Goal: Task Accomplishment & Management: Manage account settings

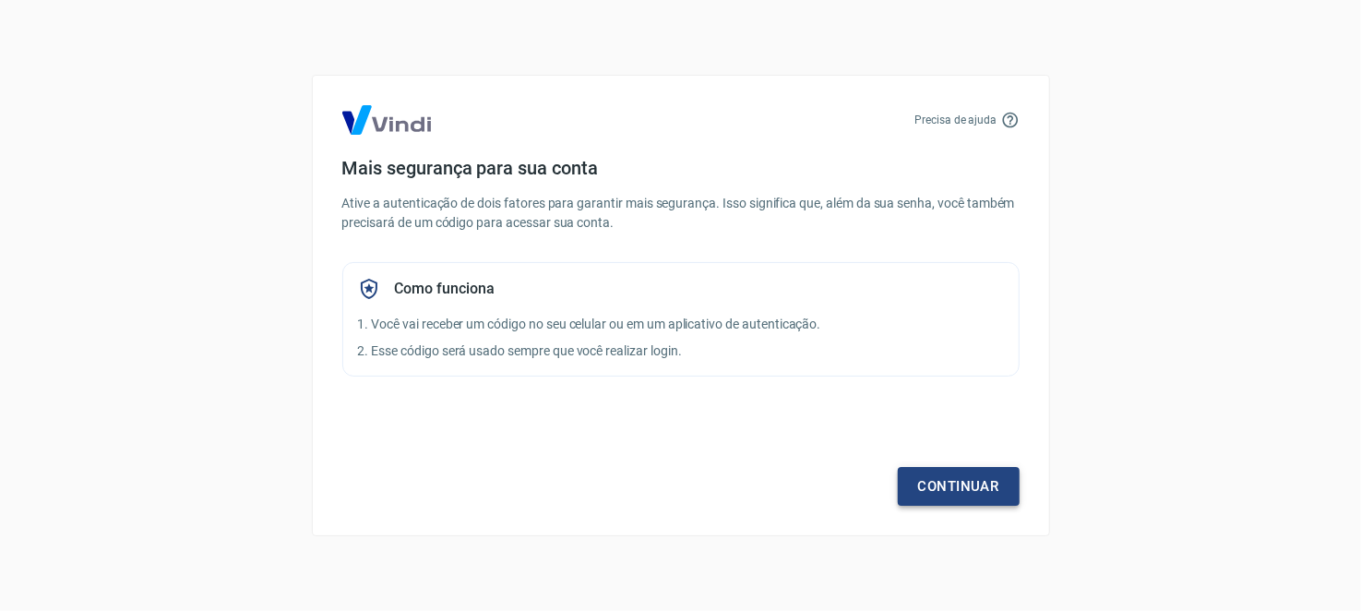
click at [954, 485] on link "Continuar" at bounding box center [959, 486] width 122 height 39
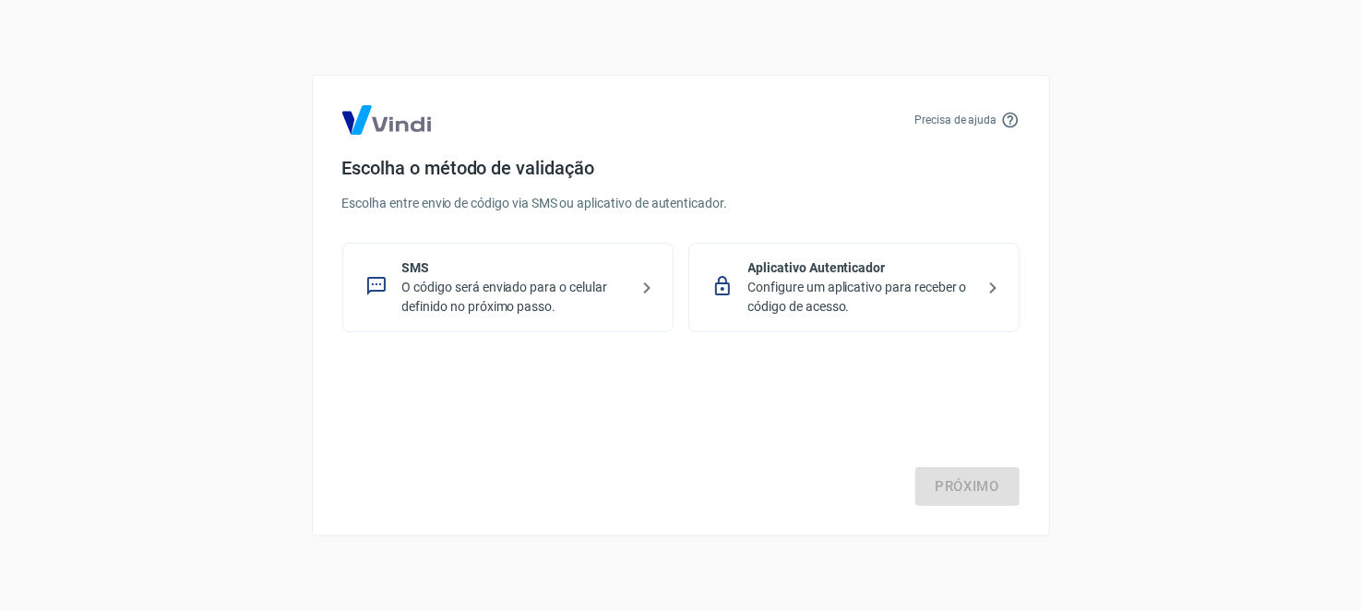
click at [418, 288] on p "O código será enviado para o celular definido no próximo passo." at bounding box center [515, 297] width 226 height 39
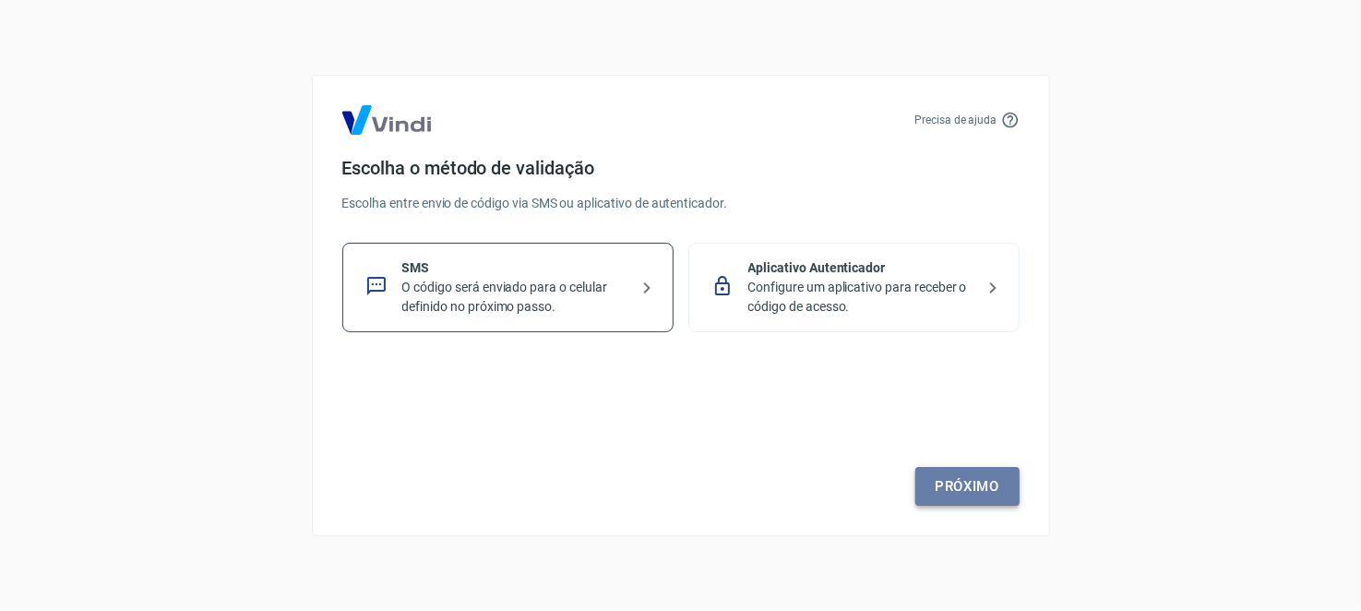
click at [985, 486] on link "Próximo" at bounding box center [967, 486] width 104 height 39
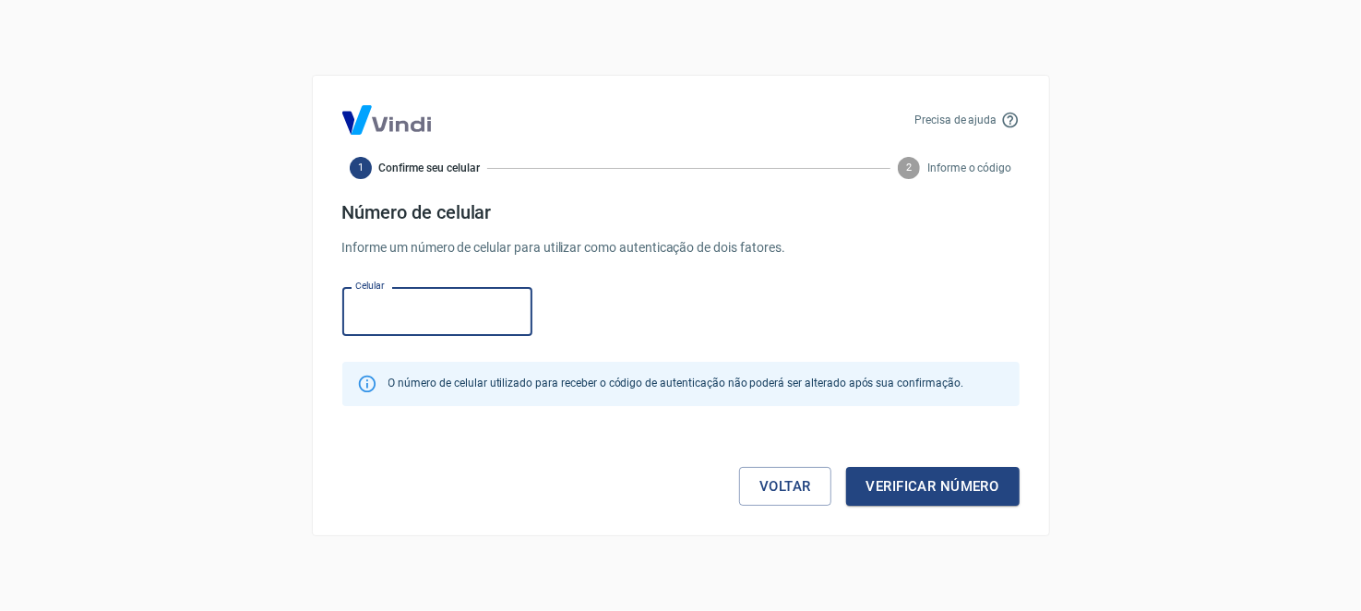
click at [456, 321] on input "Celular" at bounding box center [437, 311] width 190 height 49
type input "[PHONE_NUMBER]"
click at [970, 492] on button "Verificar número" at bounding box center [932, 486] width 173 height 39
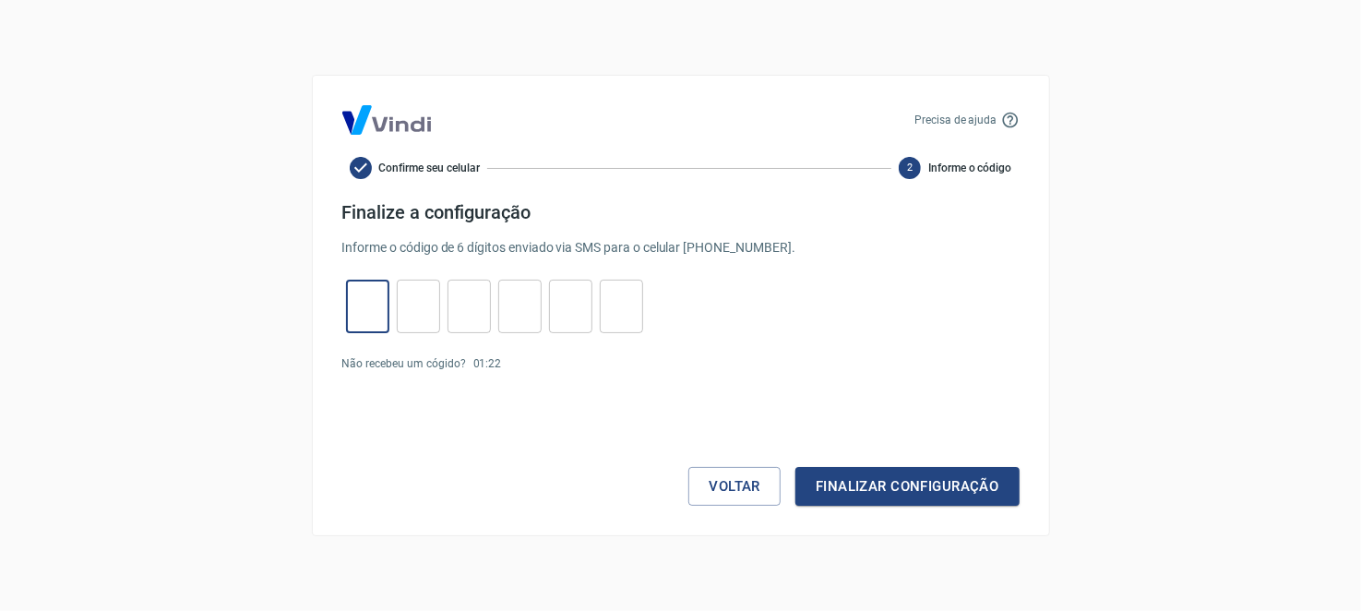
click at [365, 312] on input "tel" at bounding box center [367, 307] width 43 height 40
type input "0"
type input "8"
type input "1"
type input "9"
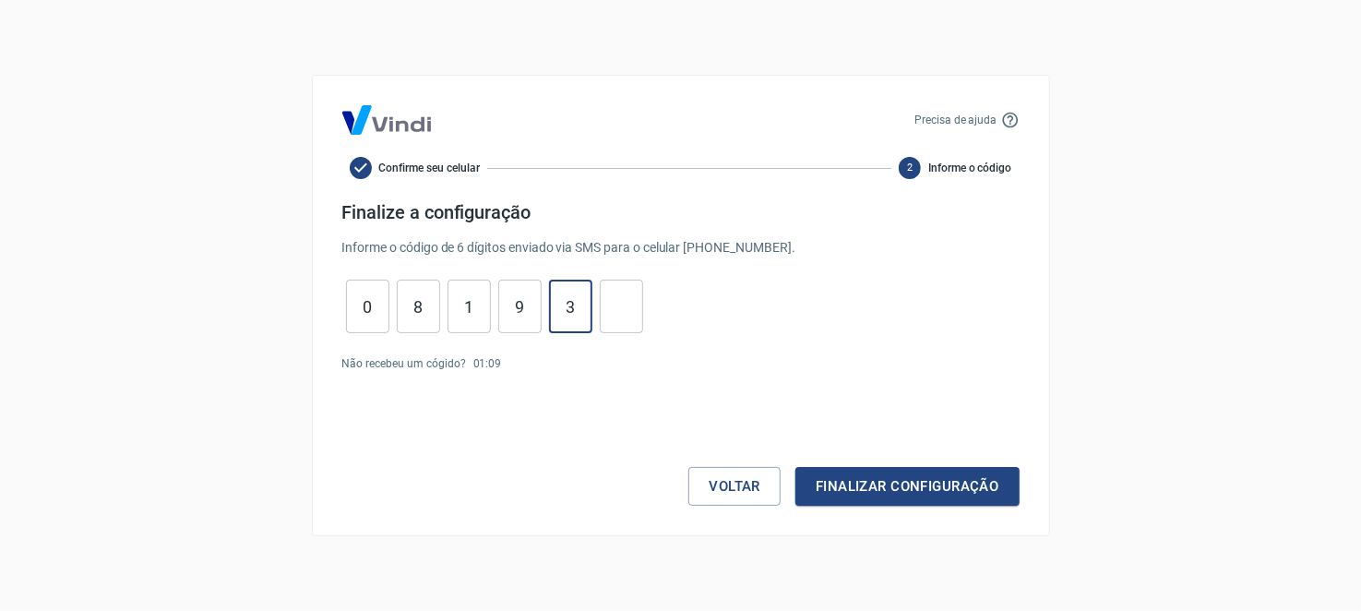
type input "3"
type input "6"
click at [882, 484] on button "Finalizar configuração" at bounding box center [906, 486] width 223 height 39
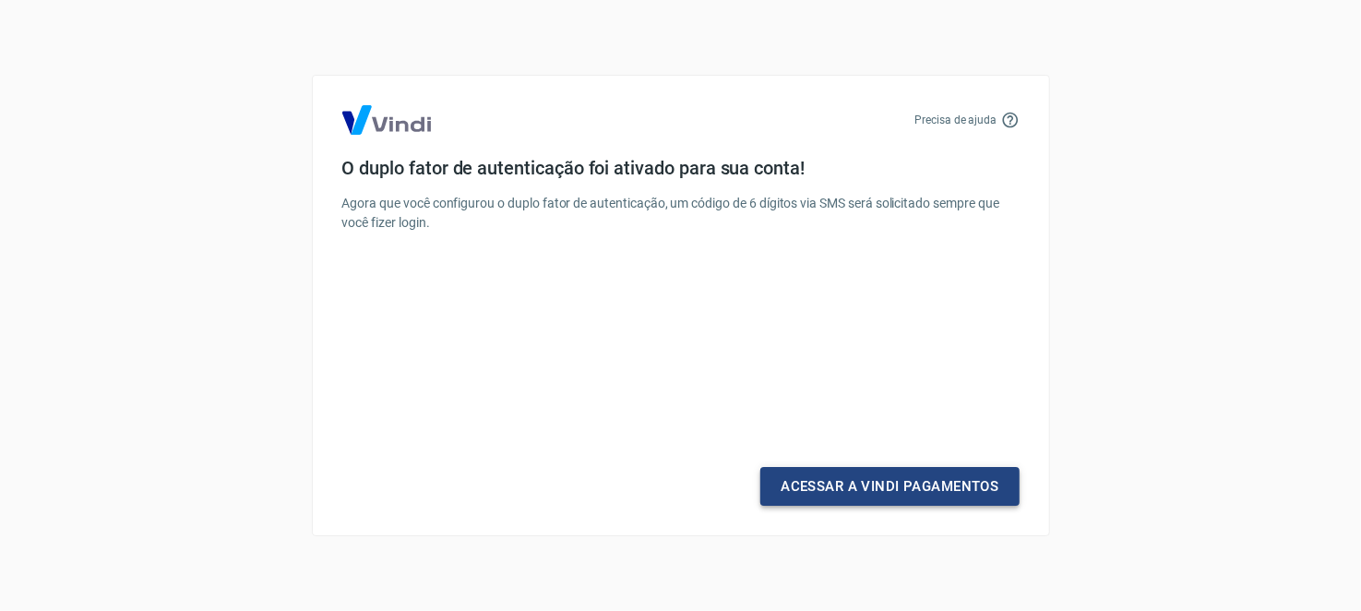
click at [863, 491] on link "Acessar a Vindi Pagamentos" at bounding box center [889, 486] width 258 height 39
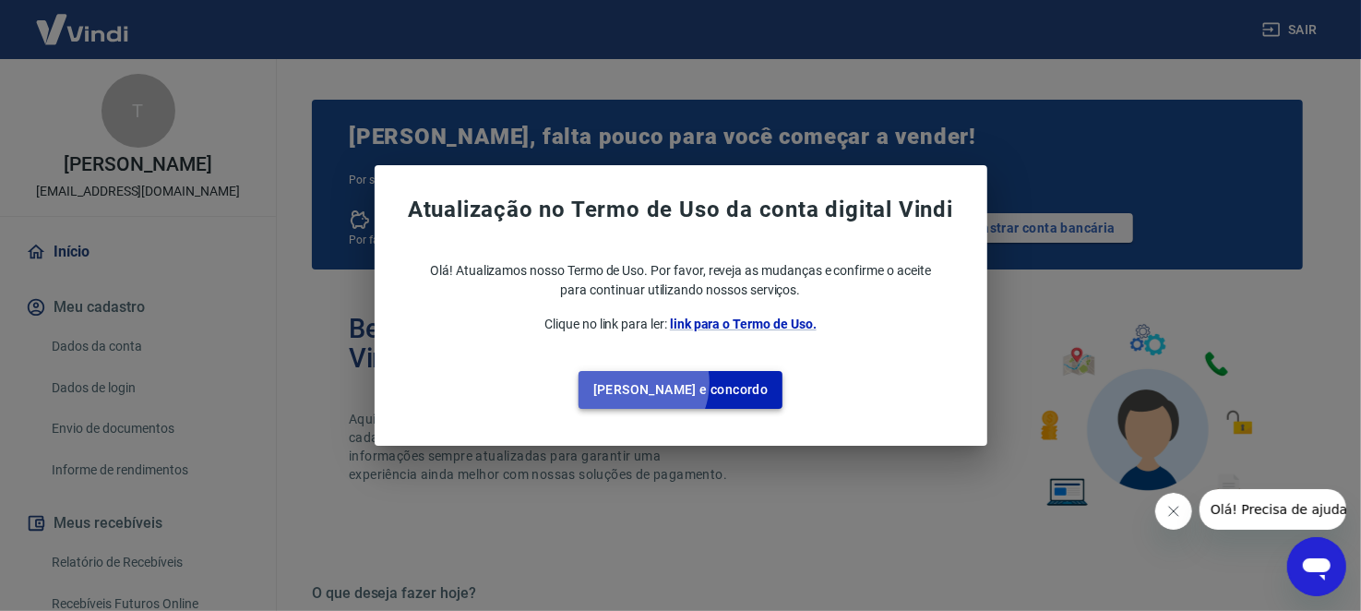
click at [672, 383] on button "Li e concordo" at bounding box center [681, 390] width 205 height 38
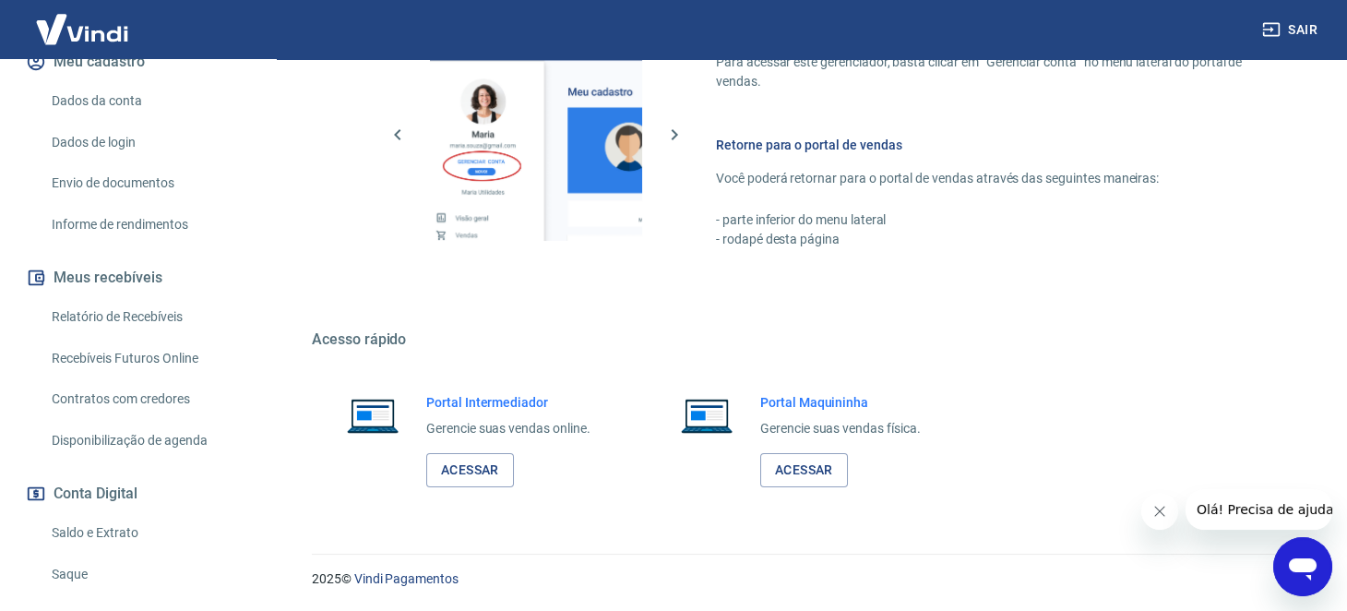
scroll to position [369, 0]
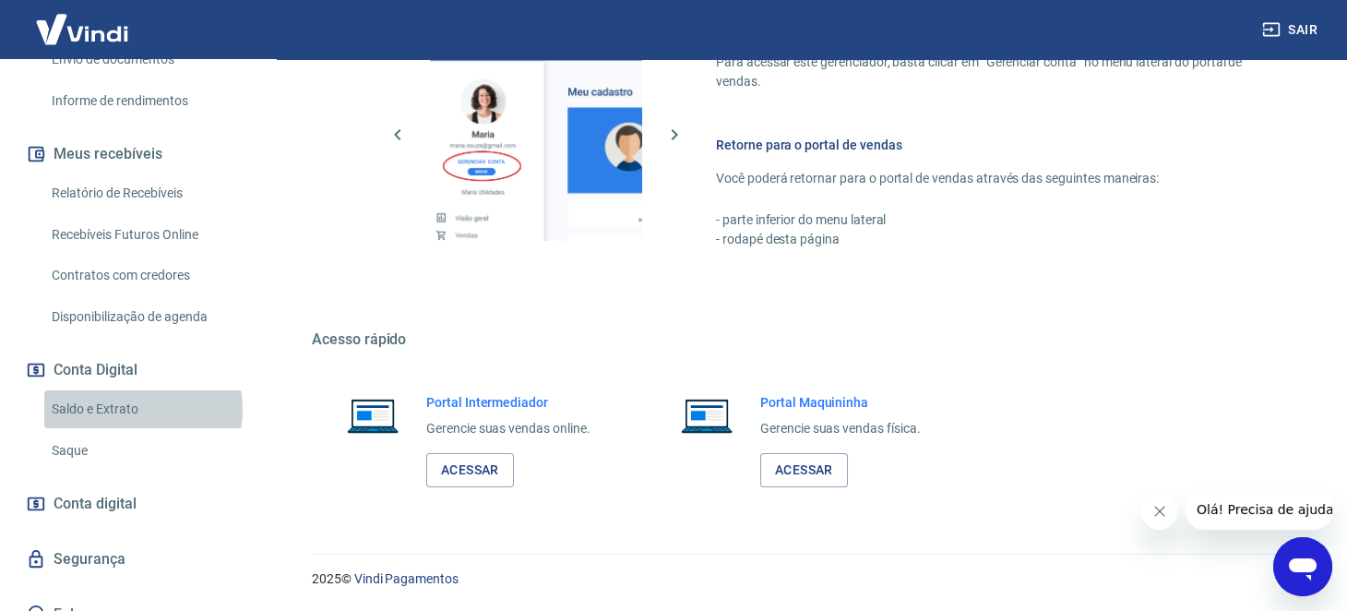
click at [126, 428] on link "Saldo e Extrato" at bounding box center [148, 409] width 209 height 38
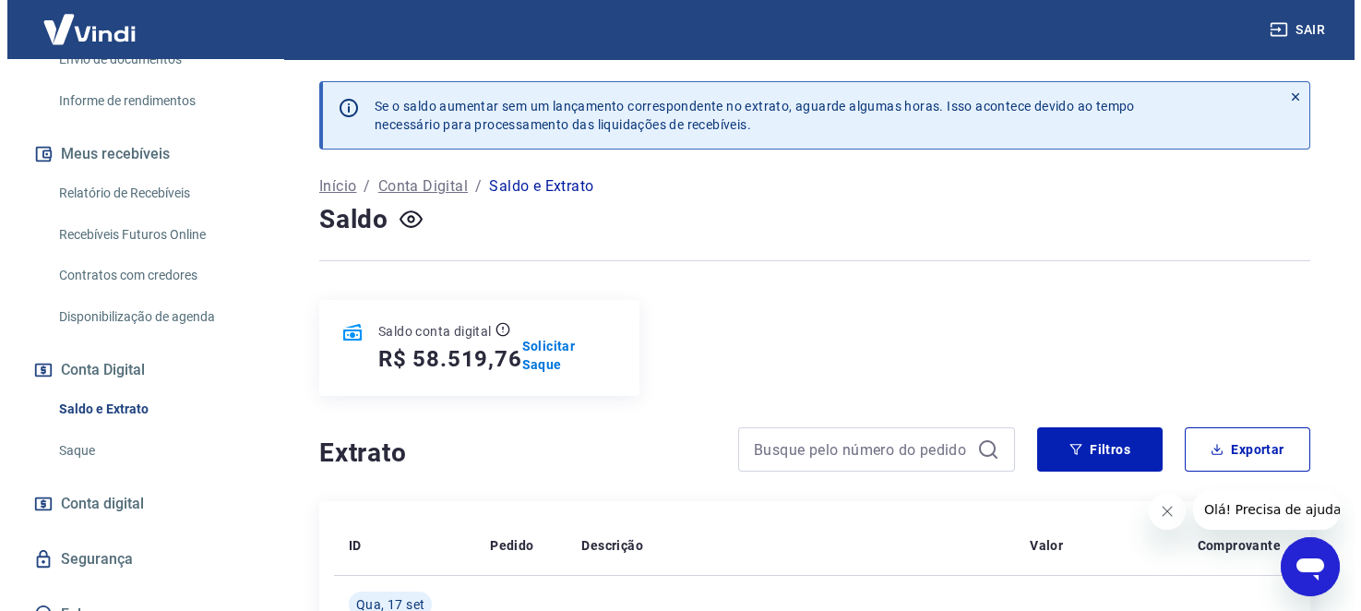
scroll to position [412, 0]
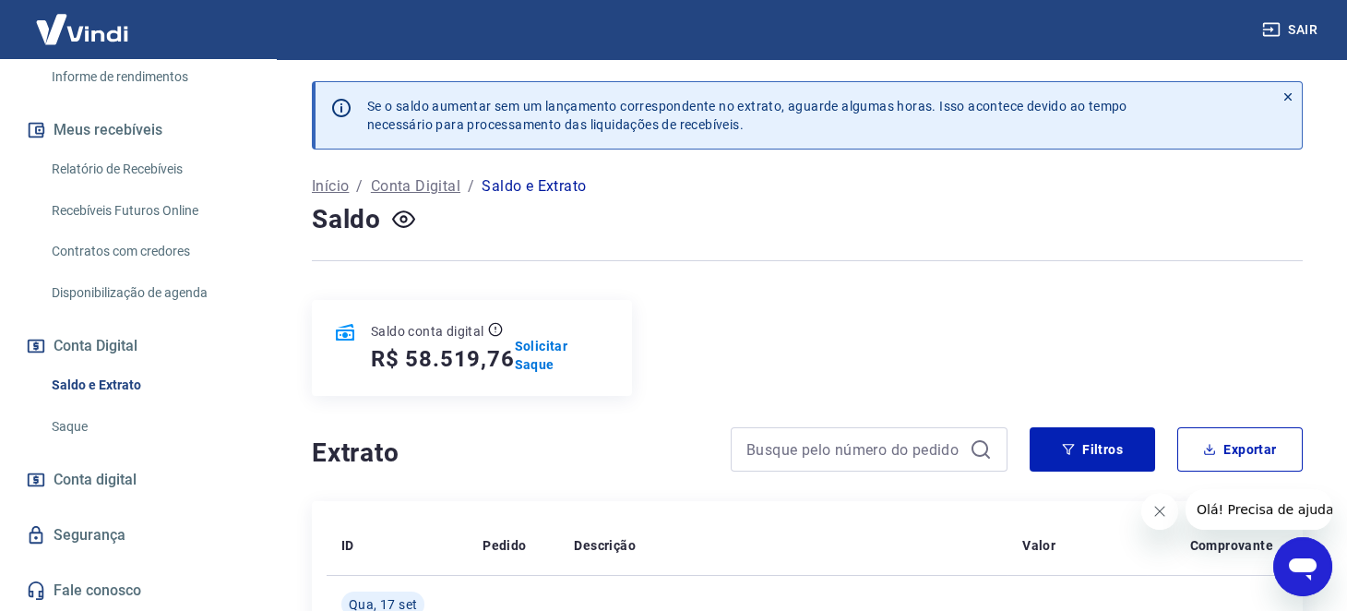
click at [92, 483] on span "Conta digital" at bounding box center [95, 480] width 83 height 26
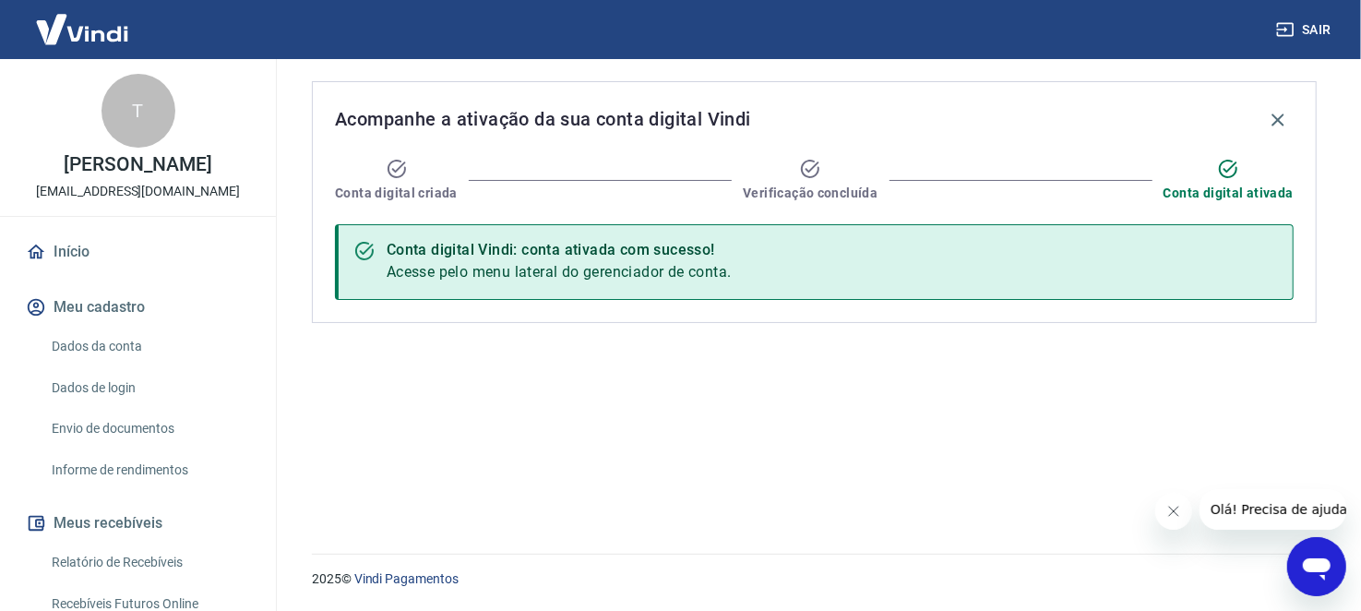
click at [90, 272] on link "Início" at bounding box center [138, 252] width 232 height 41
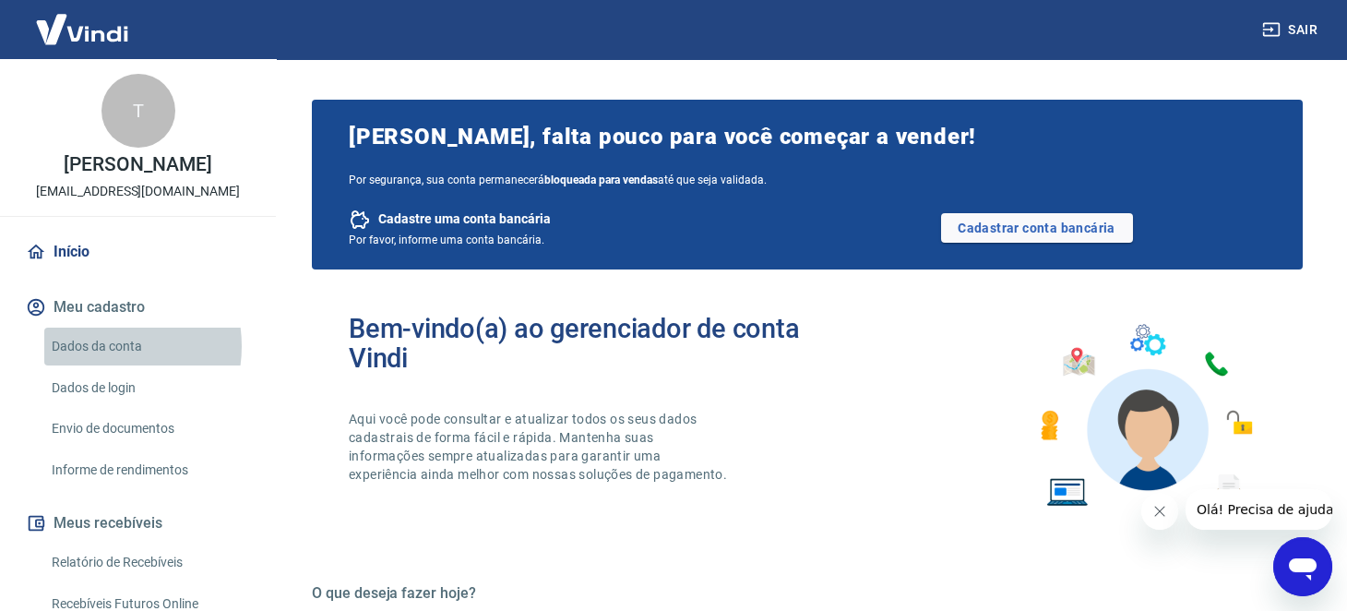
click at [99, 365] on link "Dados da conta" at bounding box center [148, 347] width 209 height 38
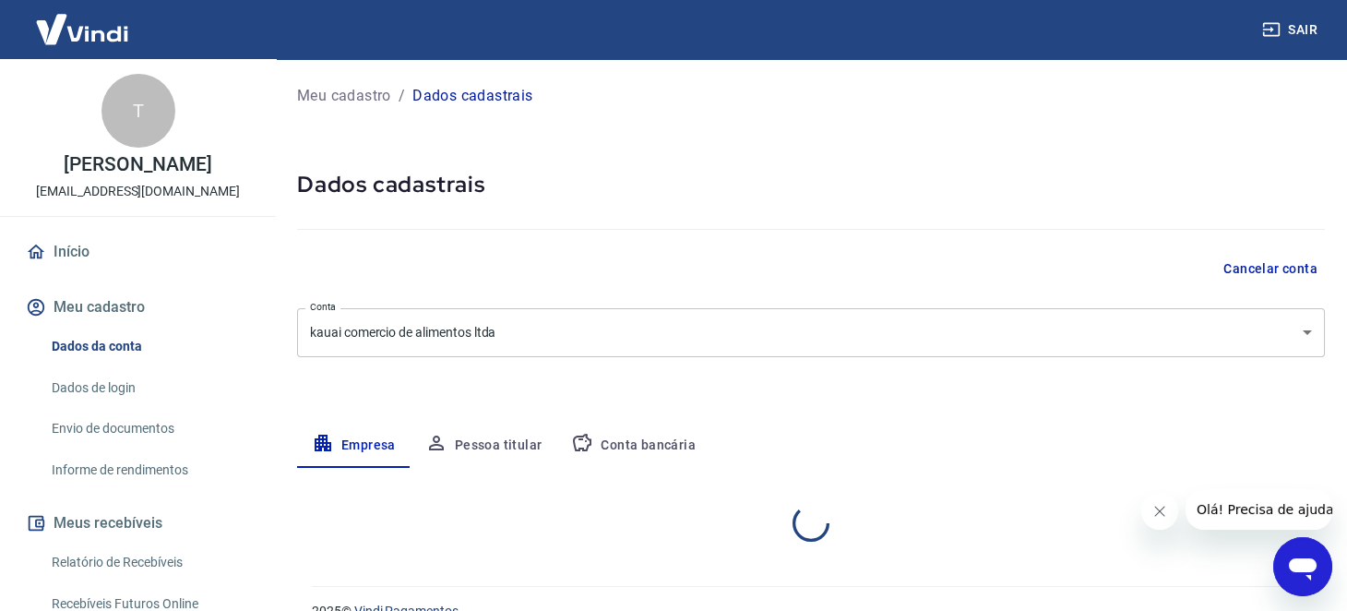
select select "MT"
select select "business"
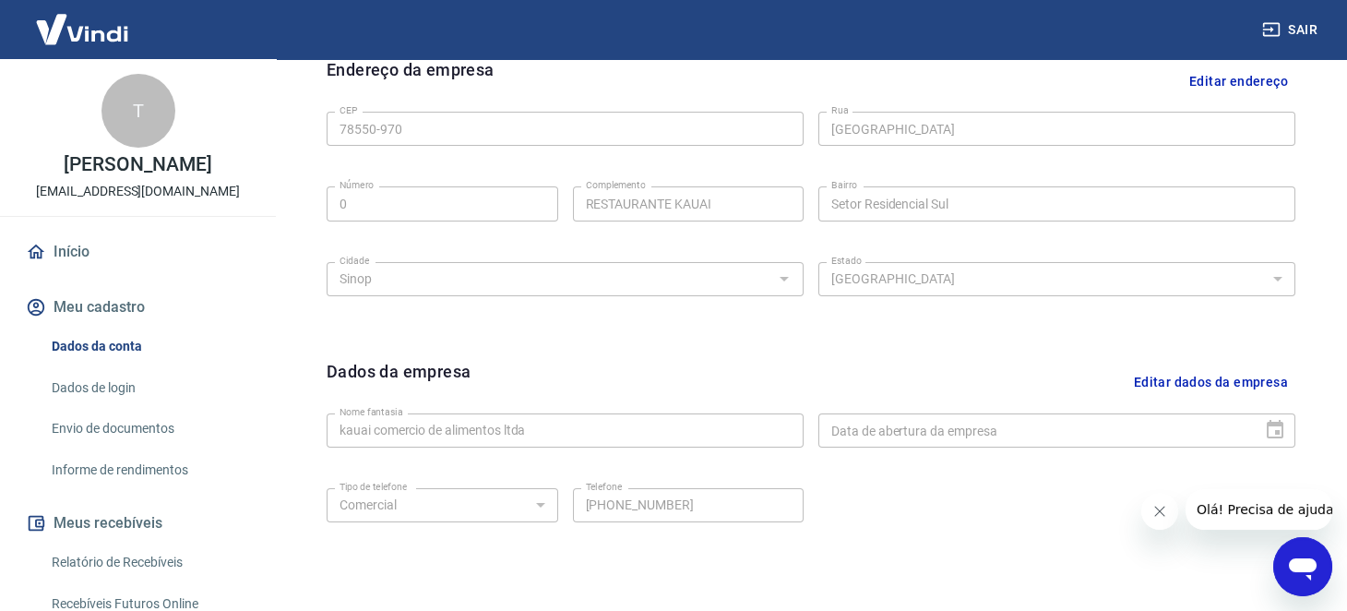
scroll to position [719, 0]
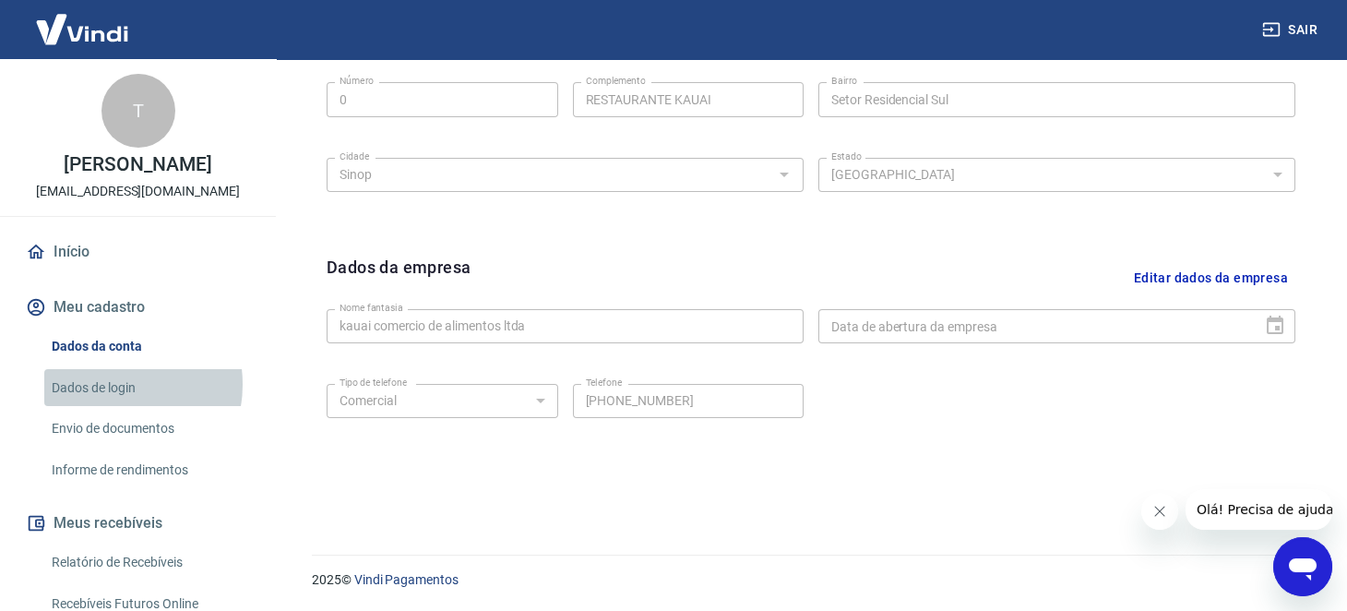
click at [114, 403] on link "Dados de login" at bounding box center [148, 388] width 209 height 38
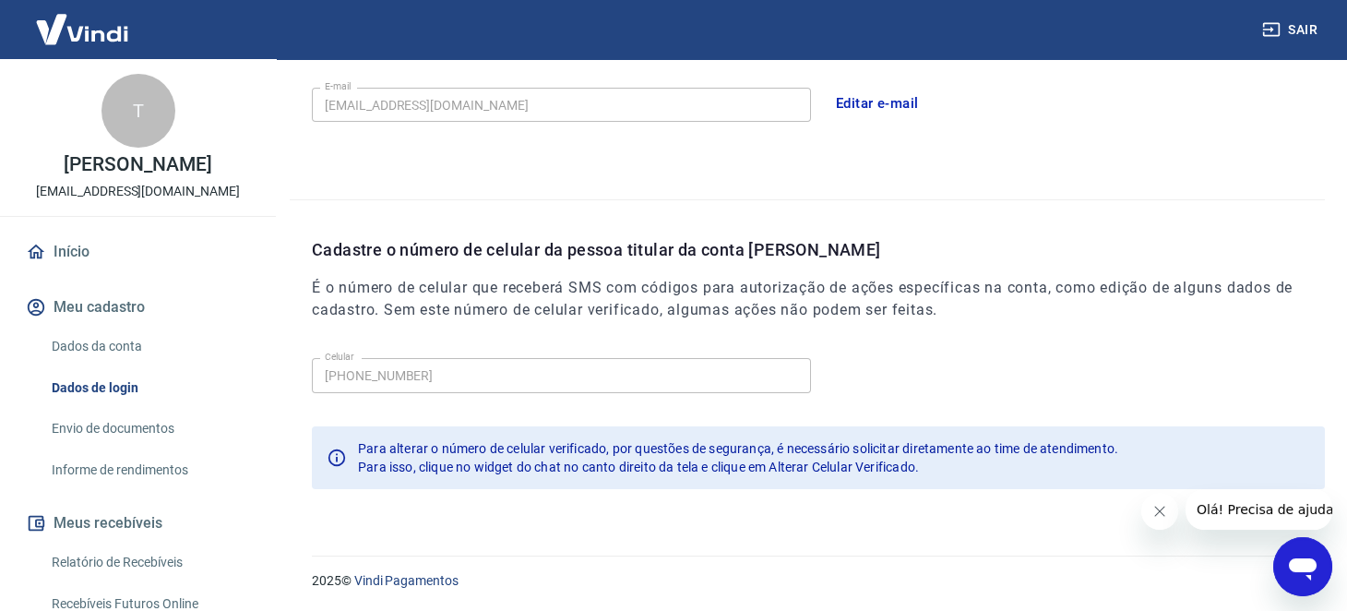
click at [122, 439] on link "Envio de documentos" at bounding box center [148, 429] width 209 height 38
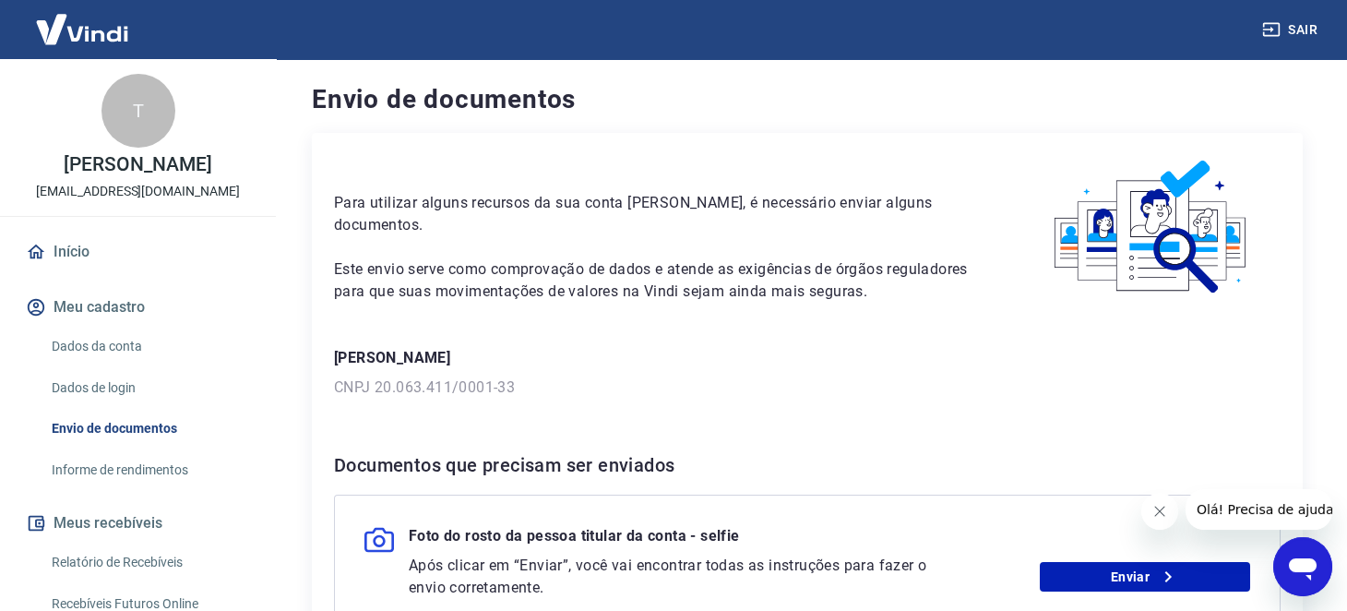
click at [135, 483] on link "Informe de rendimentos" at bounding box center [148, 470] width 209 height 38
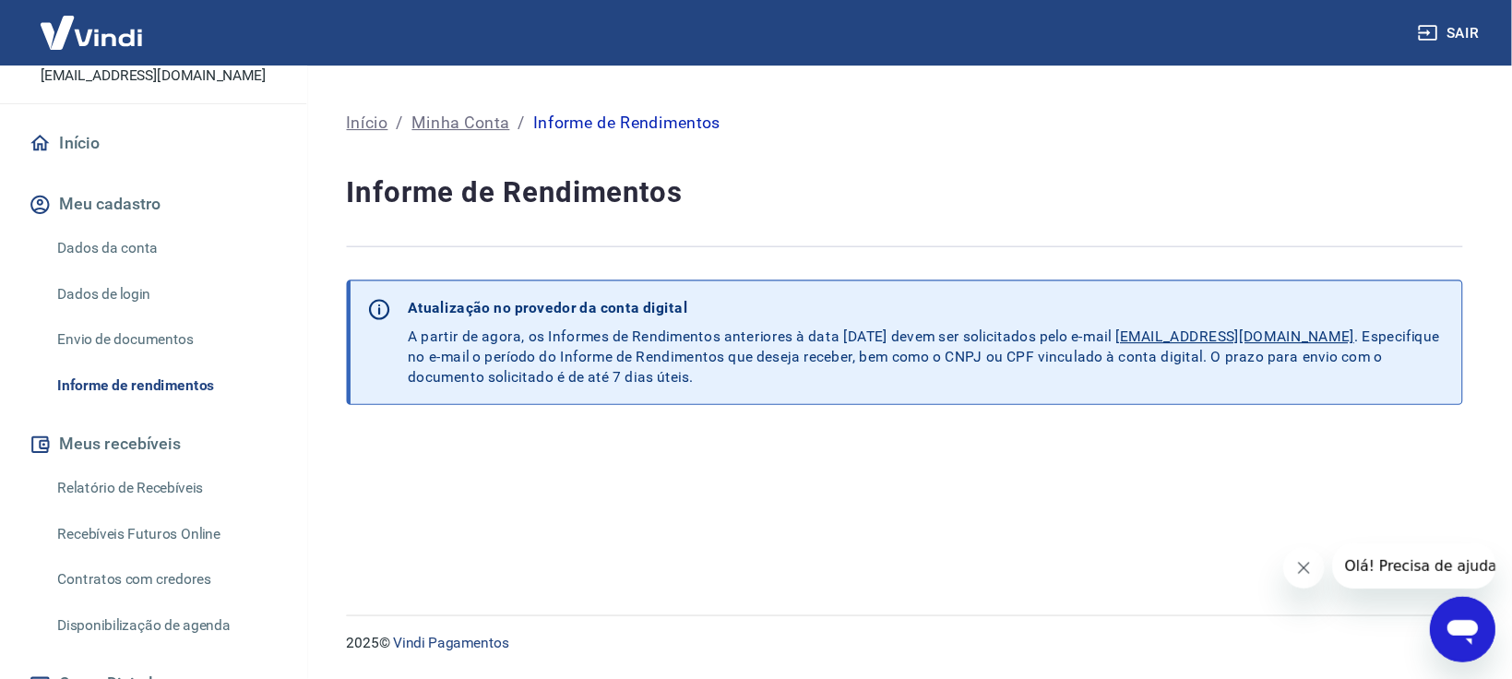
scroll to position [245, 0]
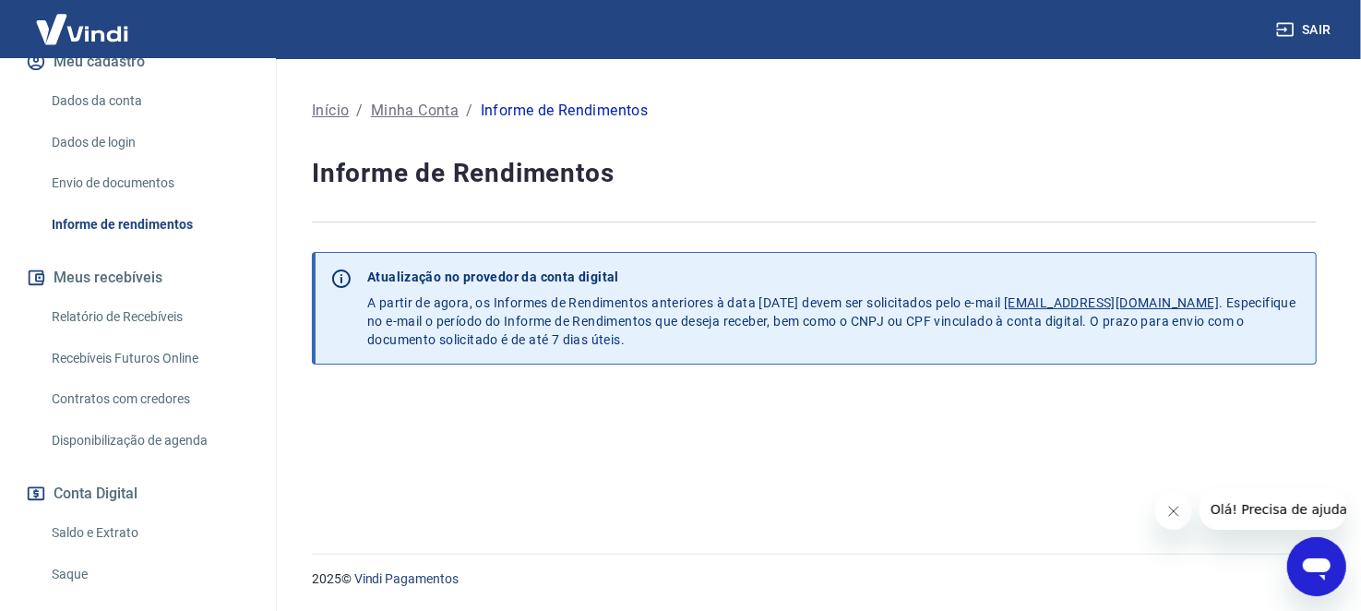
click at [162, 377] on link "Recebíveis Futuros Online" at bounding box center [148, 359] width 209 height 38
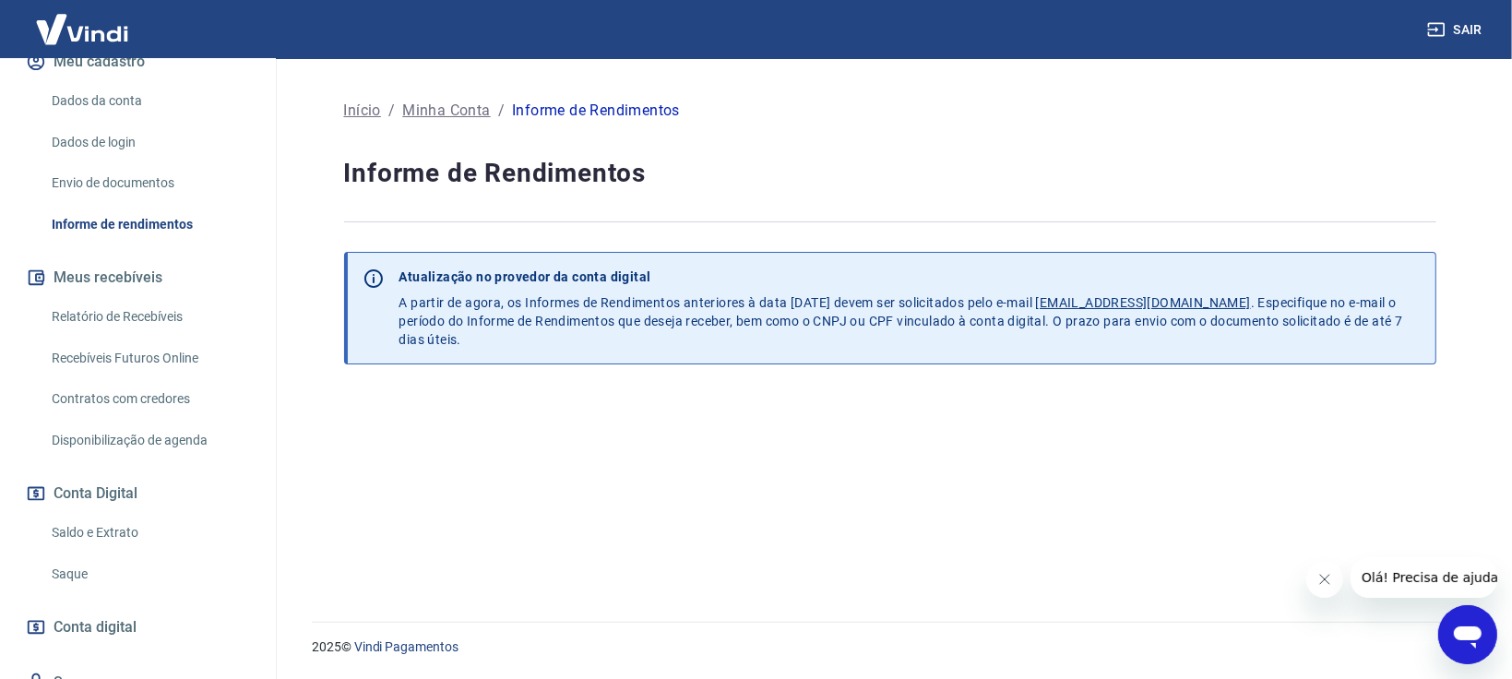
click at [1360, 29] on button "Sair" at bounding box center [1457, 30] width 66 height 34
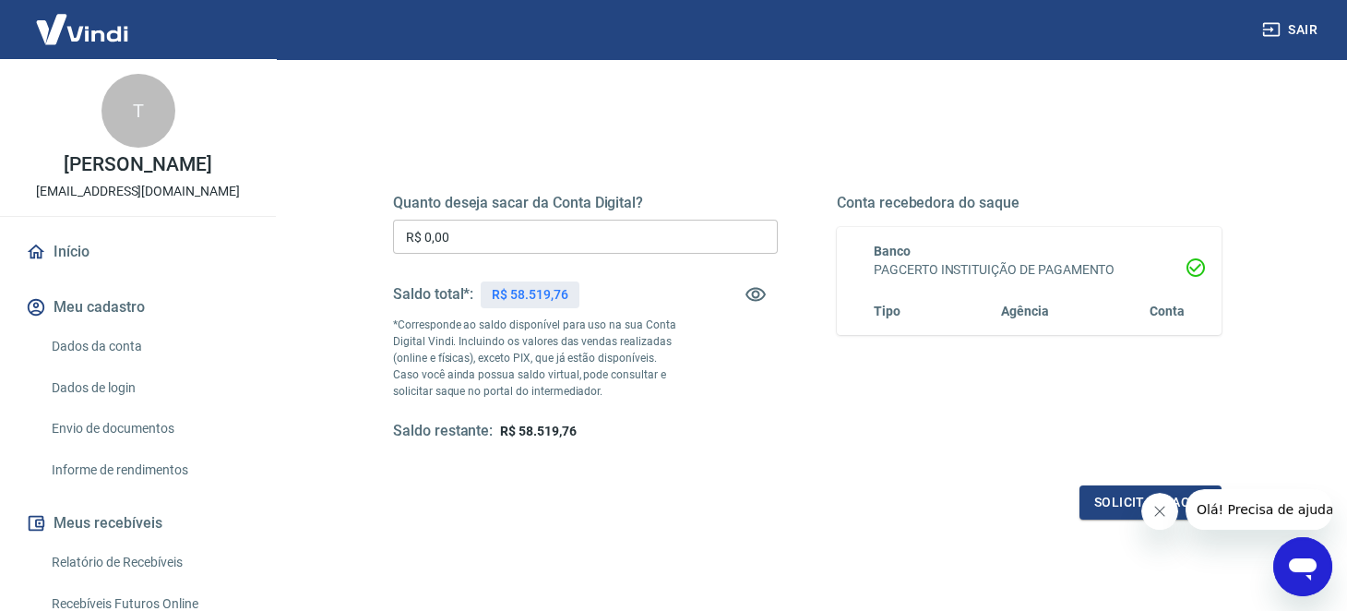
scroll to position [300, 0]
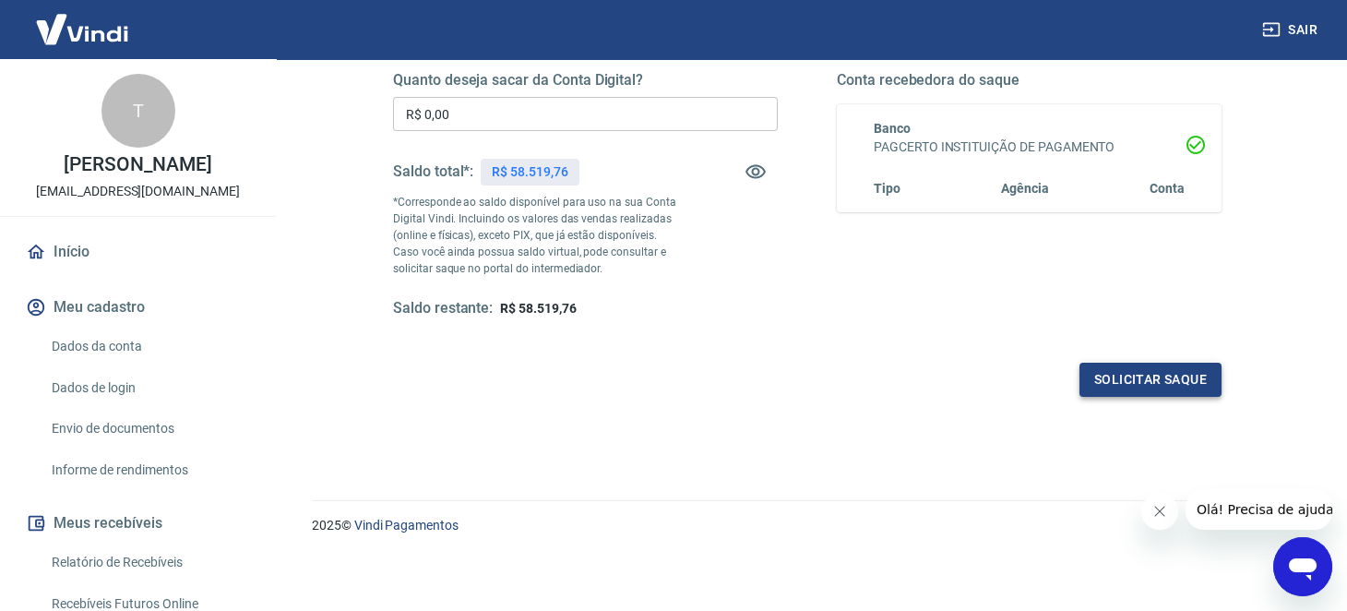
click at [1160, 382] on button "Solicitar saque" at bounding box center [1151, 380] width 142 height 34
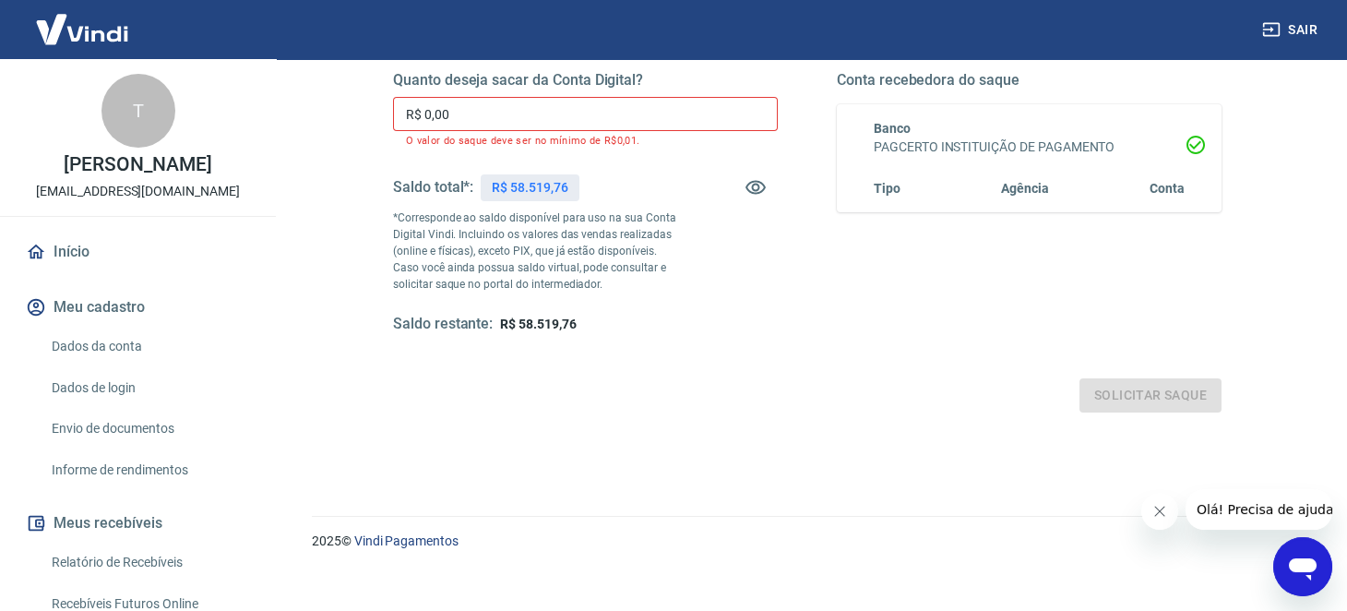
scroll to position [177, 0]
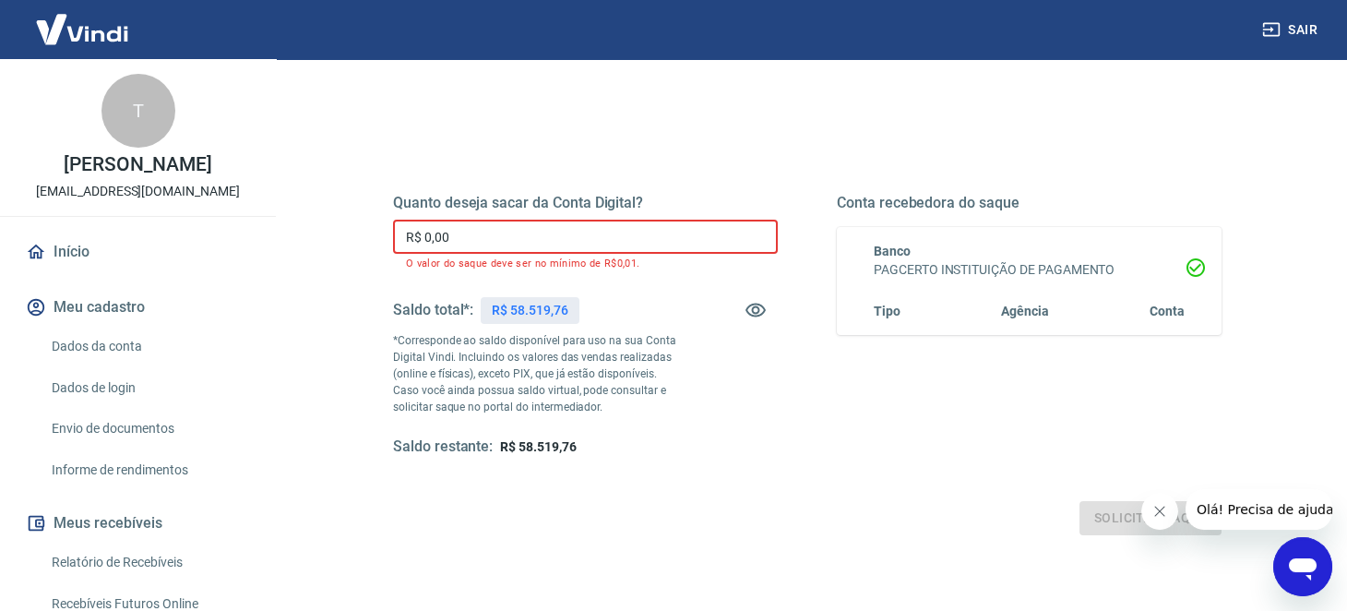
click at [556, 244] on input "R$ 0,00" at bounding box center [585, 237] width 385 height 34
click at [824, 432] on div "Quanto deseja sacar da Conta Digital? R$ 0,00 ​ O valor do saque deve ser no mí…" at bounding box center [807, 325] width 829 height 263
drag, startPoint x: 384, startPoint y: 315, endPoint x: 654, endPoint y: 314, distance: 270.4
click at [654, 314] on div "Quanto deseja sacar da Conta Digital? R$ 0,00 ​ O valor do saque deve ser no mí…" at bounding box center [807, 335] width 873 height 445
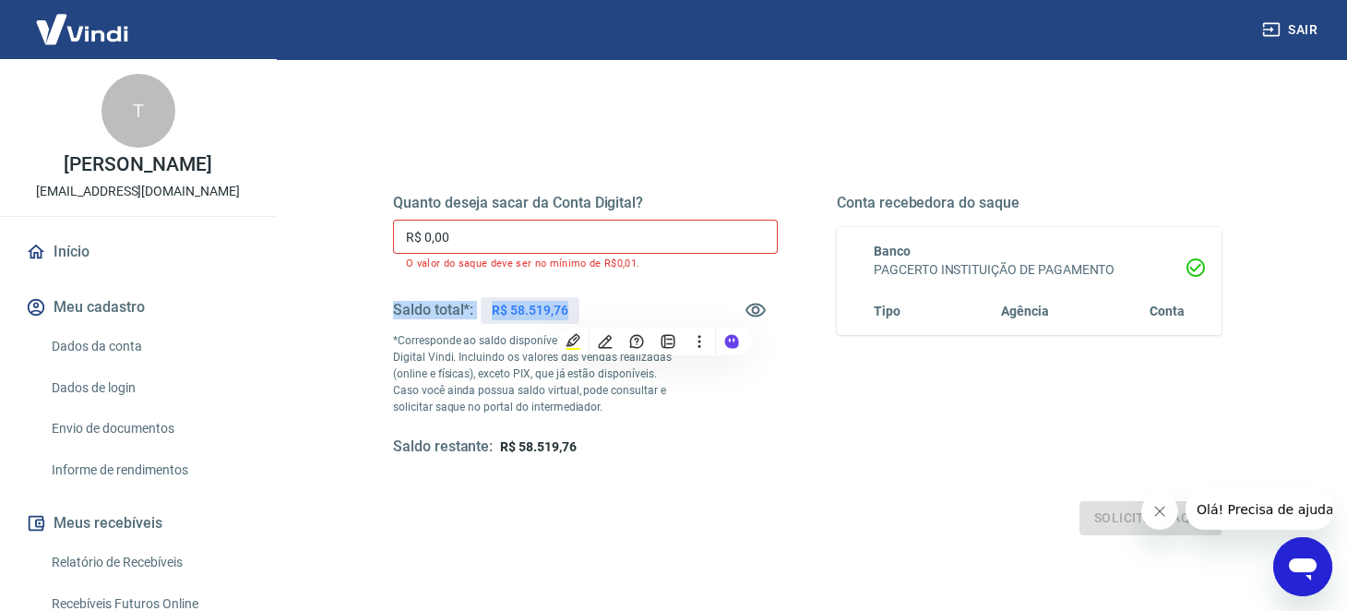
copy div "Saldo total*: R$ 58.519,76"
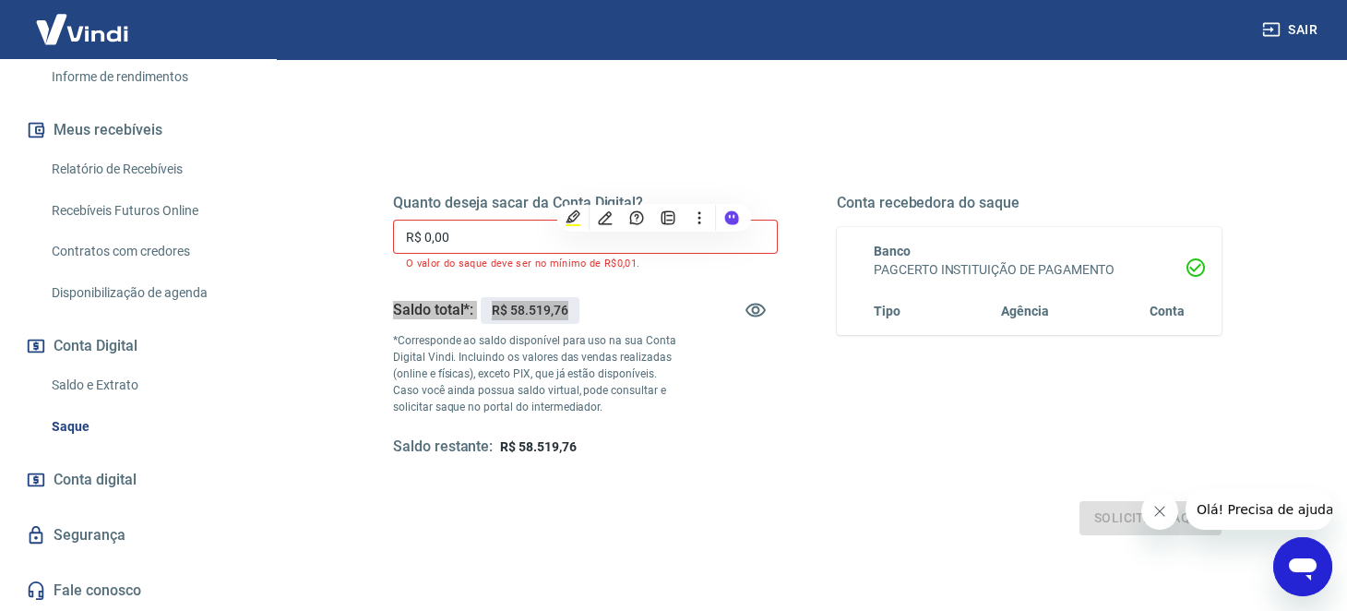
scroll to position [300, 0]
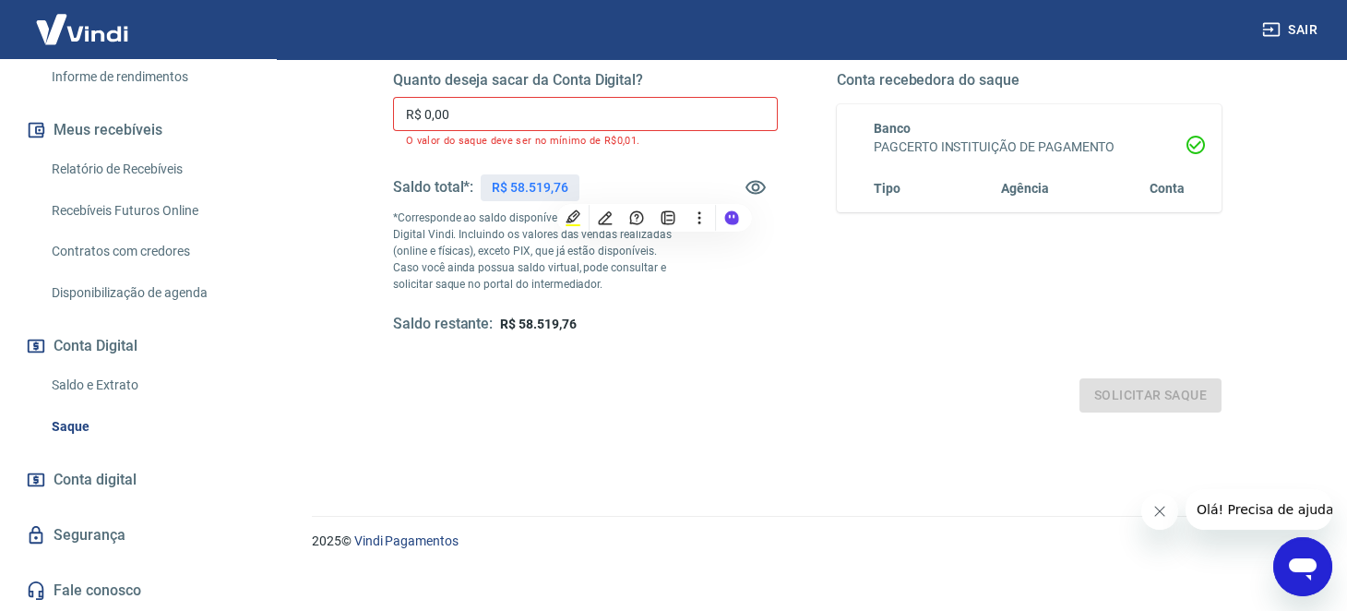
click at [818, 365] on div "Quanto deseja sacar da Conta Digital? R$ 0,00 ​ O valor do saque deve ser no mí…" at bounding box center [807, 220] width 829 height 386
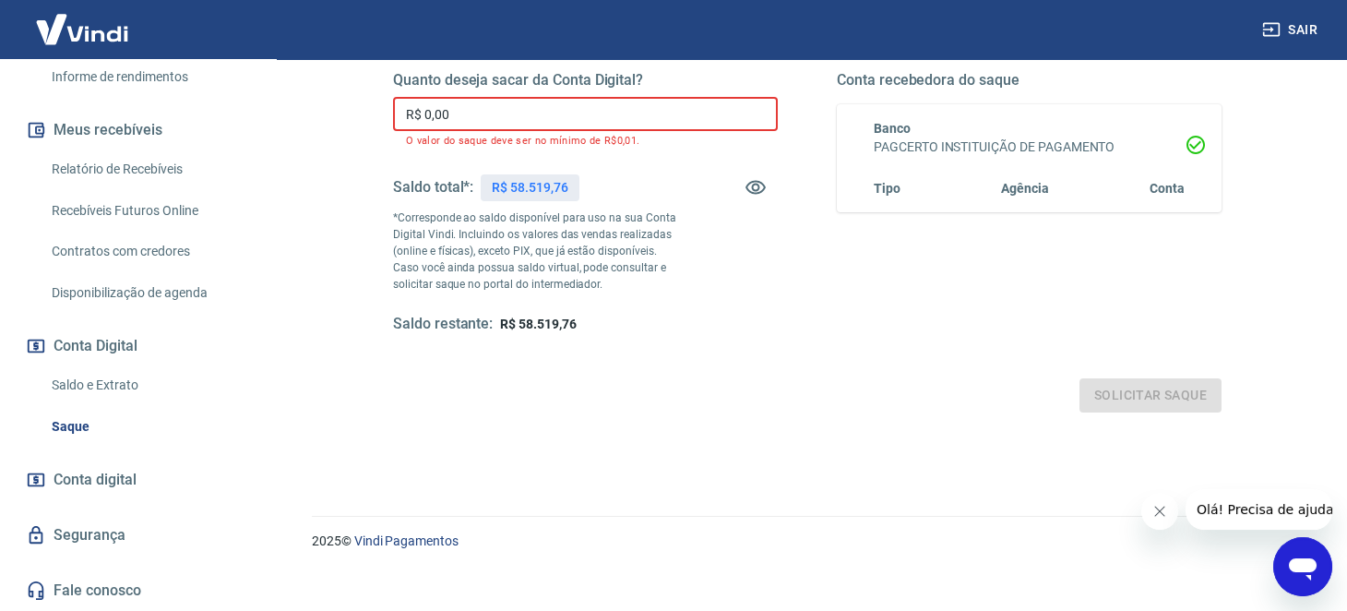
click at [601, 120] on input "R$ 0,00" at bounding box center [585, 114] width 385 height 34
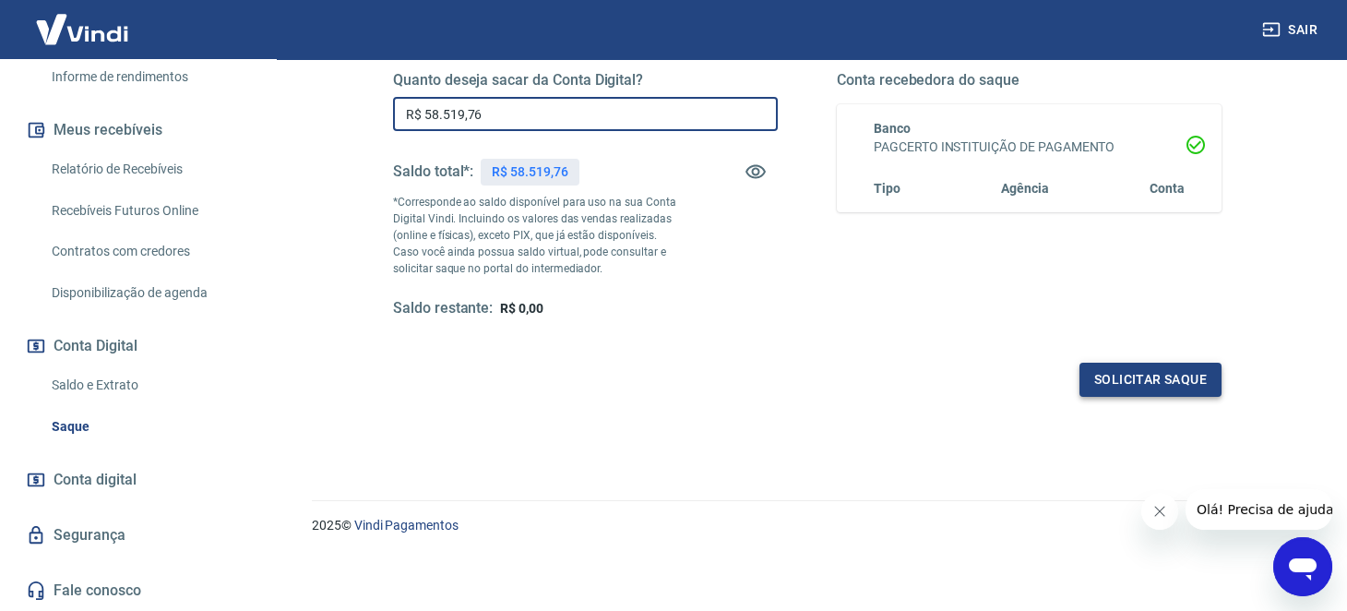
type input "R$ 58.519,76"
click at [1133, 385] on button "Solicitar saque" at bounding box center [1151, 380] width 142 height 34
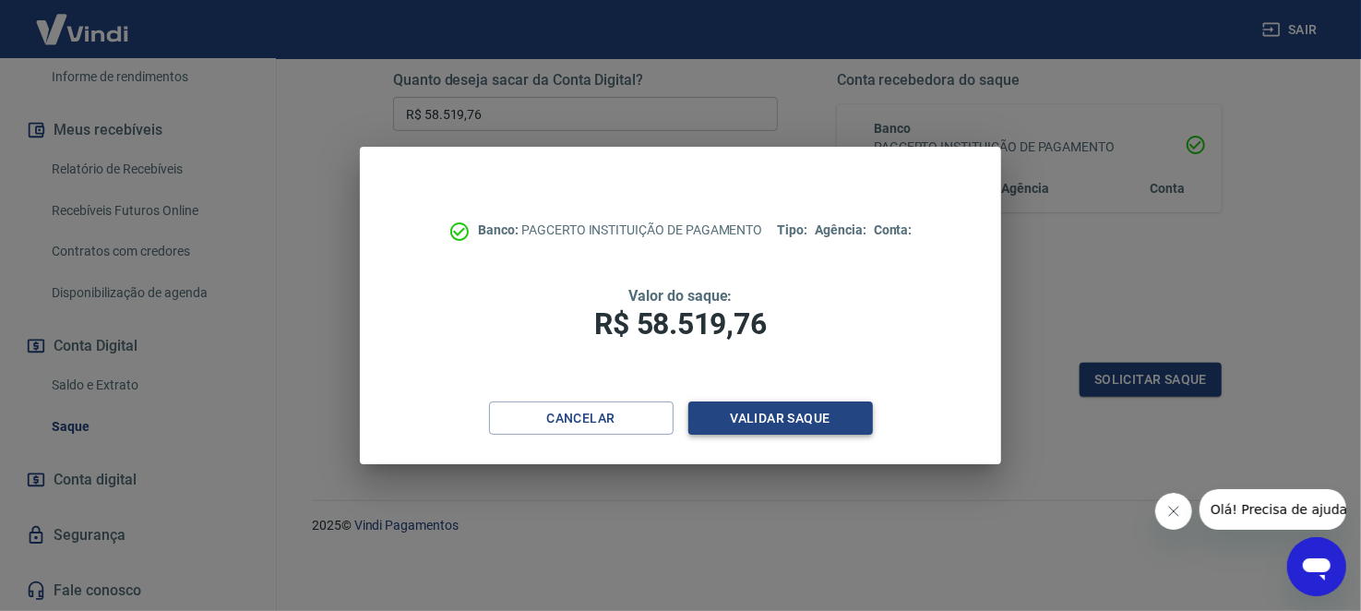
click at [805, 412] on button "Validar saque" at bounding box center [780, 418] width 185 height 34
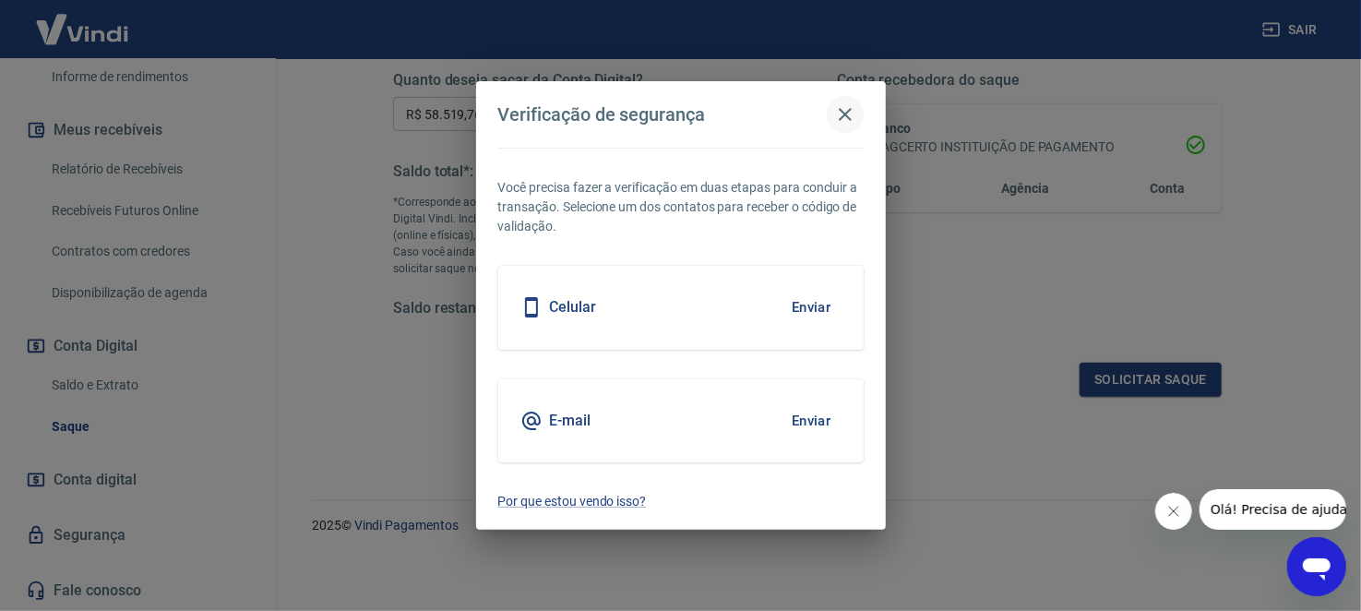
click at [845, 114] on icon "button" at bounding box center [845, 114] width 13 height 13
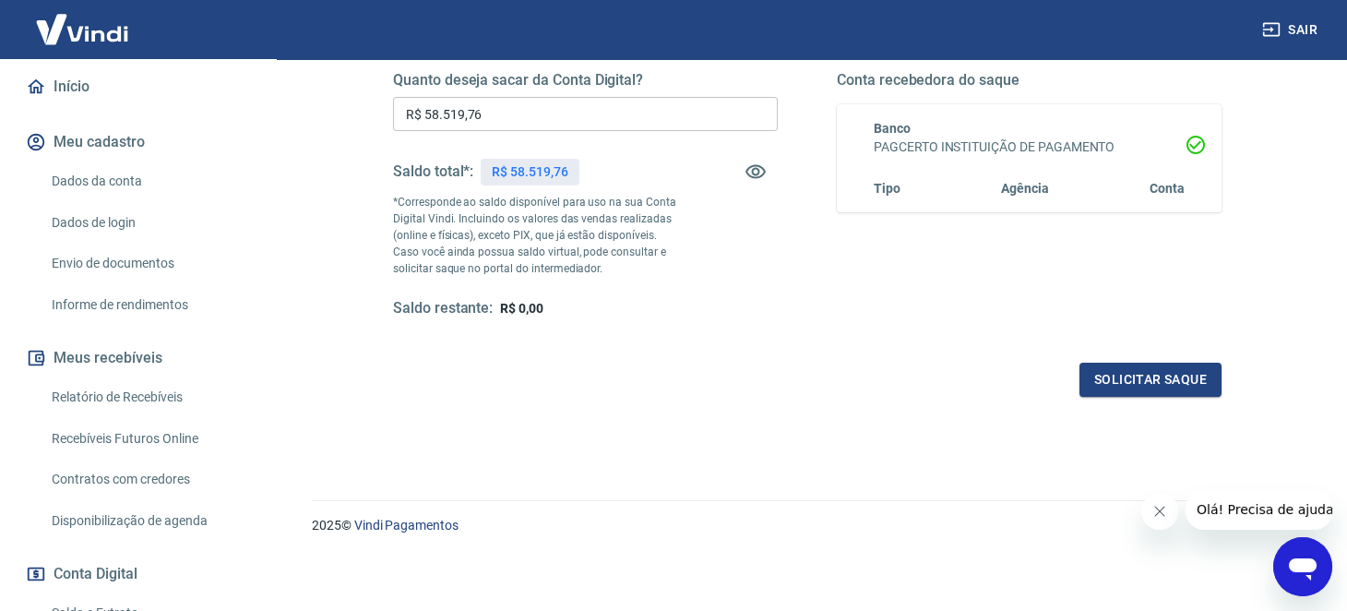
scroll to position [0, 0]
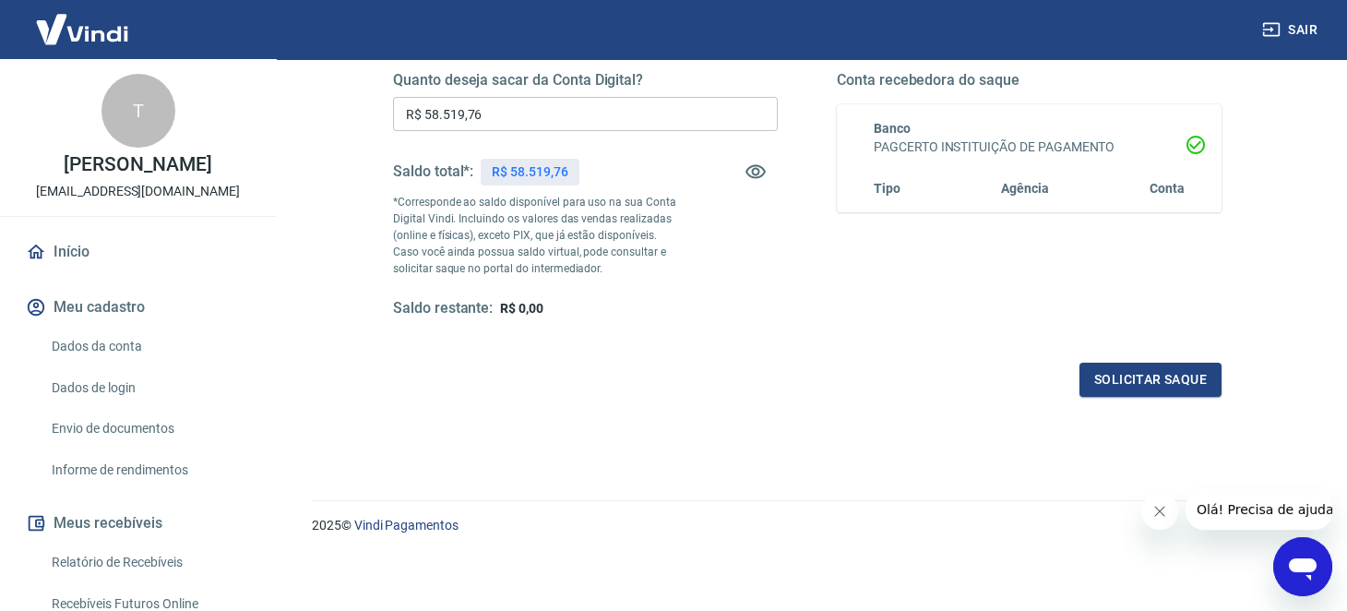
click at [76, 272] on link "Início" at bounding box center [138, 252] width 232 height 41
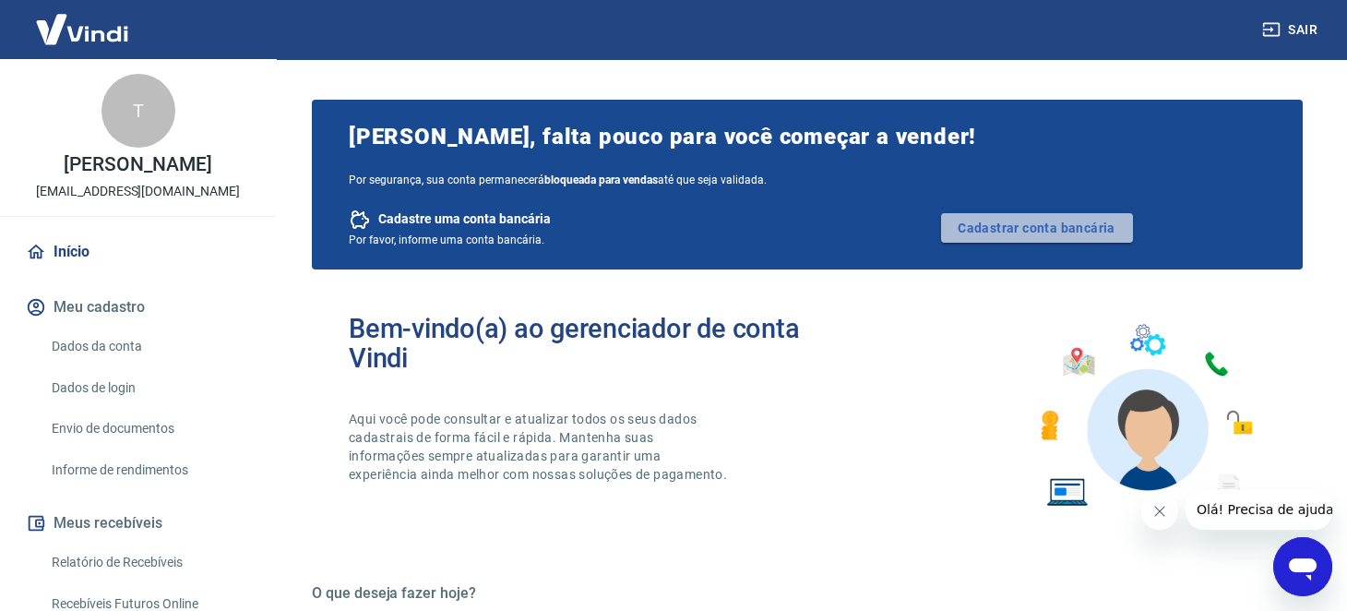
click at [1035, 226] on link "Cadastrar conta bancária" at bounding box center [1037, 228] width 192 height 30
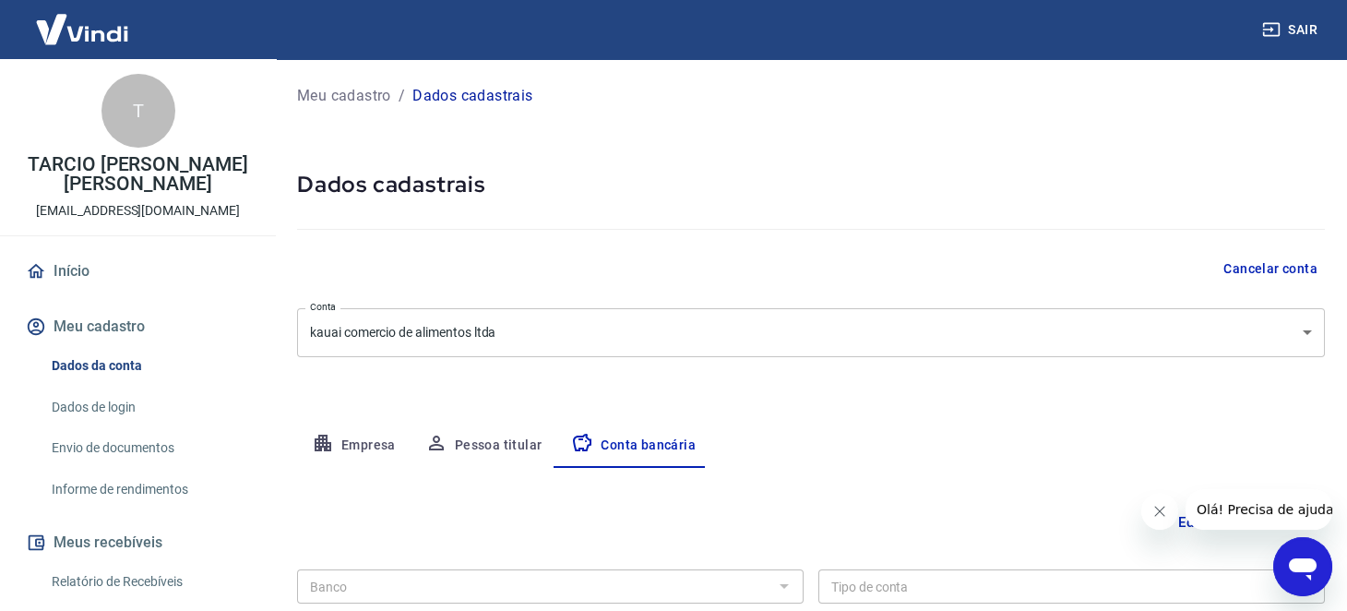
scroll to position [229, 0]
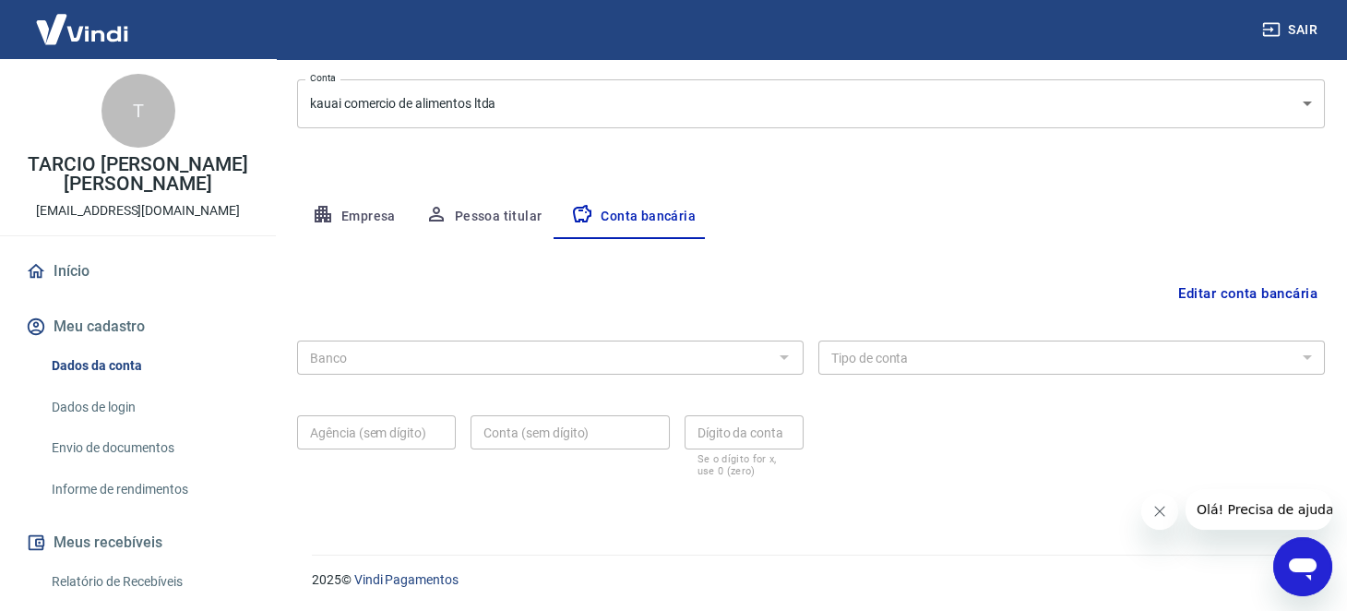
click at [786, 351] on div at bounding box center [783, 357] width 24 height 26
click at [1269, 296] on button "Editar conta bancária" at bounding box center [1248, 293] width 154 height 35
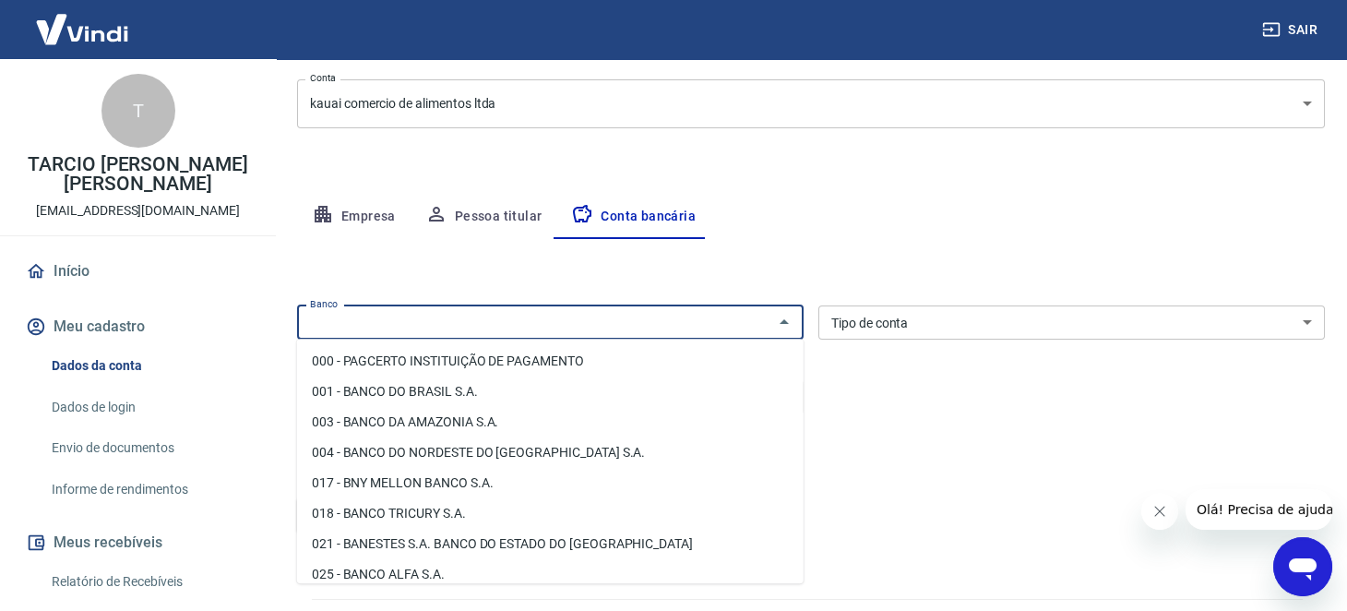
click at [577, 316] on input "Banco" at bounding box center [535, 322] width 465 height 23
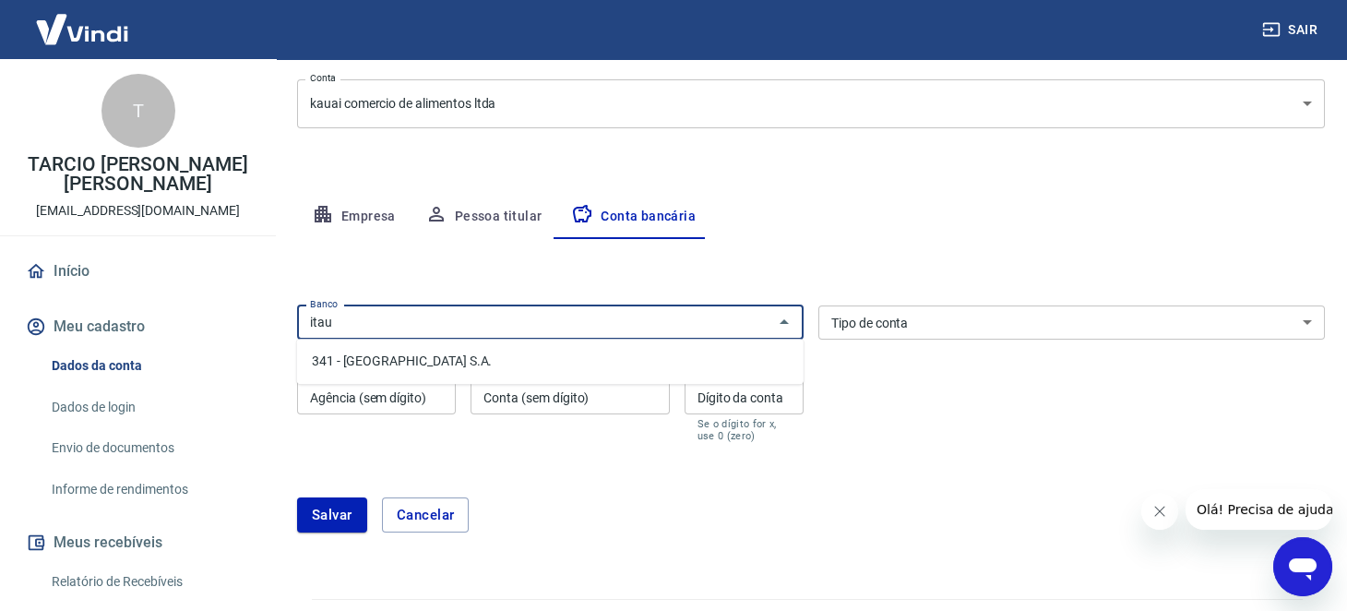
click at [586, 370] on li "341 - [GEOGRAPHIC_DATA] S.A." at bounding box center [550, 361] width 507 height 30
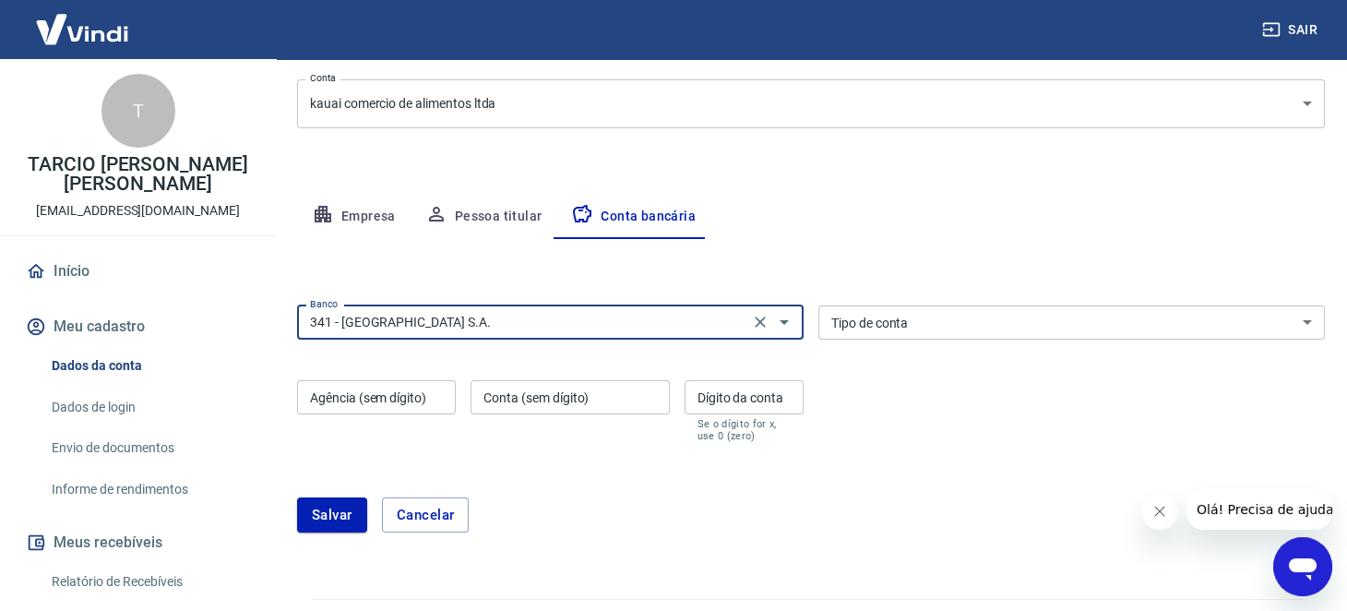
type input "341 - [GEOGRAPHIC_DATA] S.A."
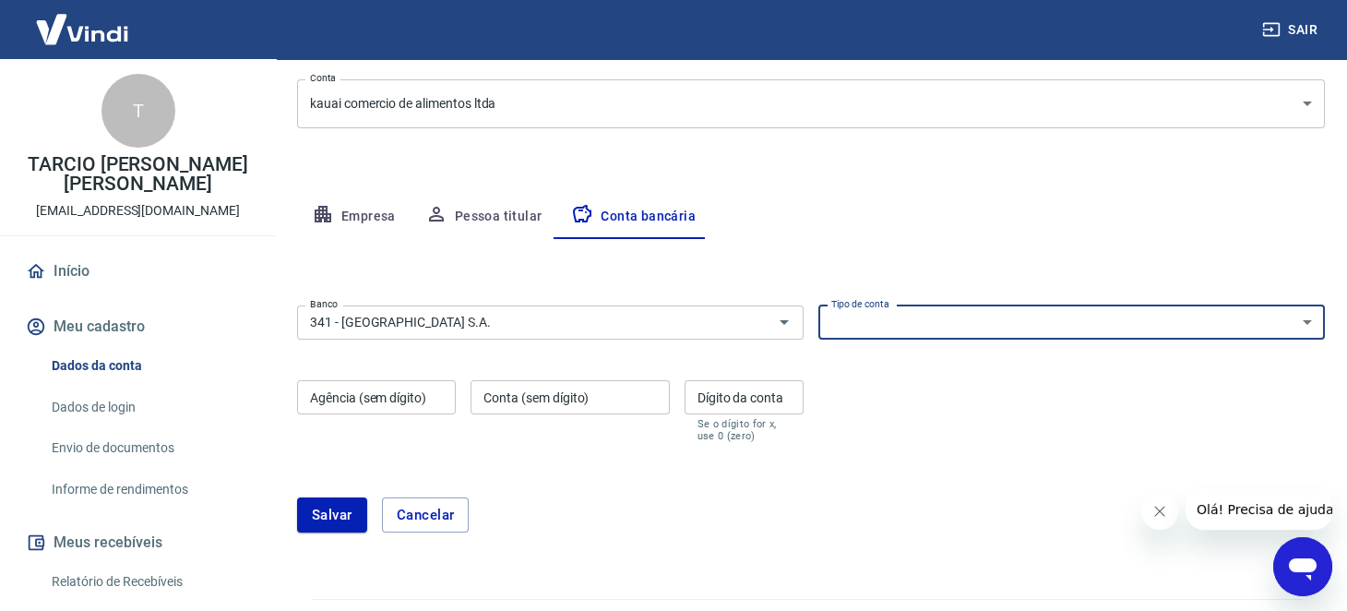
click at [894, 329] on select "Conta Corrente Conta Poupança" at bounding box center [1072, 322] width 507 height 34
select select "1"
click at [819, 305] on select "Conta Corrente Conta Poupança" at bounding box center [1072, 322] width 507 height 34
click at [403, 405] on input "Agência (sem dígito)" at bounding box center [376, 397] width 159 height 34
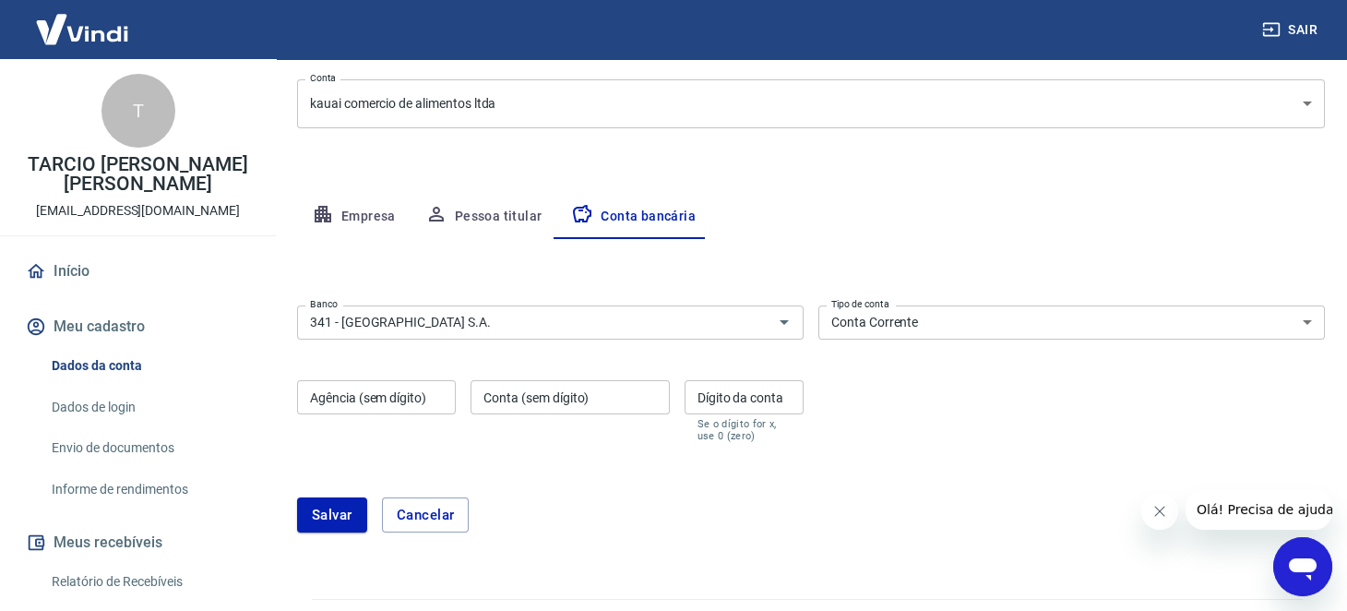
click at [376, 398] on label "Agência (sem dígito)" at bounding box center [368, 398] width 116 height 18
click at [376, 398] on input "Agência (sem dígito)" at bounding box center [376, 397] width 159 height 34
type input "1364"
type input "09266"
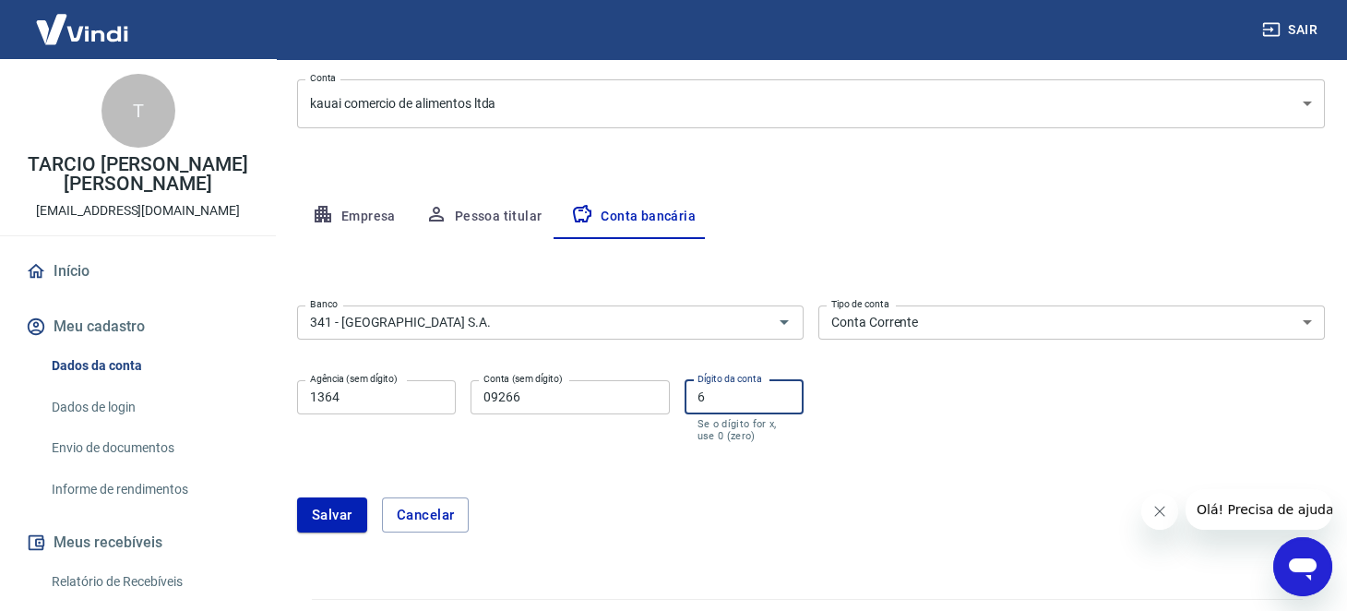
type input "6"
click at [848, 505] on div "[PERSON_NAME]" at bounding box center [811, 514] width 1028 height 35
click at [327, 515] on button "Salvar" at bounding box center [332, 514] width 70 height 35
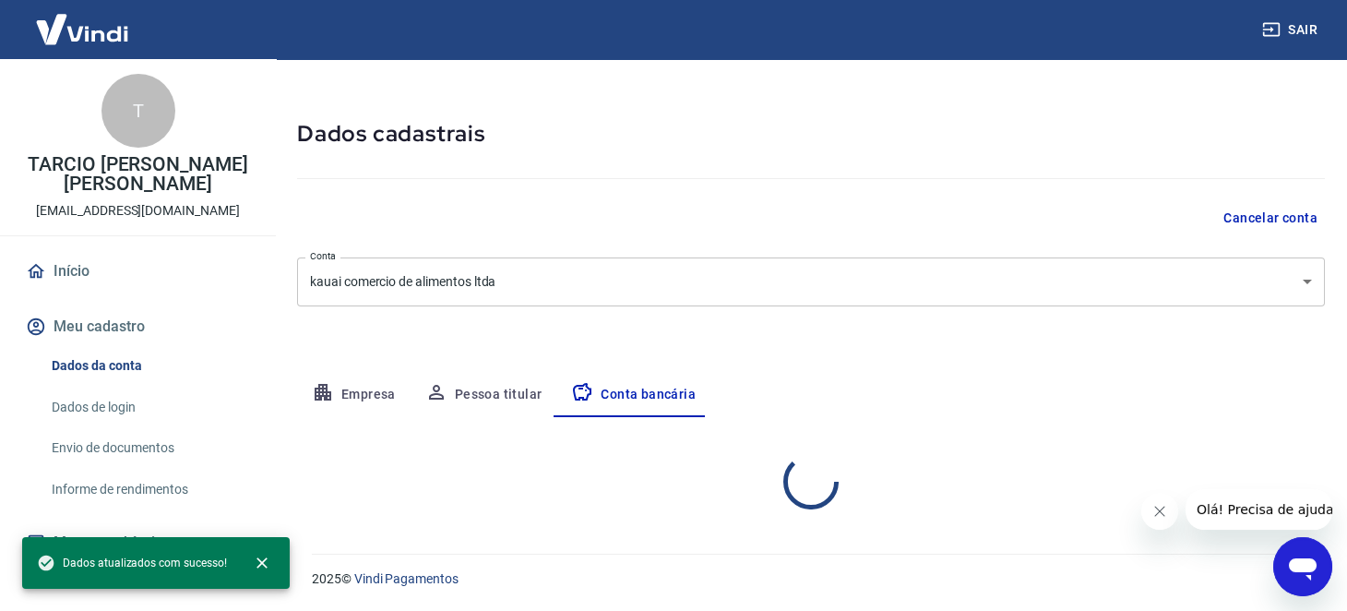
select select "1"
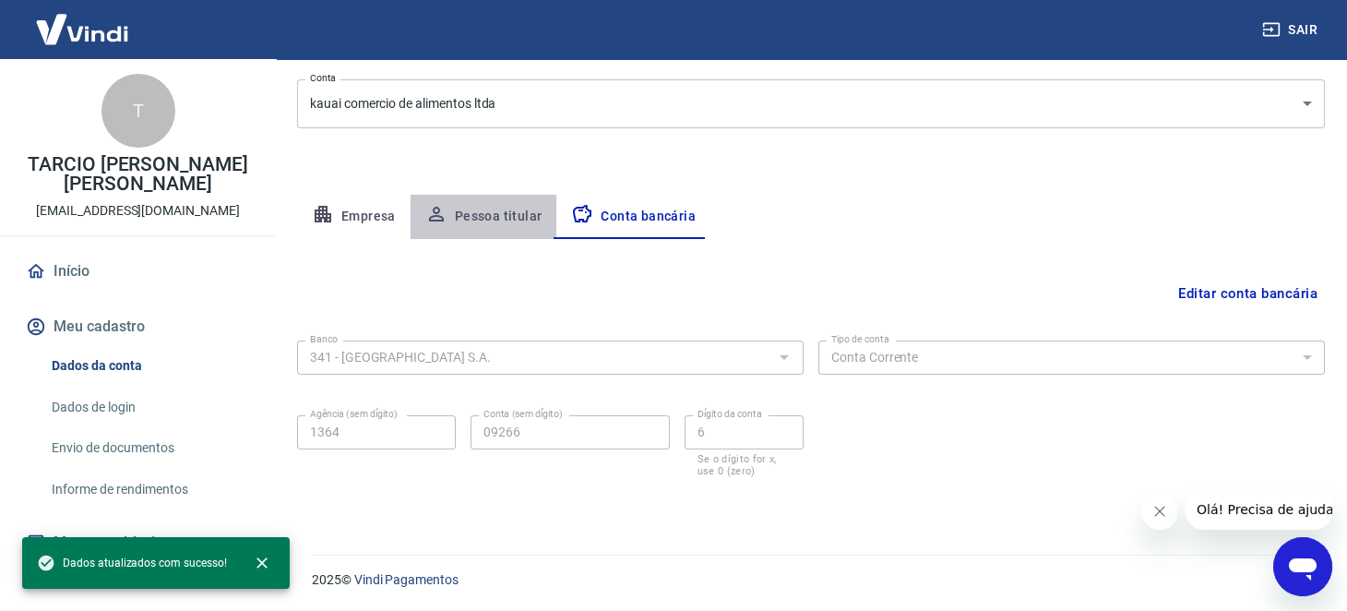
click at [514, 221] on button "Pessoa titular" at bounding box center [484, 217] width 147 height 44
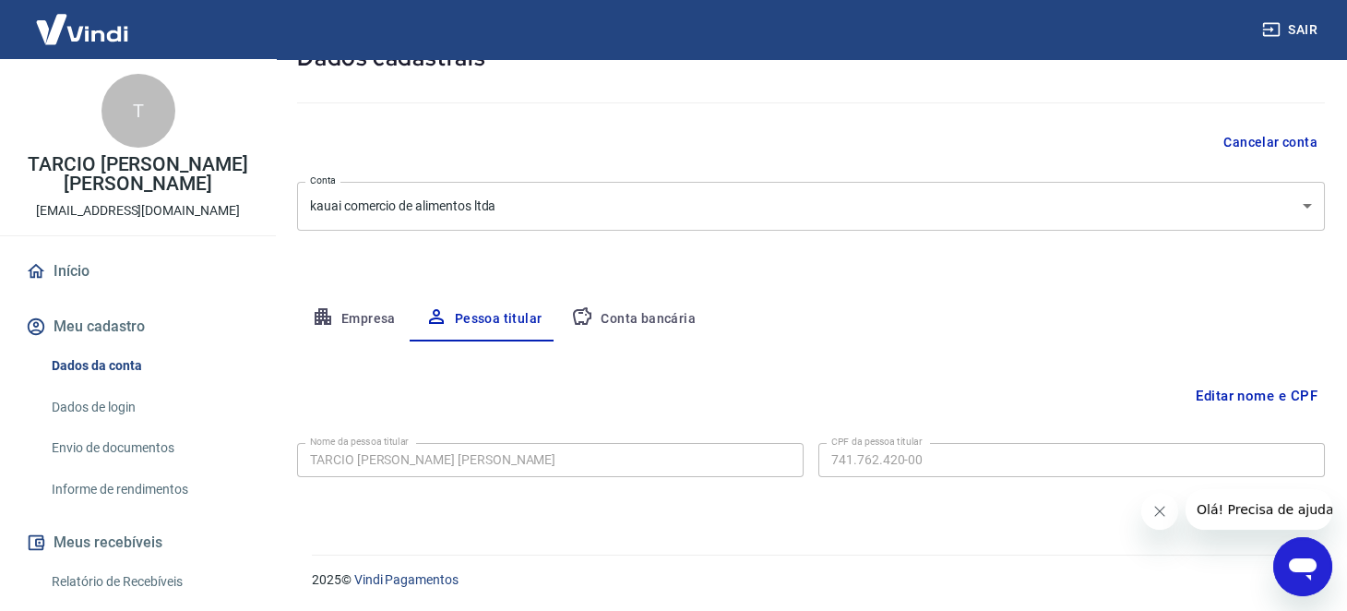
scroll to position [0, 0]
click at [602, 319] on button "Conta bancária" at bounding box center [633, 319] width 154 height 44
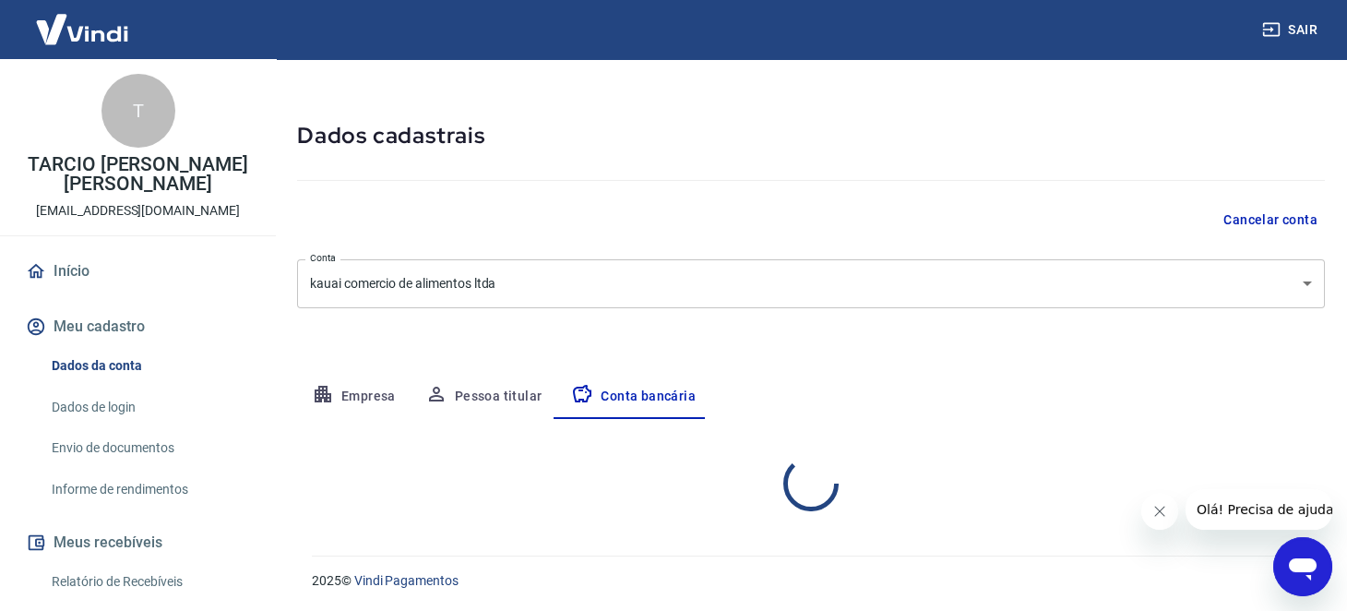
scroll to position [126, 0]
select select "1"
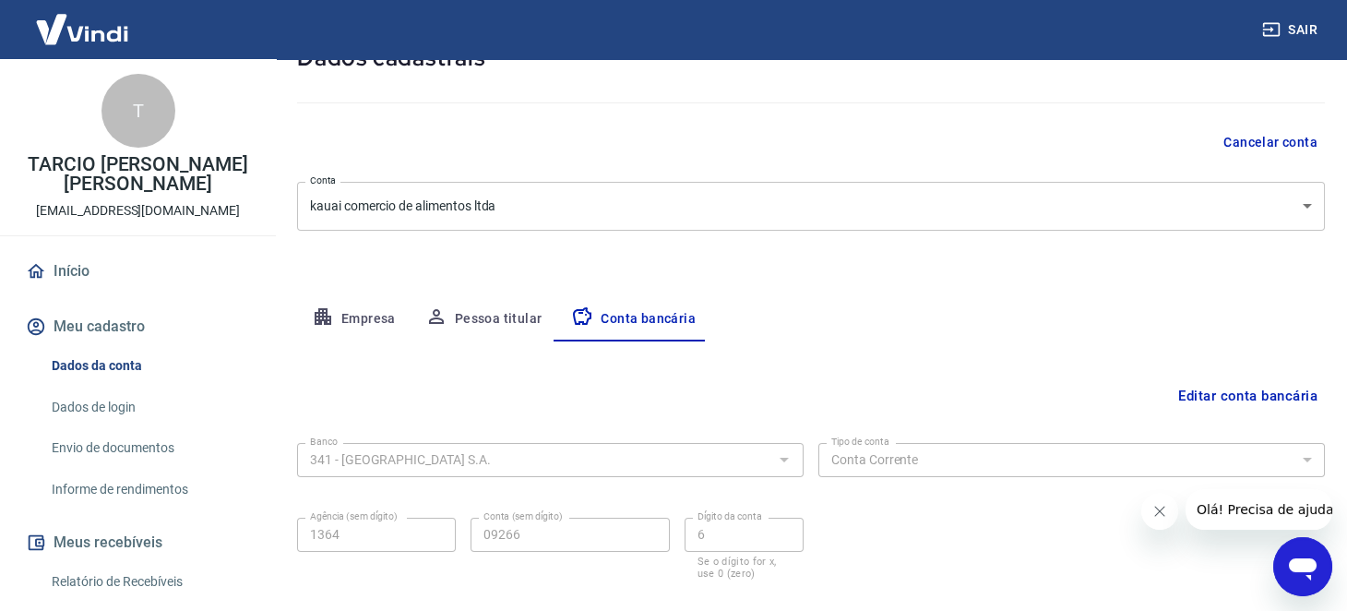
click at [373, 312] on button "Empresa" at bounding box center [354, 319] width 114 height 44
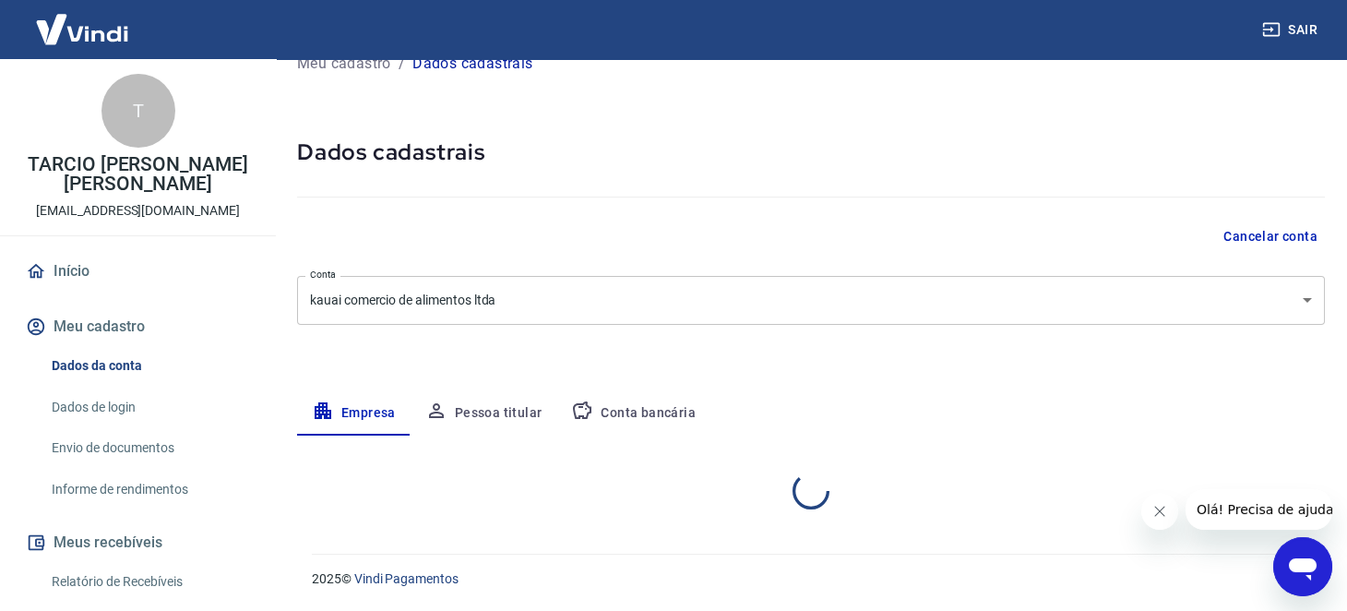
select select "MT"
select select "business"
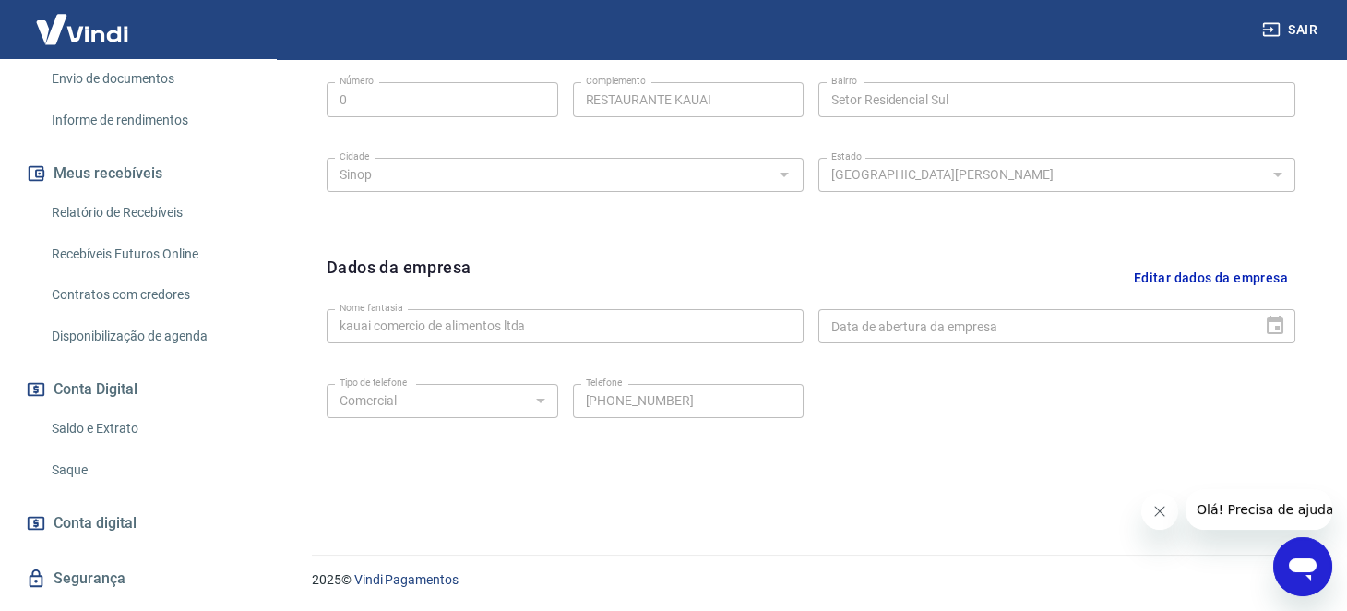
scroll to position [412, 0]
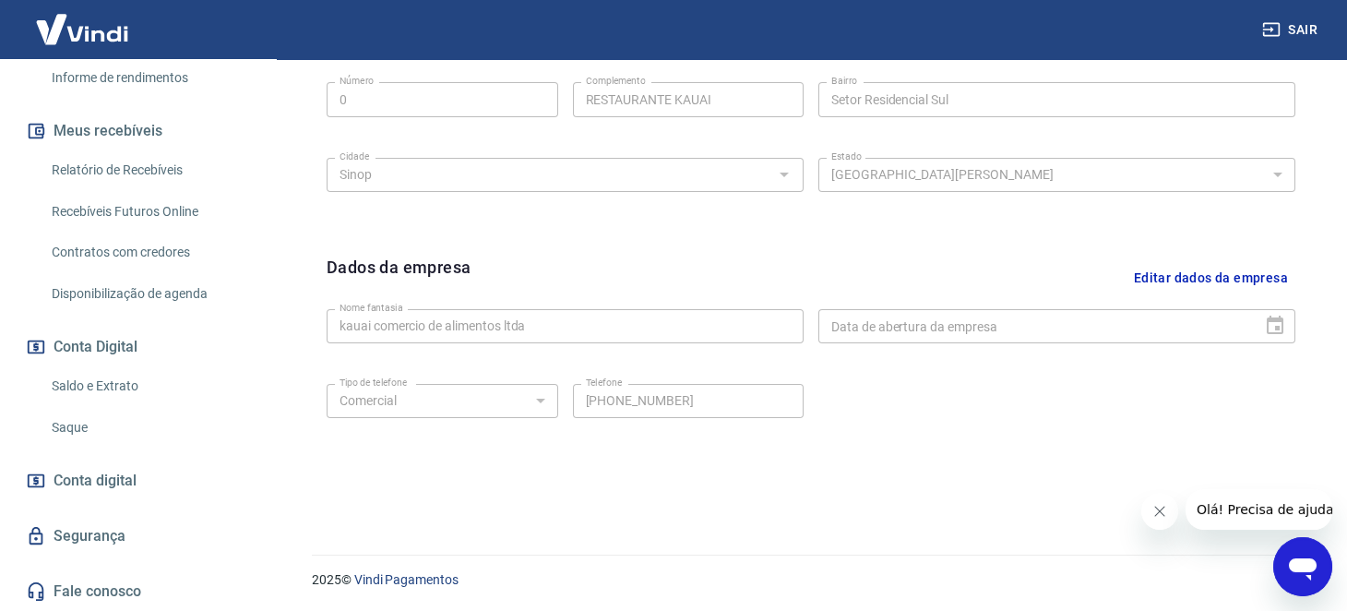
click at [105, 432] on link "Saque" at bounding box center [148, 428] width 209 height 38
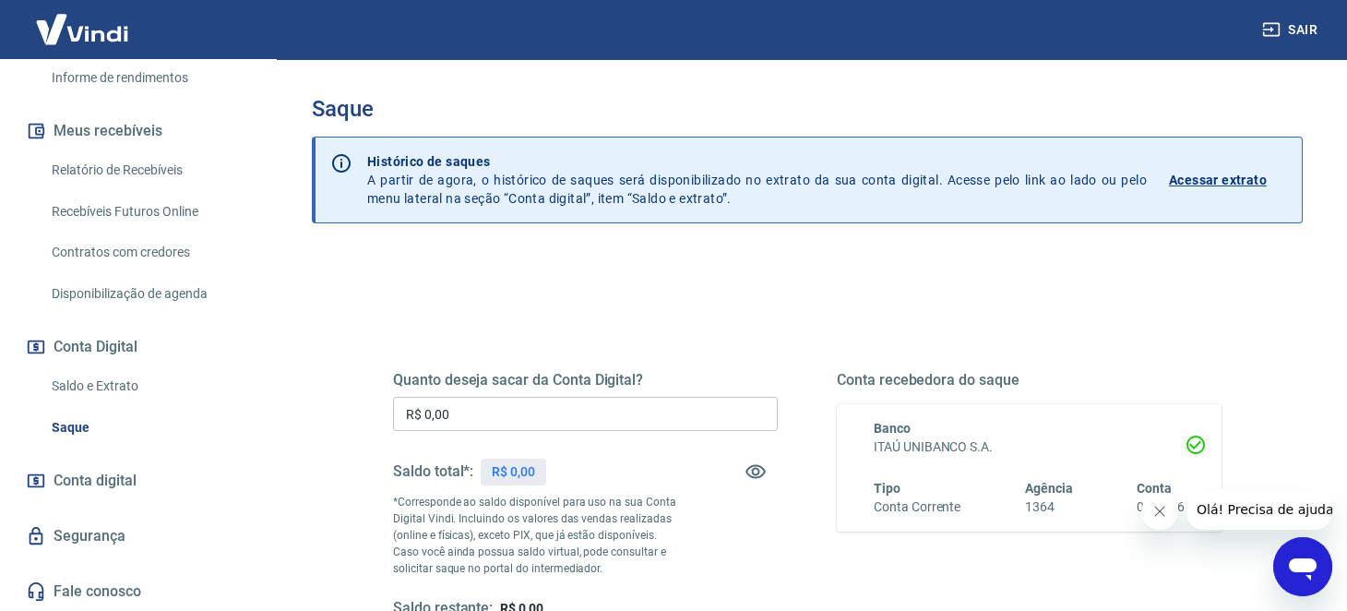
click at [102, 473] on span "Conta digital" at bounding box center [95, 481] width 83 height 26
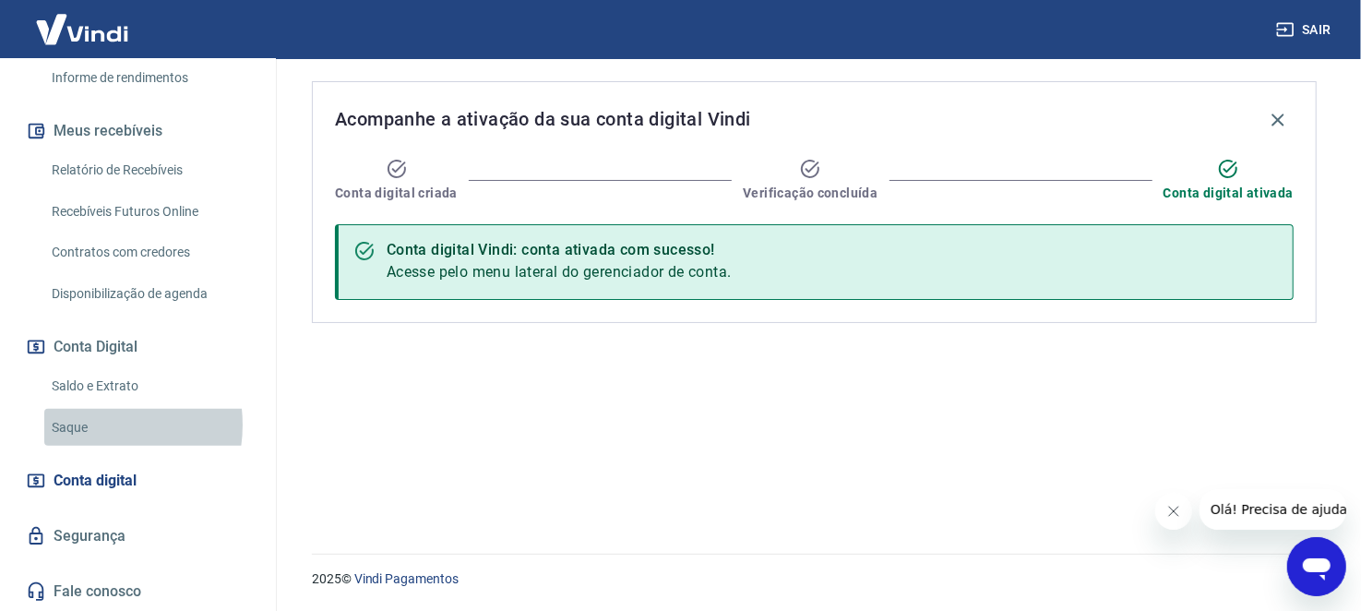
click at [88, 424] on link "Saque" at bounding box center [148, 428] width 209 height 38
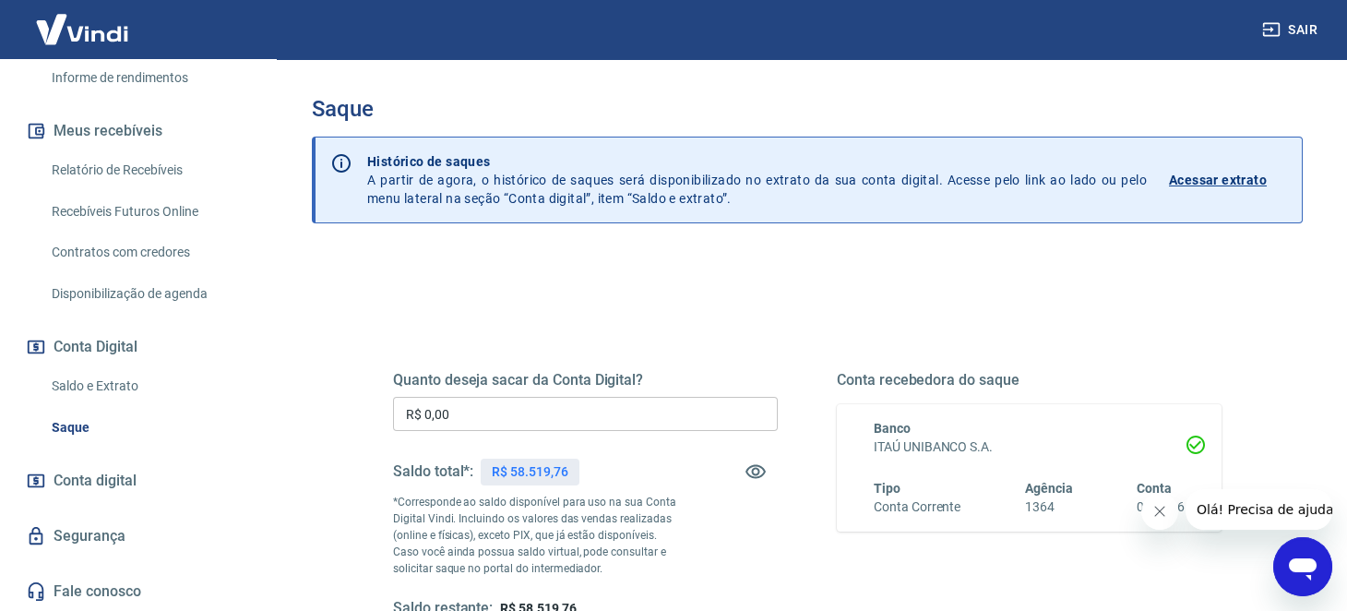
click at [498, 411] on input "R$ 0,00" at bounding box center [585, 414] width 385 height 34
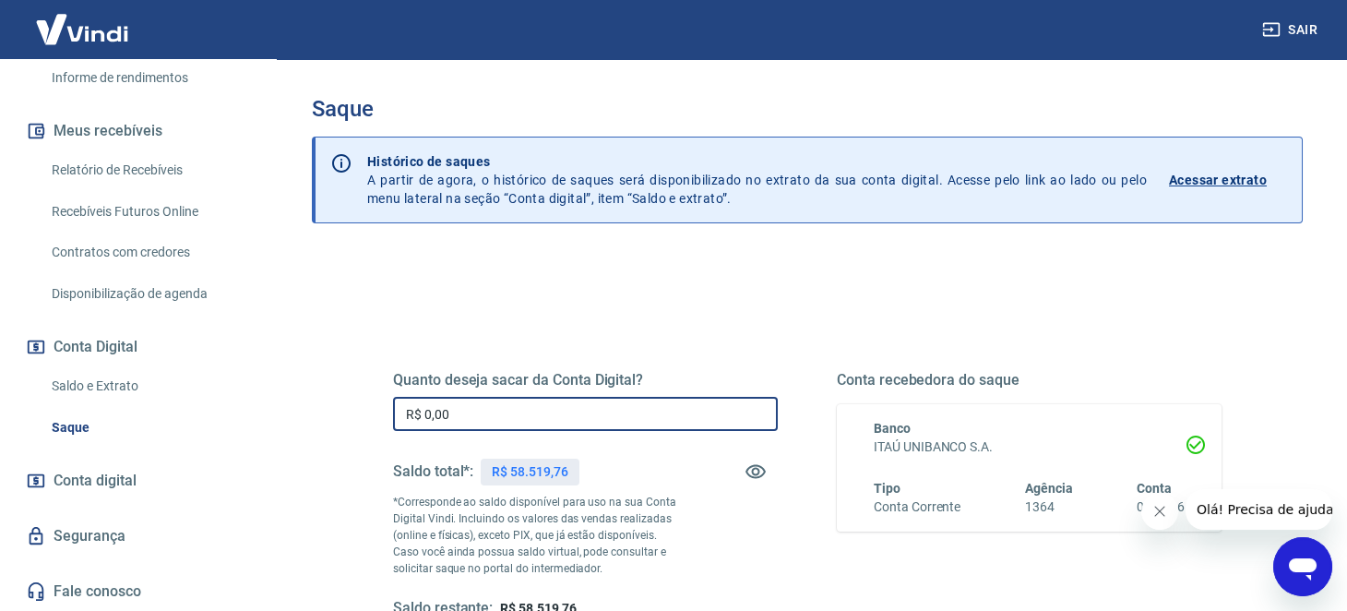
scroll to position [123, 0]
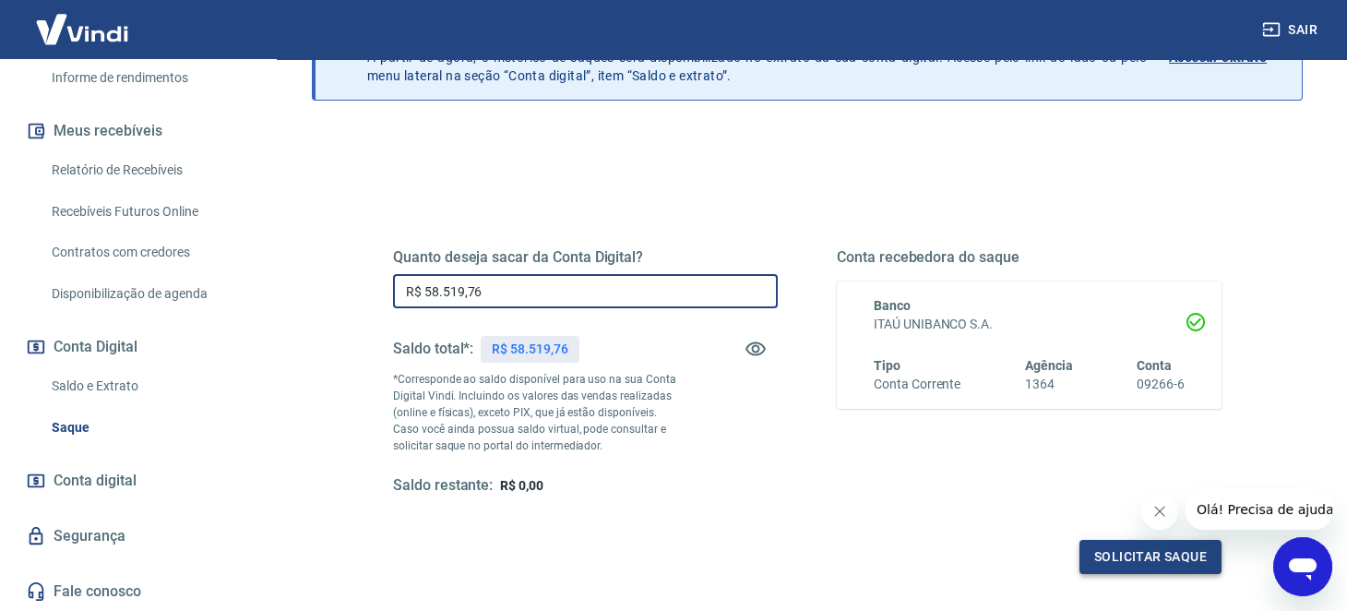
type input "R$ 58.519,76"
click at [1112, 557] on button "Solicitar saque" at bounding box center [1151, 557] width 142 height 34
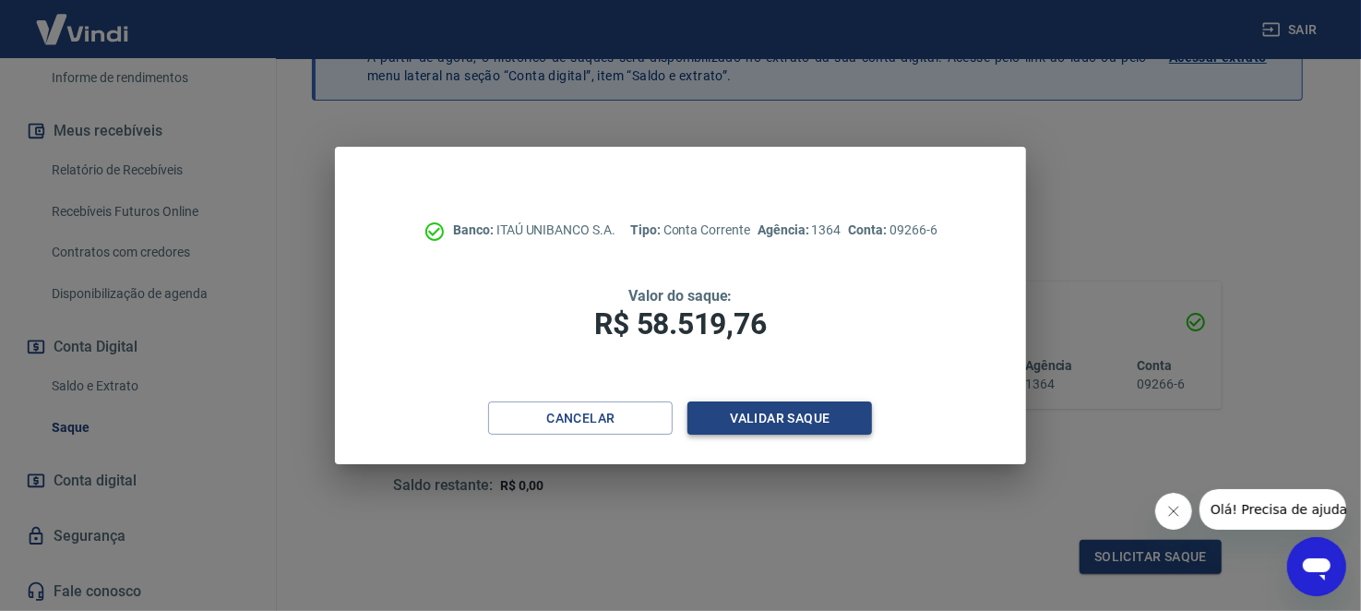
click at [824, 413] on button "Validar saque" at bounding box center [779, 418] width 185 height 34
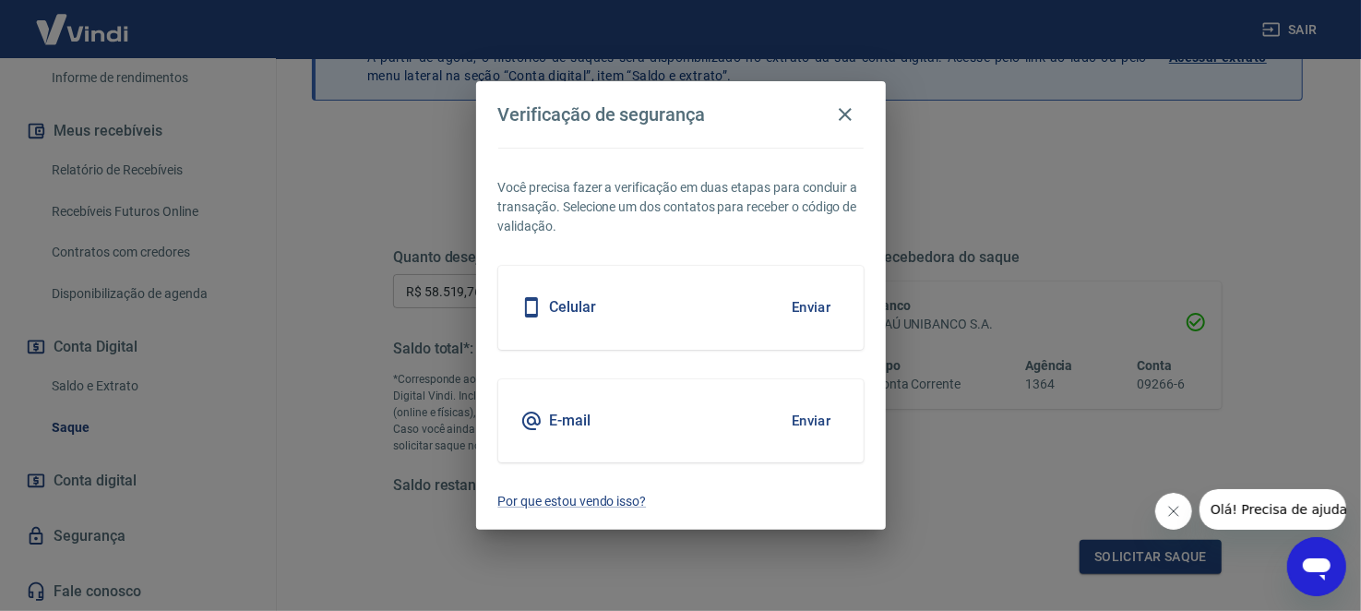
click at [812, 415] on button "Enviar" at bounding box center [812, 420] width 60 height 39
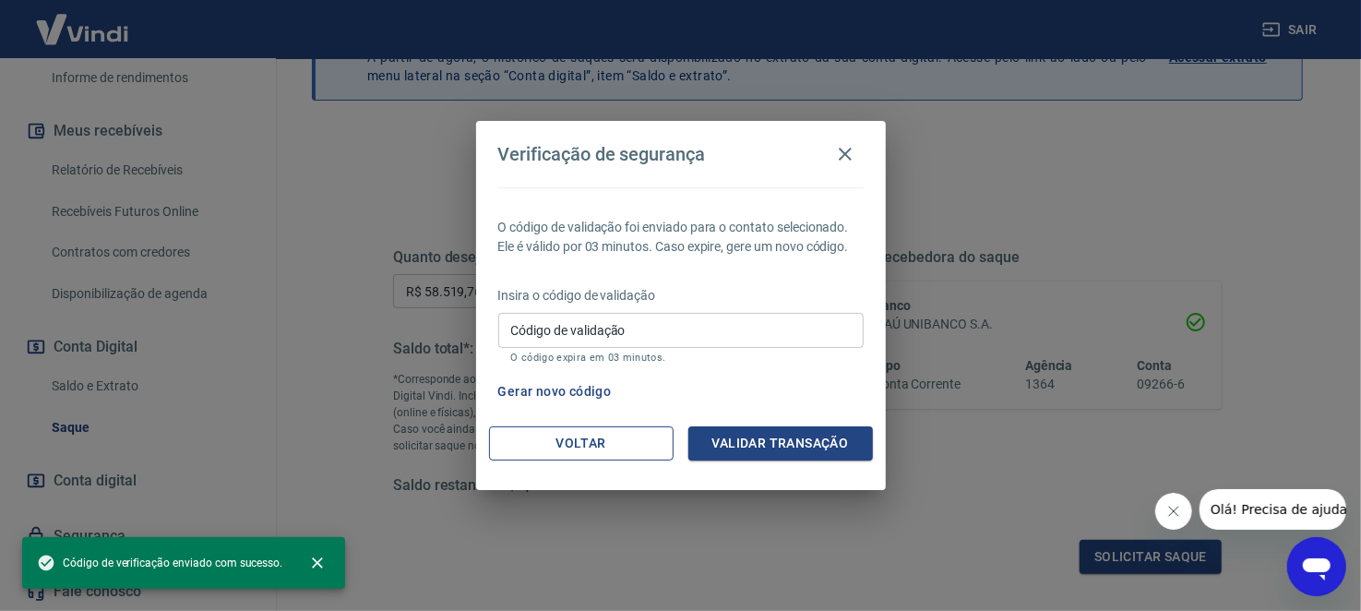
click at [569, 446] on button "Voltar" at bounding box center [581, 443] width 185 height 34
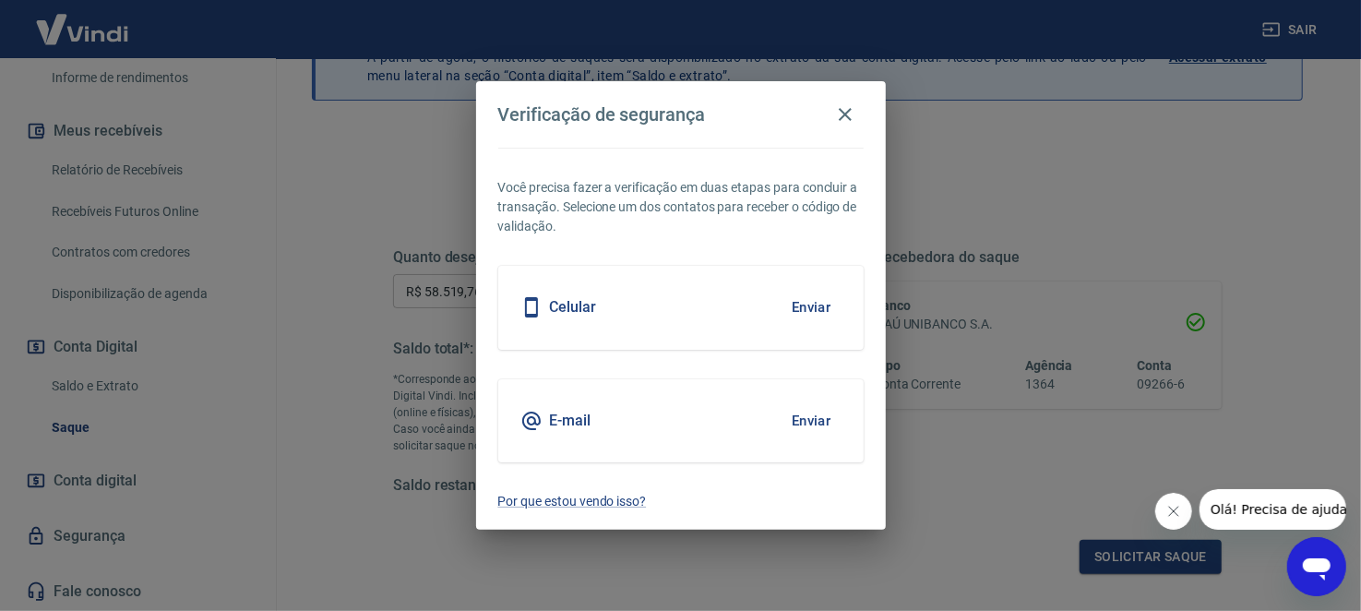
click at [799, 316] on button "Enviar" at bounding box center [812, 307] width 60 height 39
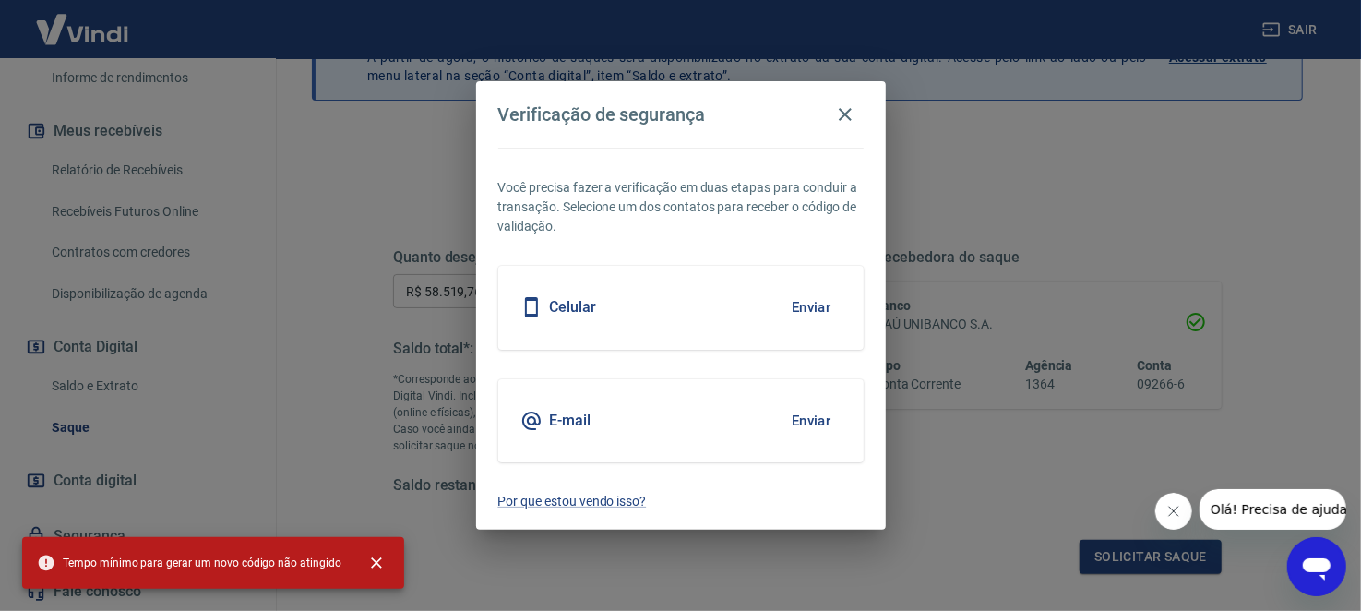
click at [809, 314] on button "Enviar" at bounding box center [812, 307] width 60 height 39
click at [846, 114] on icon "button" at bounding box center [845, 114] width 22 height 22
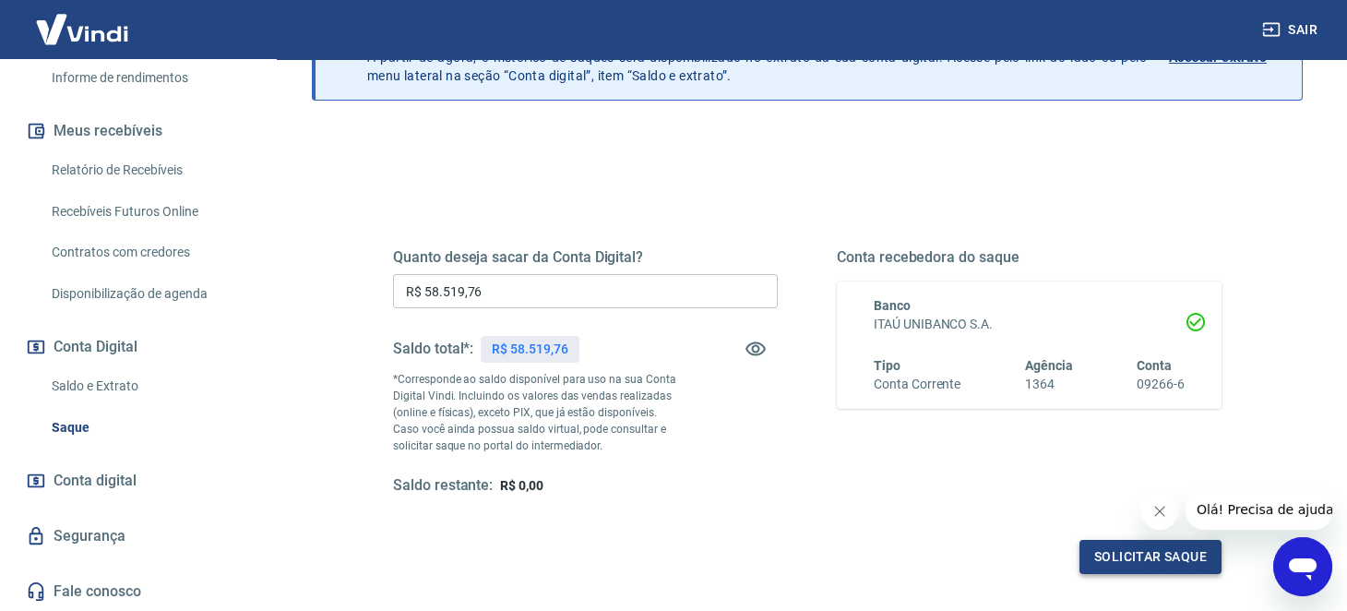
click at [1117, 556] on button "Solicitar saque" at bounding box center [1151, 557] width 142 height 34
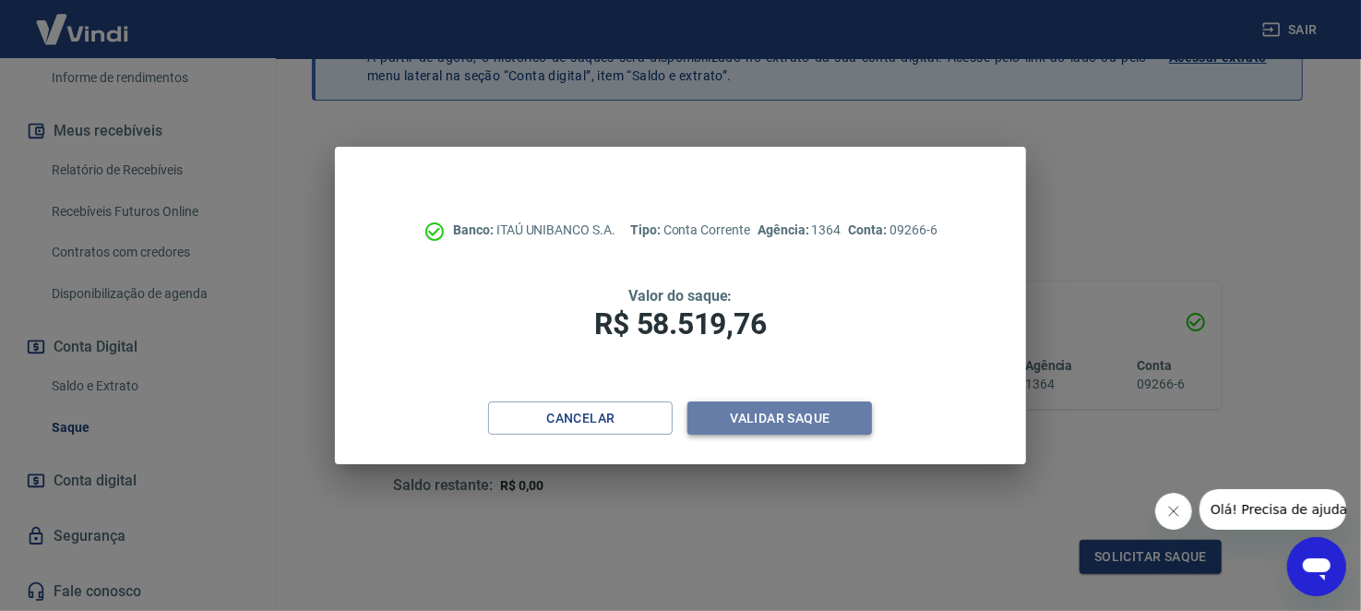
click at [764, 419] on button "Validar saque" at bounding box center [779, 418] width 185 height 34
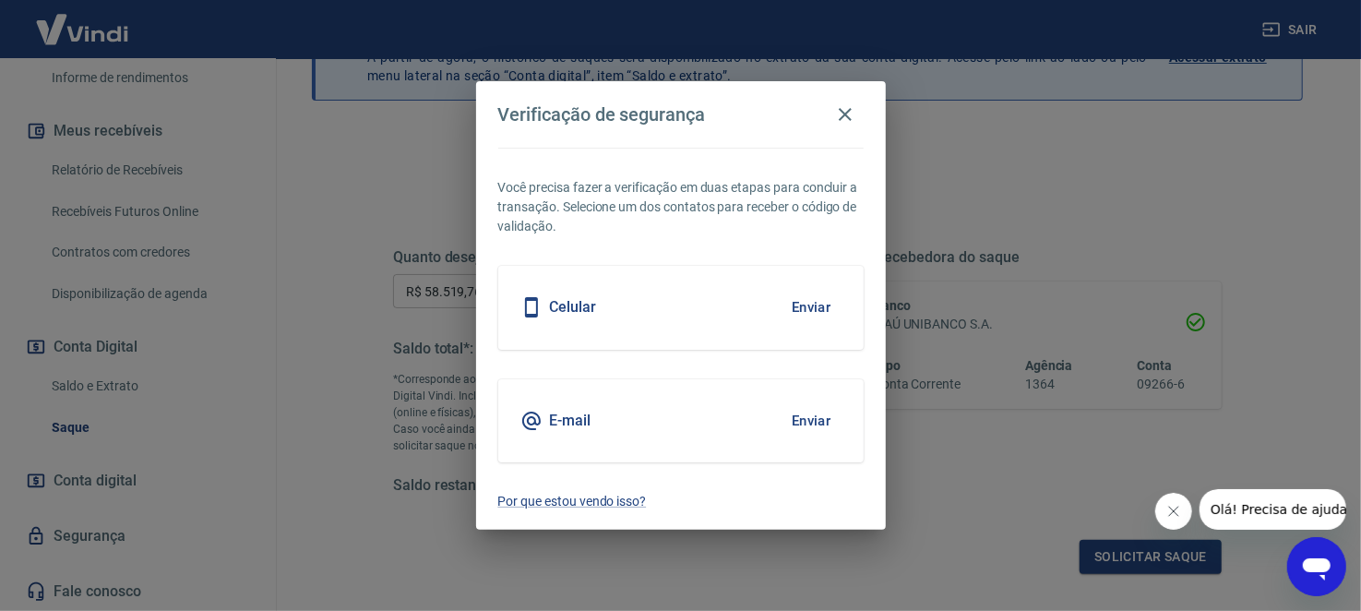
click at [807, 306] on button "Enviar" at bounding box center [812, 307] width 60 height 39
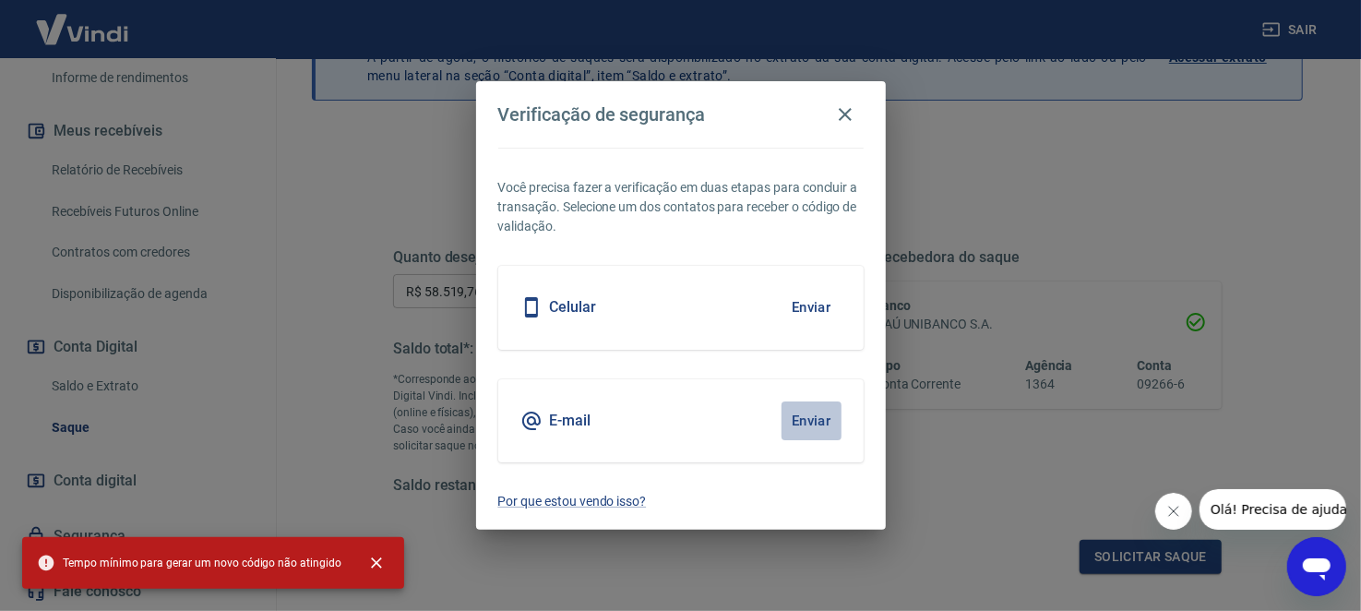
click at [819, 404] on button "Enviar" at bounding box center [812, 420] width 60 height 39
click at [850, 112] on icon "button" at bounding box center [845, 114] width 22 height 22
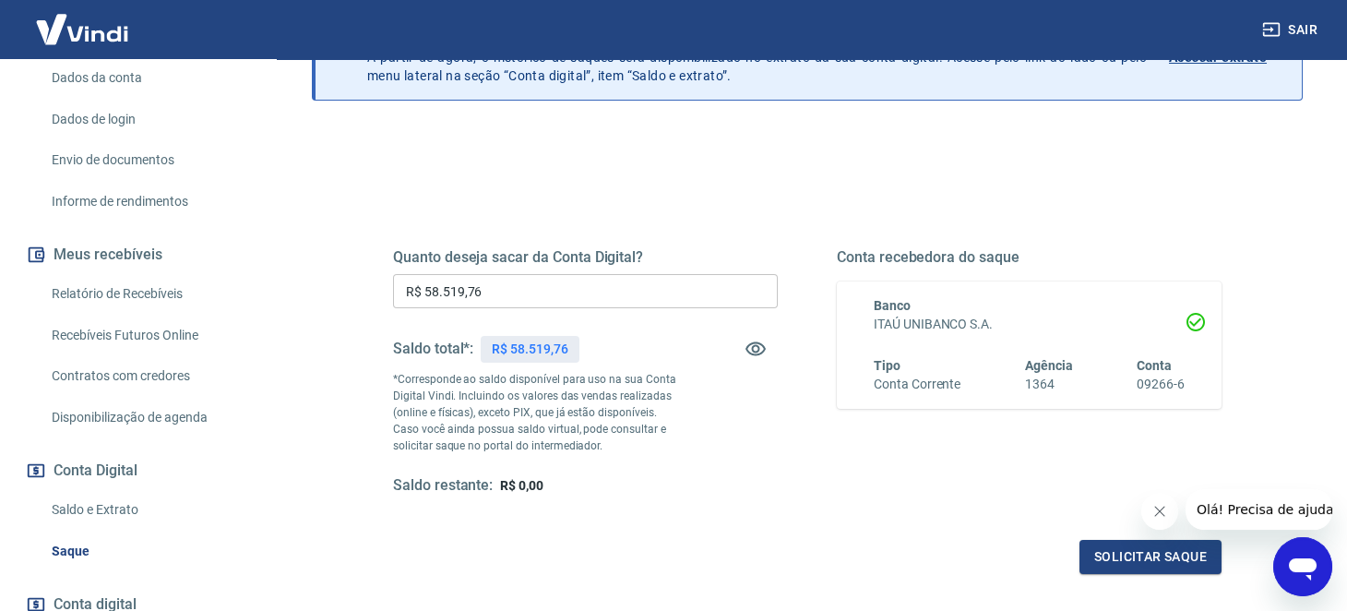
scroll to position [412, 0]
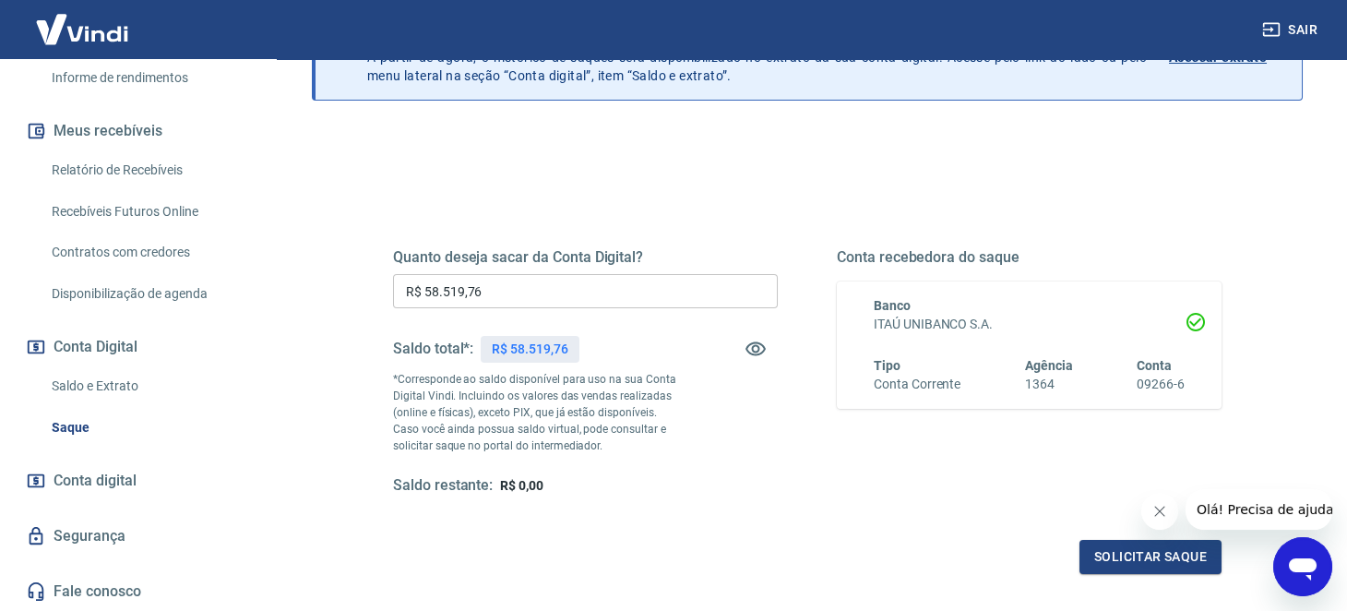
click at [105, 389] on link "Saldo e Extrato" at bounding box center [148, 386] width 209 height 38
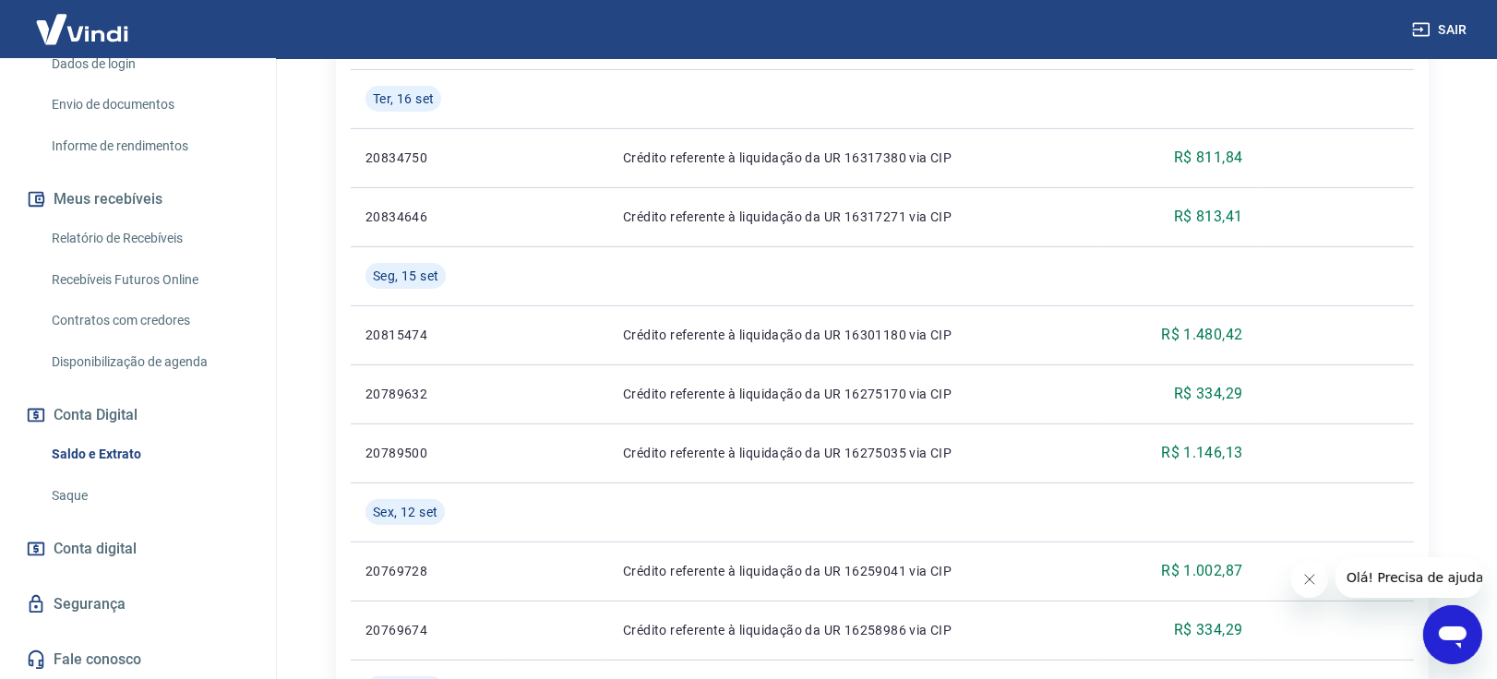
scroll to position [820, 0]
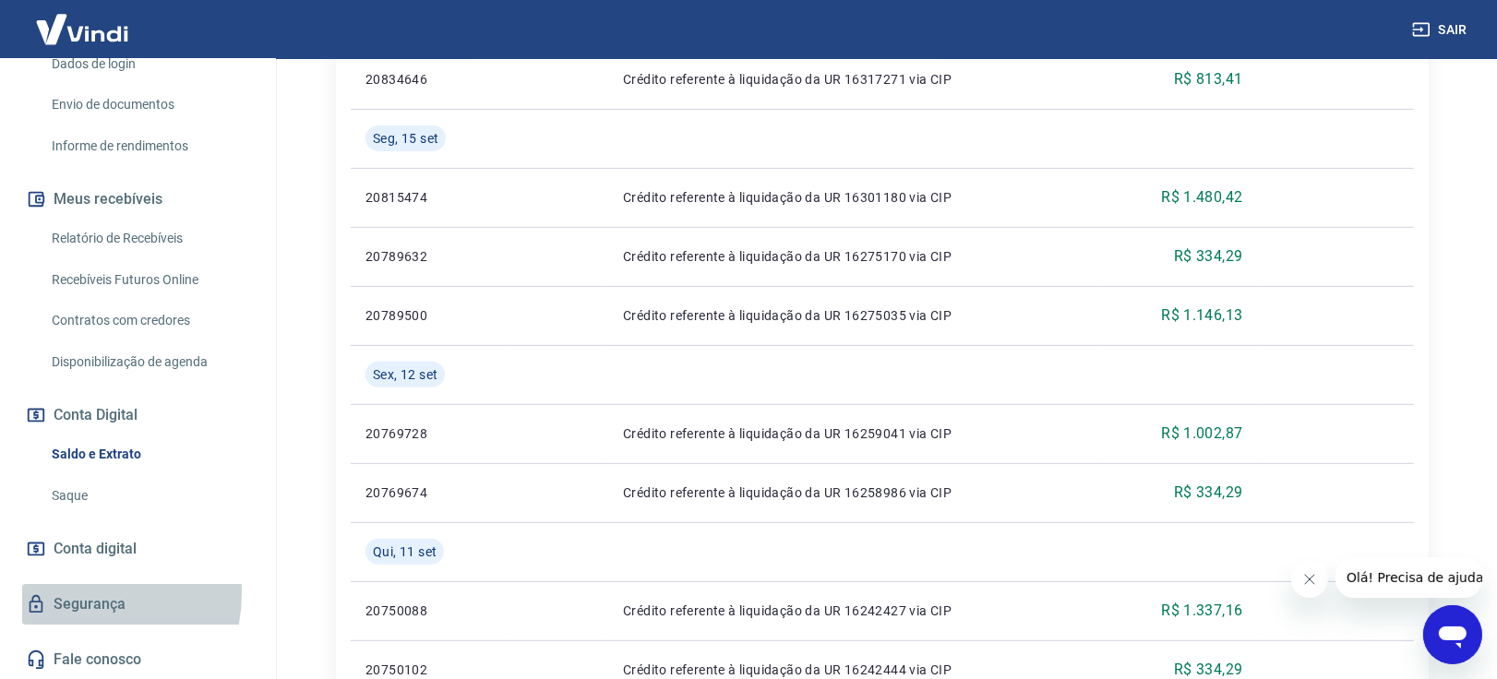
click at [58, 592] on link "Segurança" at bounding box center [138, 604] width 232 height 41
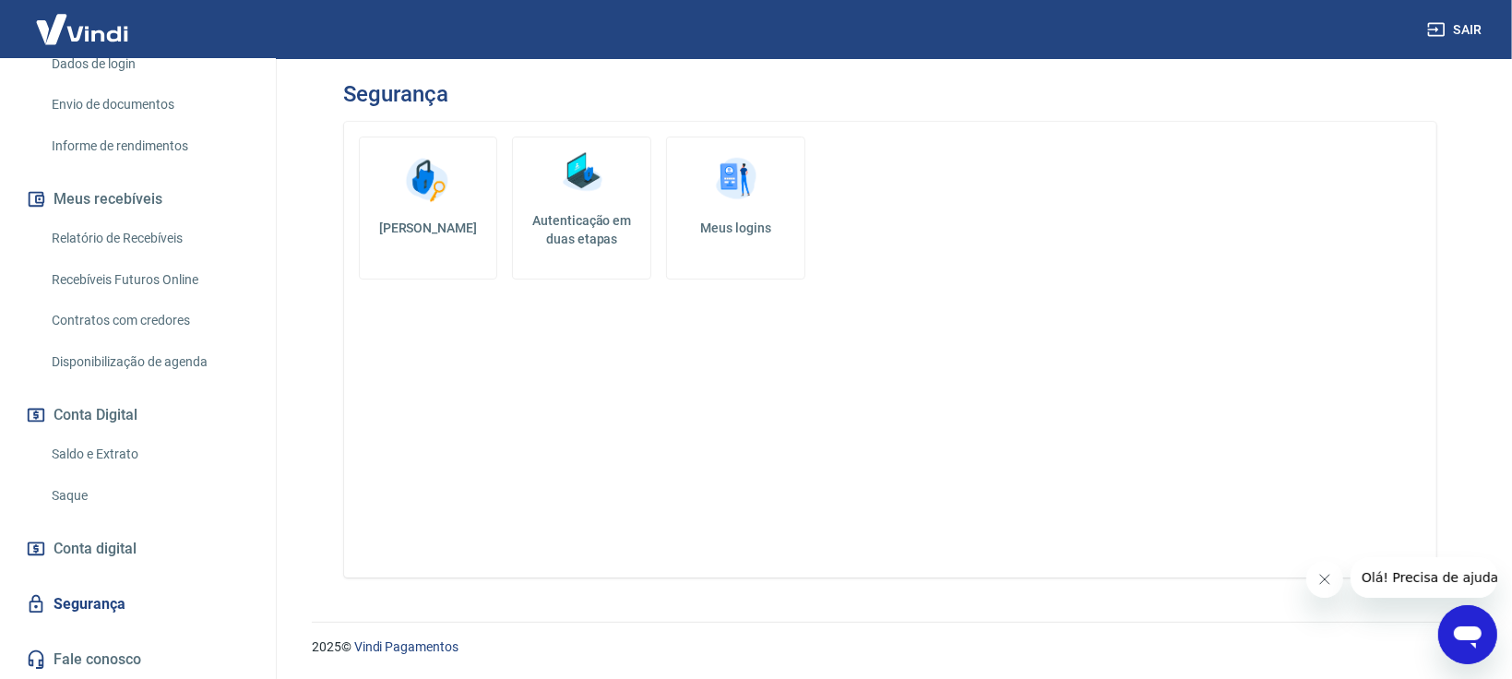
click at [747, 211] on link "Meus logins" at bounding box center [735, 208] width 139 height 143
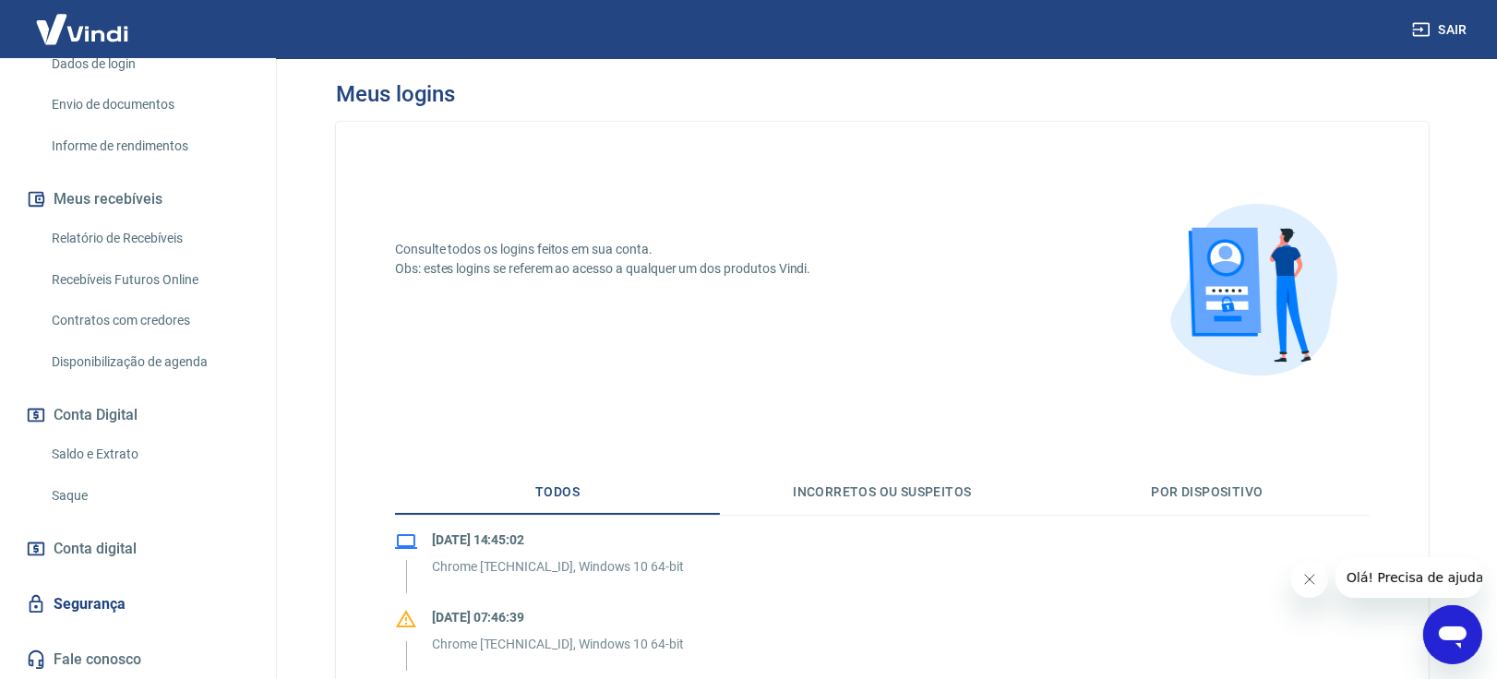
click at [101, 604] on link "Segurança" at bounding box center [138, 604] width 232 height 41
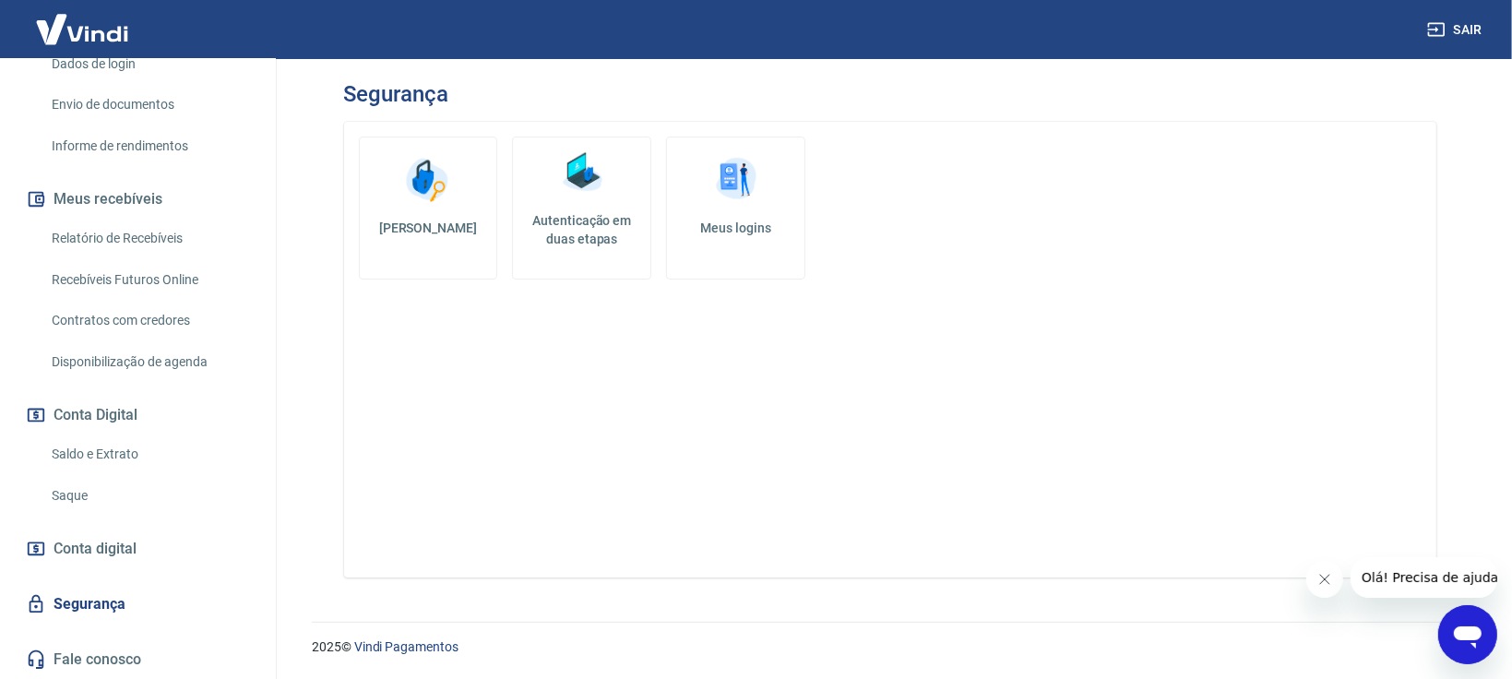
click at [577, 235] on h5 "Autenticação em duas etapas" at bounding box center [581, 229] width 123 height 37
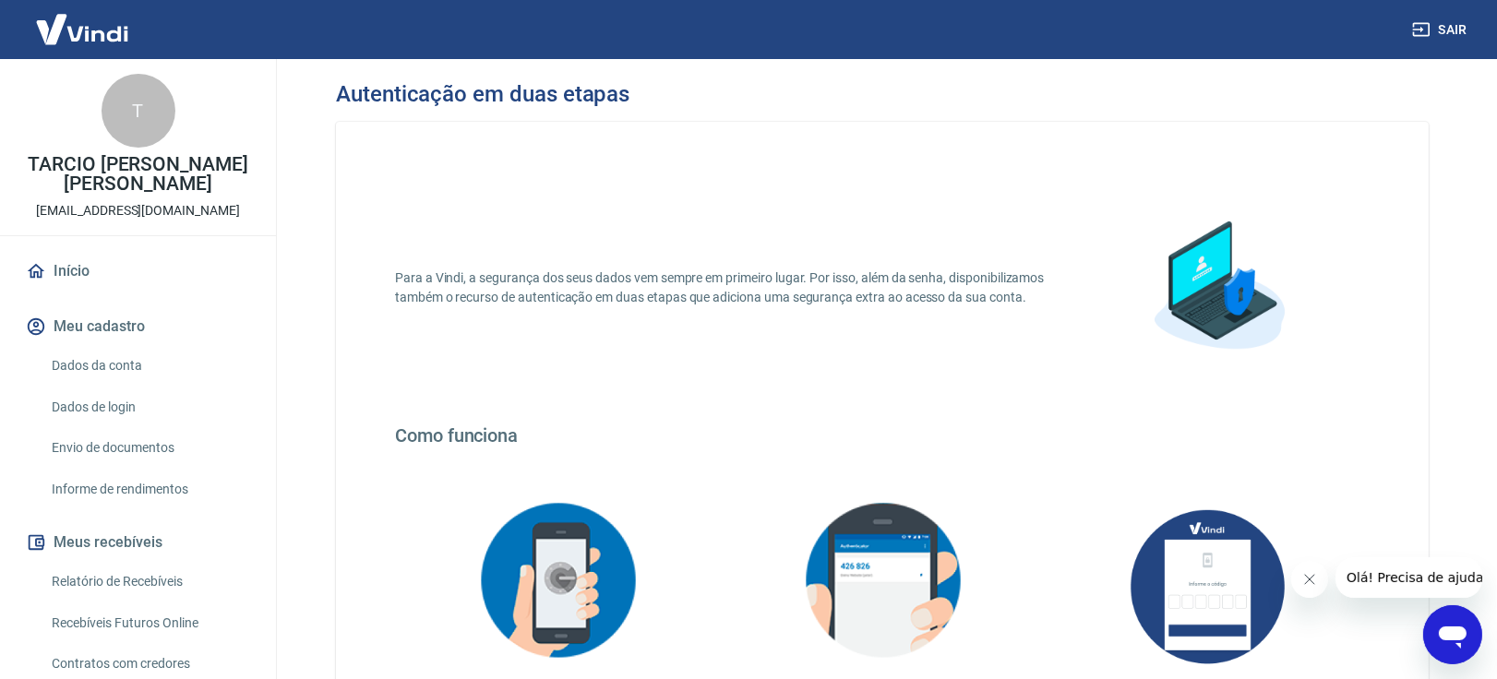
click at [139, 371] on link "Dados da conta" at bounding box center [148, 366] width 209 height 38
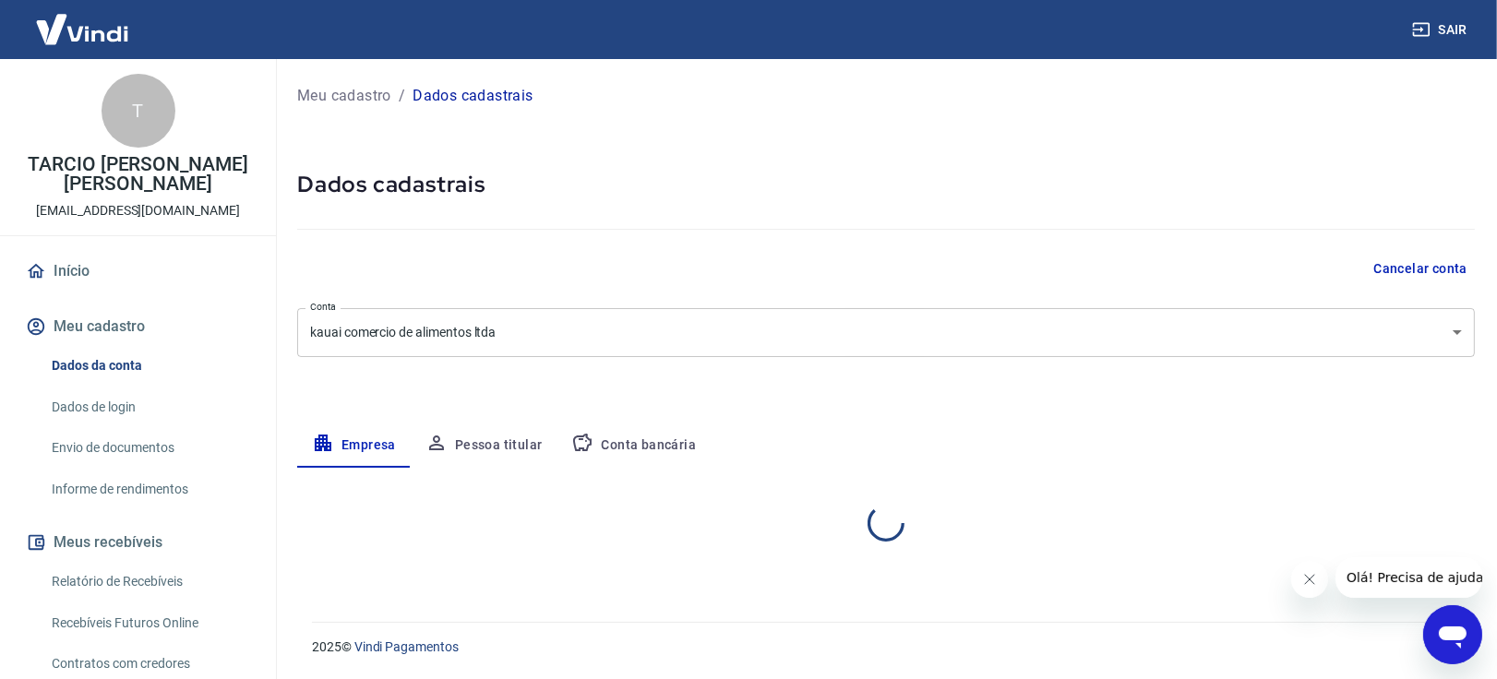
select select "MT"
select select "business"
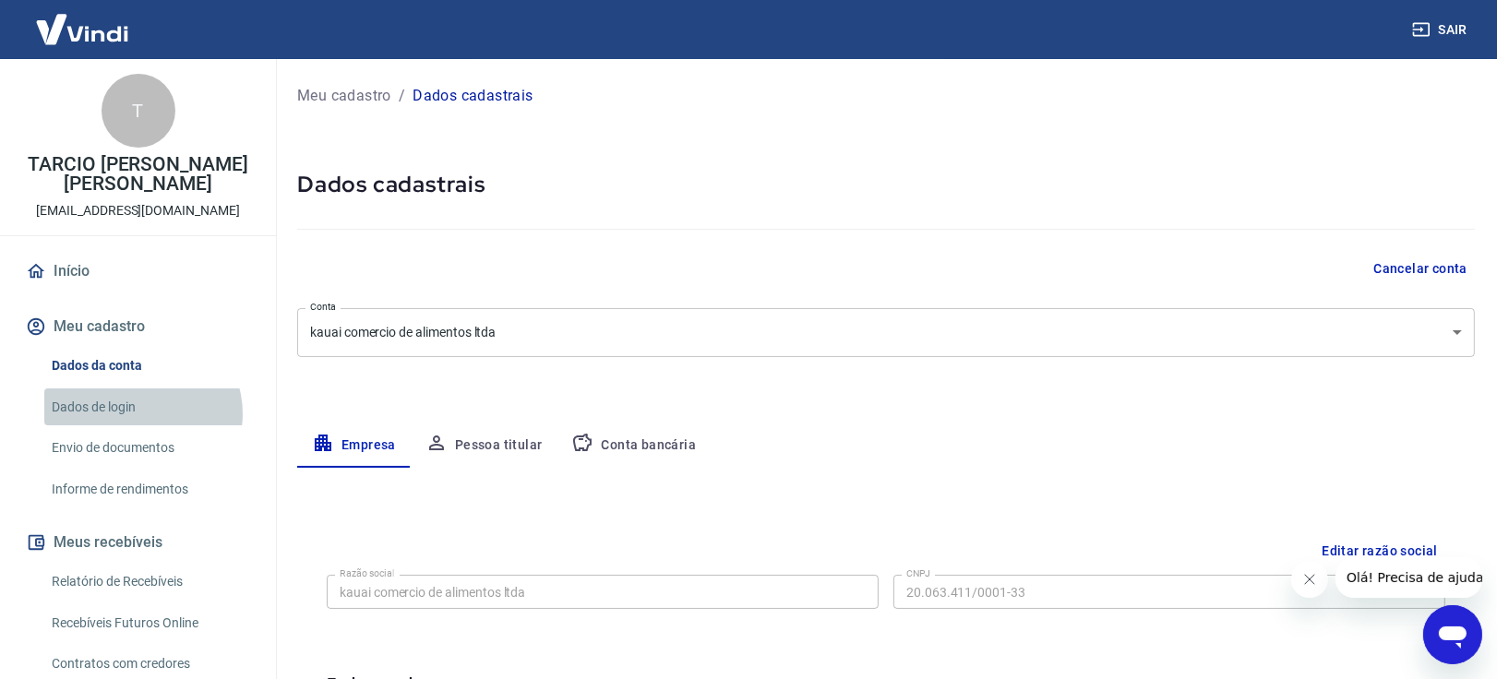
click at [141, 413] on link "Dados de login" at bounding box center [148, 408] width 209 height 38
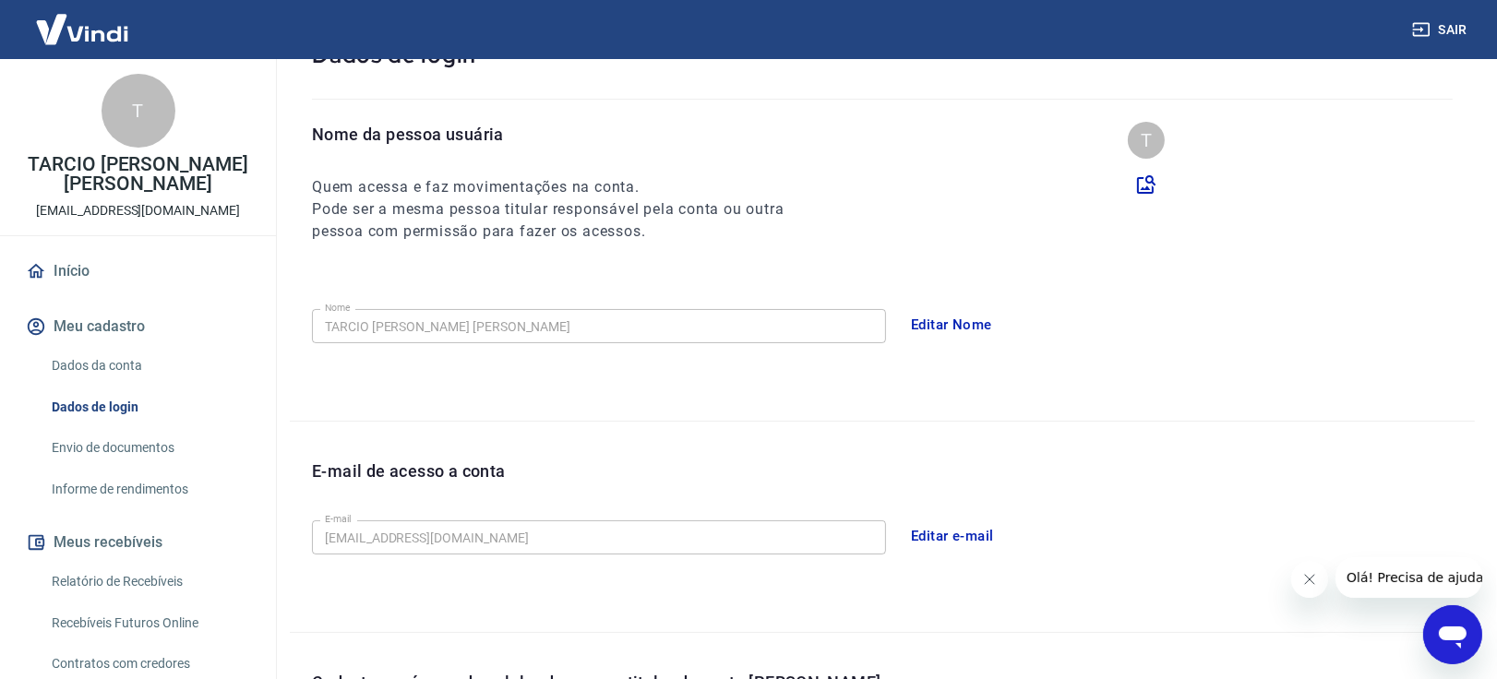
scroll to position [273, 0]
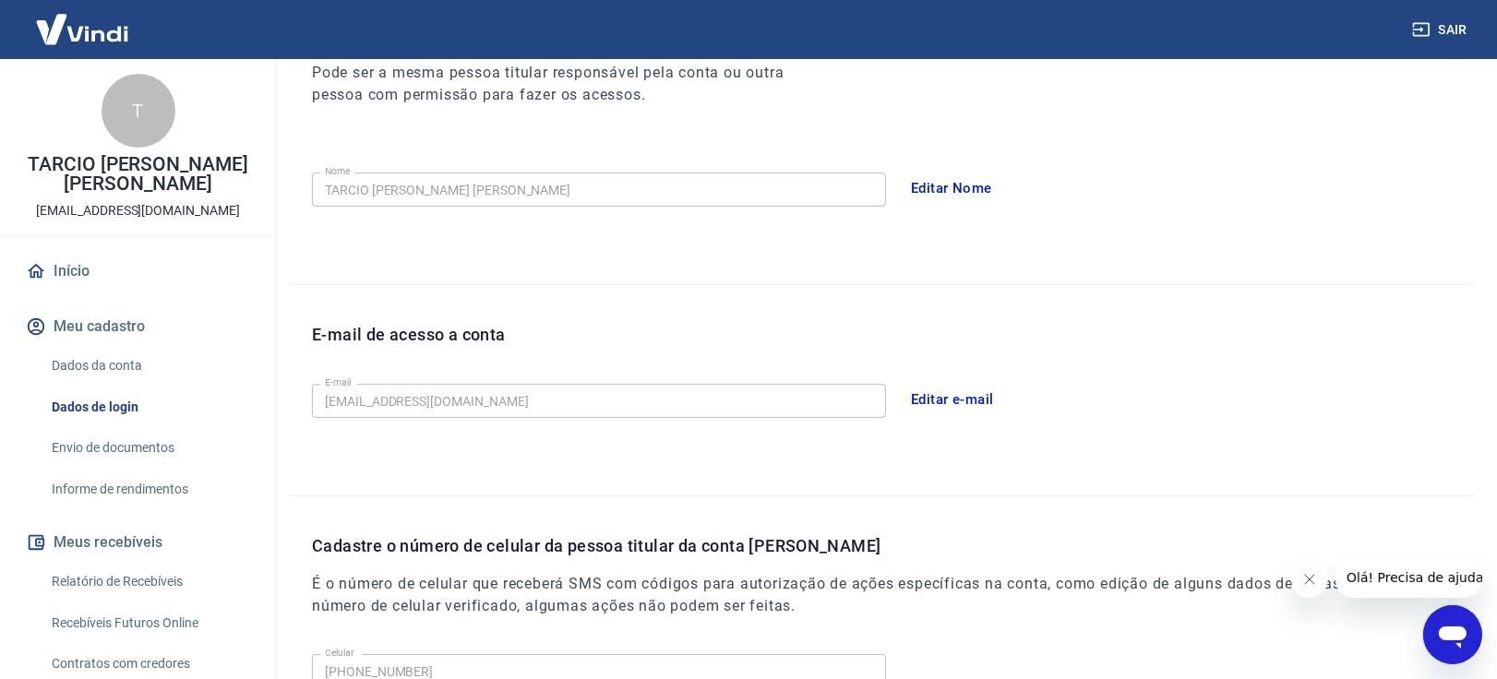
click at [931, 394] on button "Editar e-mail" at bounding box center [952, 399] width 103 height 39
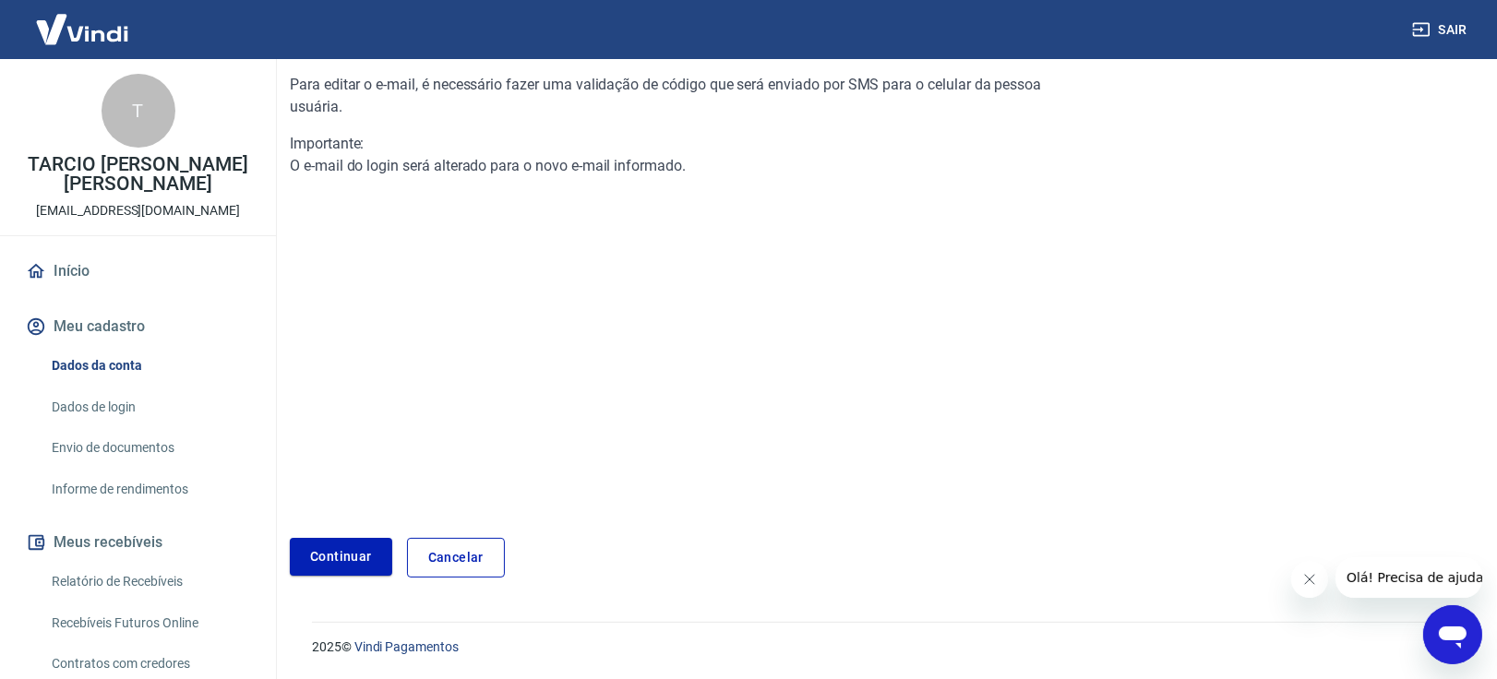
scroll to position [188, 0]
click at [345, 556] on link "Continuar" at bounding box center [341, 558] width 102 height 38
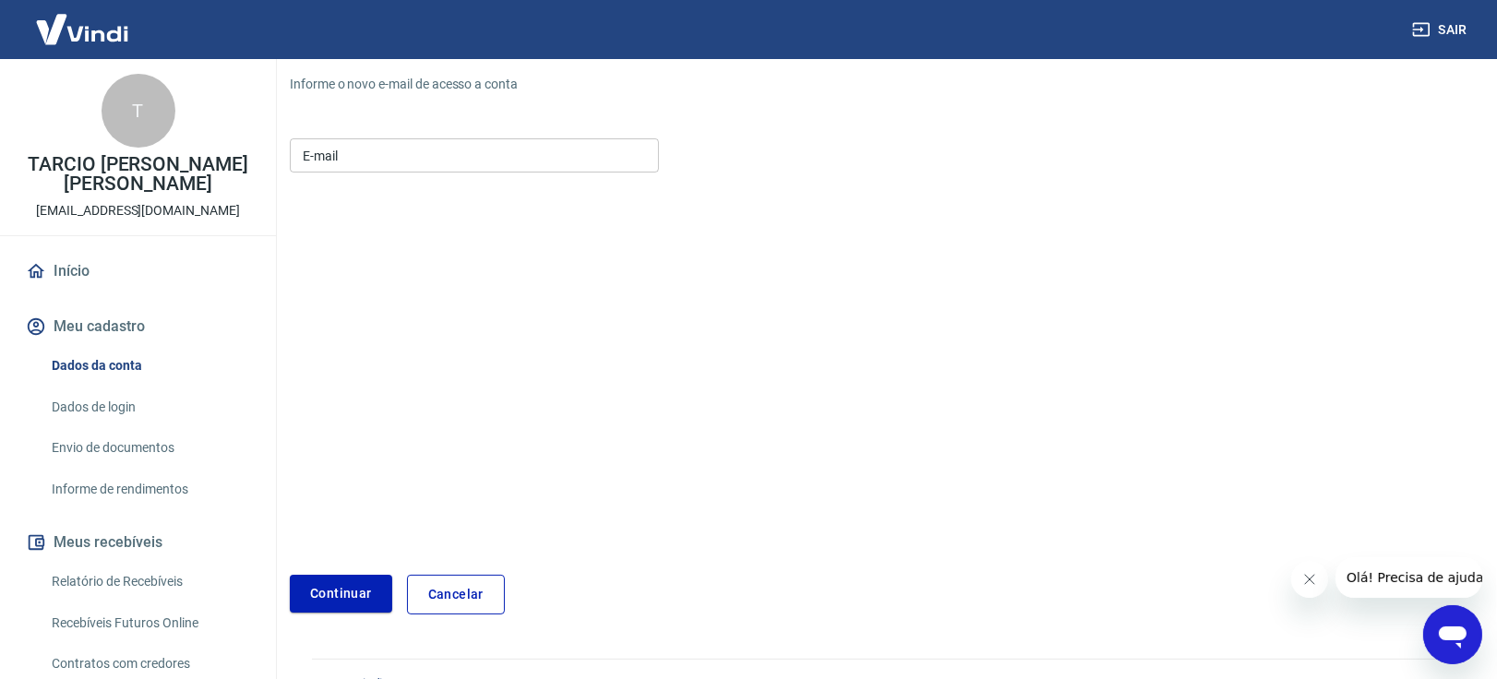
scroll to position [224, 0]
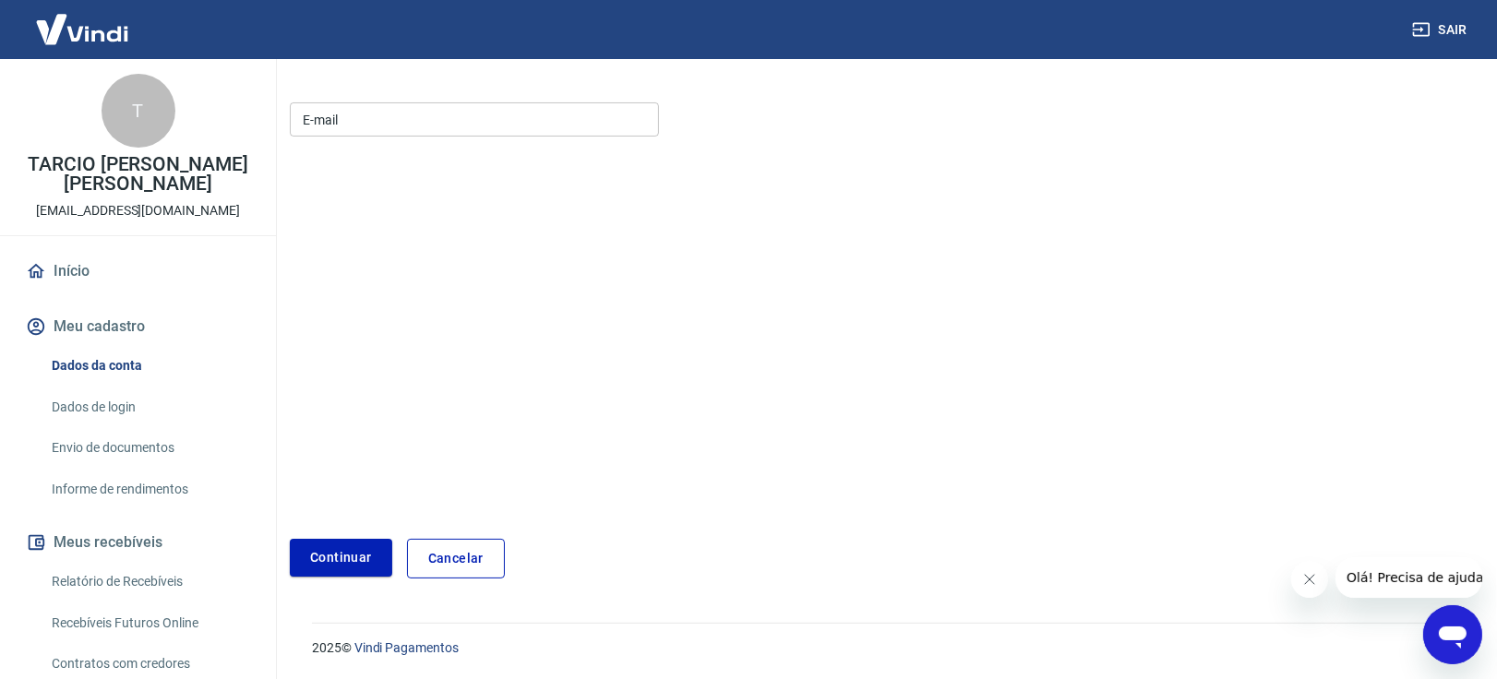
click at [377, 135] on input "E-mail" at bounding box center [474, 119] width 369 height 34
paste input "[EMAIL_ADDRESS][DOMAIN_NAME]"
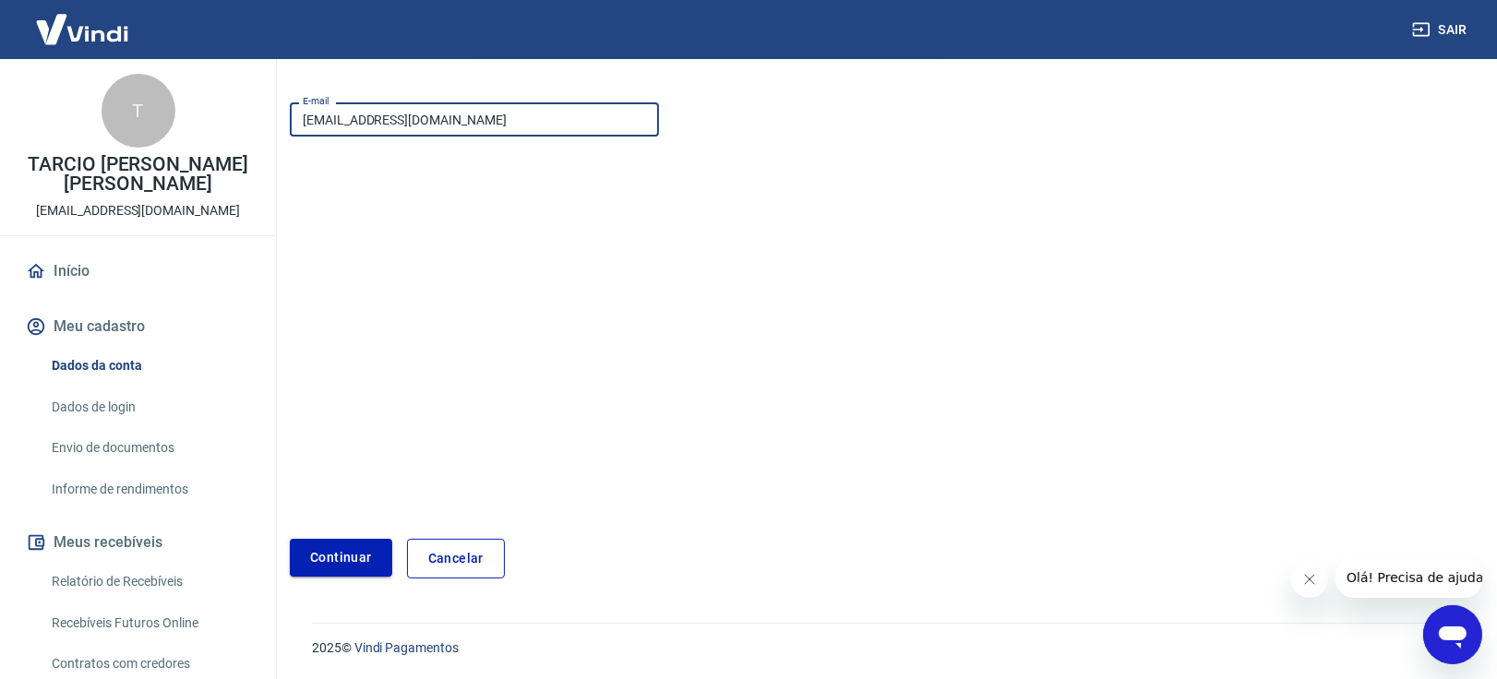
type input "[EMAIL_ADDRESS][DOMAIN_NAME]"
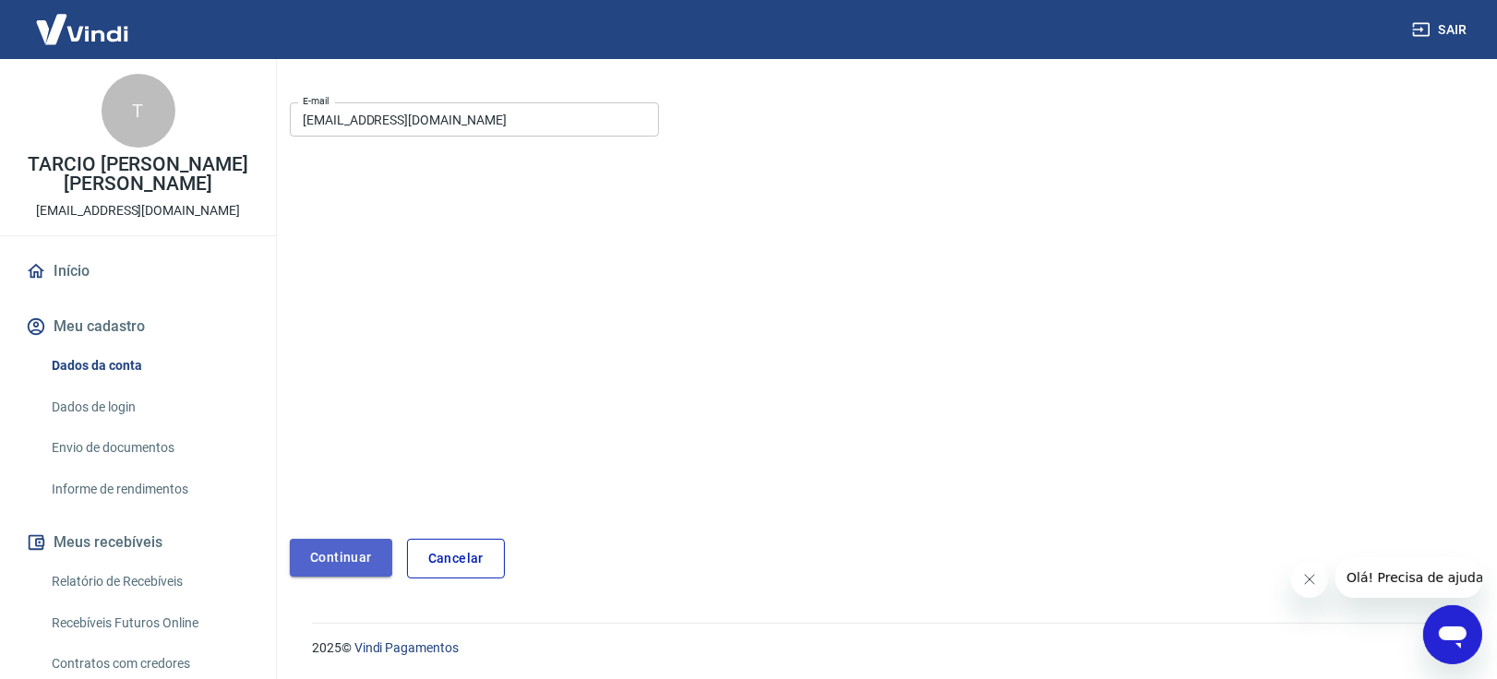
click at [334, 553] on button "Continuar" at bounding box center [341, 558] width 102 height 38
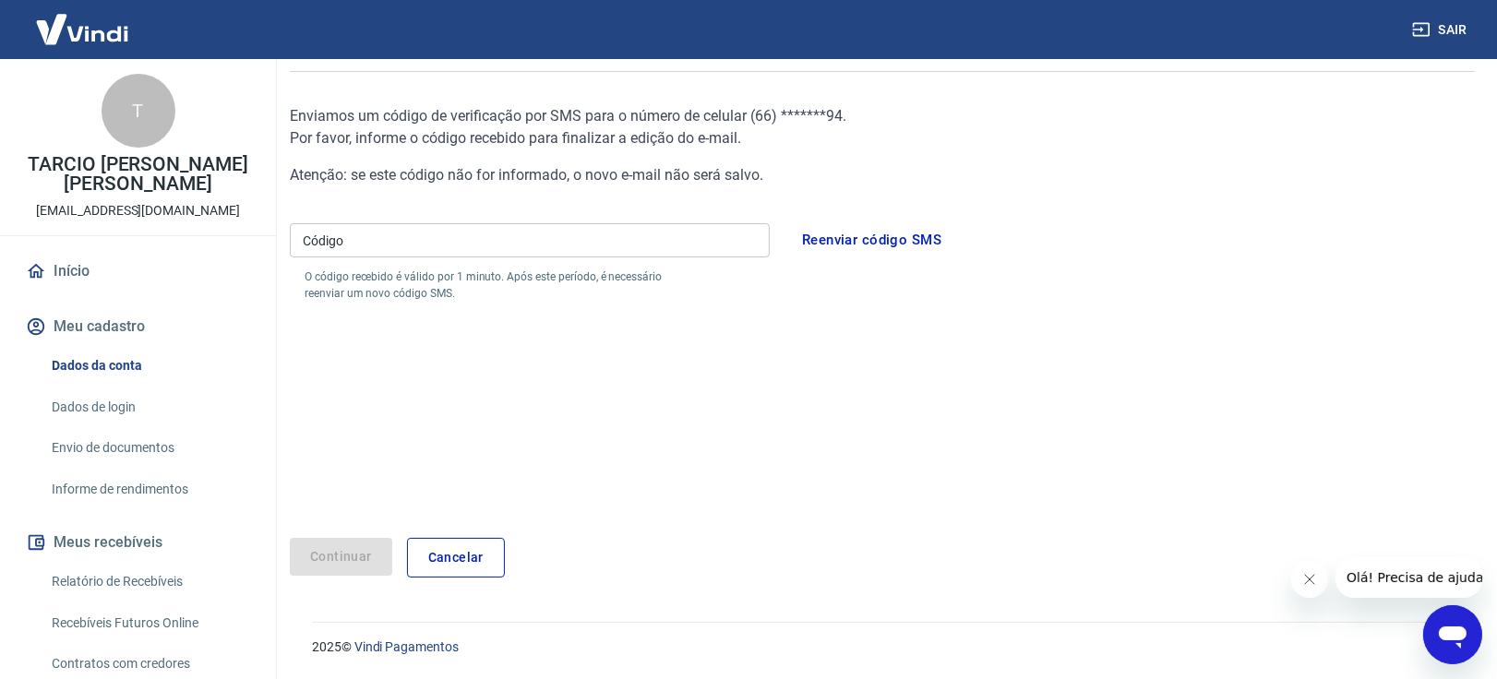
scroll to position [156, 0]
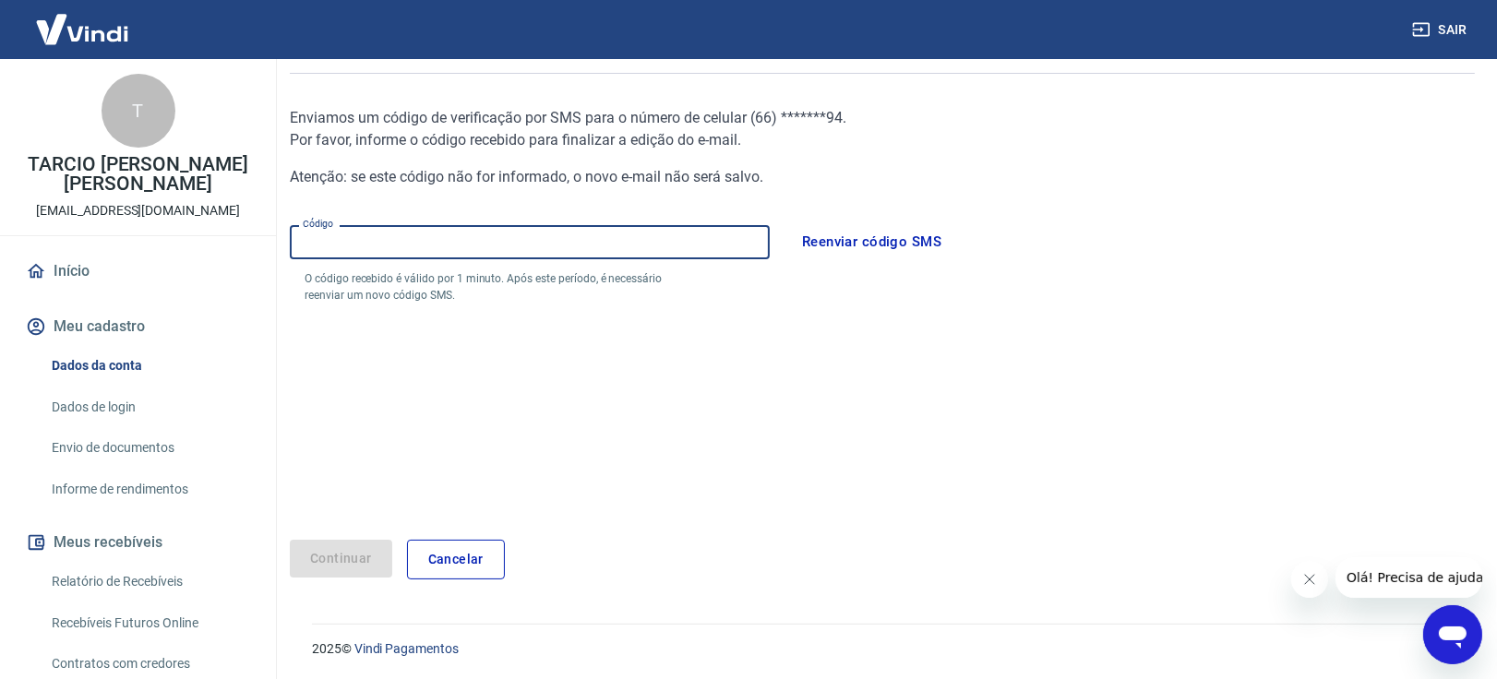
click at [414, 243] on input "Código" at bounding box center [530, 242] width 480 height 34
type input "214784"
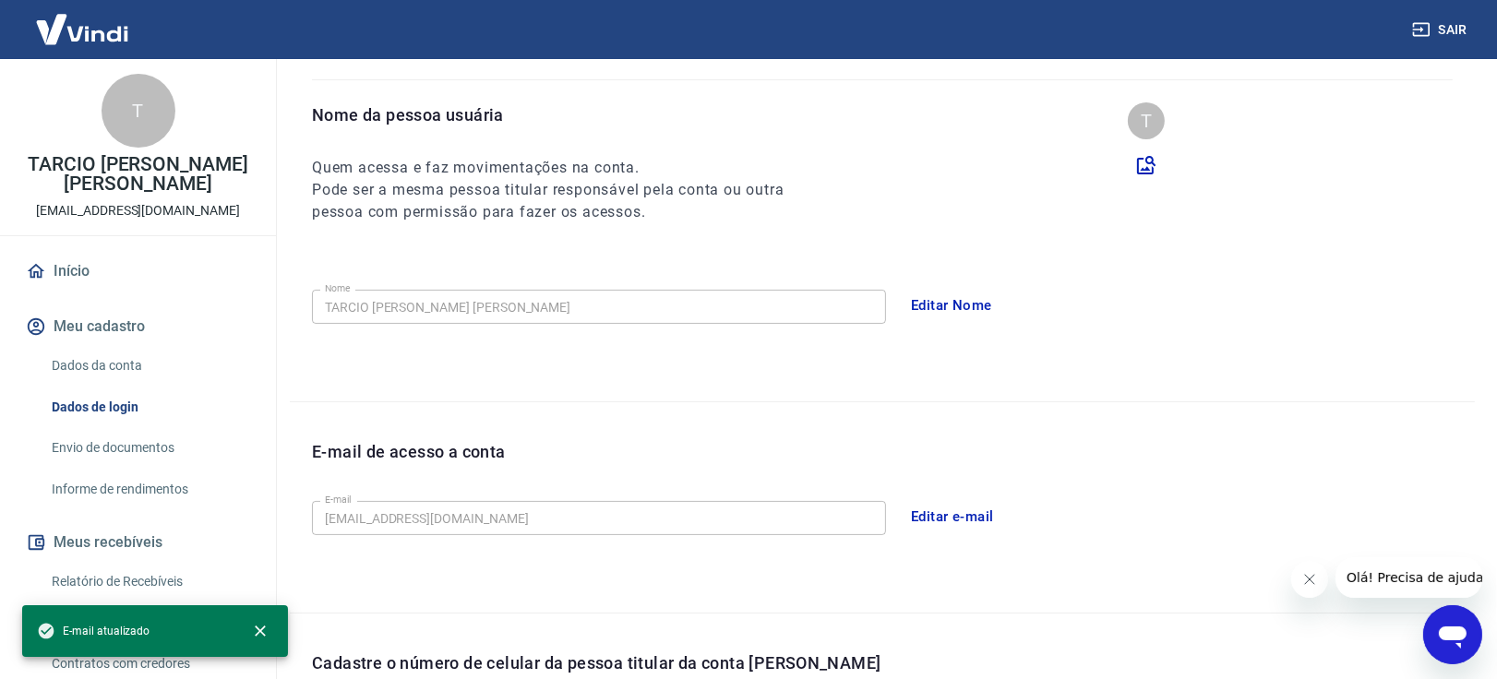
type input "[PHONE_NUMBER]"
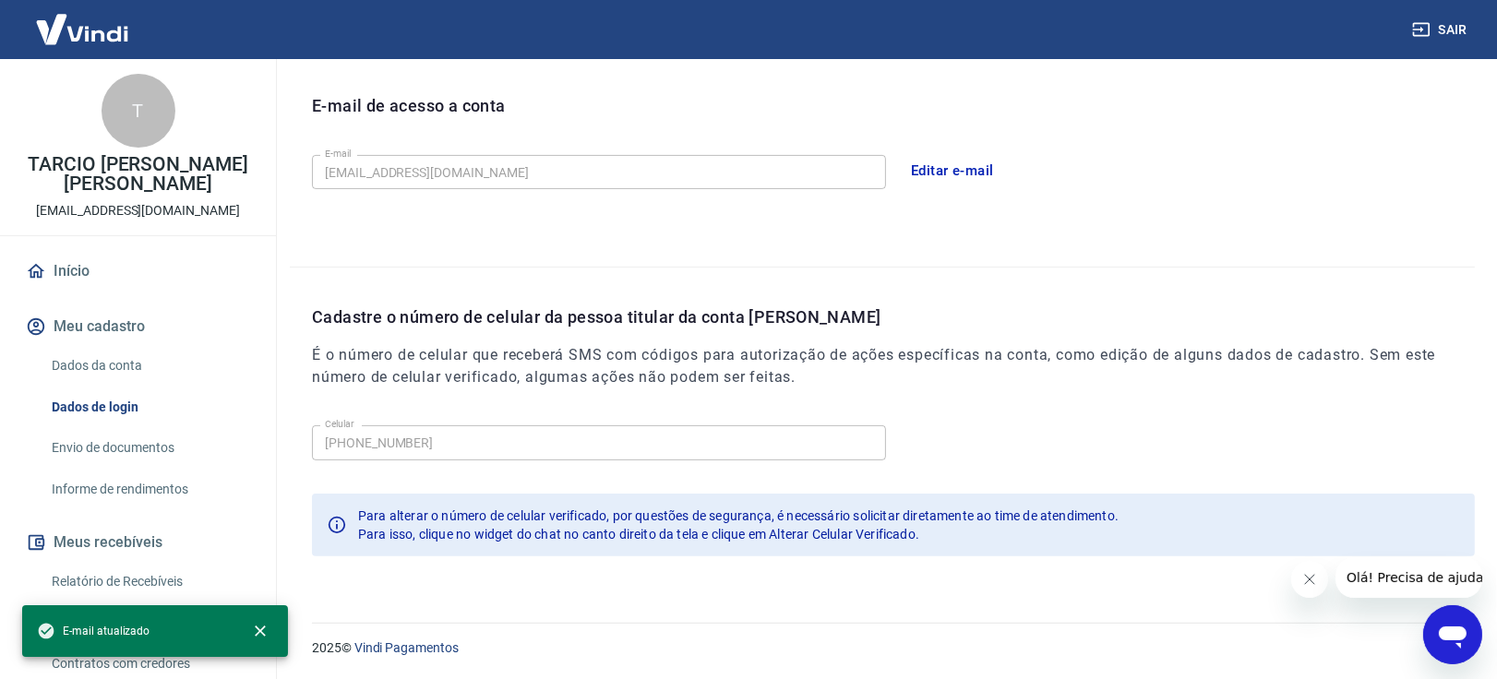
scroll to position [229, 0]
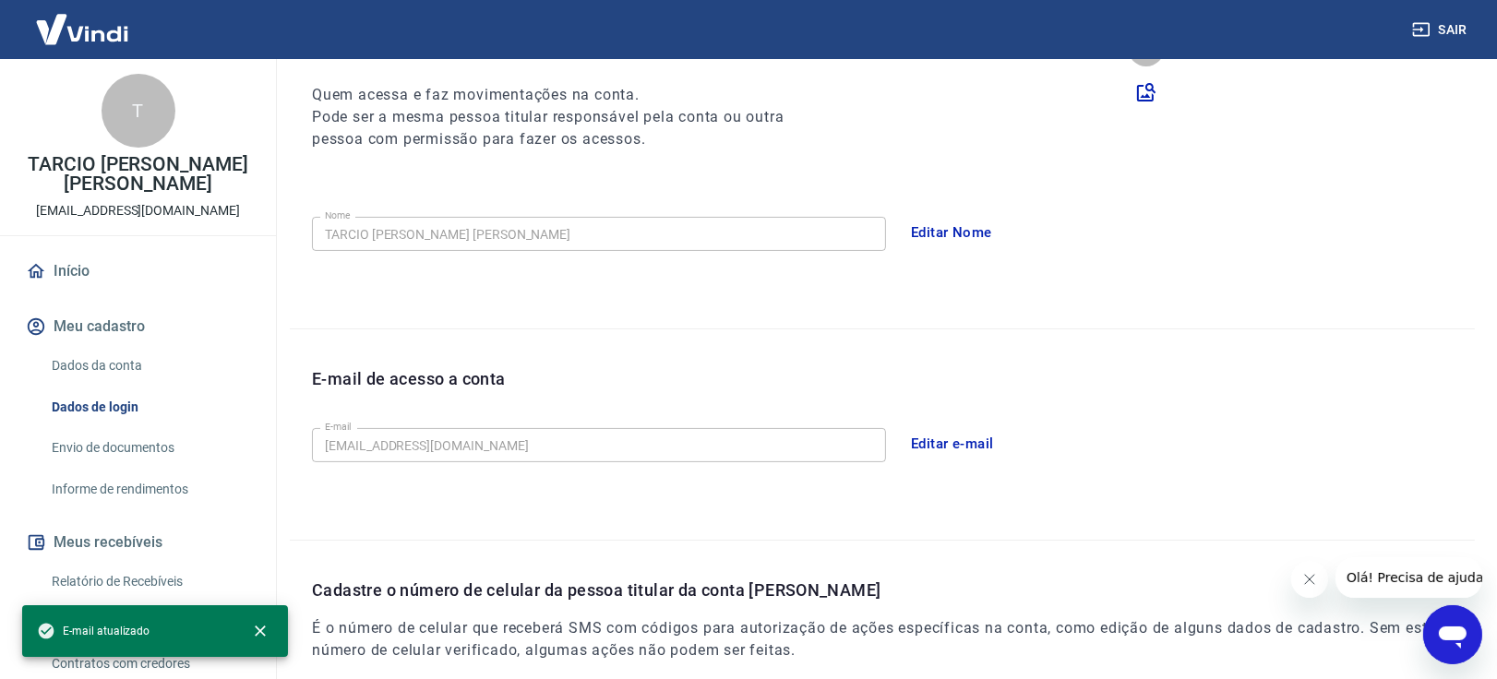
click at [77, 270] on link "Início" at bounding box center [138, 271] width 232 height 41
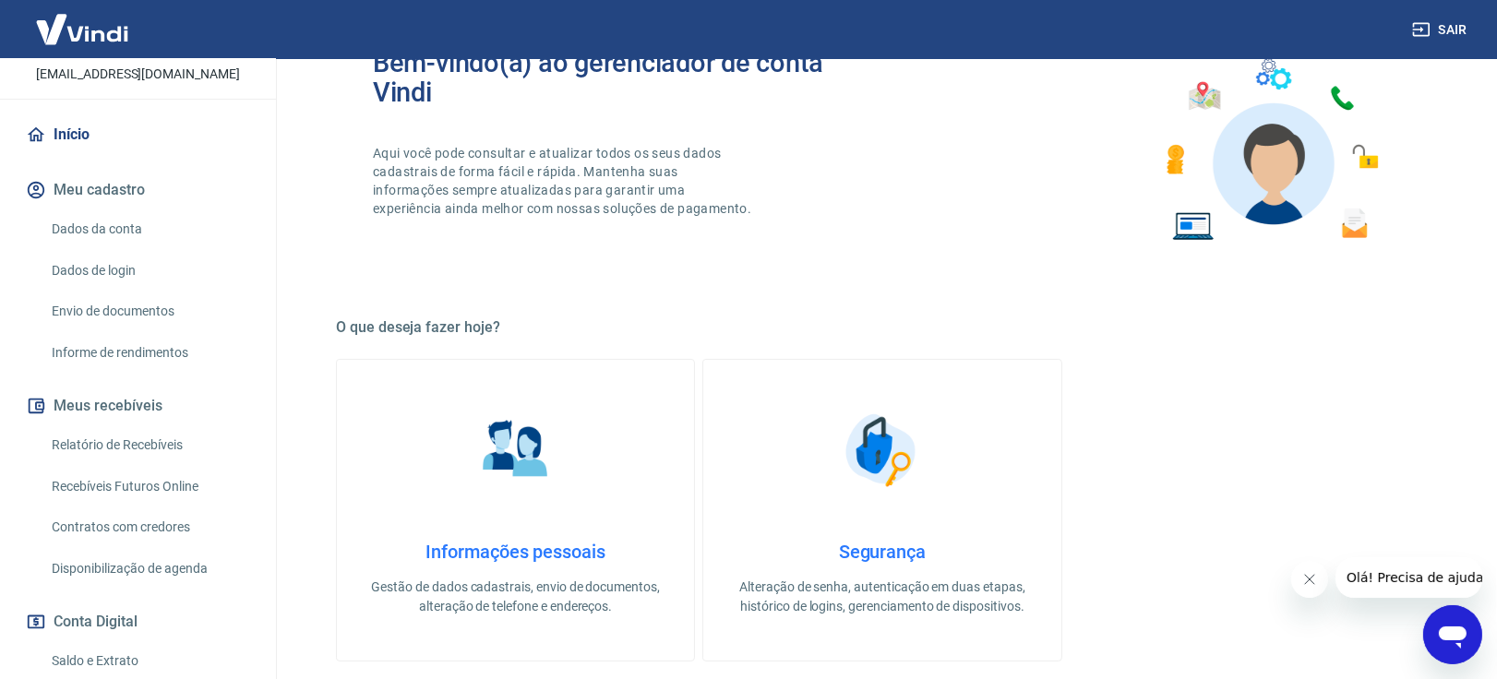
scroll to position [343, 0]
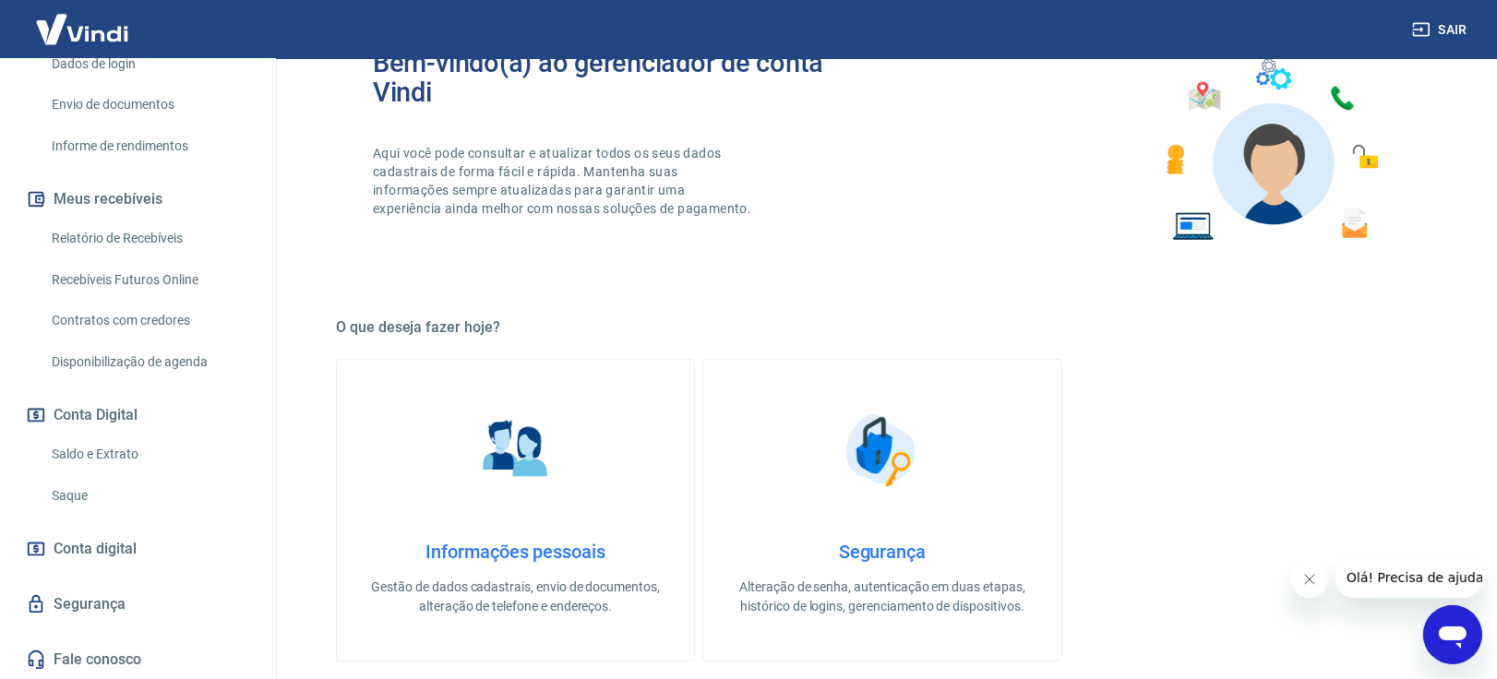
click at [80, 497] on link "Saque" at bounding box center [148, 496] width 209 height 38
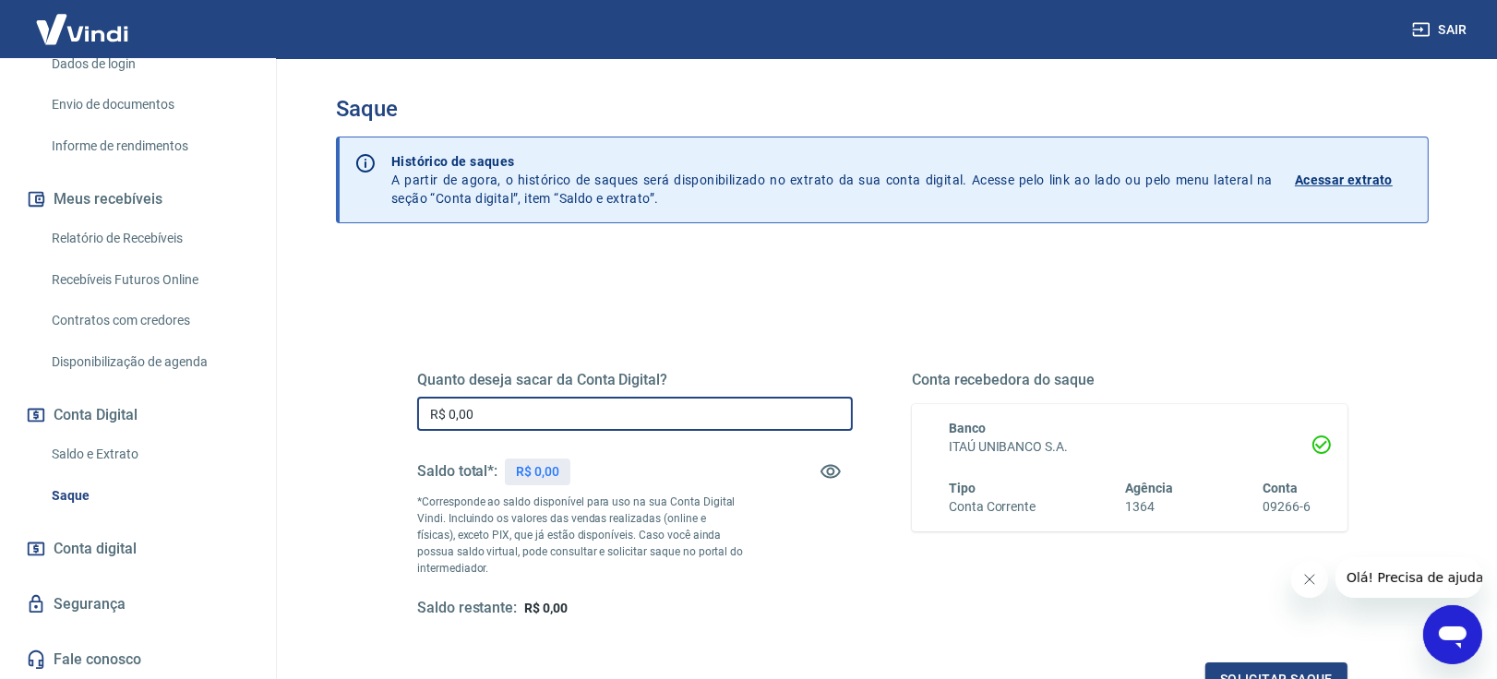
click at [697, 416] on input "R$ 0,00" at bounding box center [635, 414] width 436 height 34
type input "R$ 58.519,76"
click at [644, 467] on div "Saldo total*: R$ 58.519,76" at bounding box center [635, 471] width 436 height 44
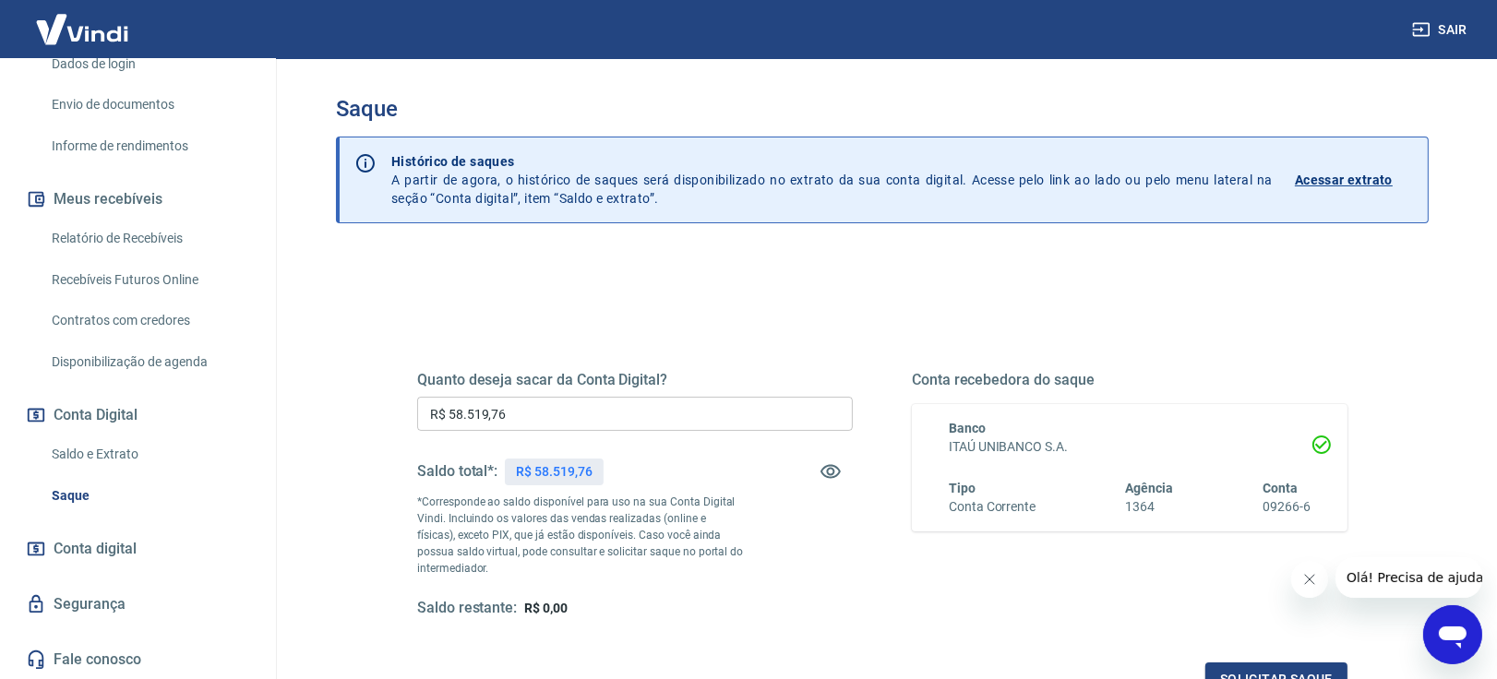
scroll to position [233, 0]
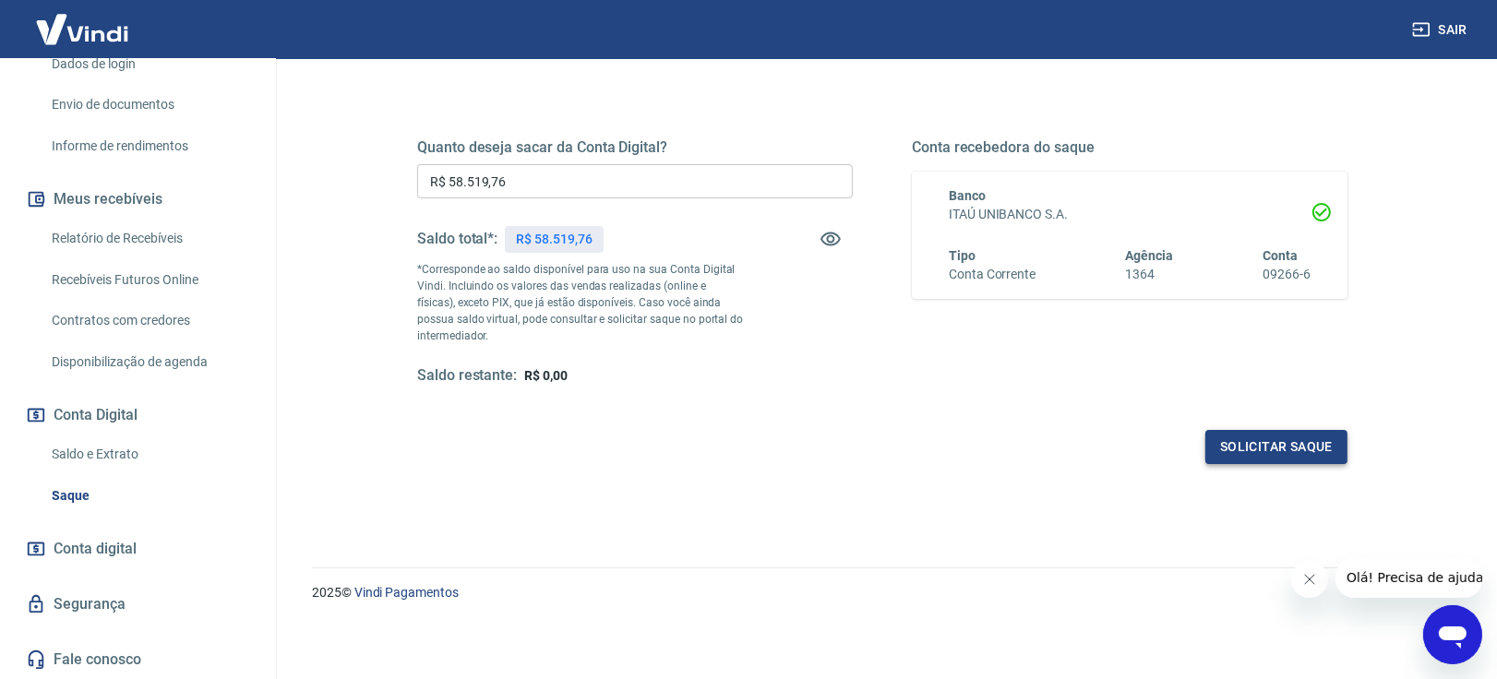
click at [1261, 441] on button "Solicitar saque" at bounding box center [1276, 447] width 142 height 34
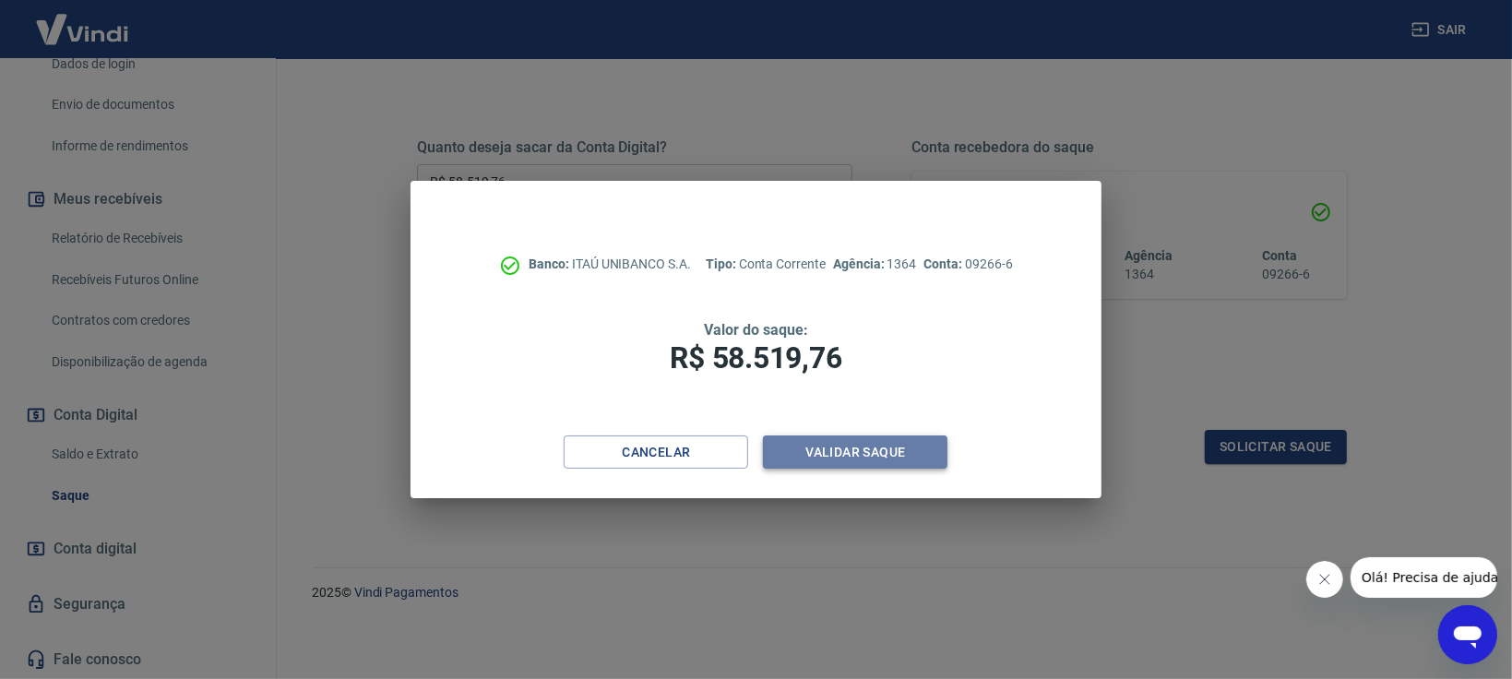
click at [853, 447] on button "Validar saque" at bounding box center [855, 453] width 185 height 34
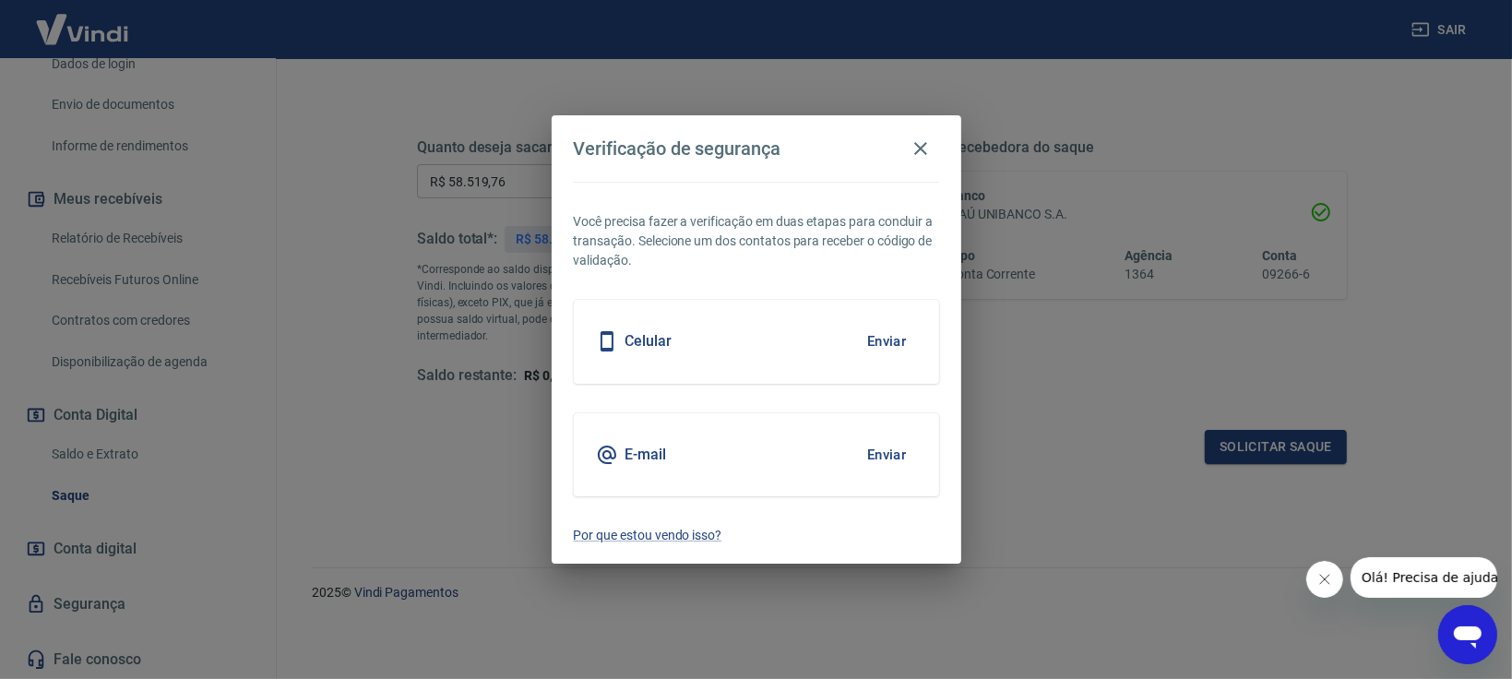
click at [871, 449] on button "Enviar" at bounding box center [887, 455] width 60 height 39
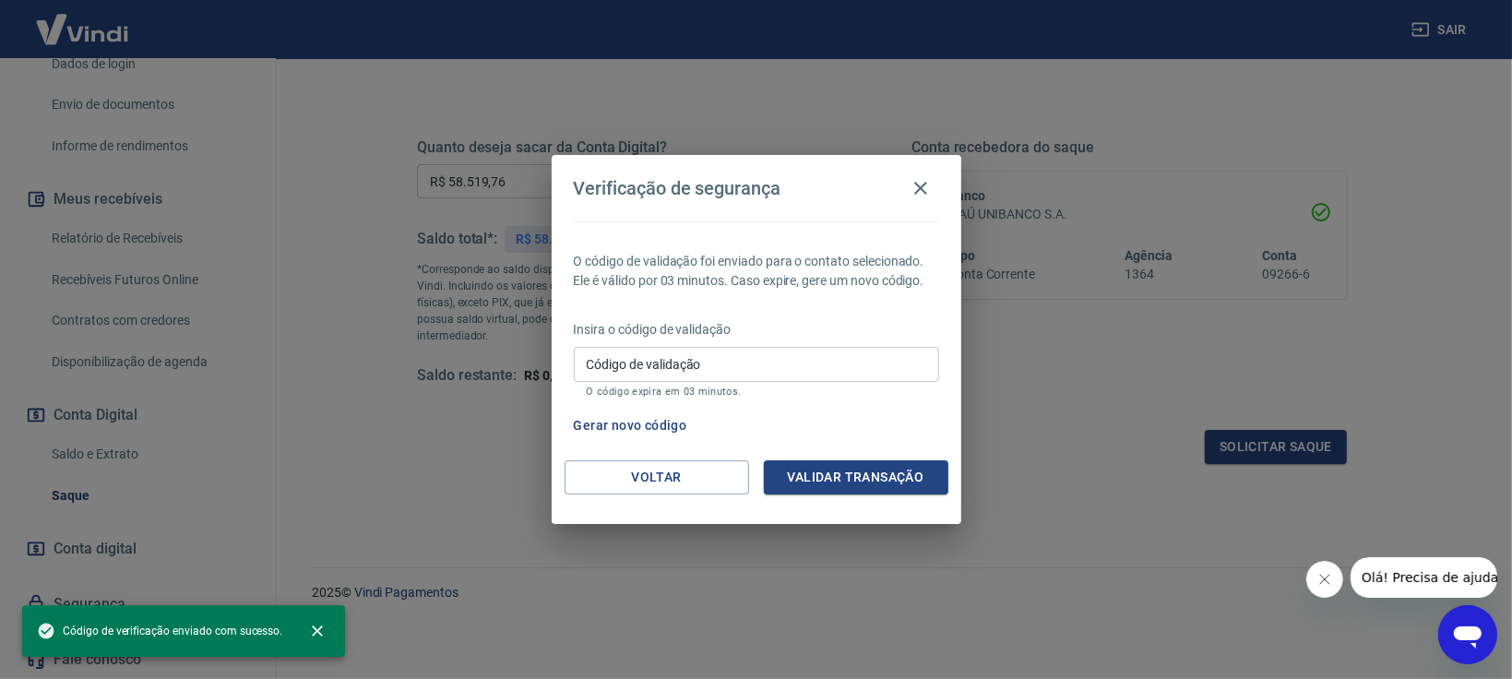
click at [751, 372] on input "Código de validação" at bounding box center [756, 364] width 365 height 34
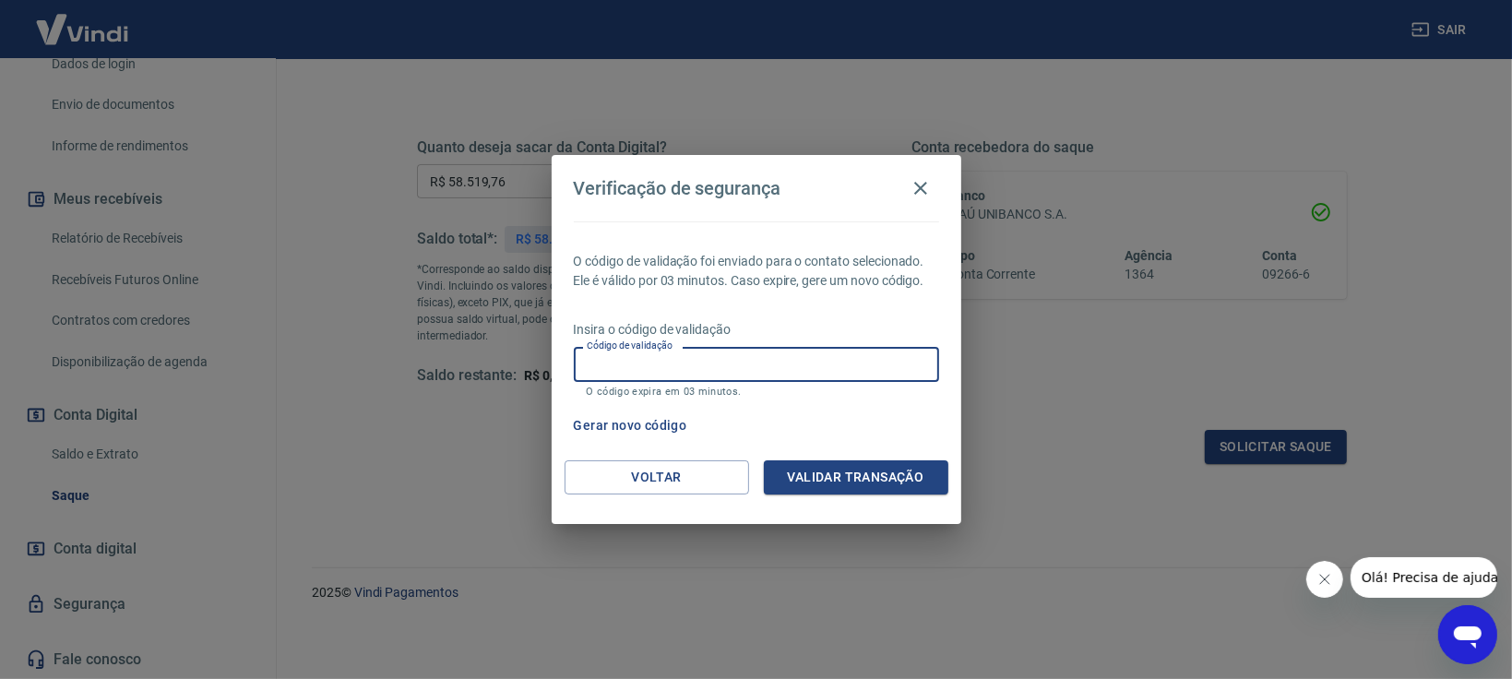
paste input "121182"
type input "121182"
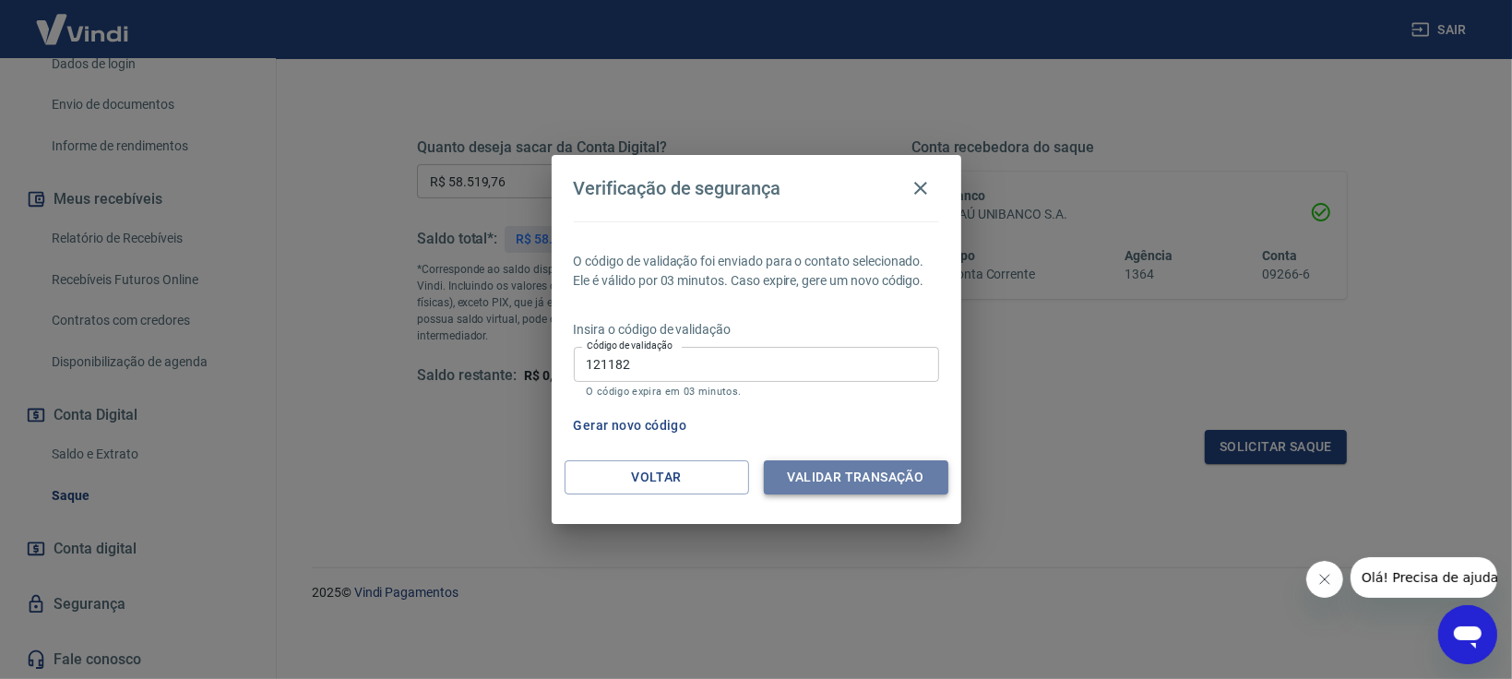
click at [887, 474] on button "Validar transação" at bounding box center [856, 477] width 185 height 34
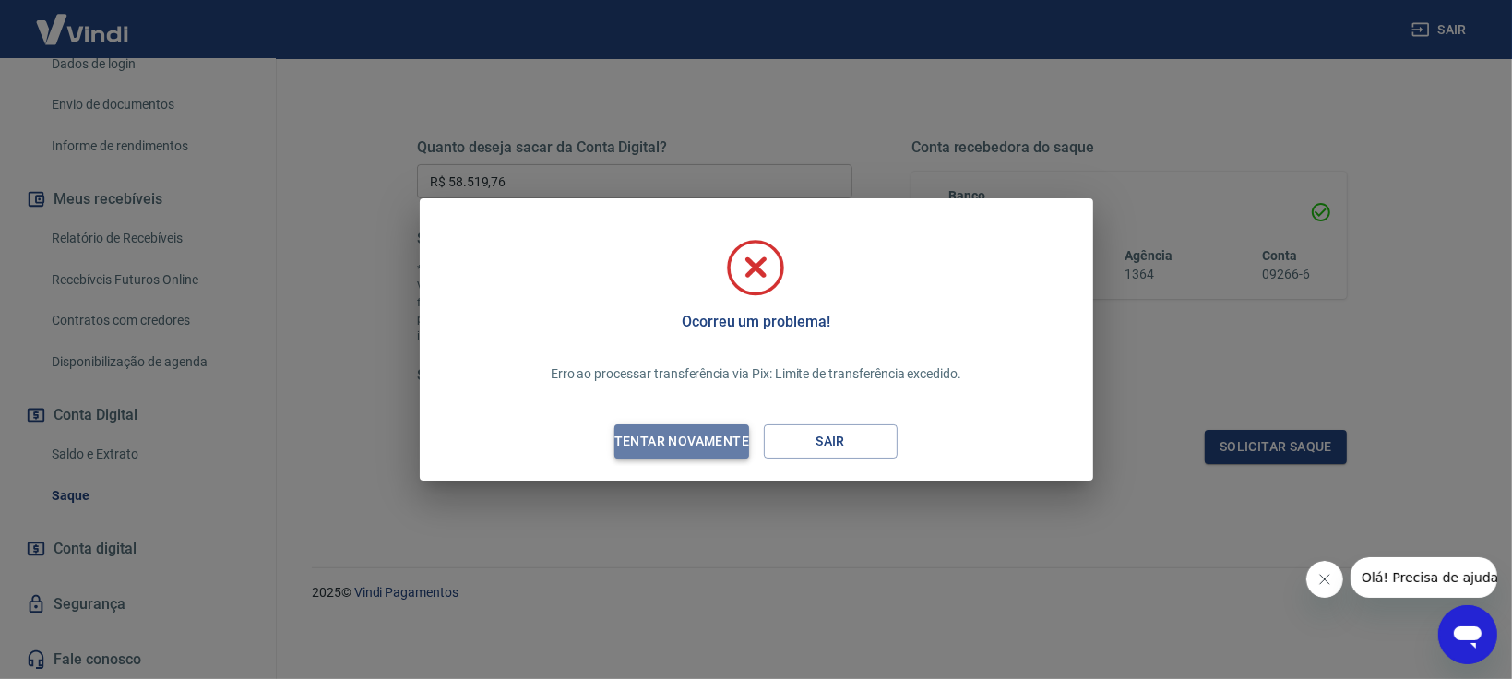
click at [687, 445] on div "Tentar novamente" at bounding box center [681, 441] width 179 height 23
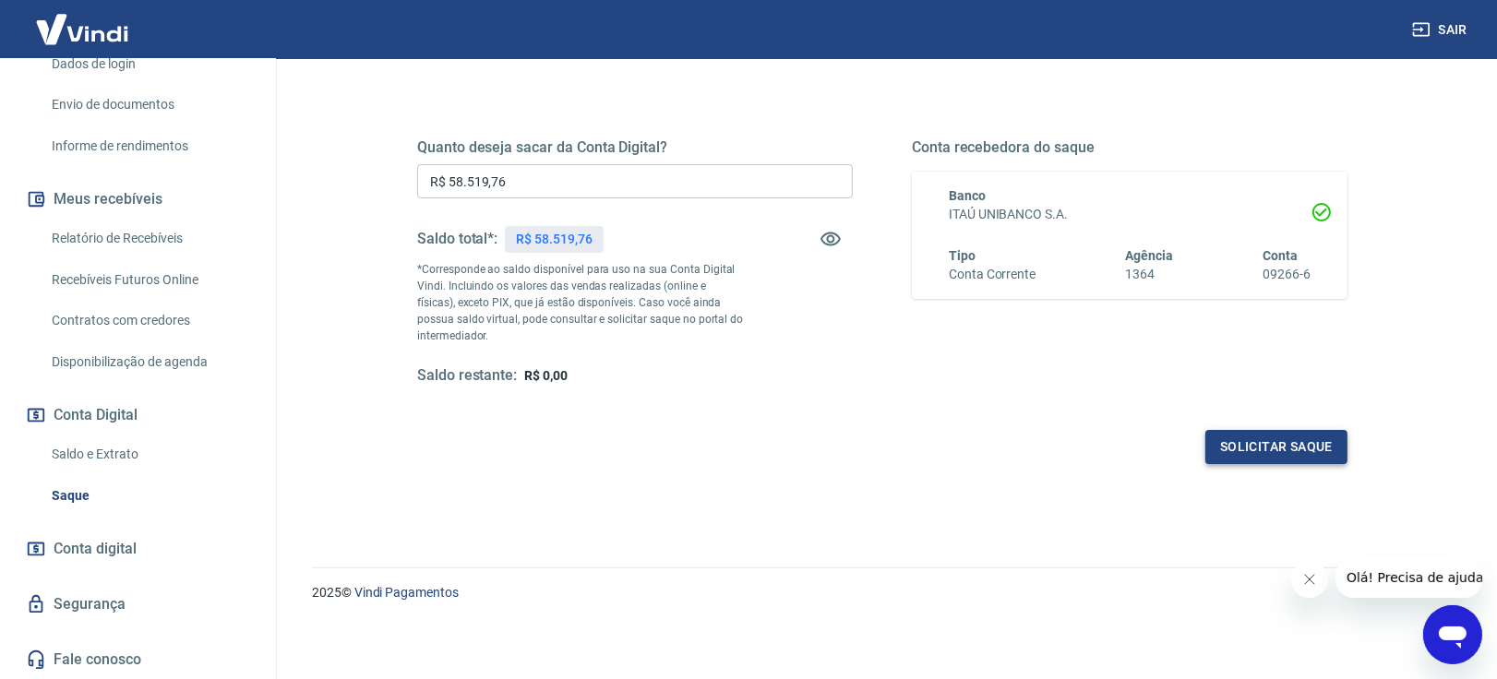
click at [1300, 449] on button "Solicitar saque" at bounding box center [1276, 447] width 142 height 34
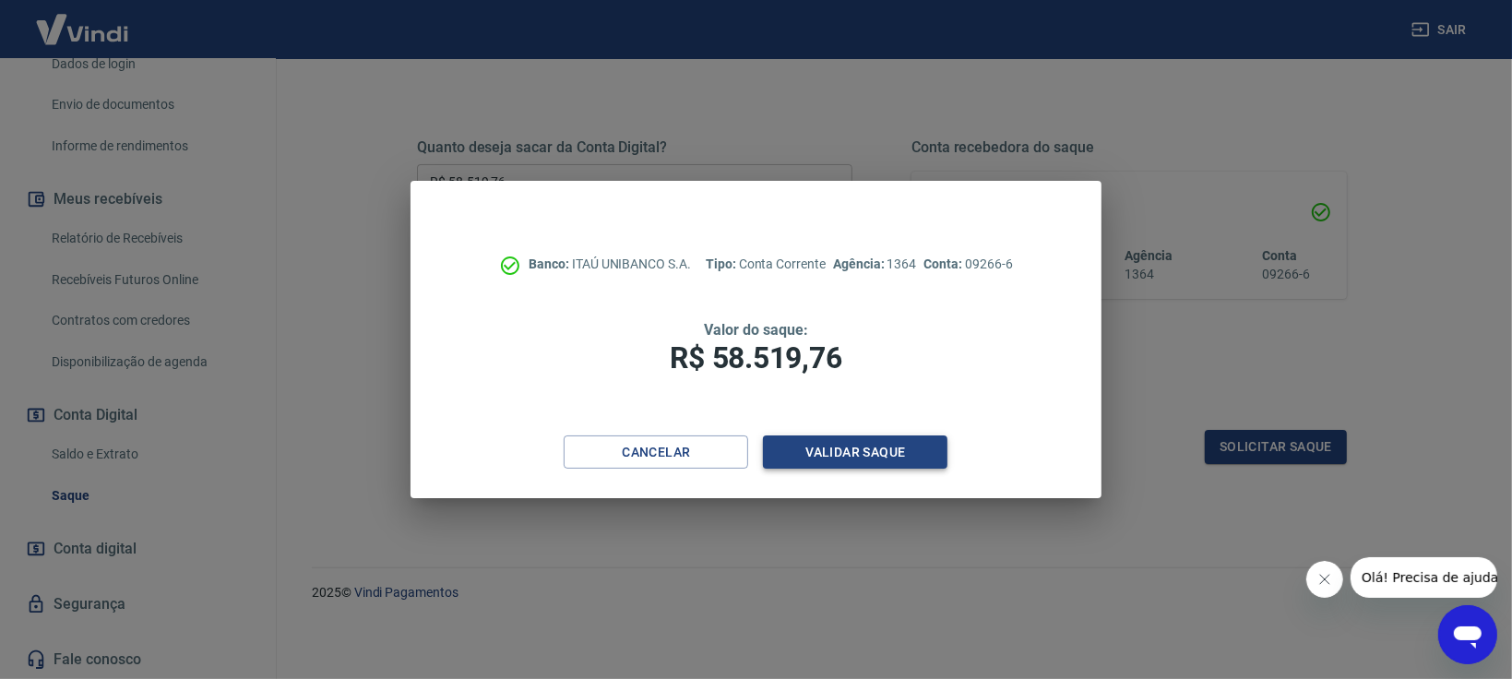
click at [837, 463] on button "Validar saque" at bounding box center [855, 453] width 185 height 34
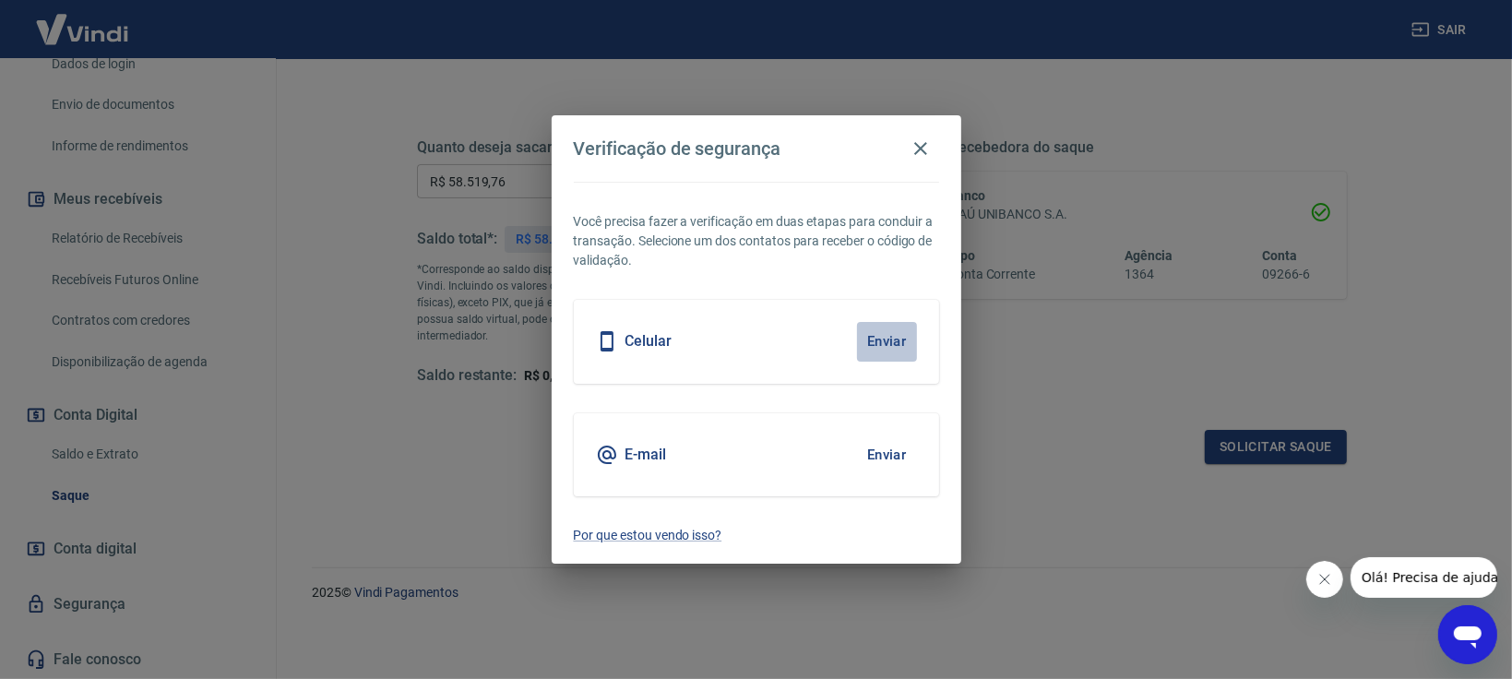
click at [884, 347] on button "Enviar" at bounding box center [887, 341] width 60 height 39
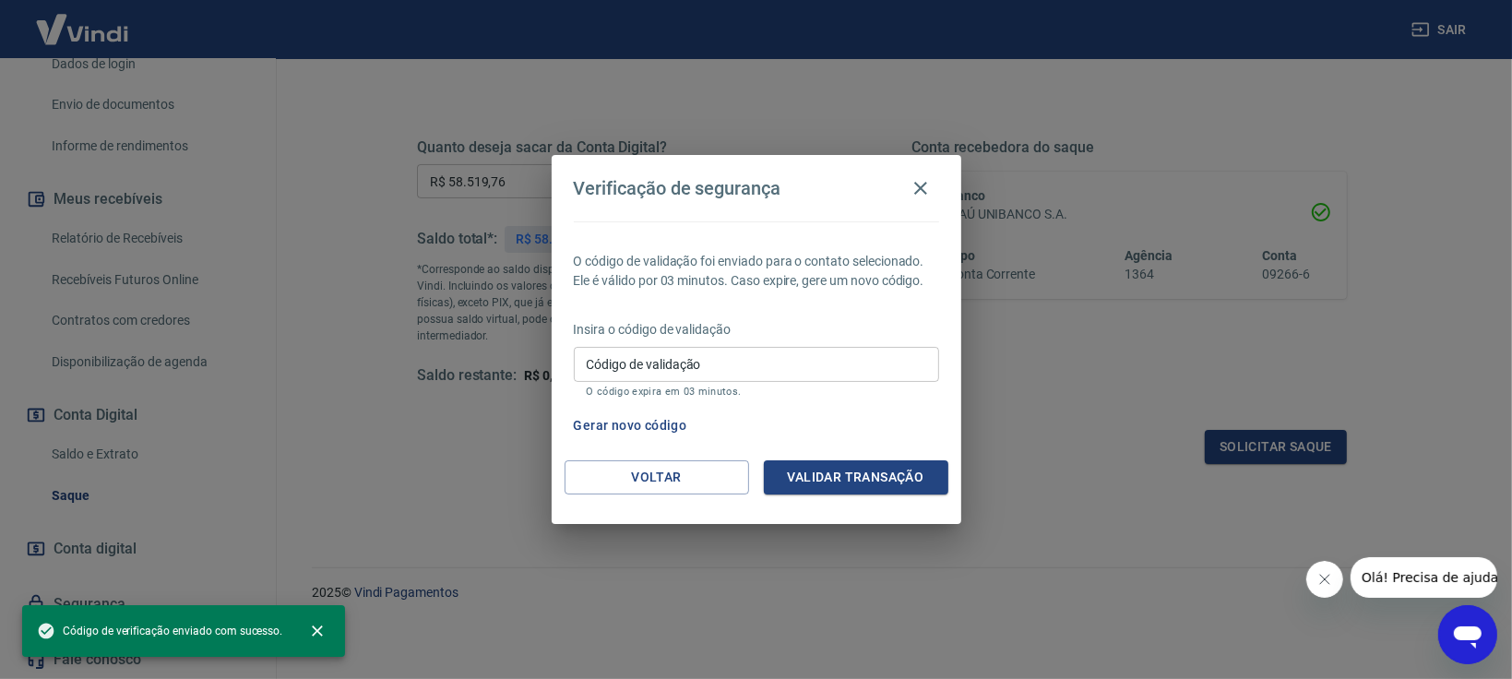
click at [884, 347] on input "Código de validação" at bounding box center [756, 364] width 365 height 34
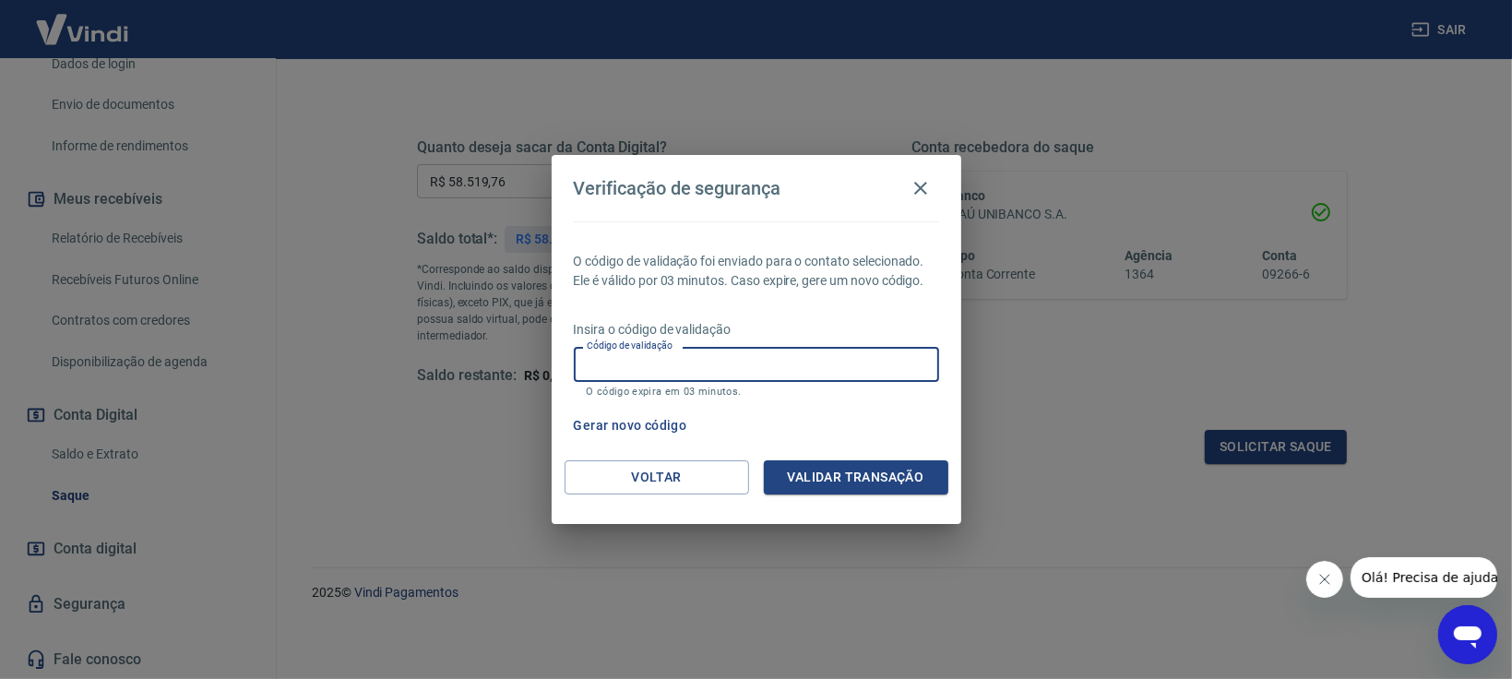
click at [884, 347] on input "Código de validação" at bounding box center [756, 364] width 365 height 34
click at [886, 354] on input "Código de validação" at bounding box center [756, 364] width 365 height 34
click at [883, 362] on input "Código de validação" at bounding box center [756, 364] width 365 height 34
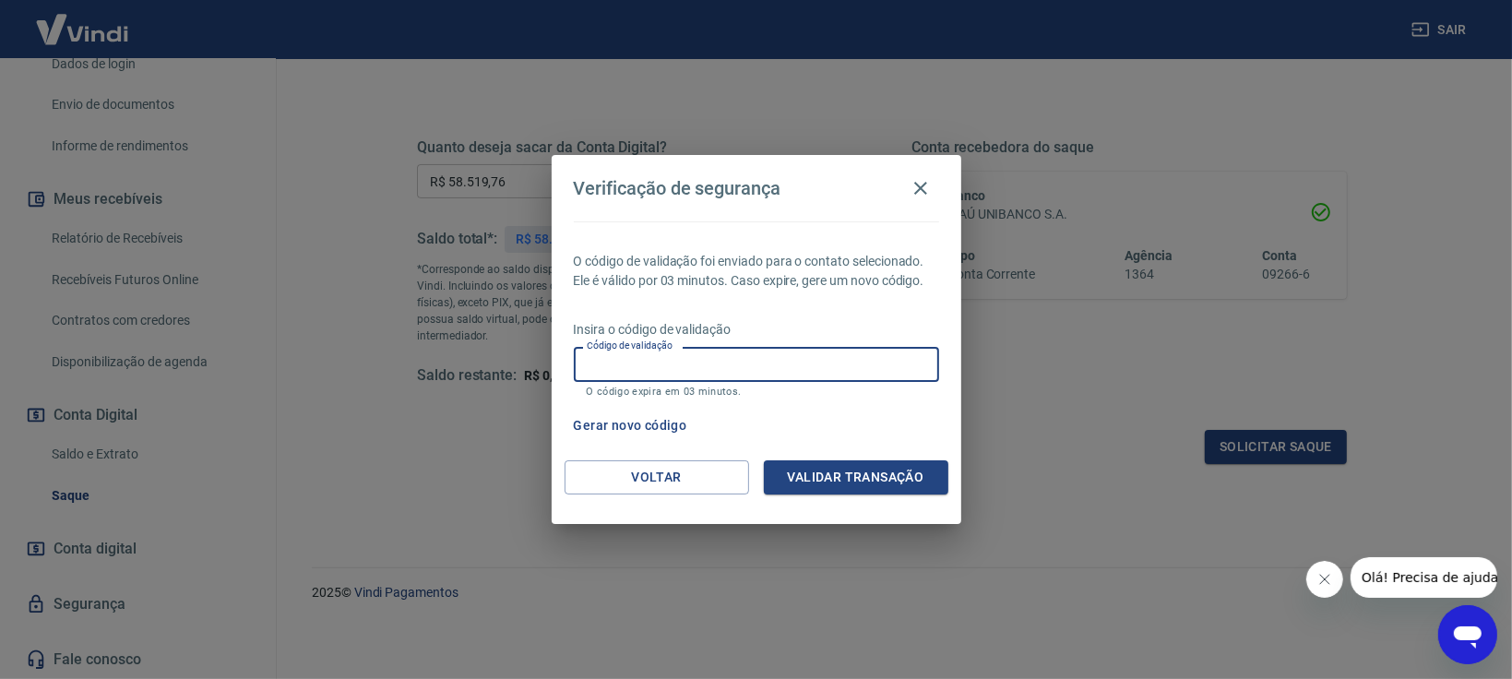
click at [883, 362] on input "Código de validação" at bounding box center [756, 364] width 365 height 34
click at [663, 436] on button "Gerar novo código" at bounding box center [631, 426] width 128 height 34
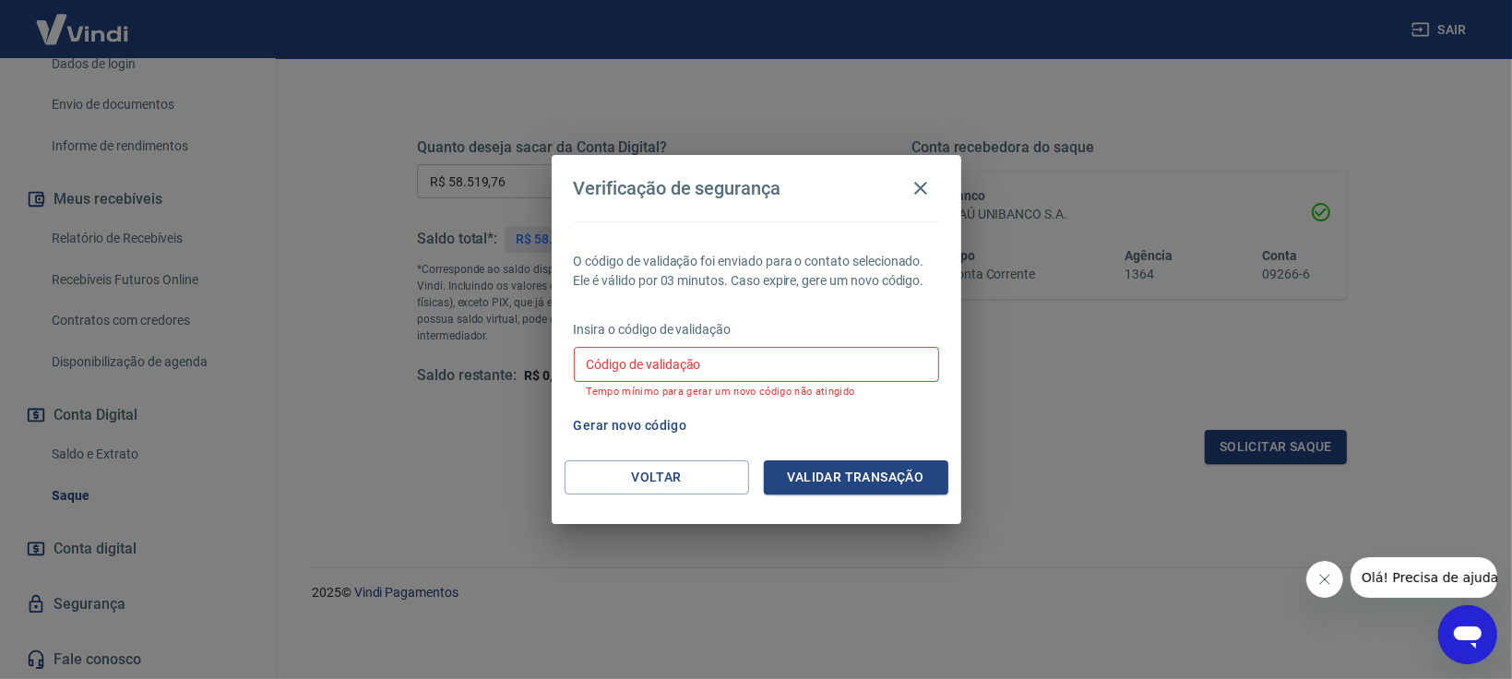
click at [707, 361] on input "Código de validação" at bounding box center [756, 364] width 365 height 34
click at [615, 360] on input "Código de validação" at bounding box center [756, 364] width 365 height 34
click at [913, 431] on div "Gerar novo código" at bounding box center [753, 426] width 373 height 34
click at [827, 371] on input "Código de validação" at bounding box center [756, 364] width 365 height 34
click at [698, 368] on input "Código de validação" at bounding box center [756, 364] width 365 height 34
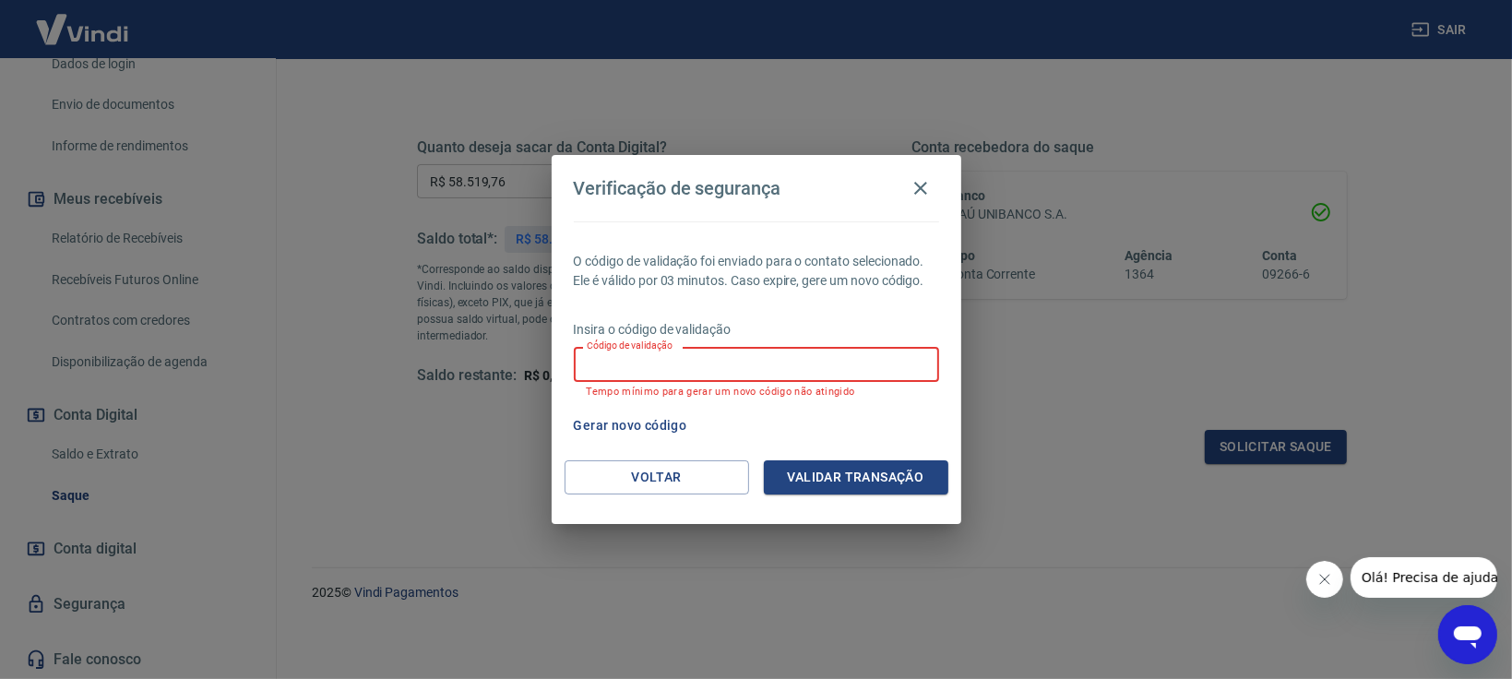
click at [698, 368] on input "Código de validação" at bounding box center [756, 364] width 365 height 34
click at [639, 416] on button "Gerar novo código" at bounding box center [631, 426] width 128 height 34
click at [657, 474] on button "Voltar" at bounding box center [657, 477] width 185 height 34
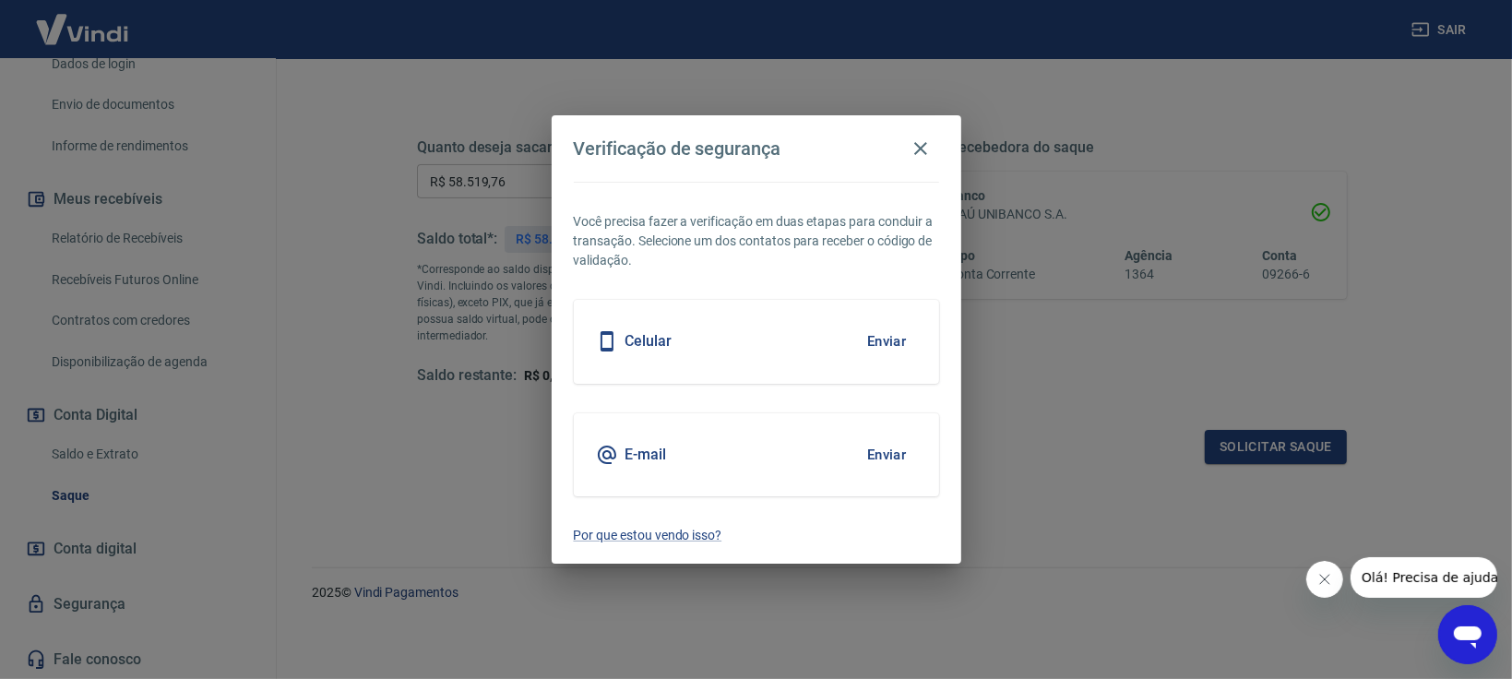
click at [883, 453] on button "Enviar" at bounding box center [887, 455] width 60 height 39
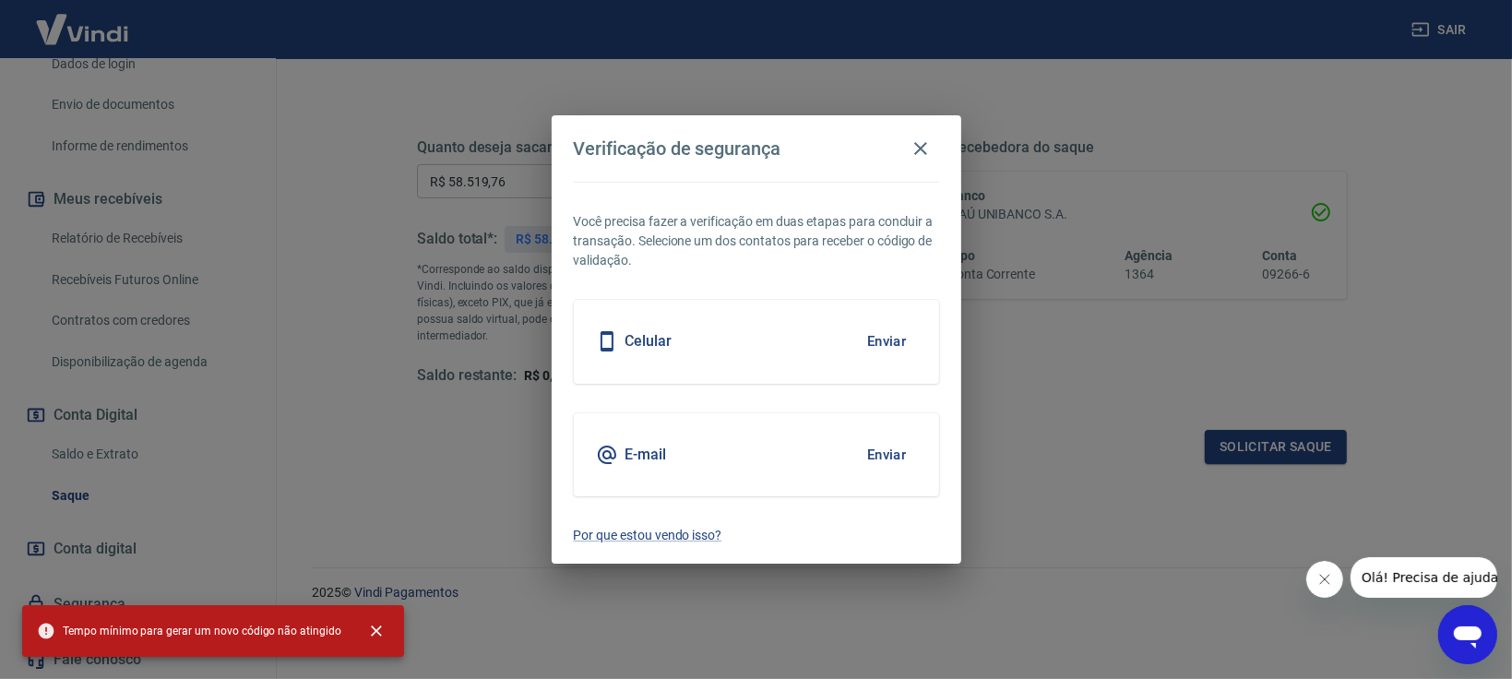
click at [883, 453] on button "Enviar" at bounding box center [887, 455] width 60 height 39
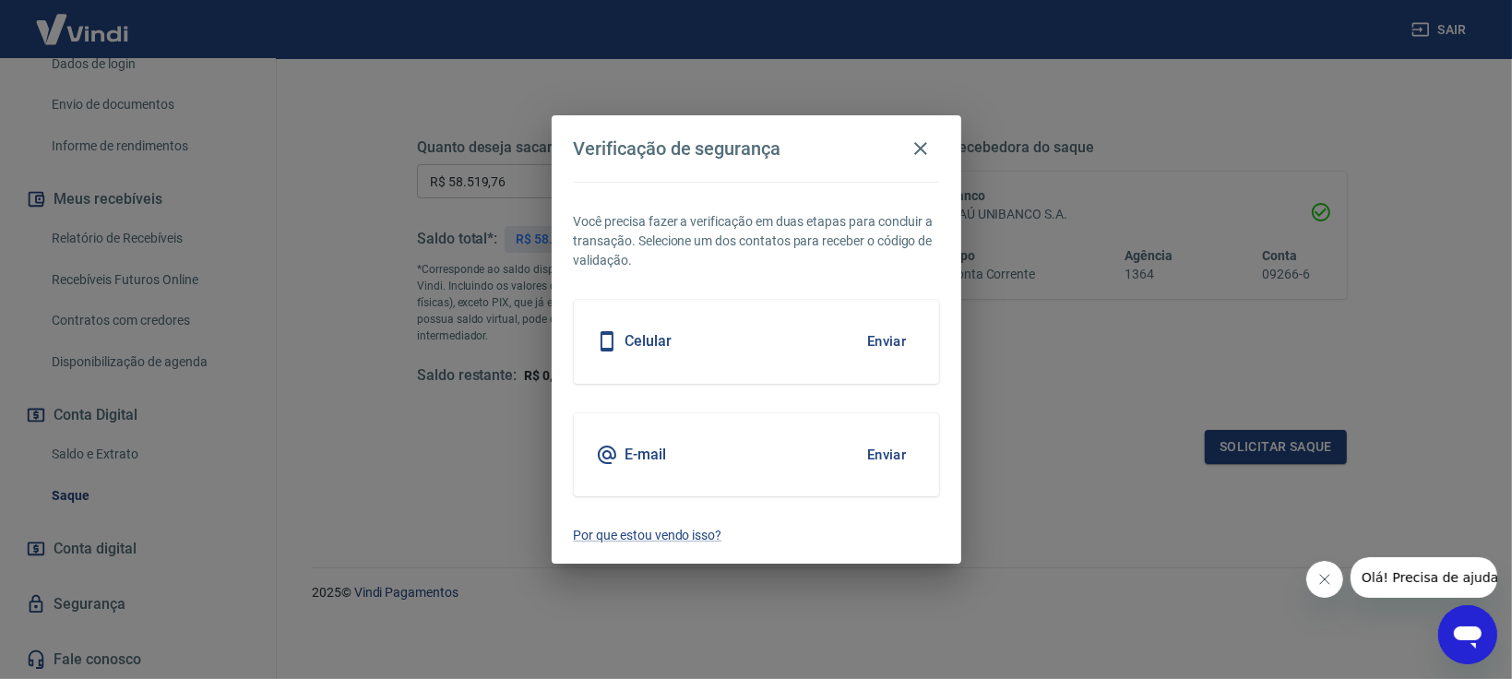
click at [891, 338] on button "Enviar" at bounding box center [887, 341] width 60 height 39
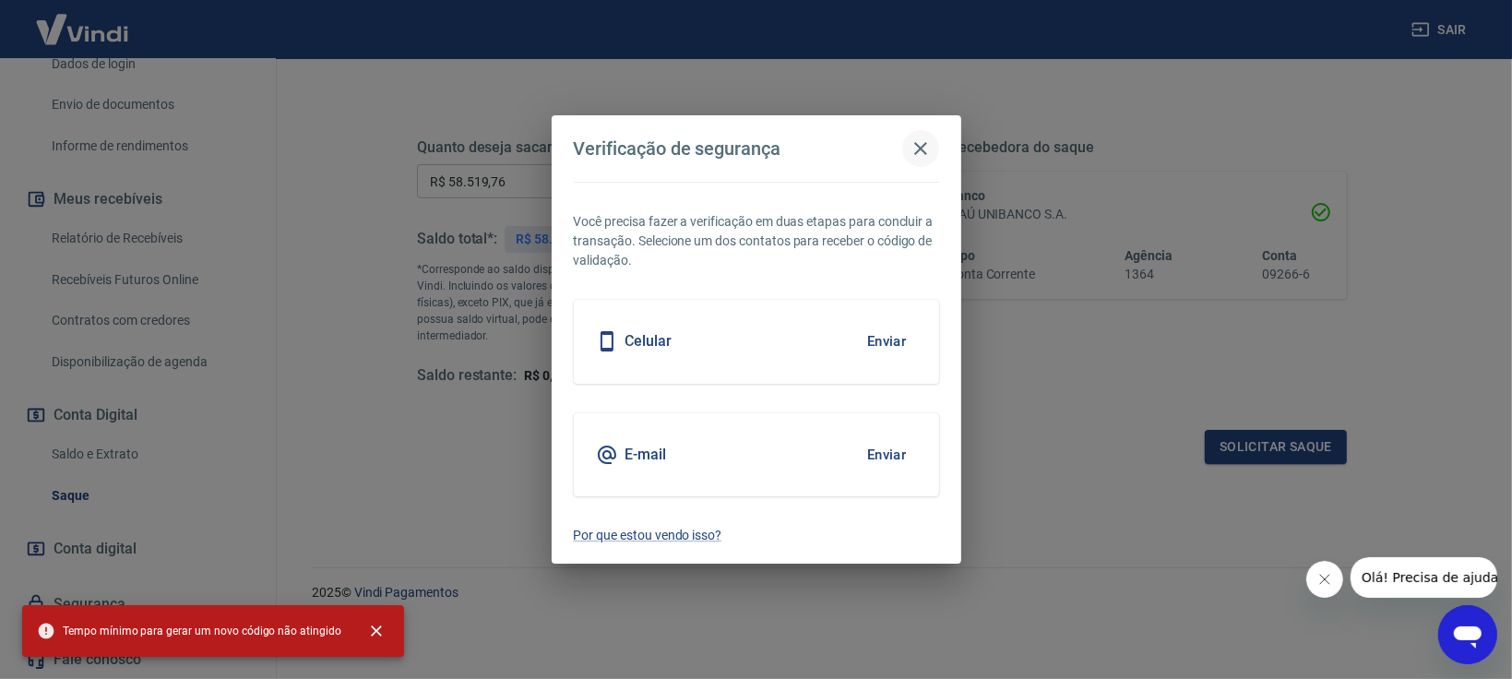
click at [922, 152] on icon "button" at bounding box center [921, 148] width 22 height 22
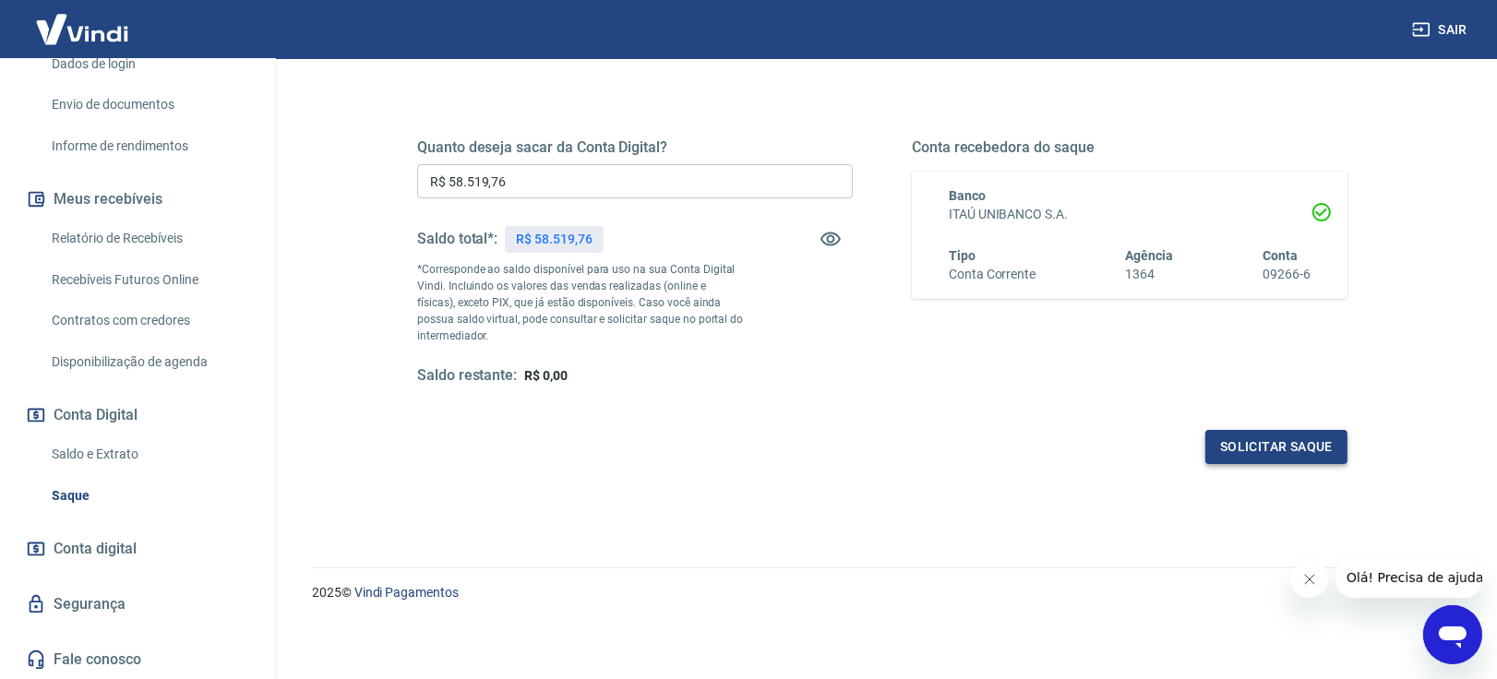
click at [1252, 433] on button "Solicitar saque" at bounding box center [1276, 447] width 142 height 34
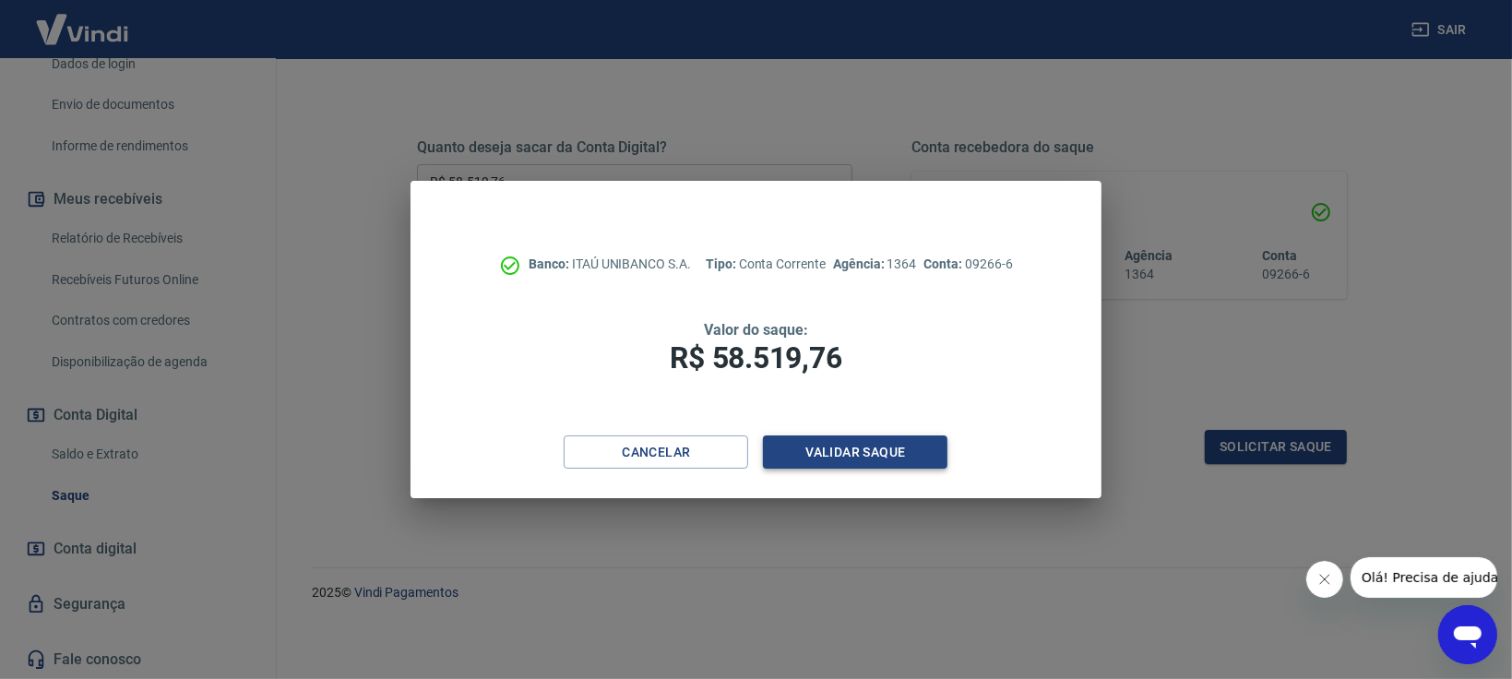
click at [805, 457] on button "Validar saque" at bounding box center [855, 453] width 185 height 34
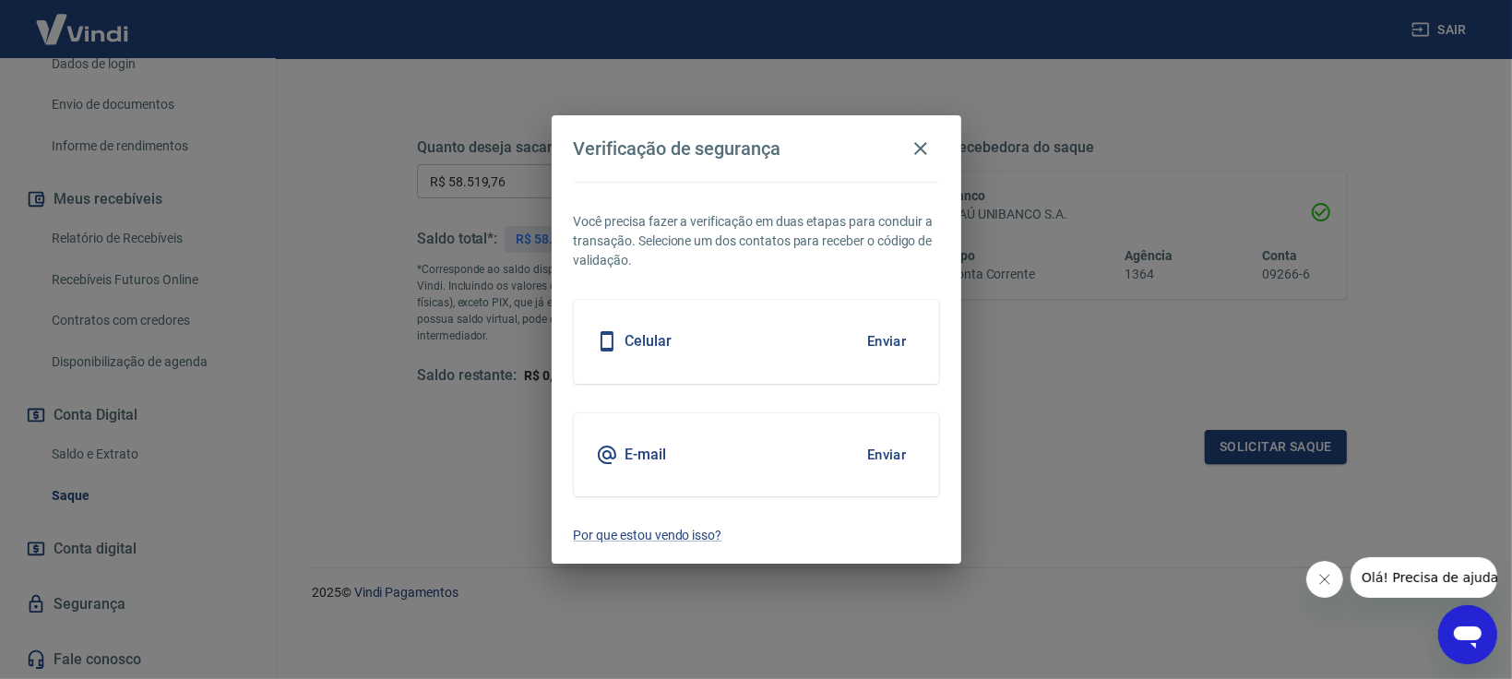
click at [891, 340] on button "Enviar" at bounding box center [887, 341] width 60 height 39
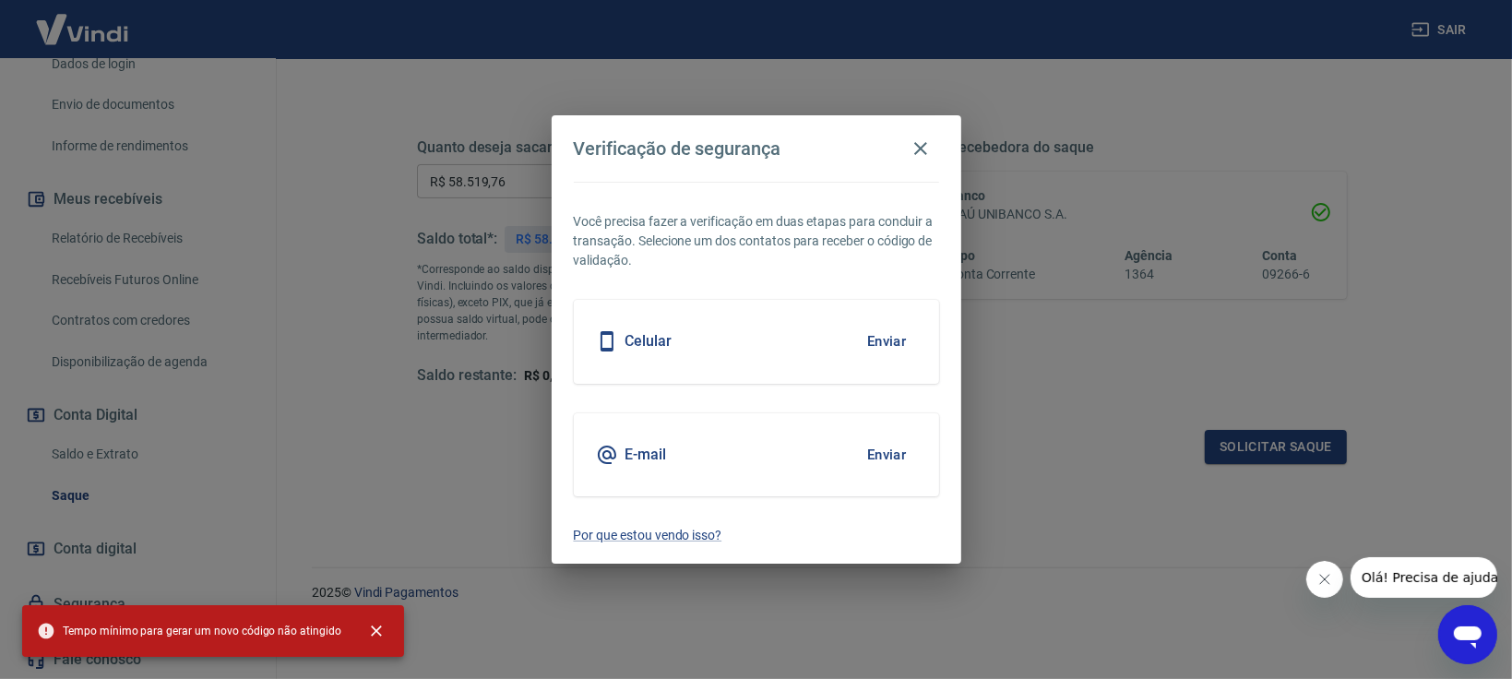
click at [891, 458] on button "Enviar" at bounding box center [887, 455] width 60 height 39
click at [927, 145] on icon "button" at bounding box center [921, 148] width 22 height 22
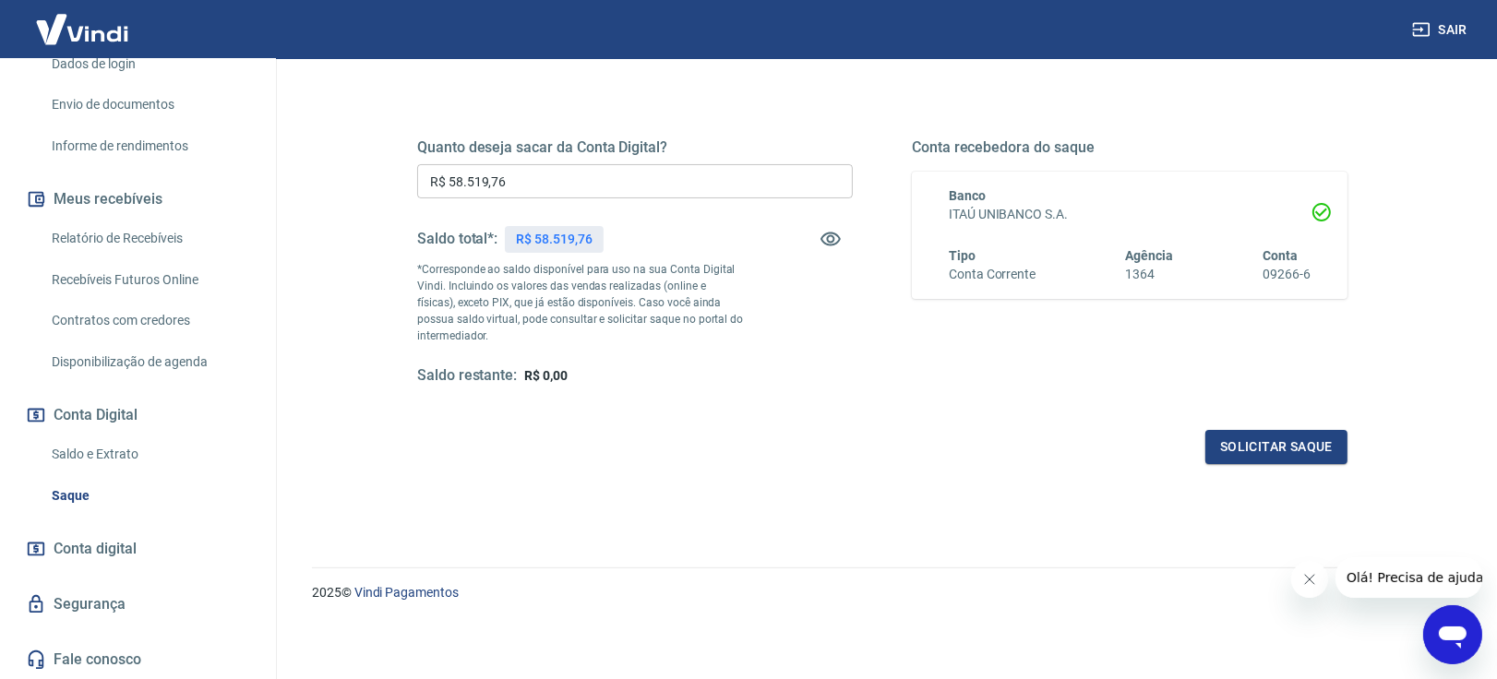
click at [563, 174] on input "R$ 58.519,76" at bounding box center [635, 181] width 436 height 34
click at [1273, 442] on button "Solicitar saque" at bounding box center [1276, 447] width 142 height 34
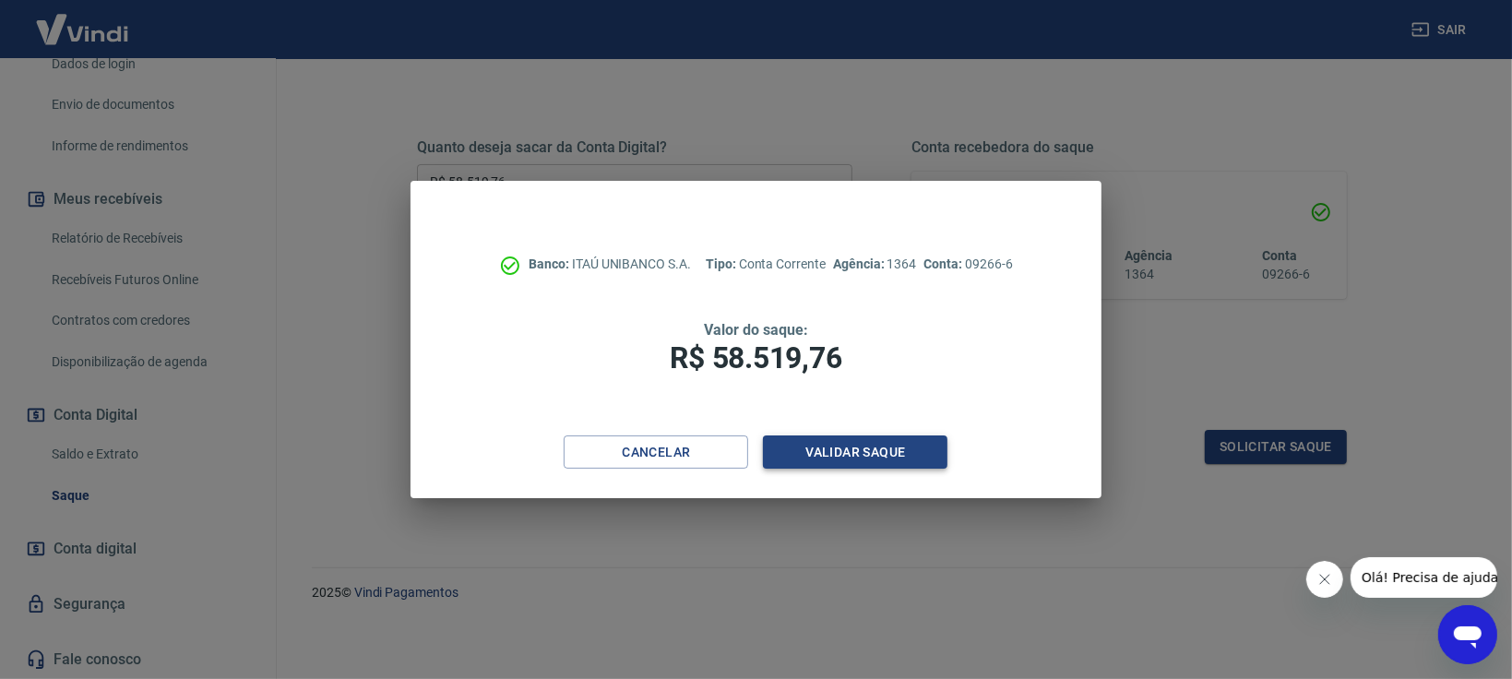
click at [900, 464] on button "Validar saque" at bounding box center [855, 453] width 185 height 34
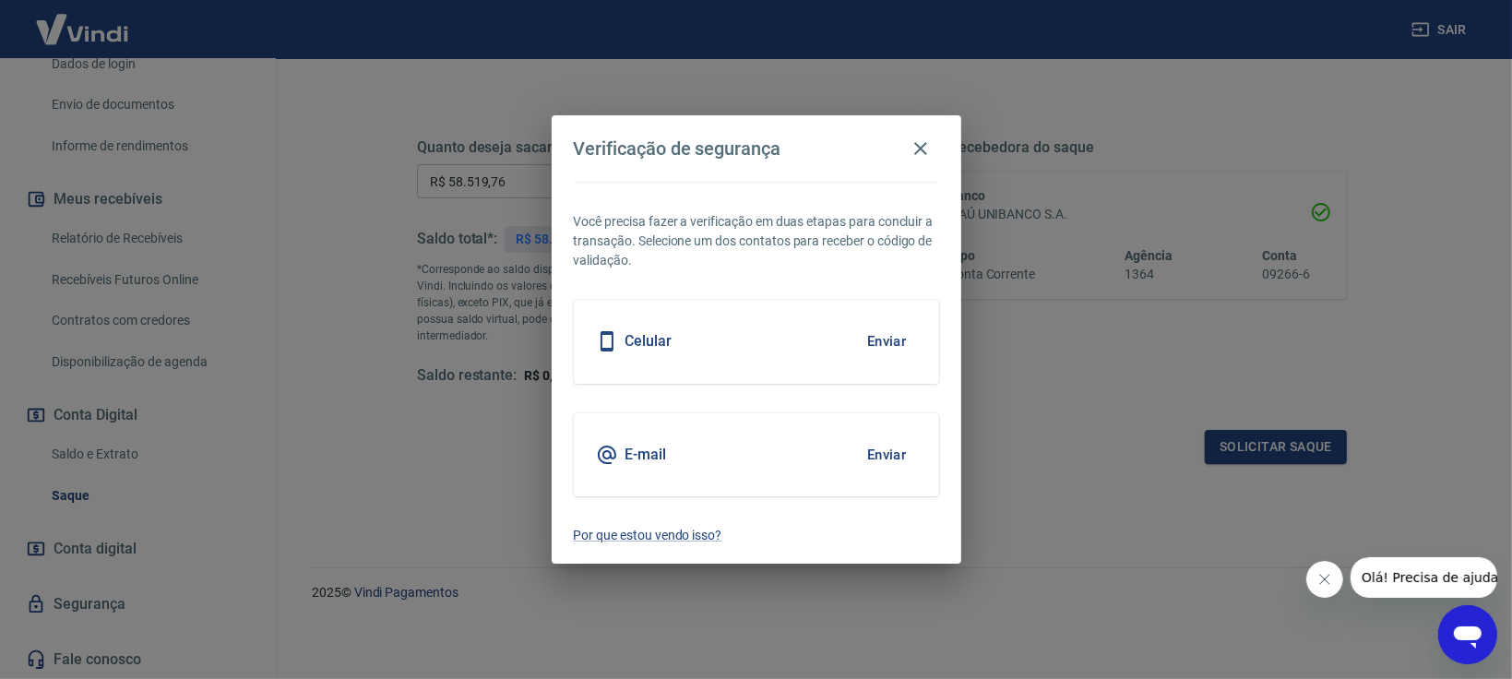
click at [878, 340] on button "Enviar" at bounding box center [887, 341] width 60 height 39
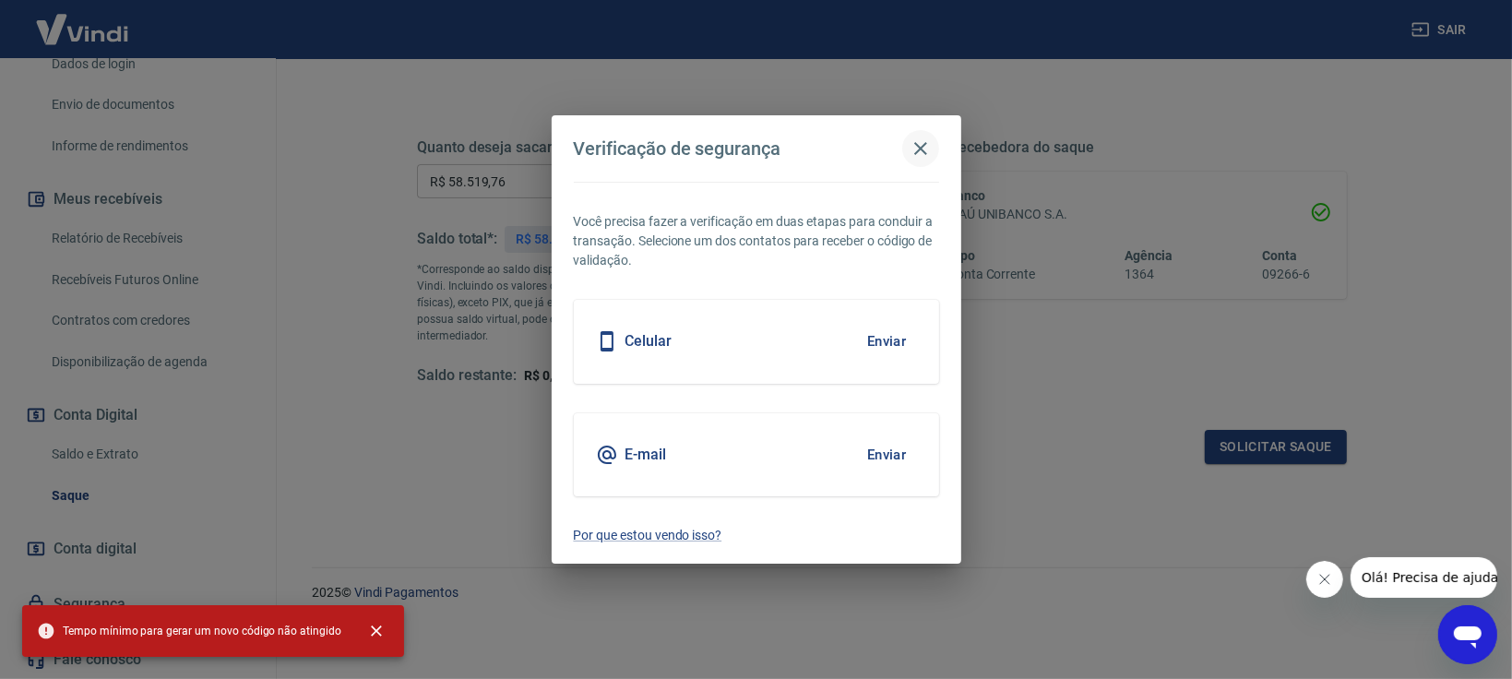
click at [934, 140] on button "button" at bounding box center [921, 148] width 37 height 37
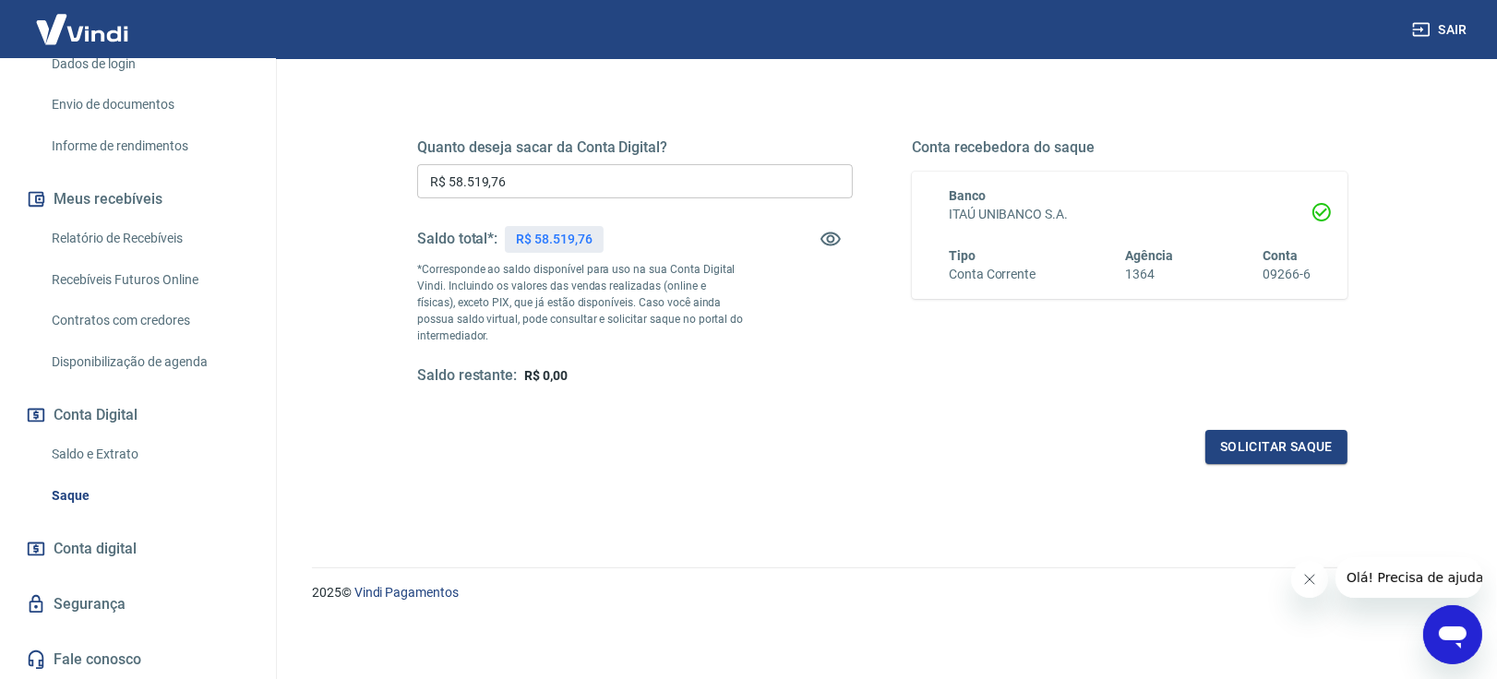
click at [127, 458] on link "Saldo e Extrato" at bounding box center [148, 455] width 209 height 38
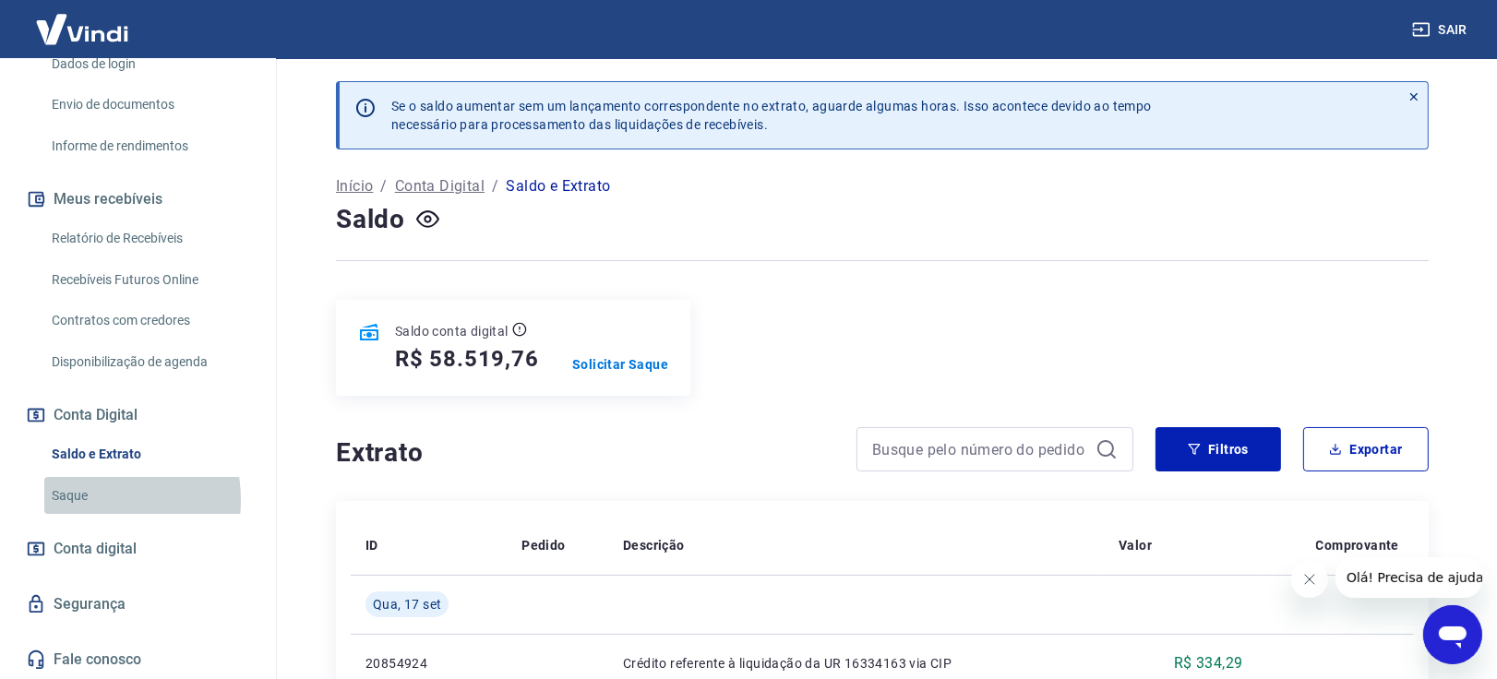
click at [69, 499] on link "Saque" at bounding box center [148, 496] width 209 height 38
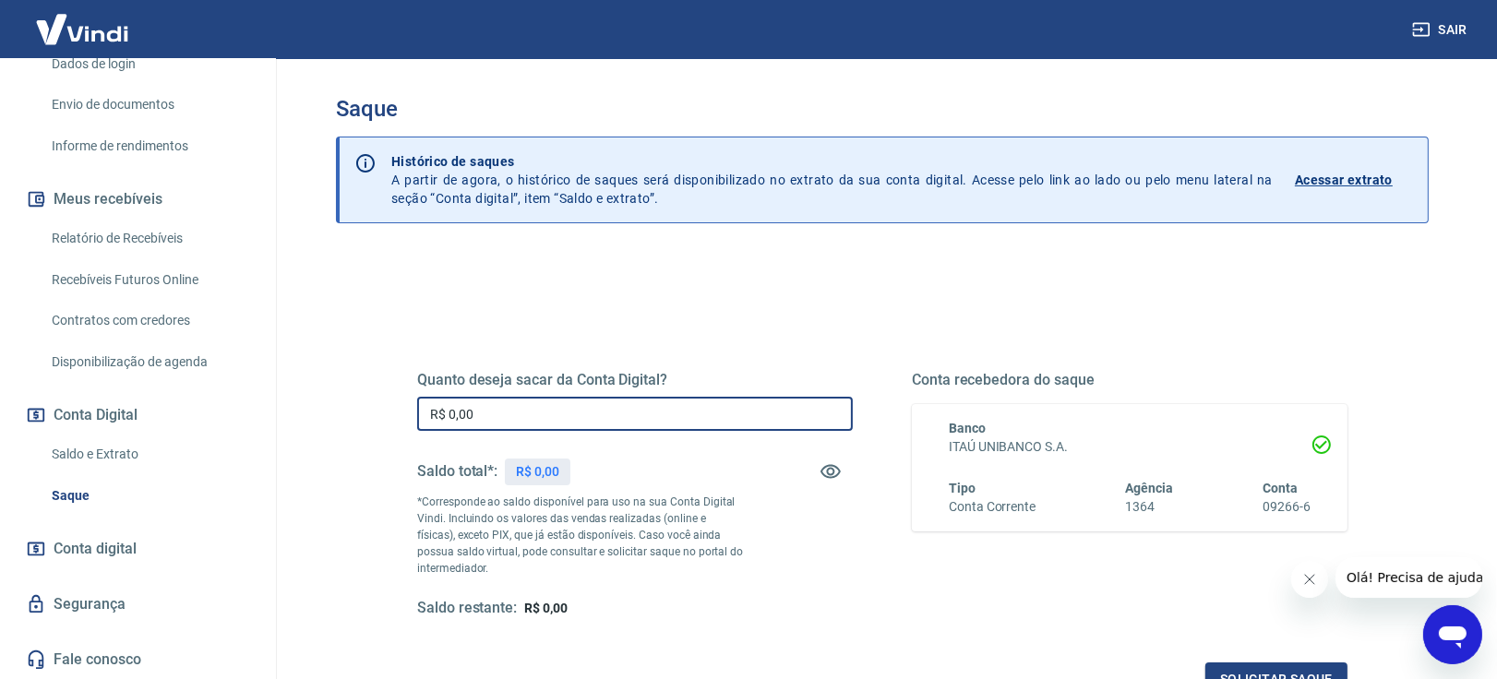
click at [616, 424] on input "R$ 0,00" at bounding box center [635, 414] width 436 height 34
type input "R$ 58.519,76"
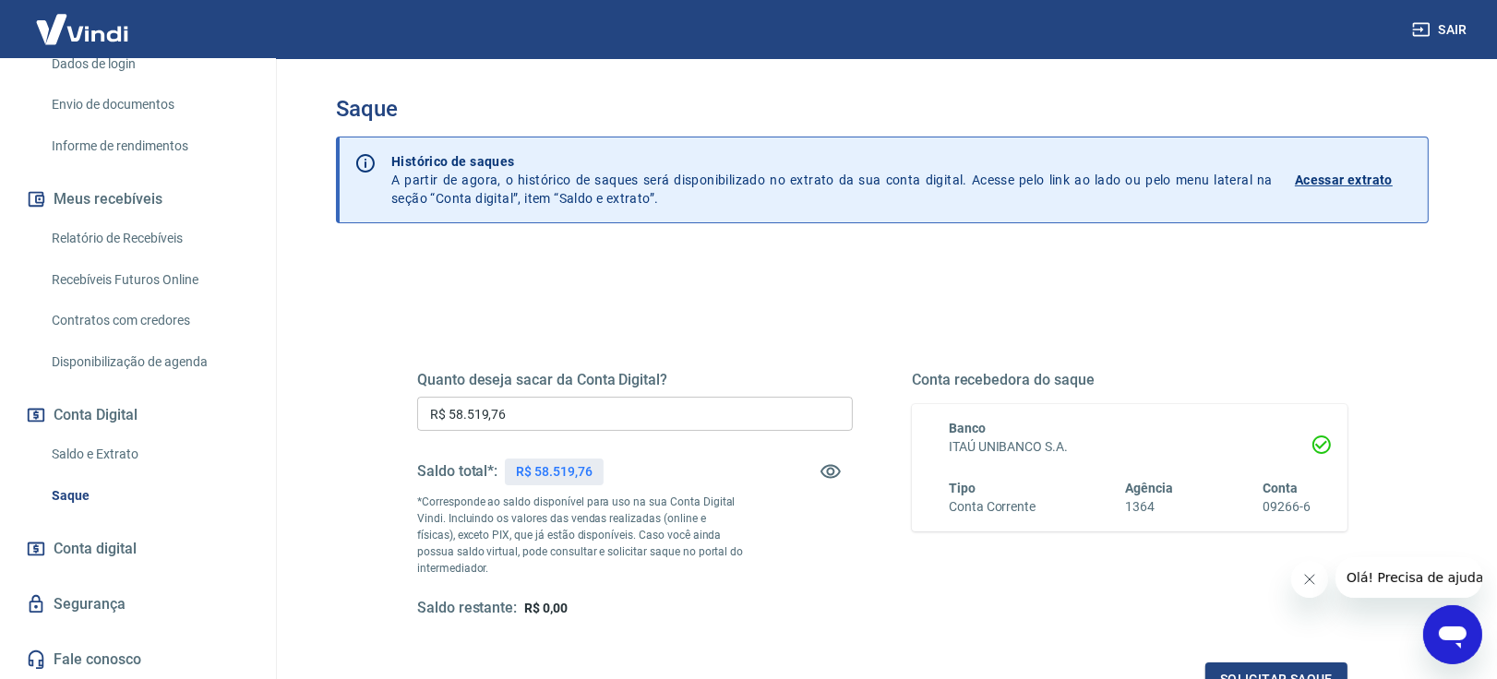
click at [767, 519] on div "Quanto deseja sacar da Conta Digital? R$ 58.519,76 ​ Saldo total*: R$ 58.519,76…" at bounding box center [635, 494] width 436 height 247
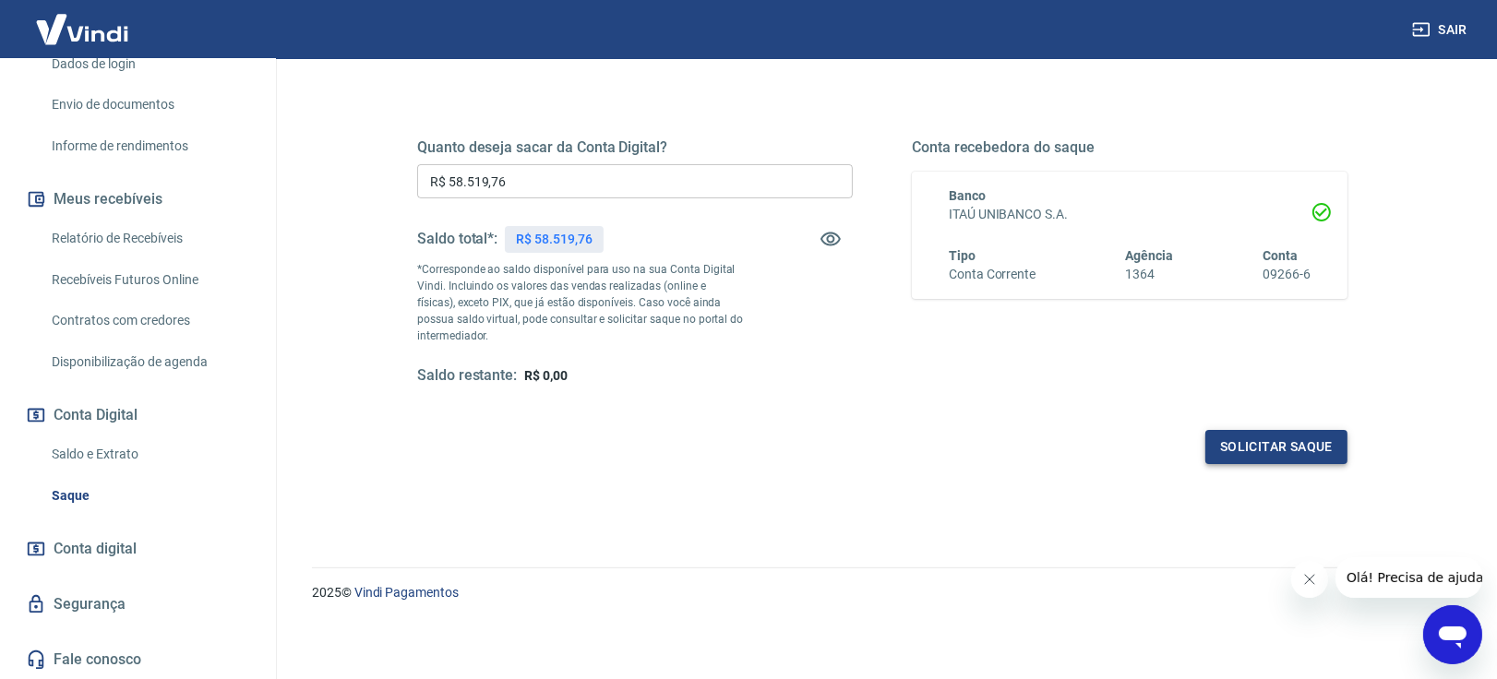
click at [1272, 447] on button "Solicitar saque" at bounding box center [1276, 447] width 142 height 34
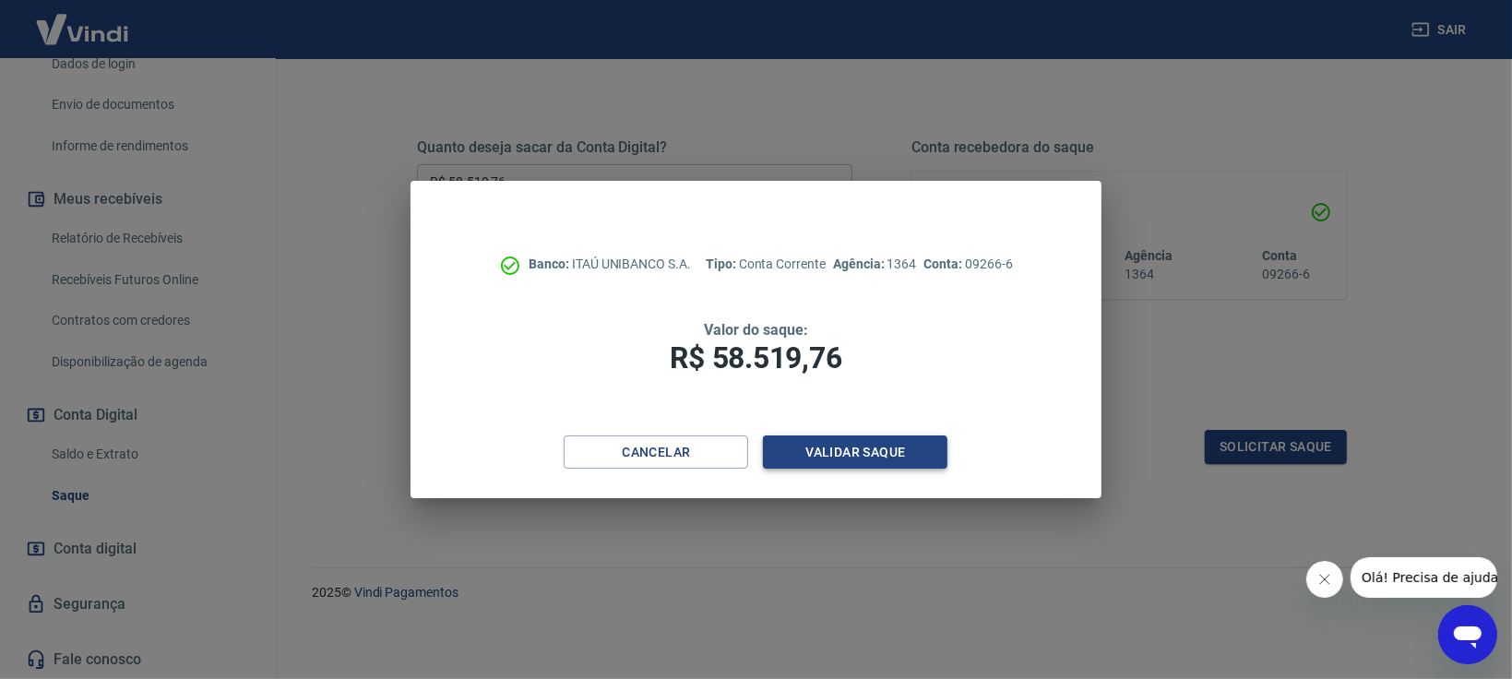
click at [902, 439] on button "Validar saque" at bounding box center [855, 453] width 185 height 34
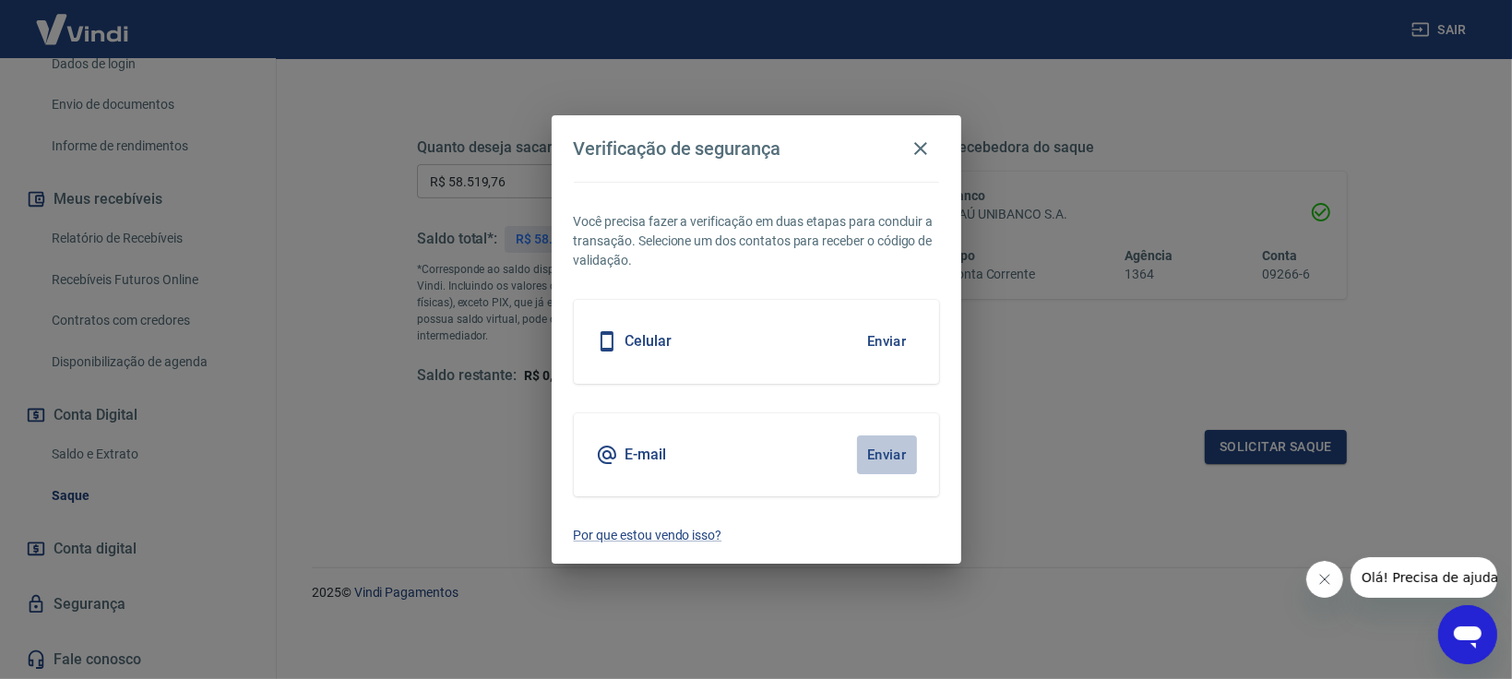
click at [882, 459] on button "Enviar" at bounding box center [887, 455] width 60 height 39
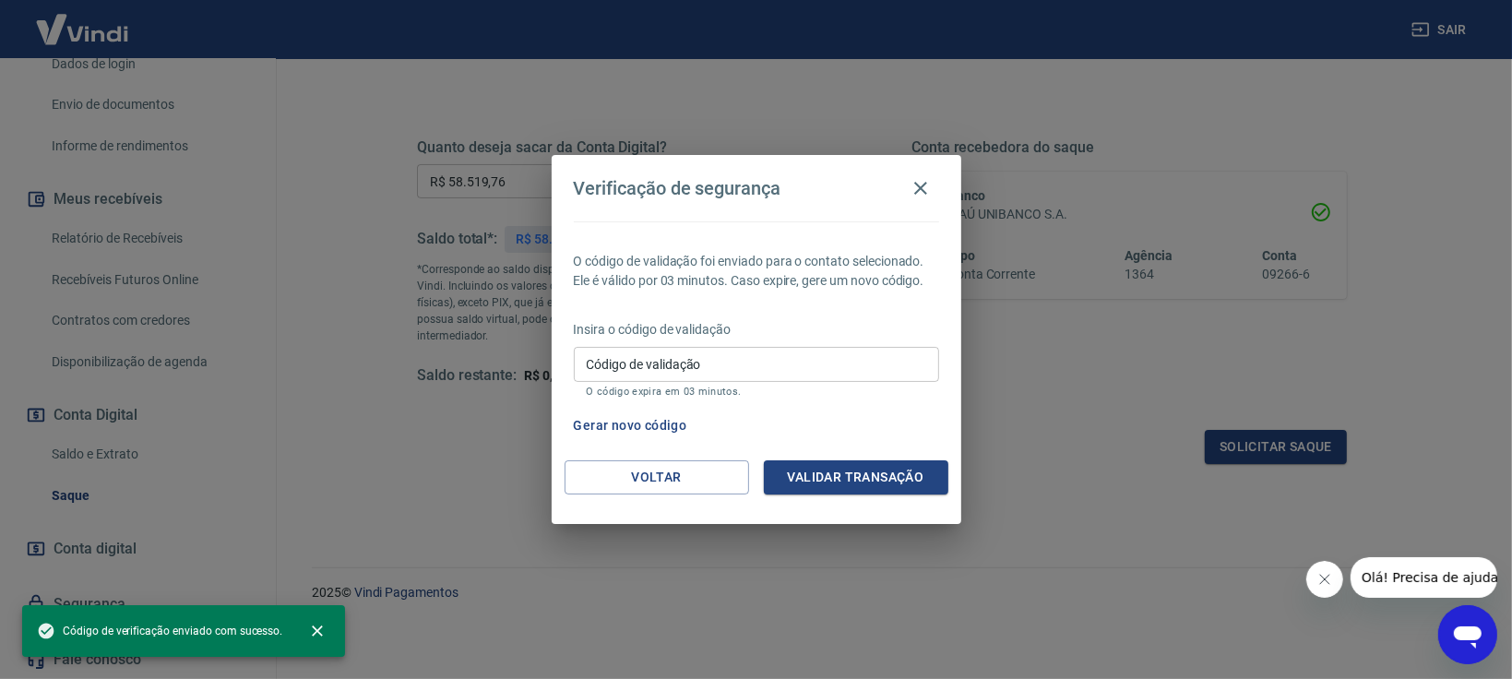
drag, startPoint x: 620, startPoint y: 367, endPoint x: 643, endPoint y: 386, distance: 29.5
click at [621, 367] on input "Código de validação" at bounding box center [756, 364] width 365 height 34
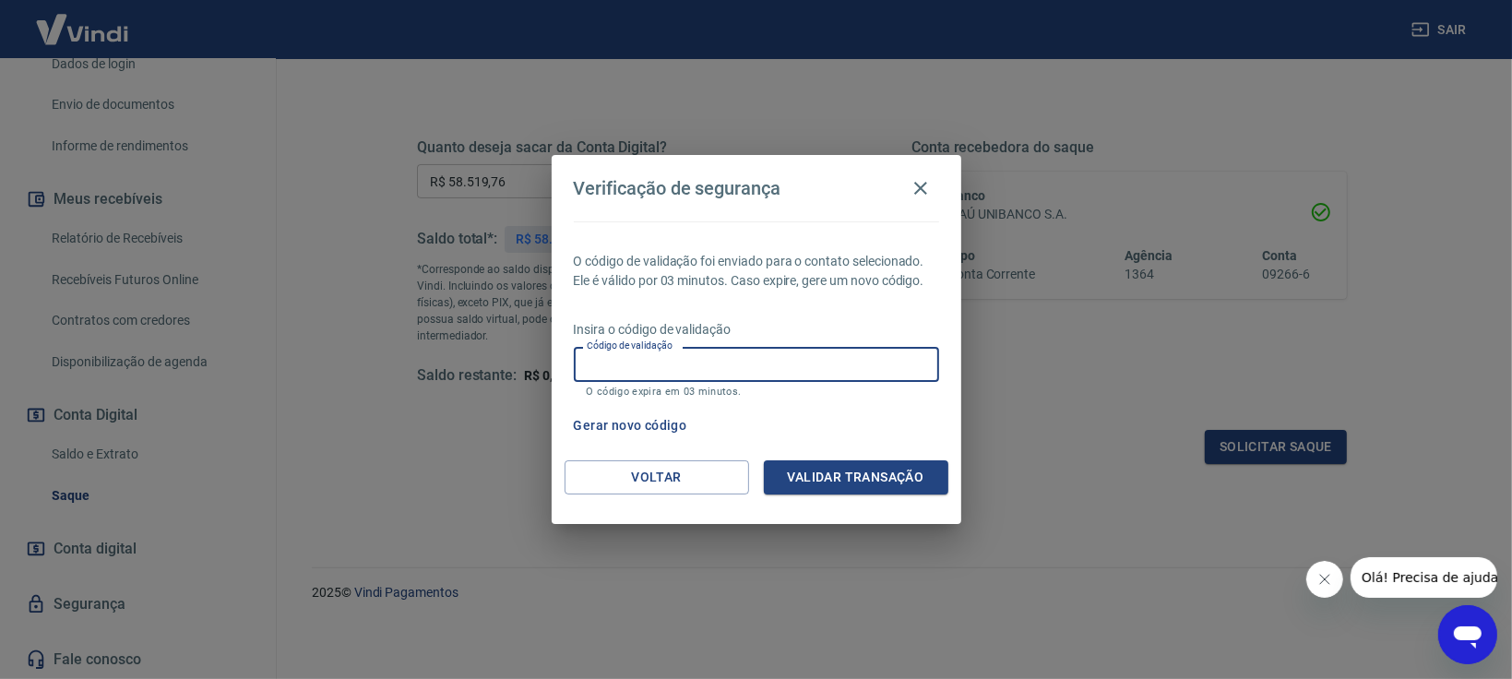
paste input "369503"
type input "369503"
click at [902, 474] on button "Validar transação" at bounding box center [856, 477] width 185 height 34
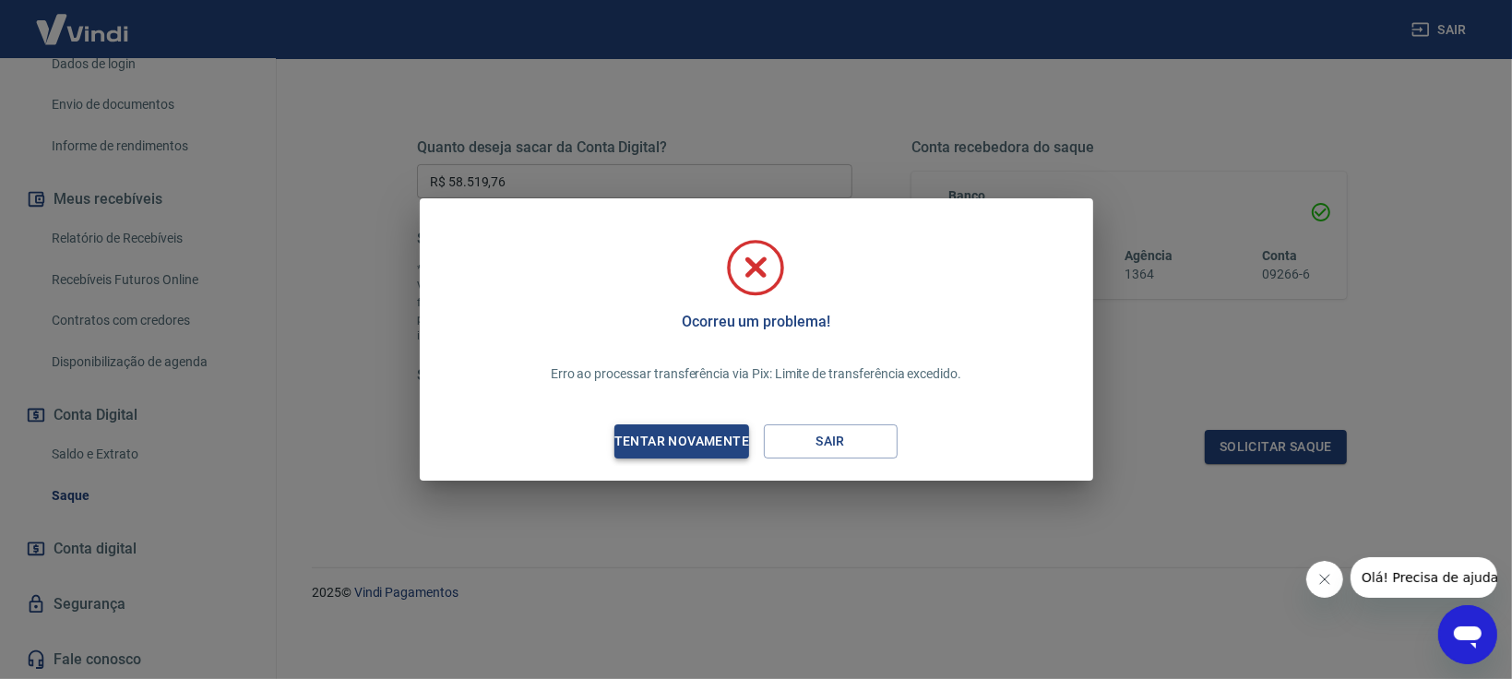
click at [700, 442] on div "Tentar novamente" at bounding box center [681, 441] width 179 height 23
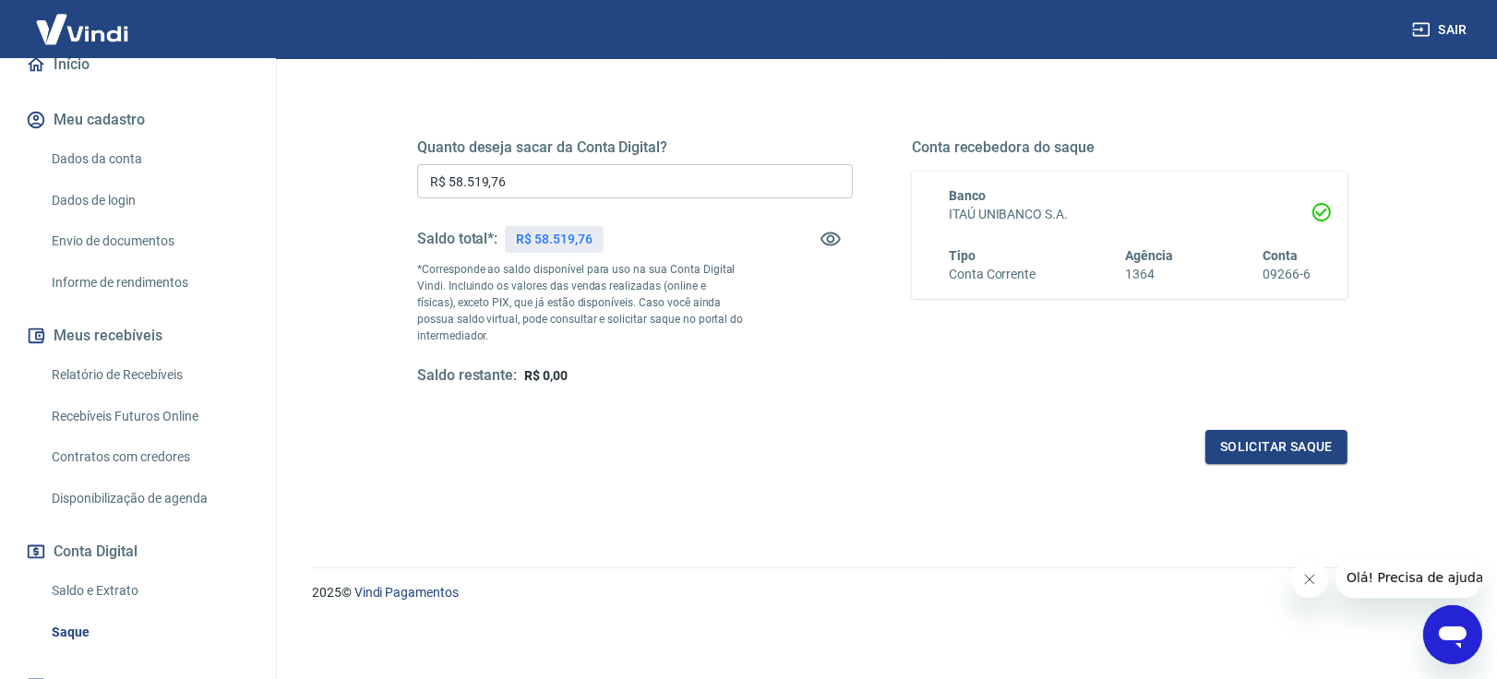
scroll to position [343, 0]
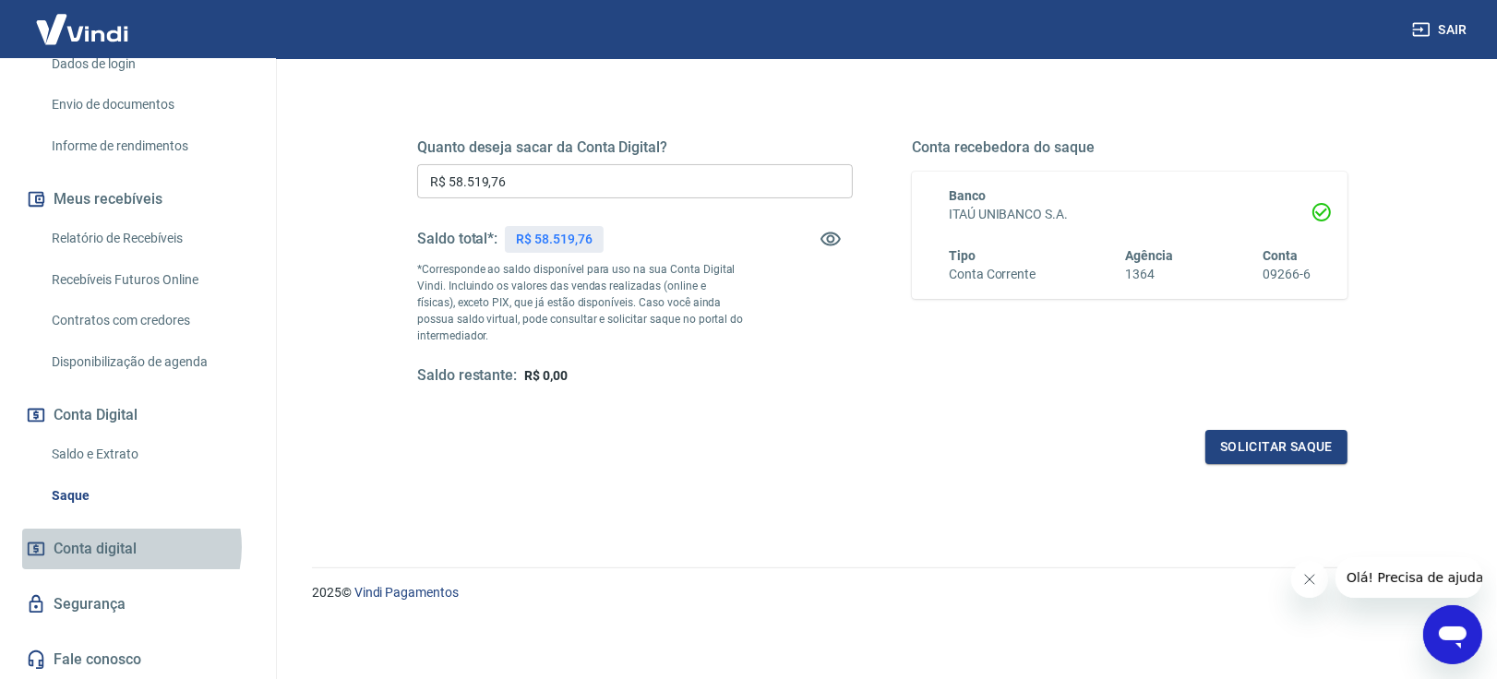
click at [126, 546] on span "Conta digital" at bounding box center [95, 549] width 83 height 26
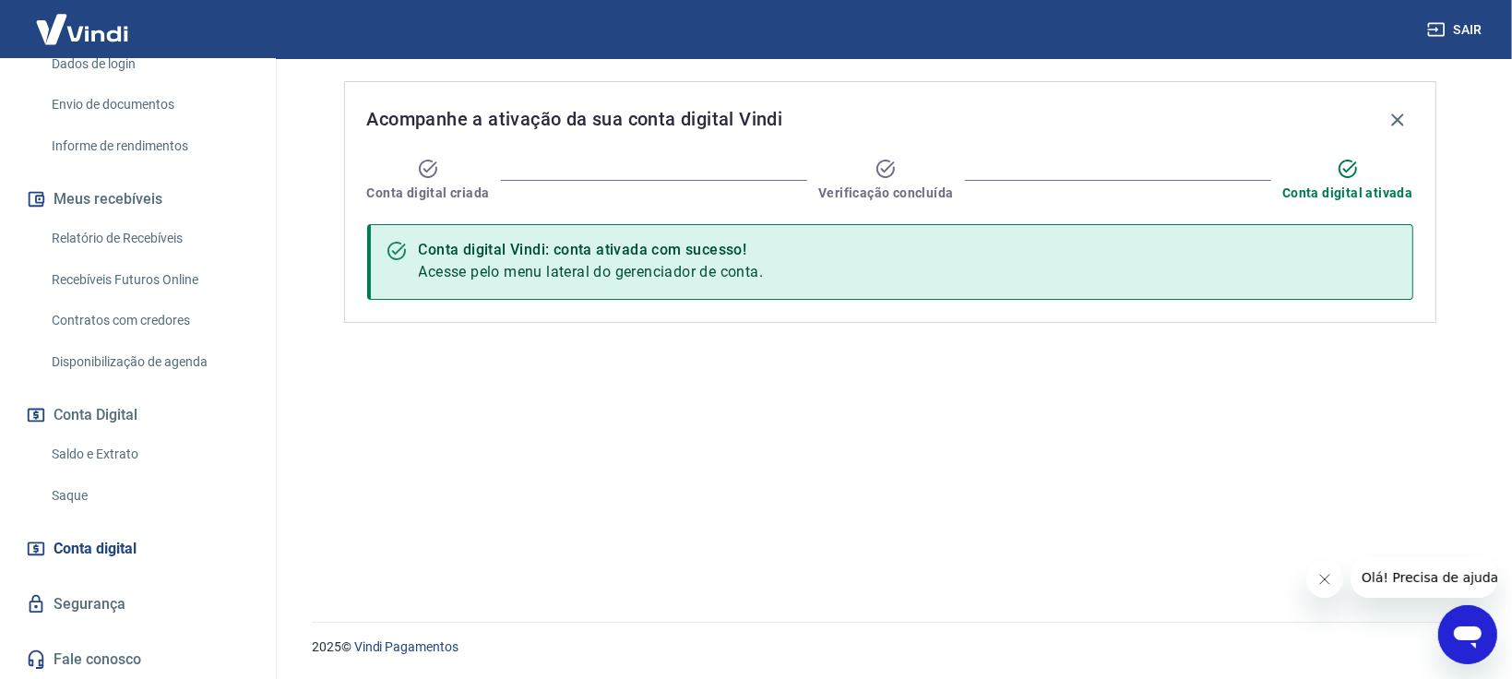
click at [101, 542] on span "Conta digital" at bounding box center [95, 549] width 83 height 26
click at [100, 604] on link "Segurança" at bounding box center [138, 604] width 232 height 41
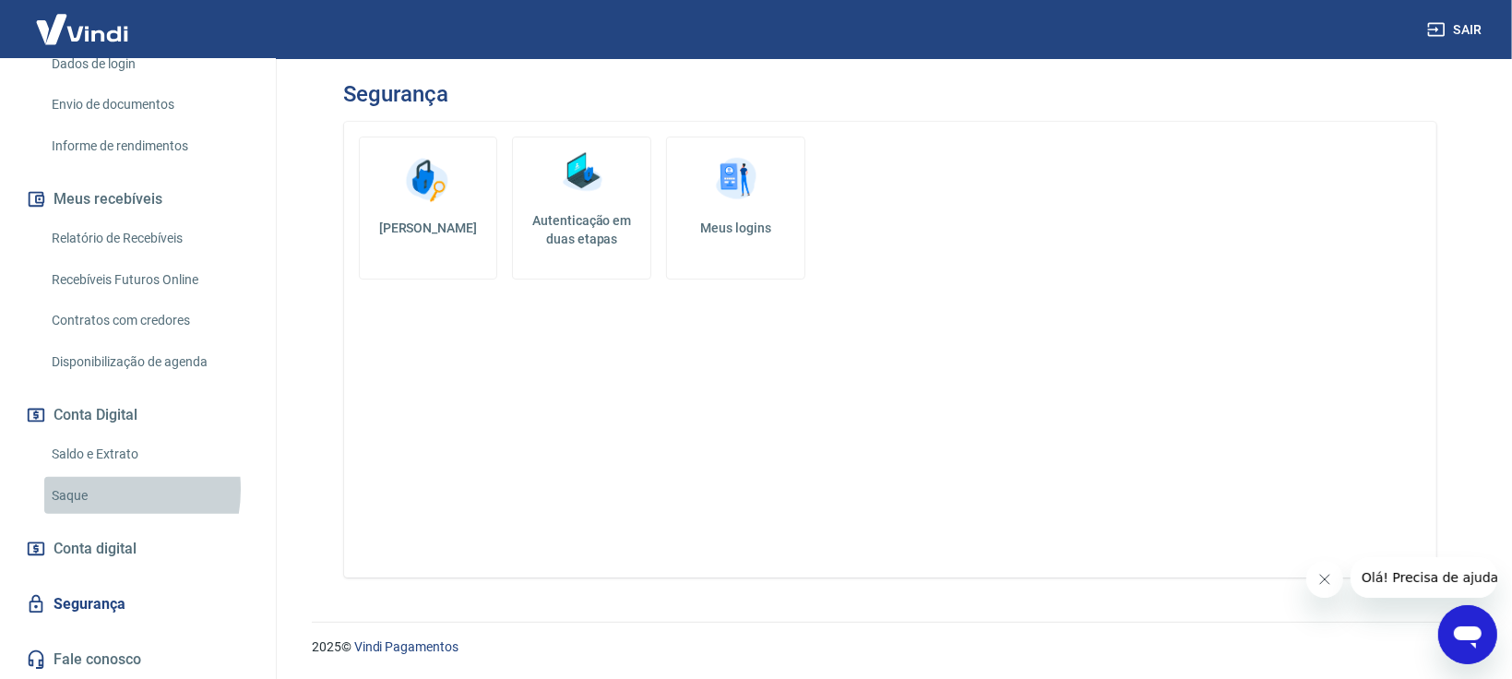
click at [90, 488] on link "Saque" at bounding box center [148, 496] width 209 height 38
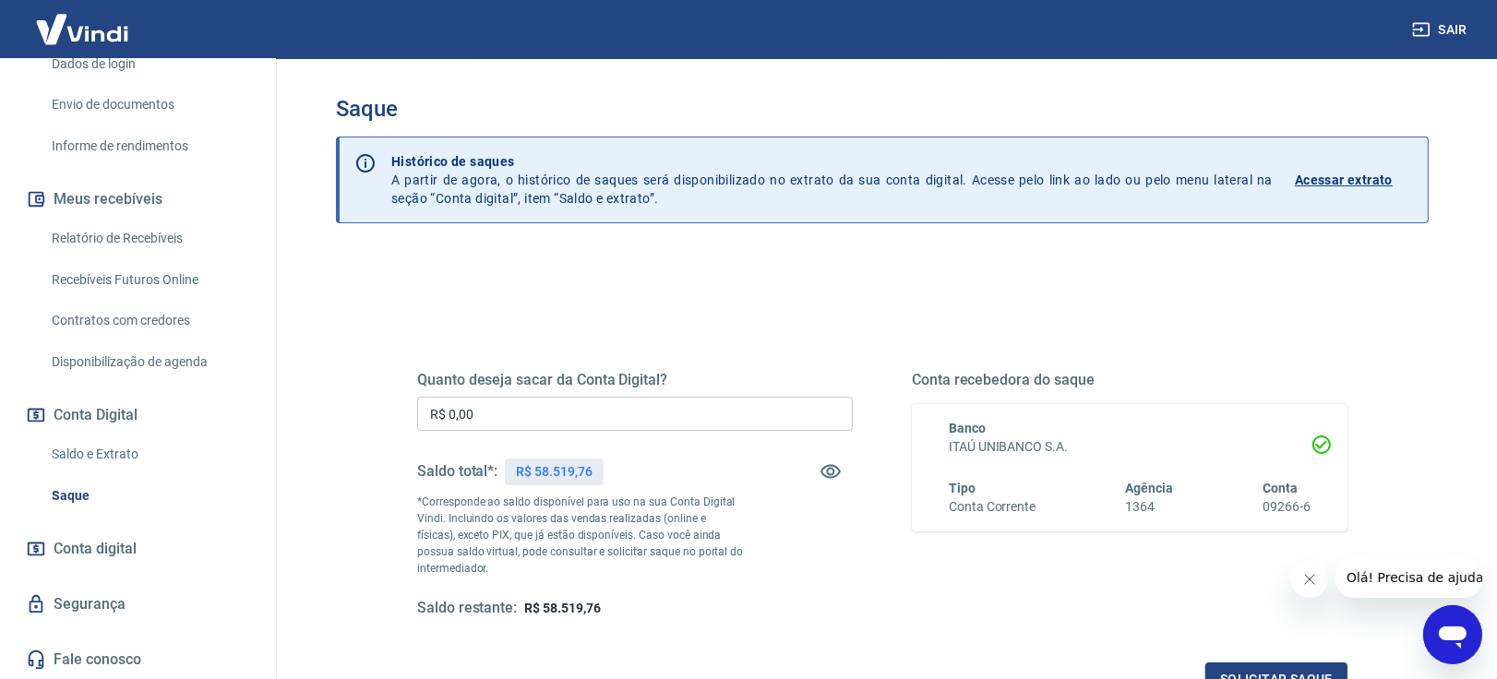
scroll to position [233, 0]
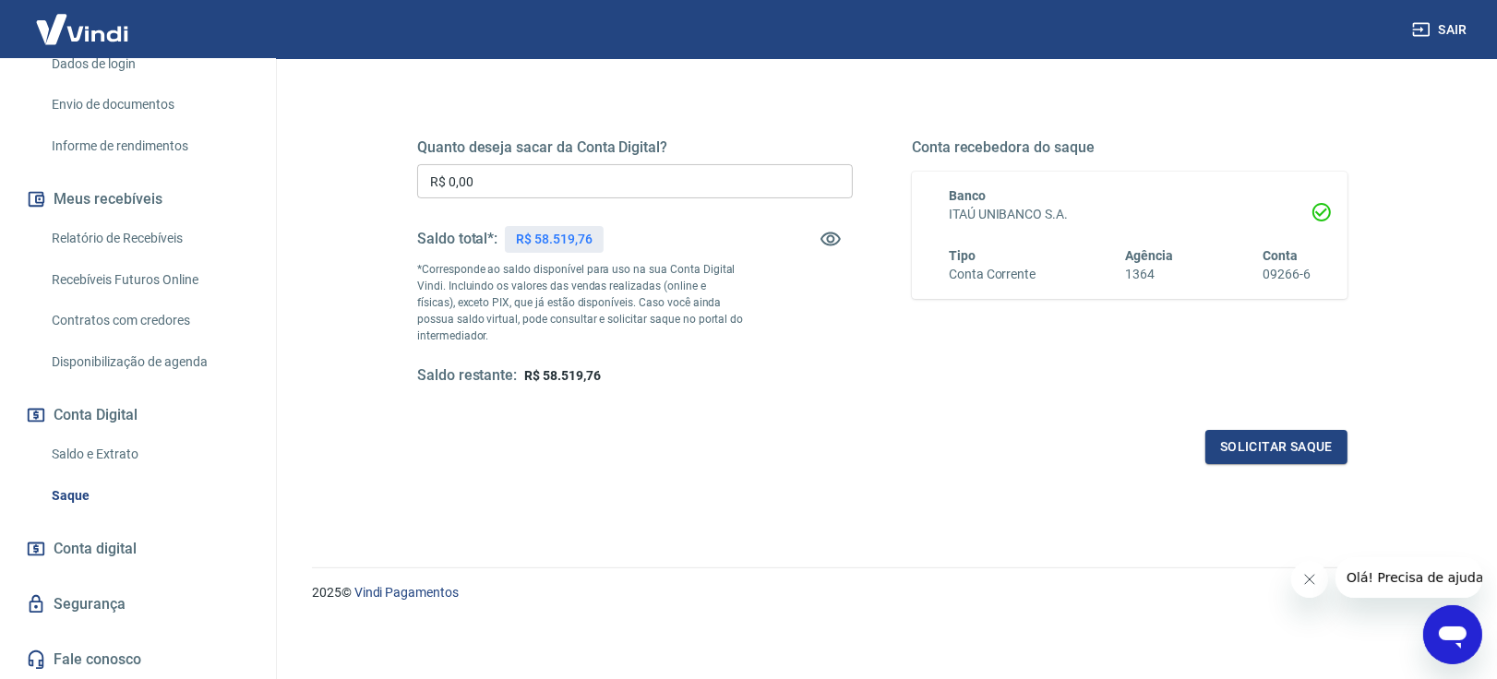
click at [114, 442] on link "Saldo e Extrato" at bounding box center [148, 455] width 209 height 38
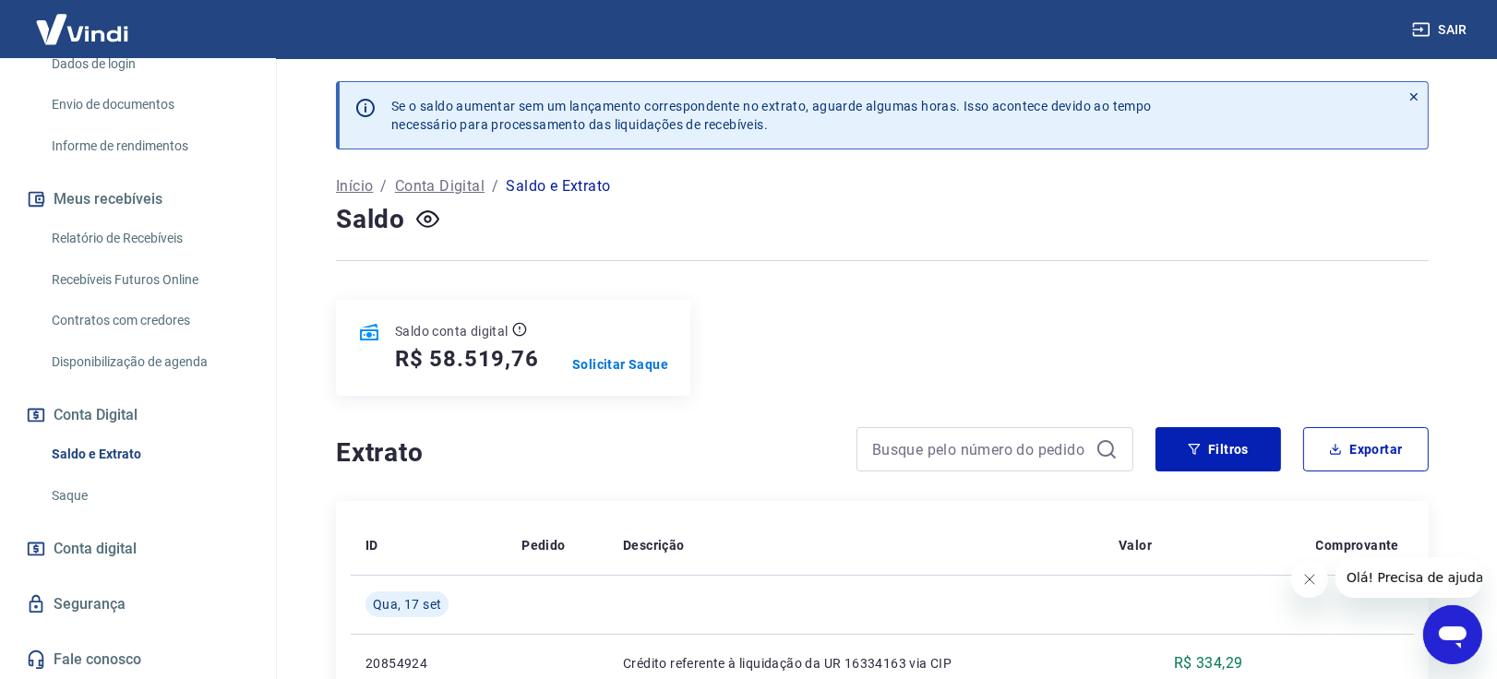
click at [143, 315] on link "Contratos com credores" at bounding box center [148, 321] width 209 height 38
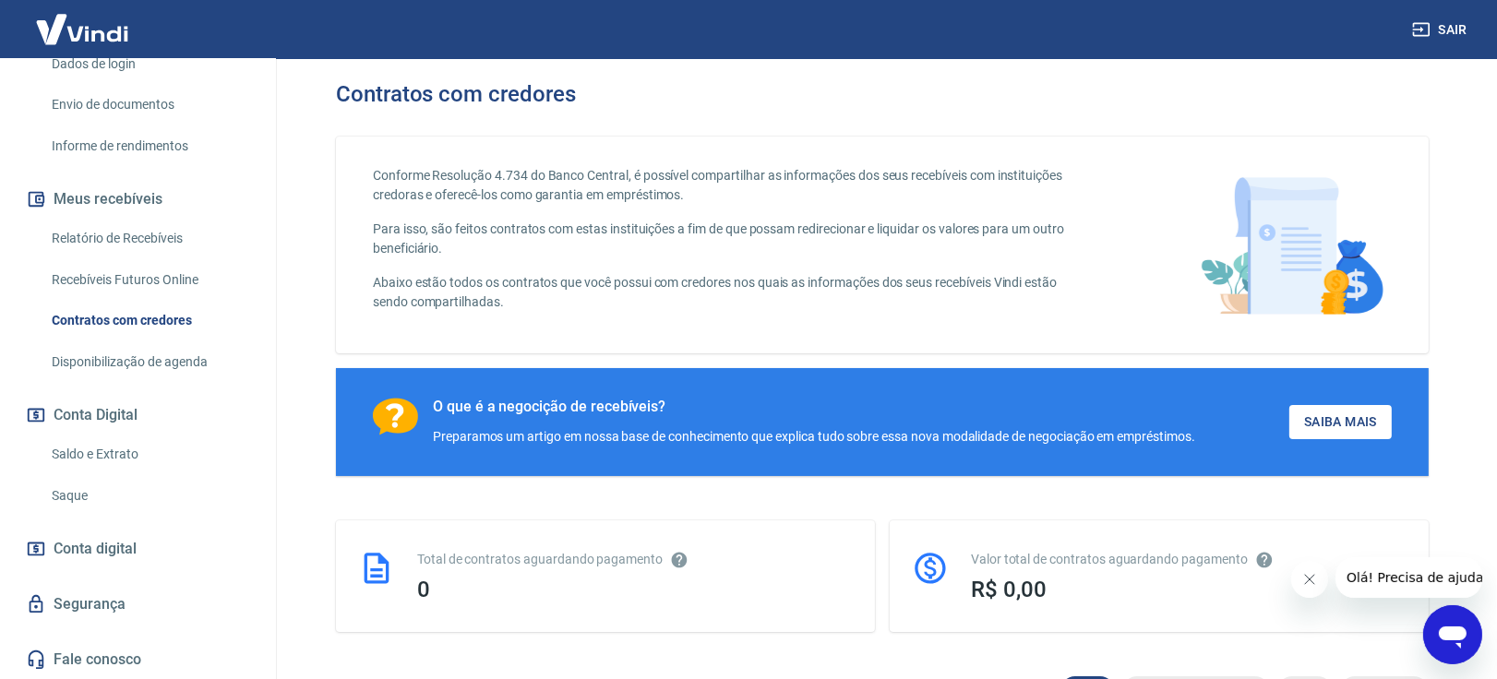
click at [91, 279] on link "Recebíveis Futuros Online" at bounding box center [148, 280] width 209 height 38
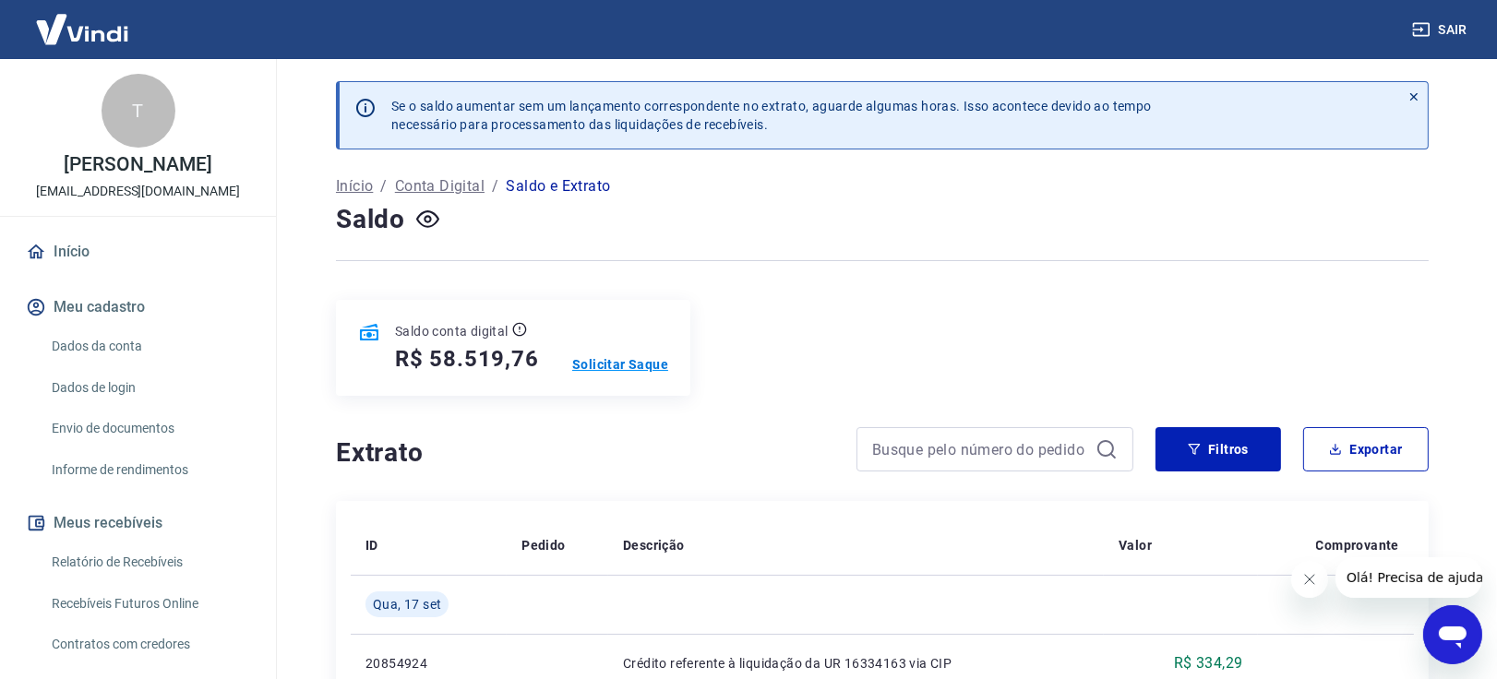
click at [616, 358] on p "Solicitar Saque" at bounding box center [620, 364] width 96 height 18
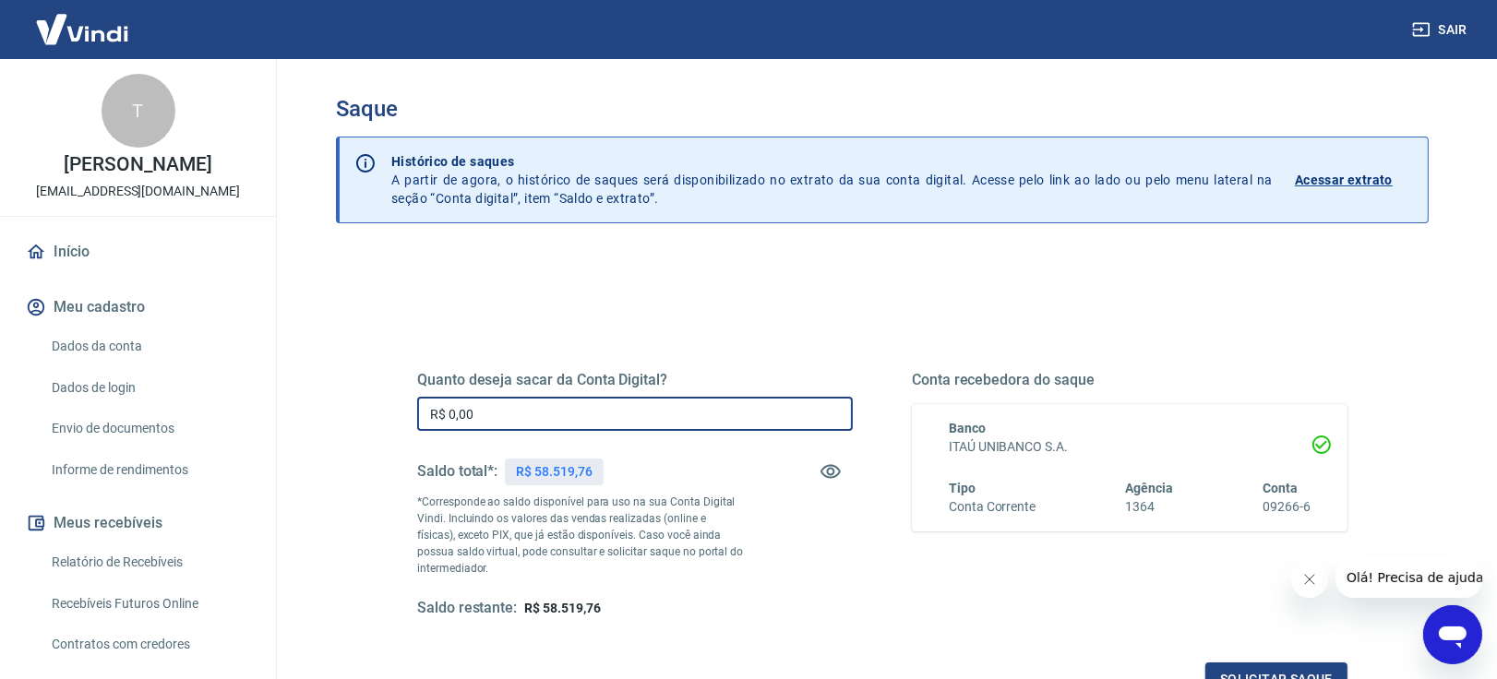
click at [595, 403] on input "R$ 0,00" at bounding box center [635, 414] width 436 height 34
type input "R$ 5.000,00"
click at [759, 566] on div "Quanto deseja sacar da Conta Digital? R$ 5.000,00 ​ Saldo total*: R$ 58.519,76 …" at bounding box center [635, 494] width 436 height 247
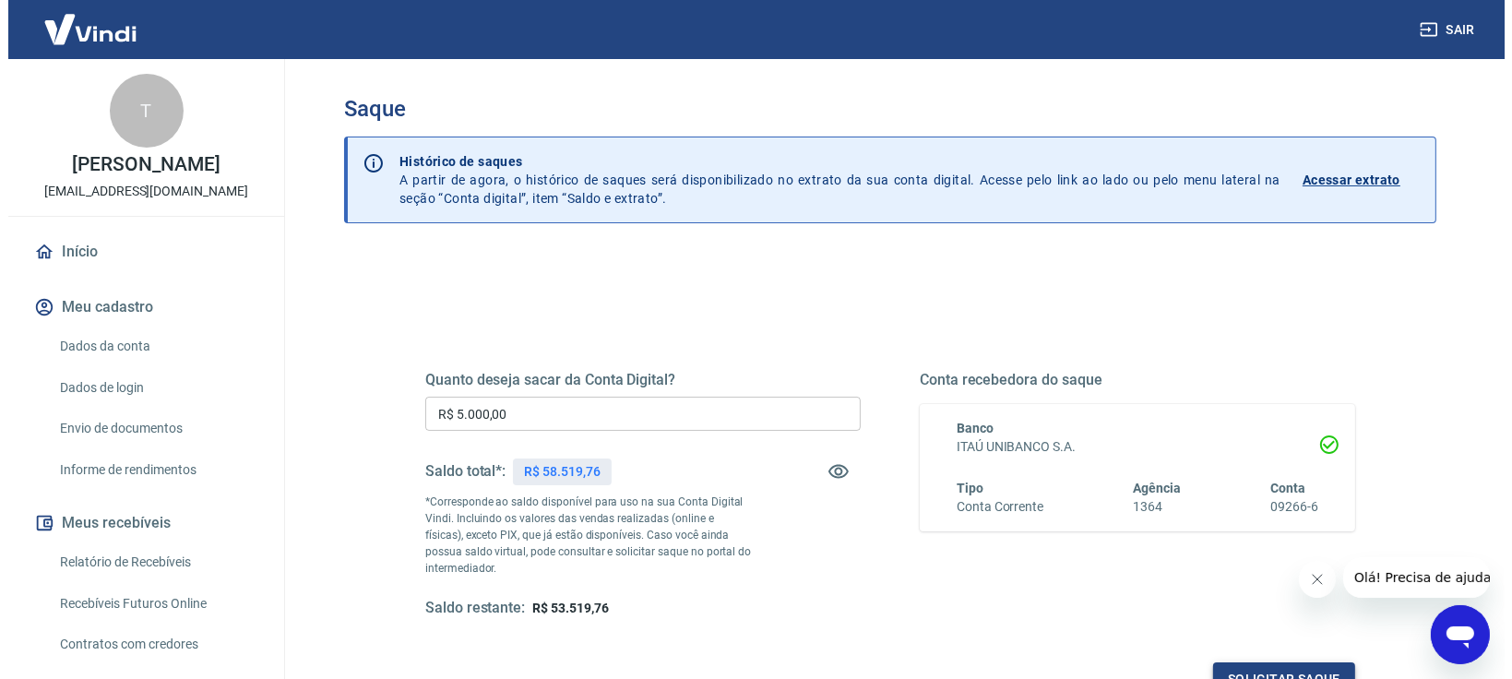
scroll to position [137, 0]
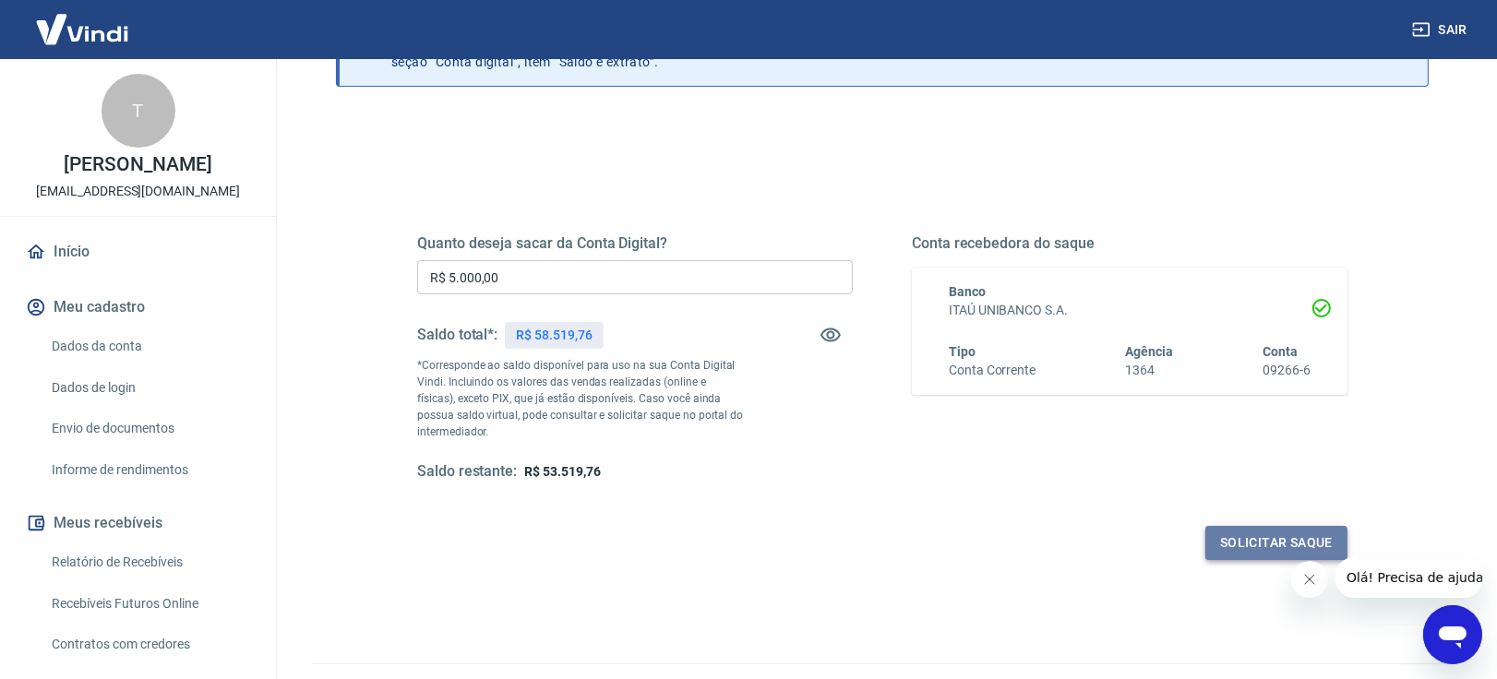
click at [1289, 544] on button "Solicitar saque" at bounding box center [1276, 543] width 142 height 34
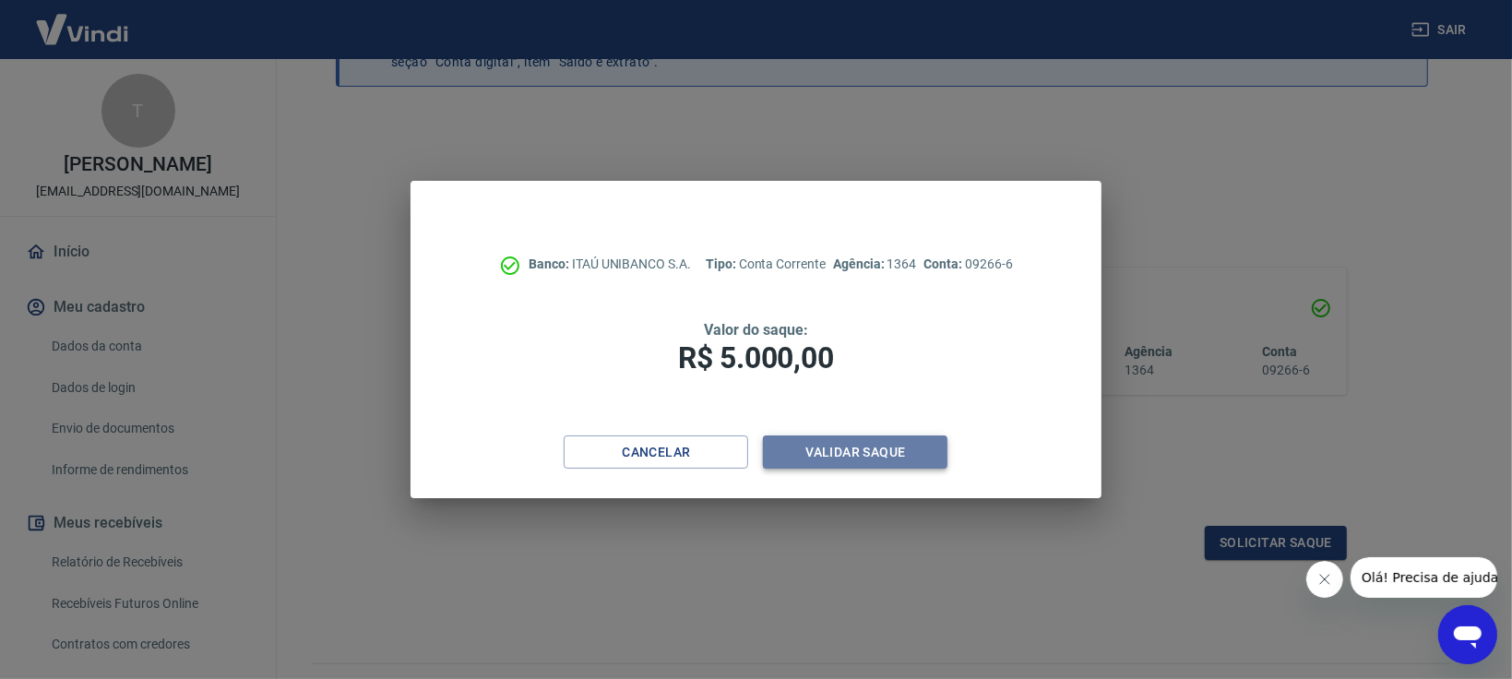
click at [898, 448] on button "Validar saque" at bounding box center [855, 453] width 185 height 34
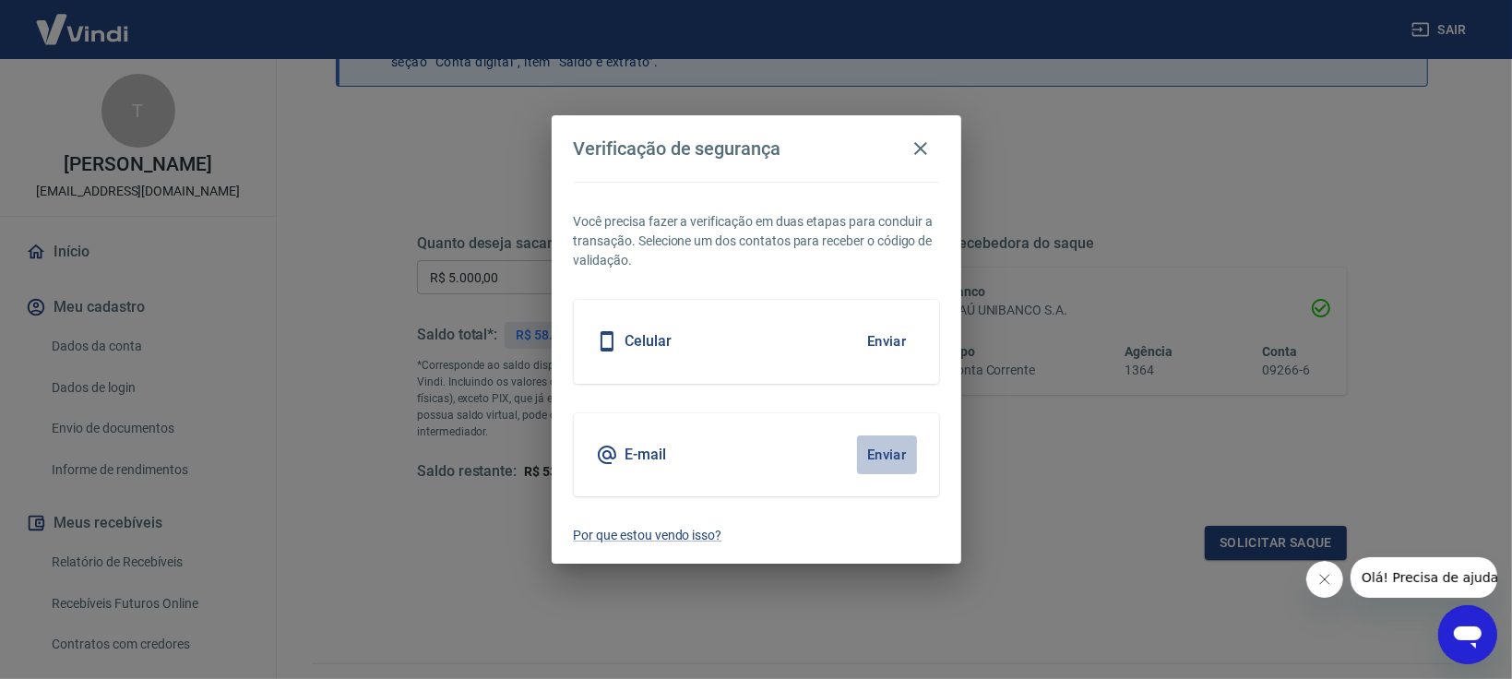
click at [888, 453] on button "Enviar" at bounding box center [887, 455] width 60 height 39
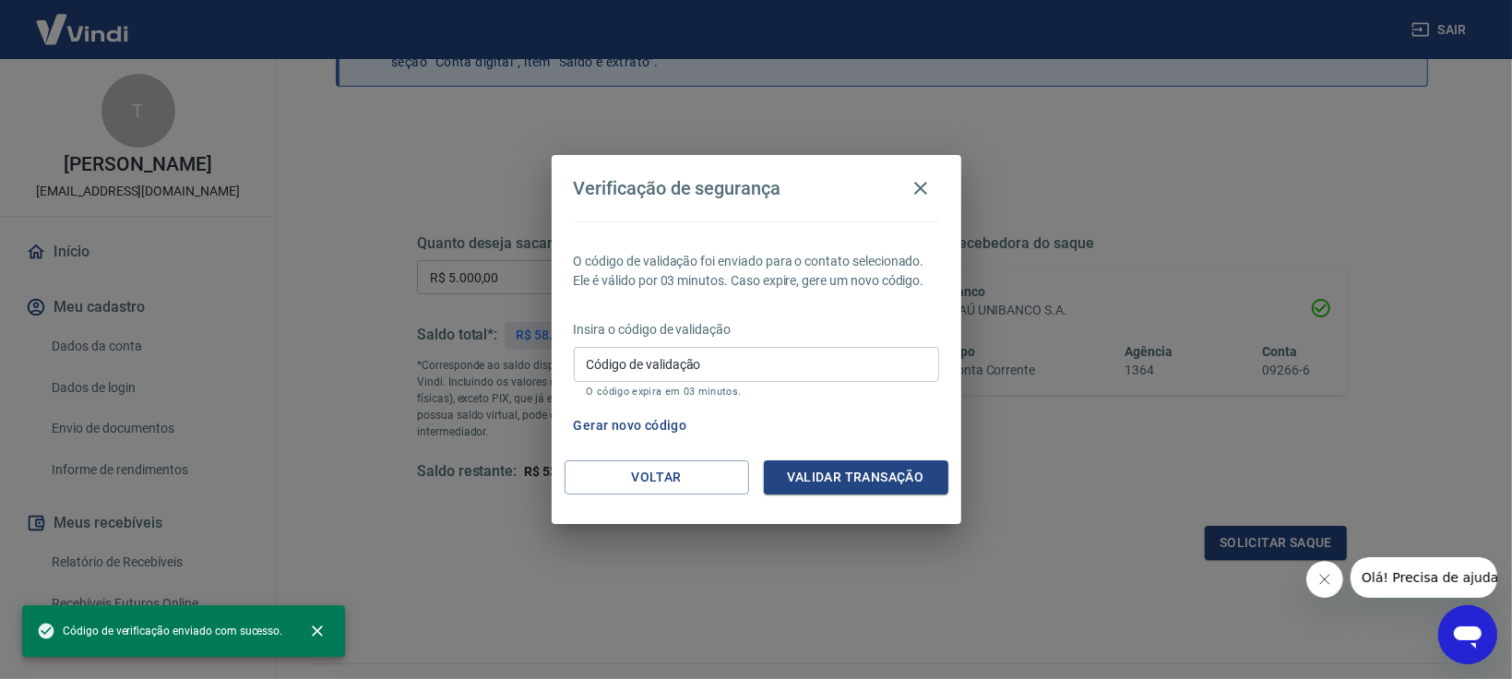
click at [855, 373] on input "Código de validação" at bounding box center [756, 364] width 365 height 34
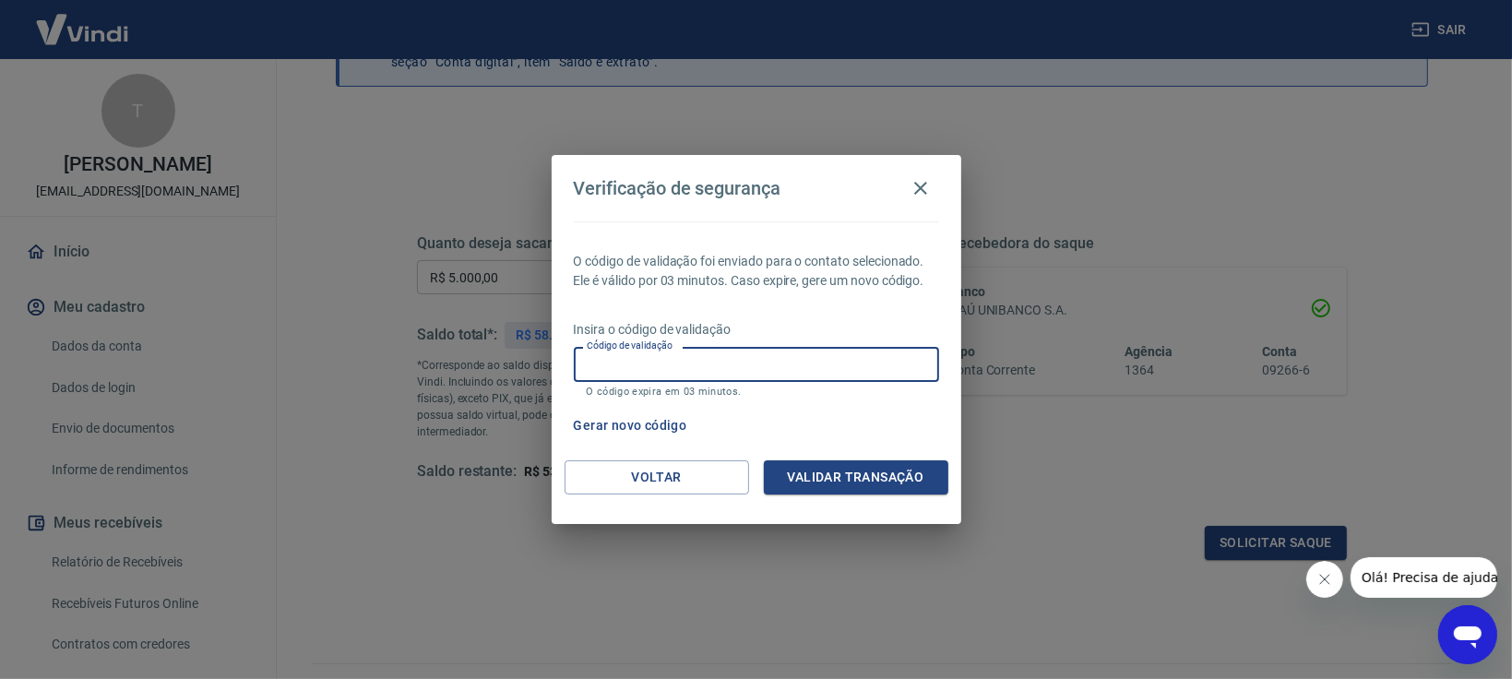
click at [795, 365] on input "Código de validação" at bounding box center [756, 364] width 365 height 34
click at [810, 356] on input "Código de validação" at bounding box center [756, 364] width 365 height 34
paste input "620927"
type input "620927"
click at [866, 480] on button "Validar transação" at bounding box center [856, 477] width 185 height 34
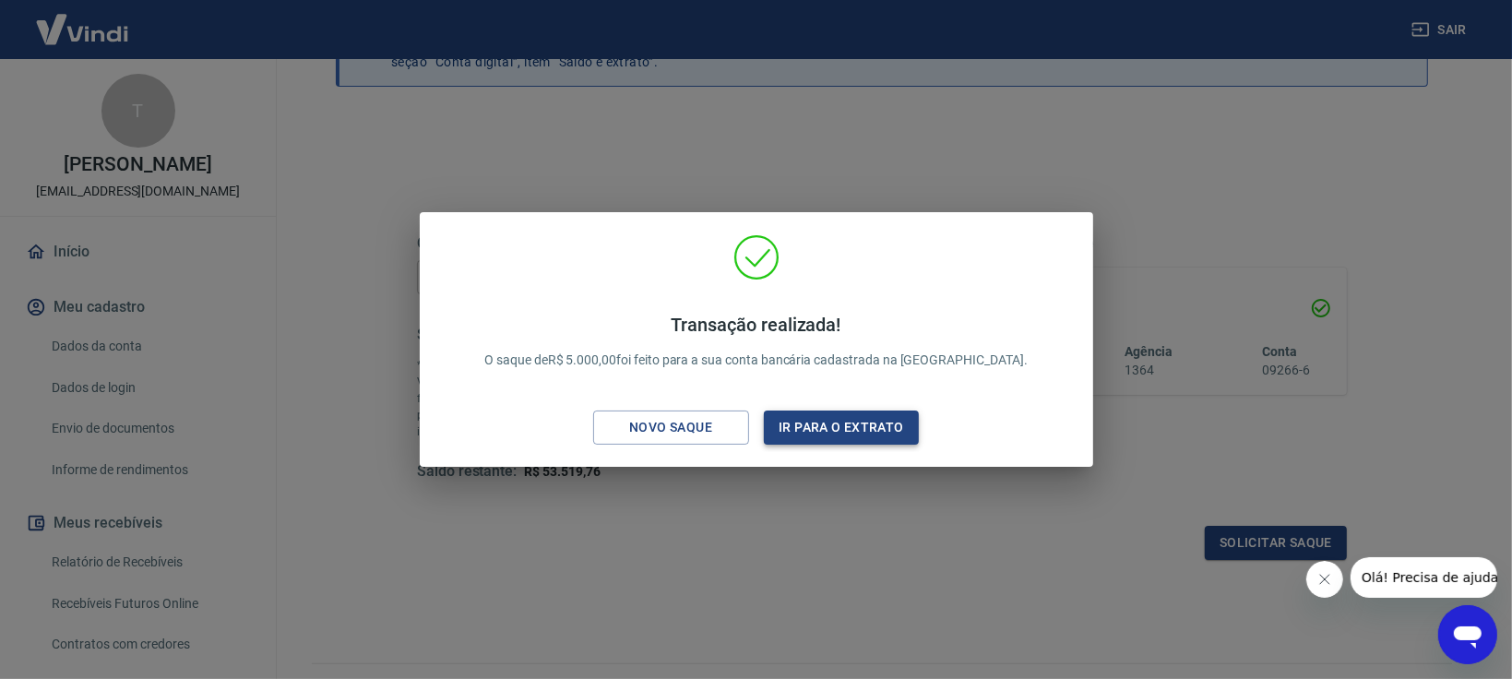
click at [843, 424] on button "Ir para o extrato" at bounding box center [842, 428] width 156 height 34
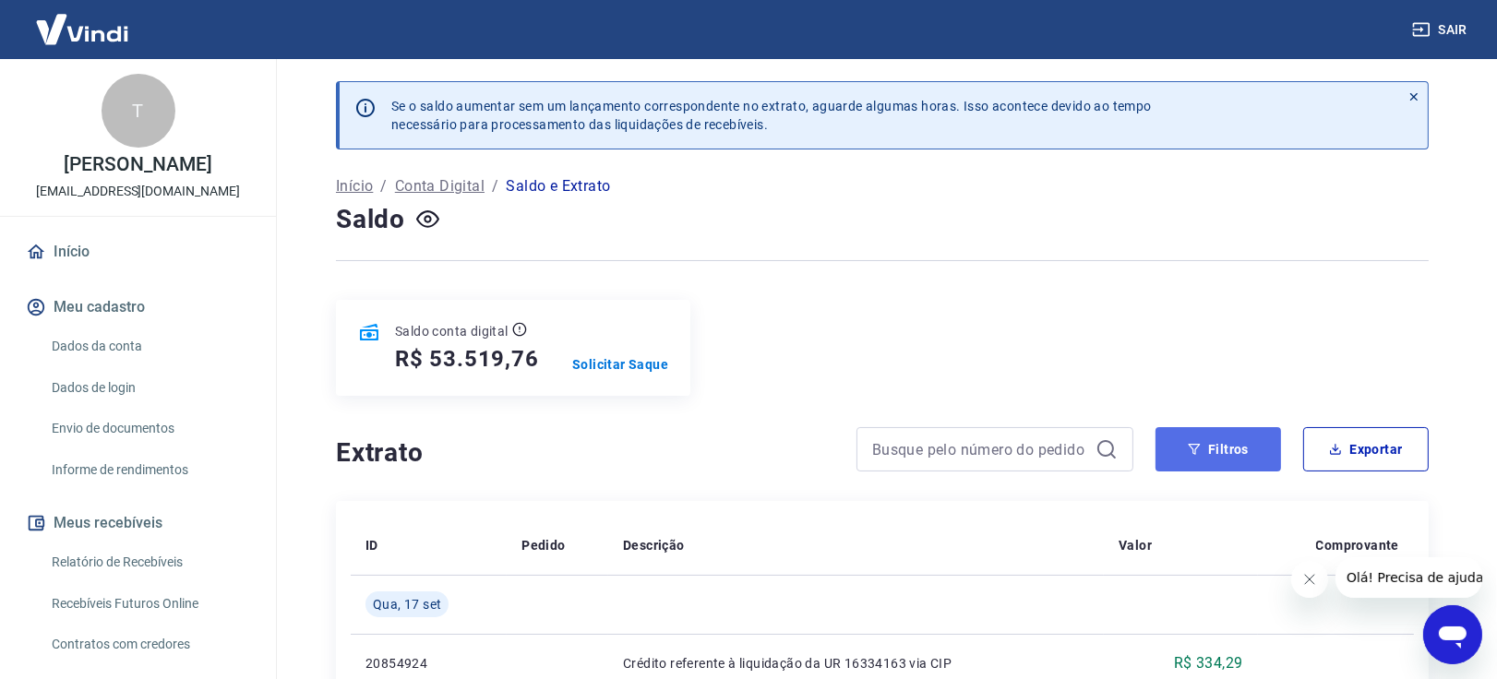
click at [1229, 449] on button "Filtros" at bounding box center [1218, 449] width 126 height 44
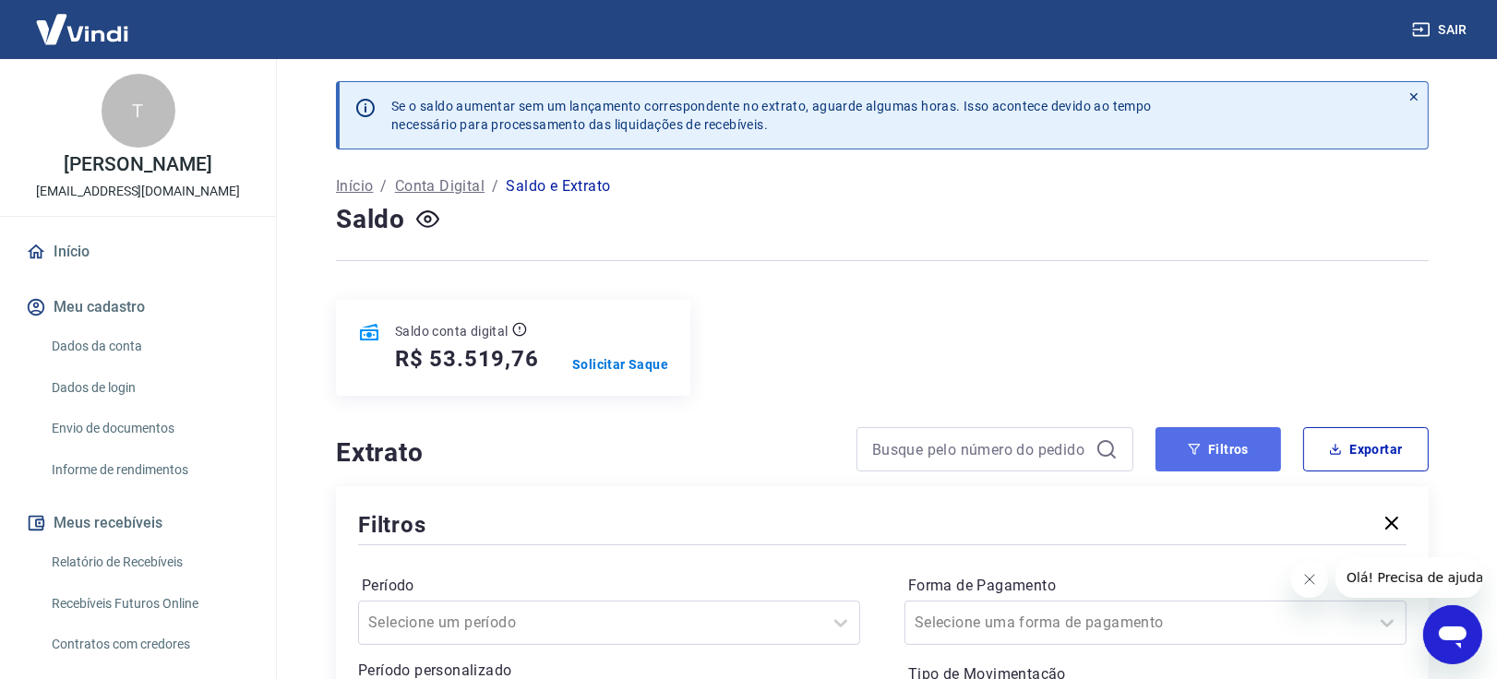
click at [1225, 441] on button "Filtros" at bounding box center [1218, 449] width 126 height 44
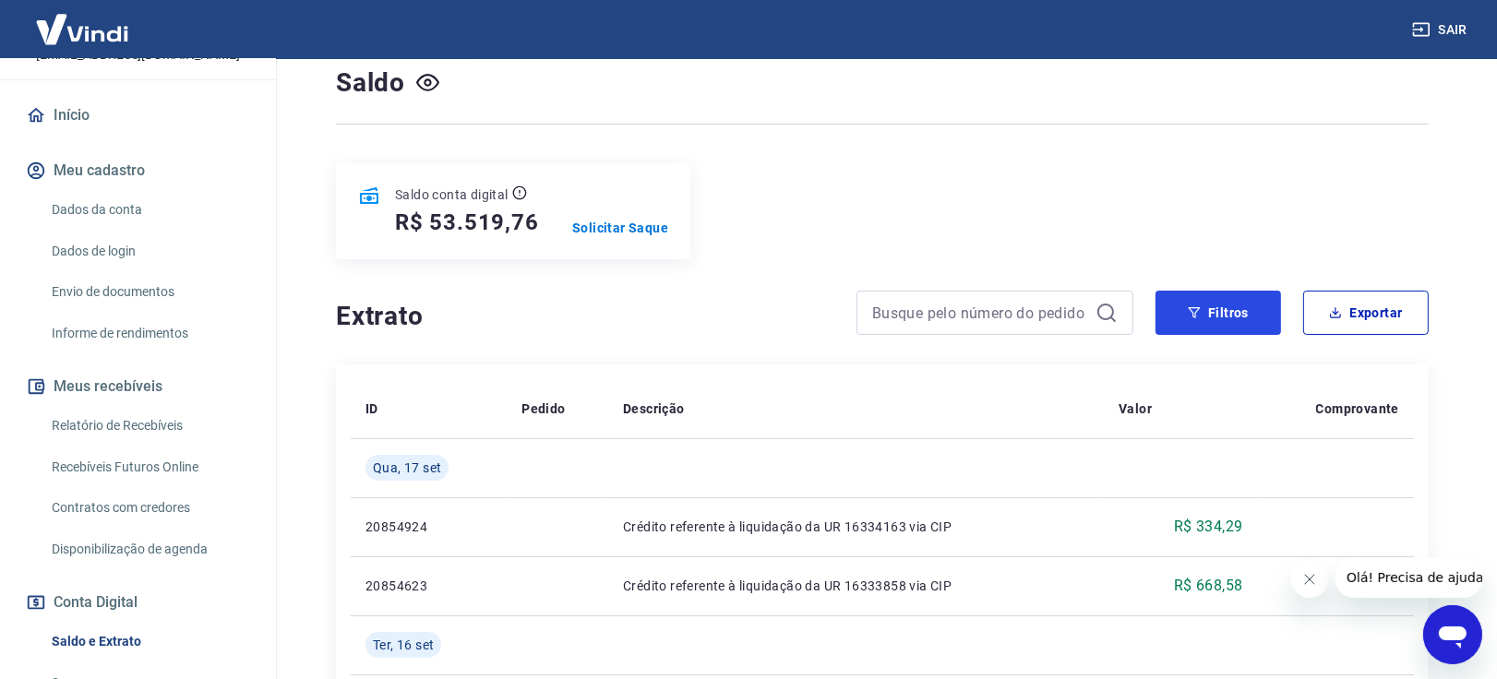
scroll to position [273, 0]
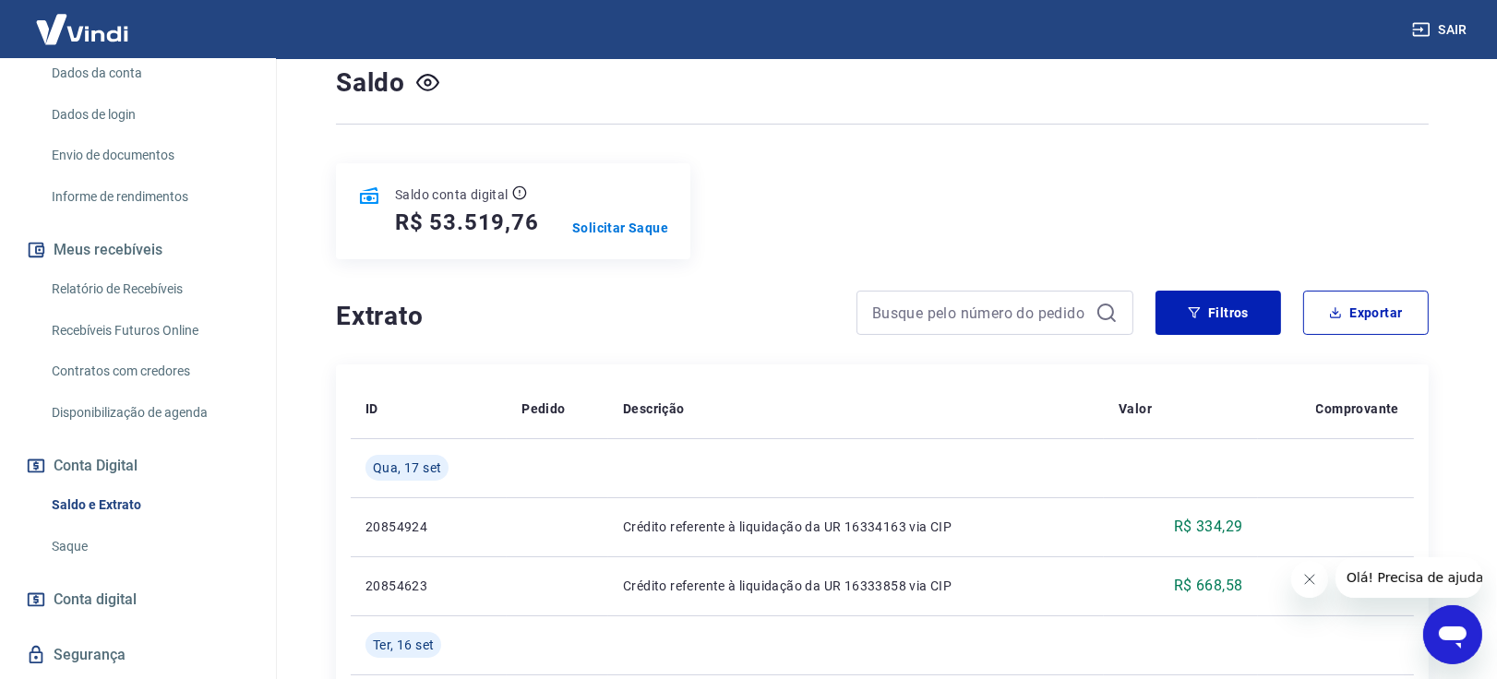
click at [90, 524] on link "Saldo e Extrato" at bounding box center [148, 505] width 209 height 38
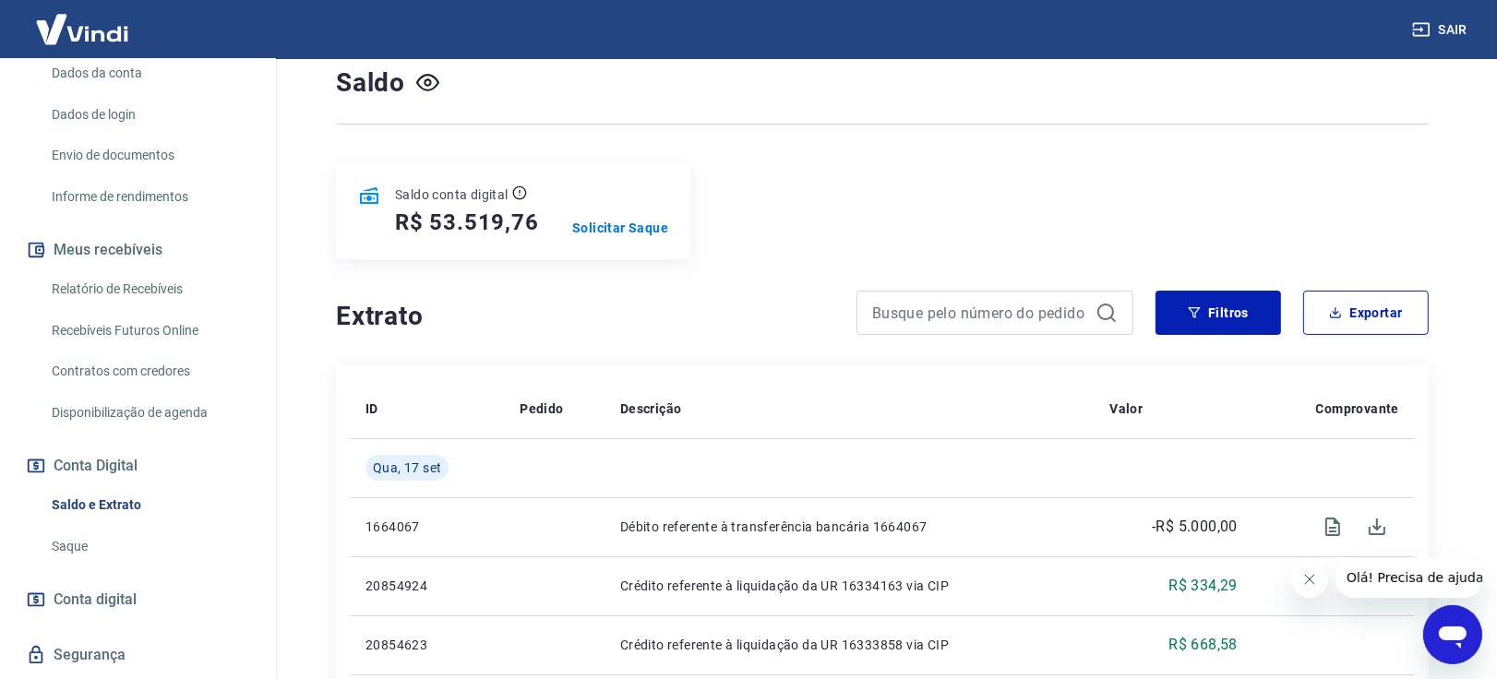
scroll to position [273, 0]
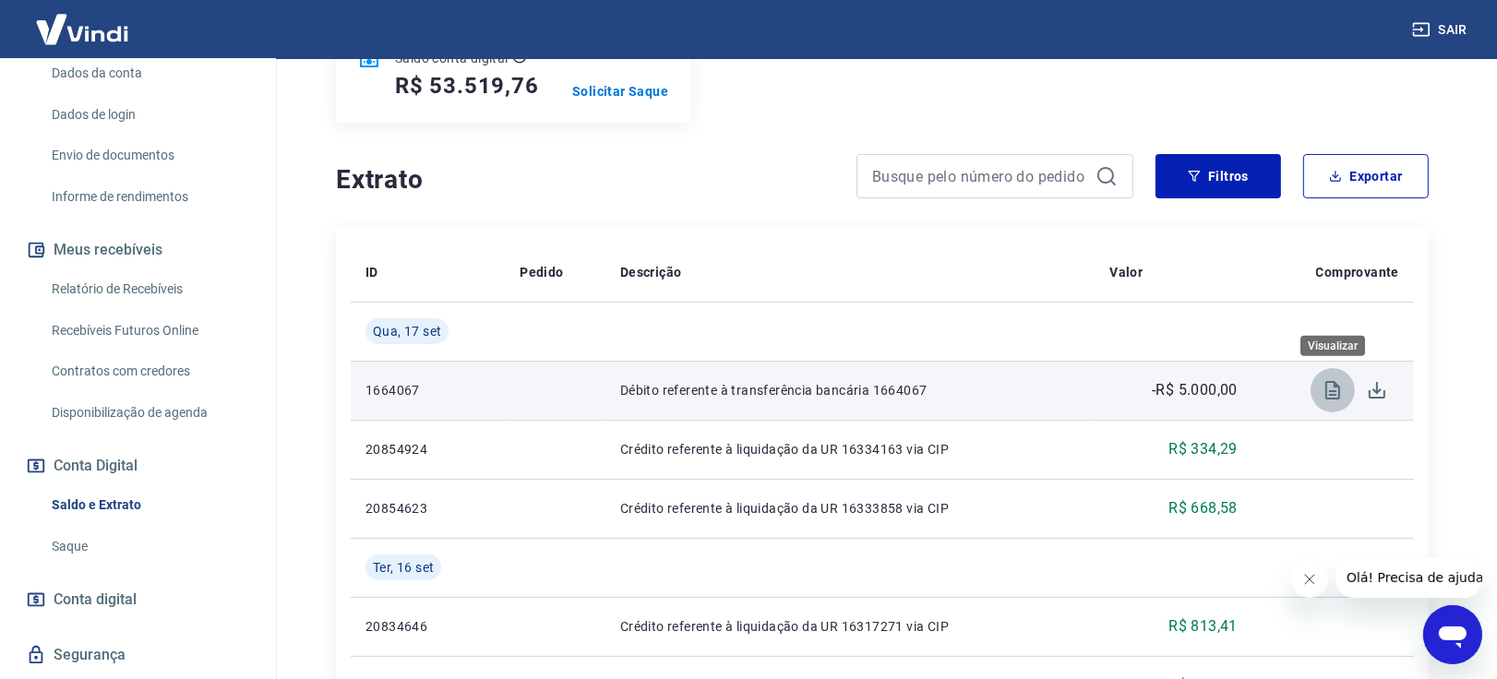
click at [1330, 398] on icon "Visualizar" at bounding box center [1332, 390] width 22 height 22
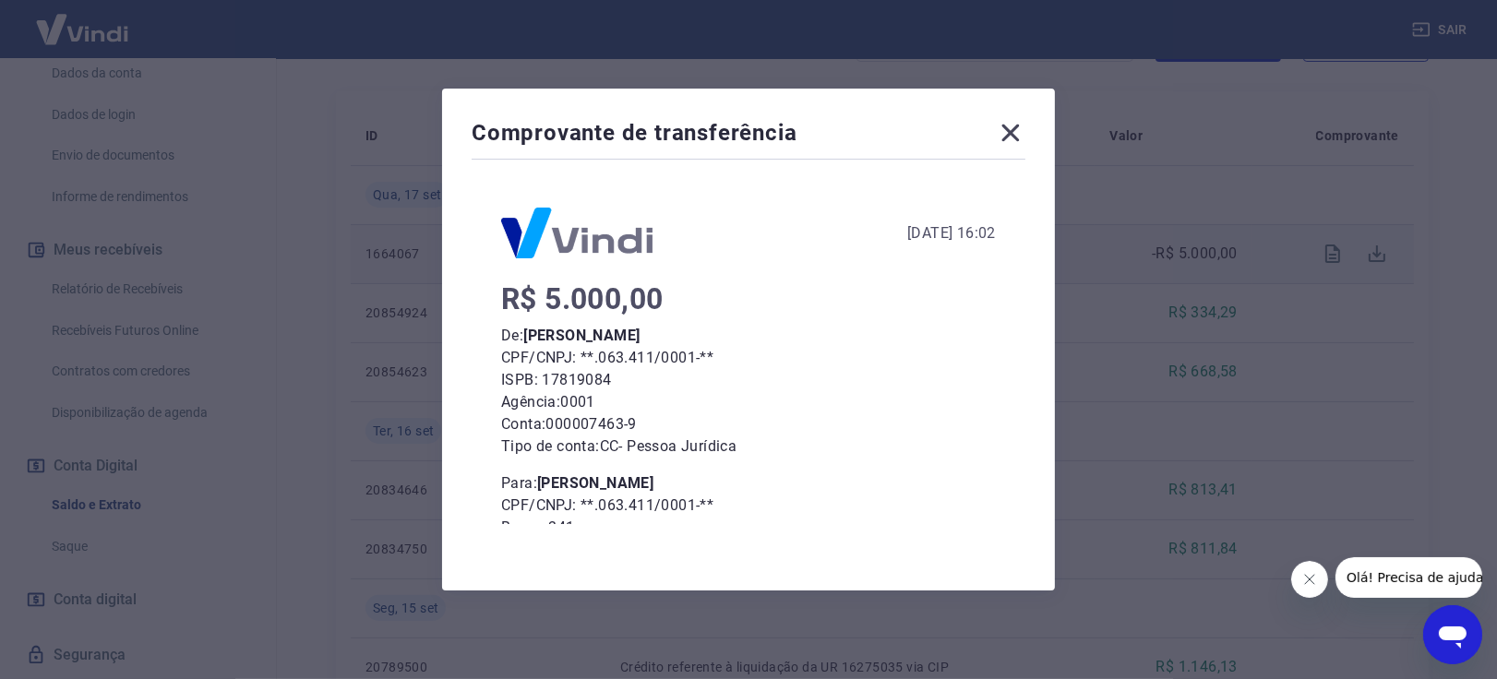
scroll to position [133, 0]
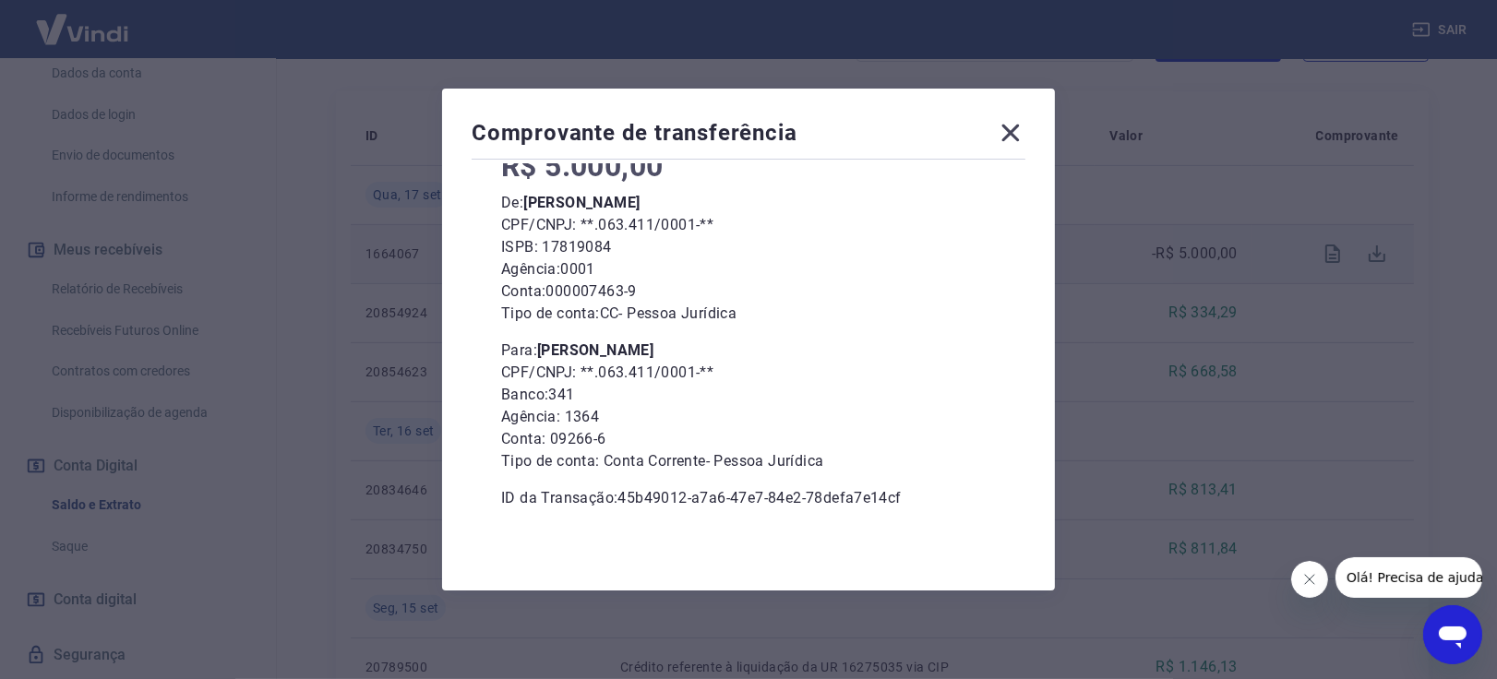
click at [1025, 131] on icon at bounding box center [1011, 133] width 30 height 30
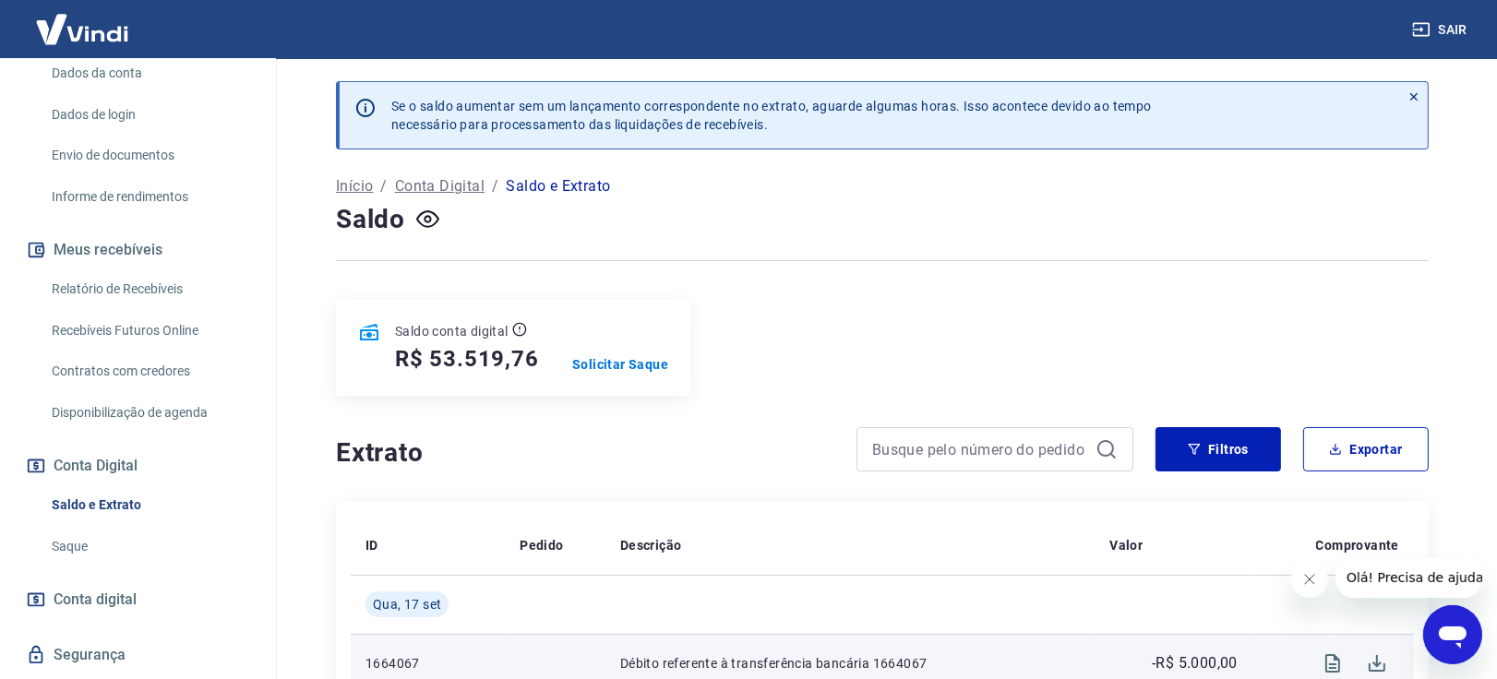
scroll to position [0, 0]
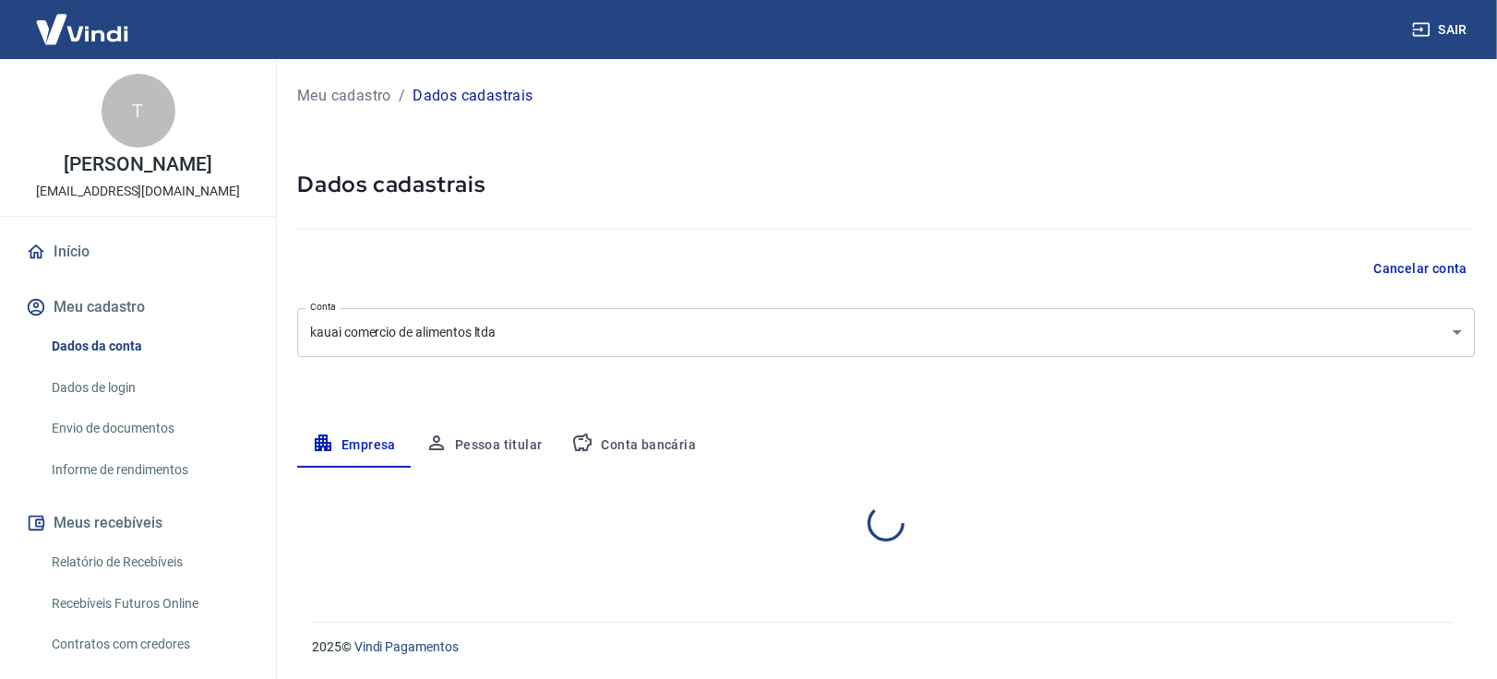
select select "MT"
select select "business"
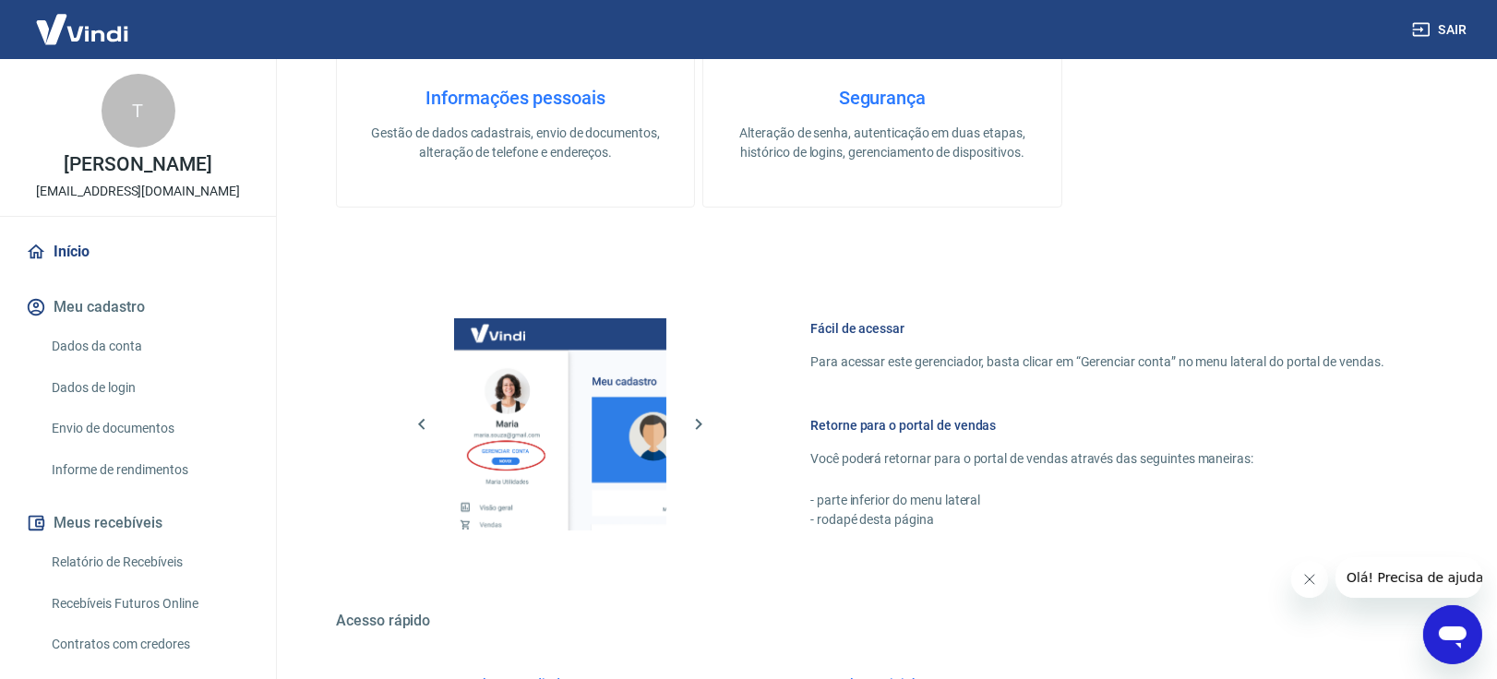
scroll to position [895, 0]
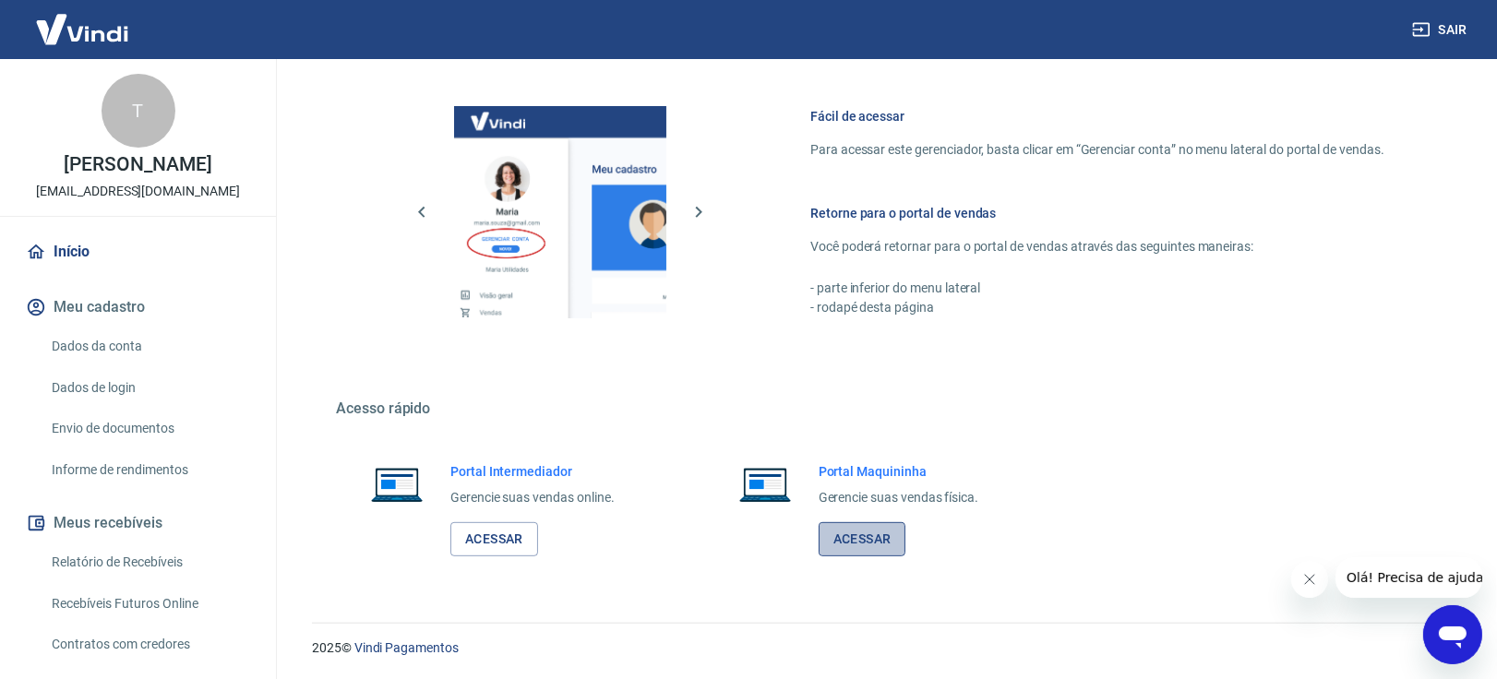
click at [856, 534] on link "Acessar" at bounding box center [863, 539] width 88 height 34
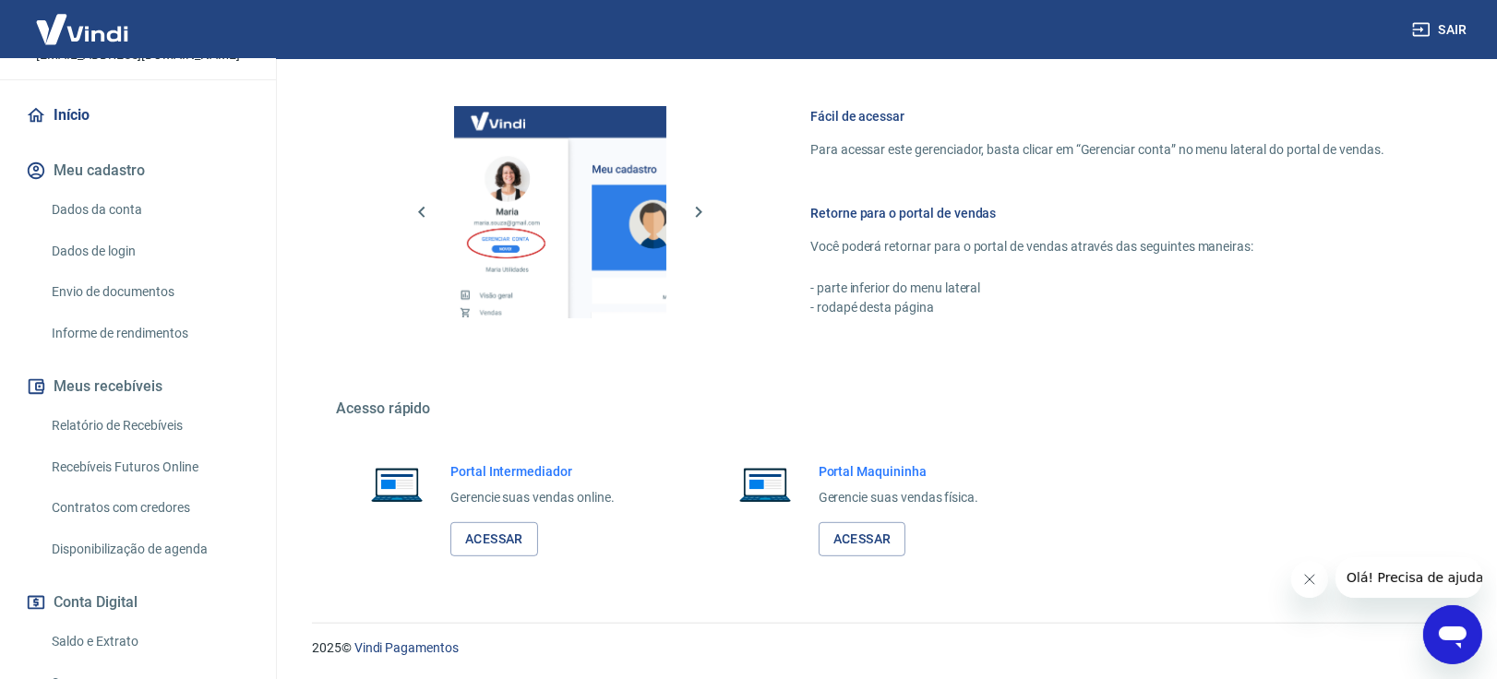
scroll to position [273, 0]
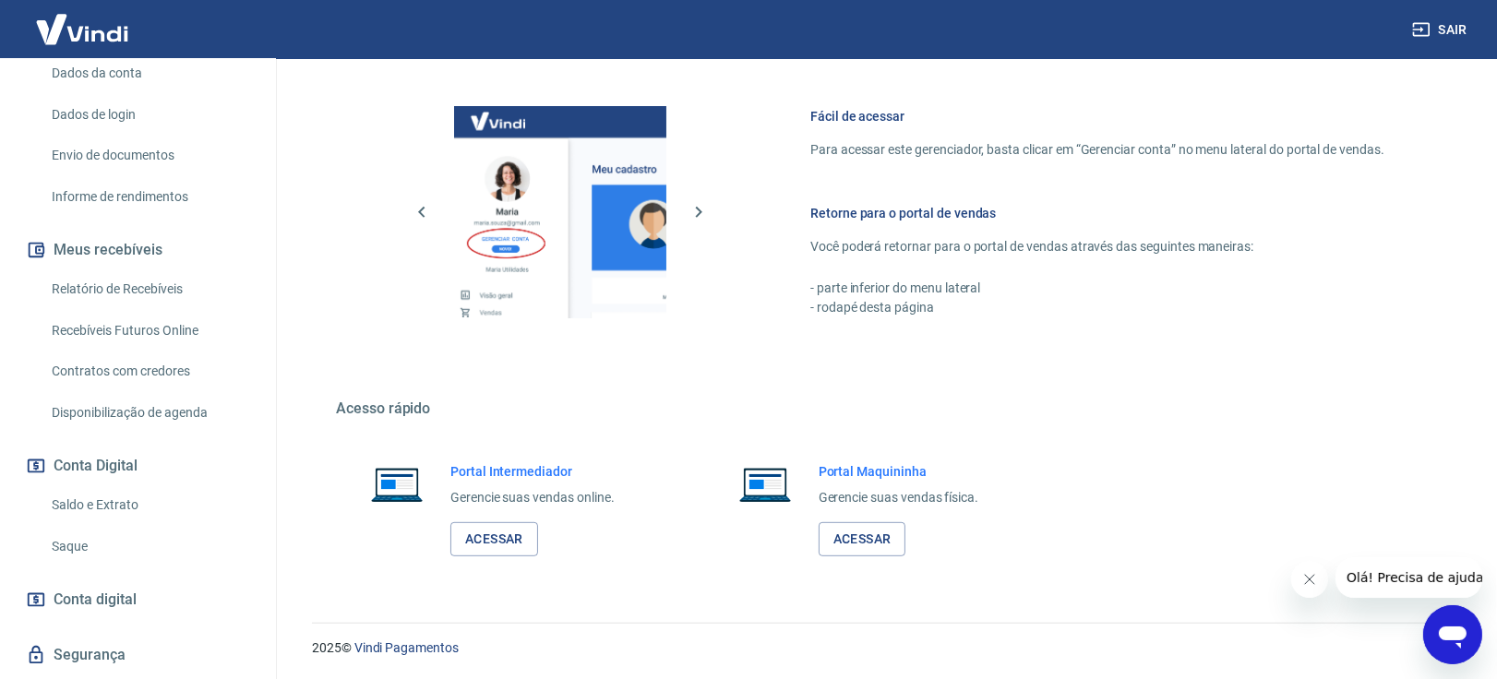
click at [123, 557] on link "Saque" at bounding box center [148, 547] width 209 height 38
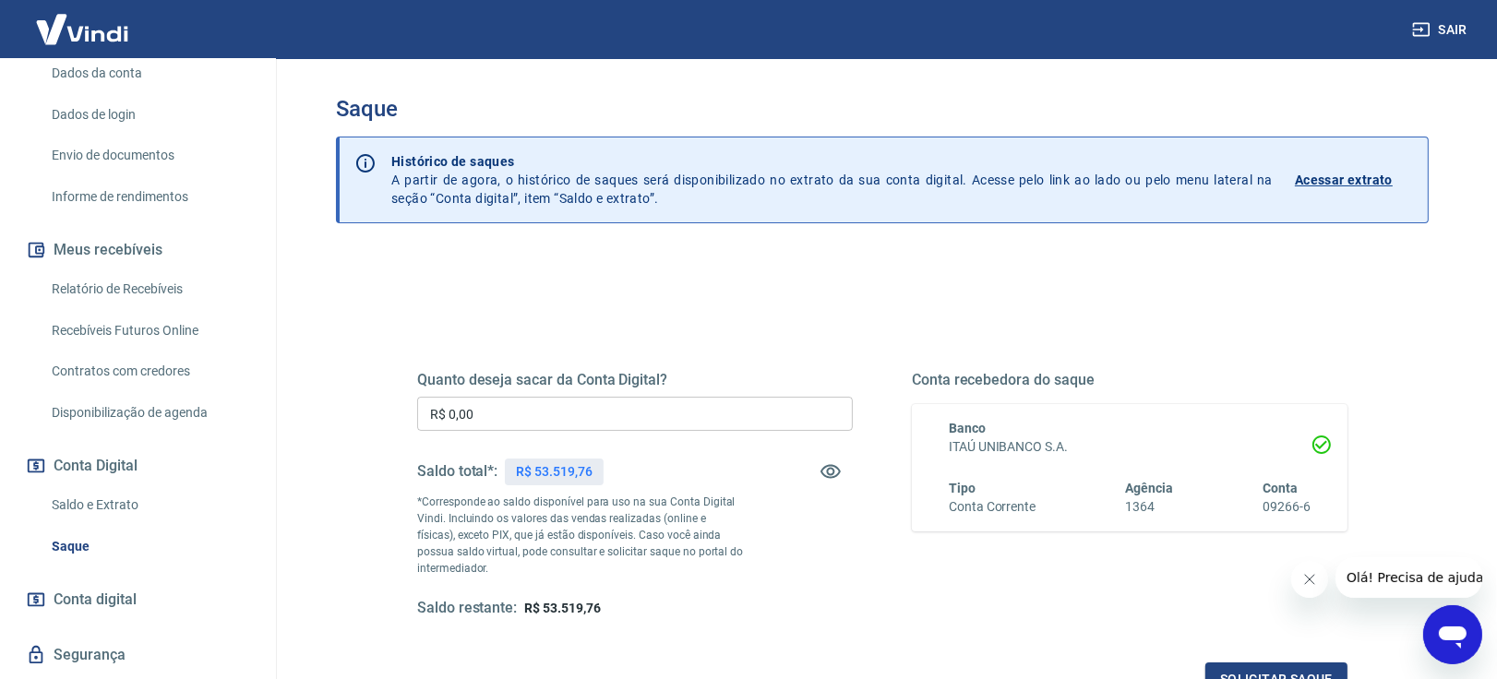
scroll to position [233, 0]
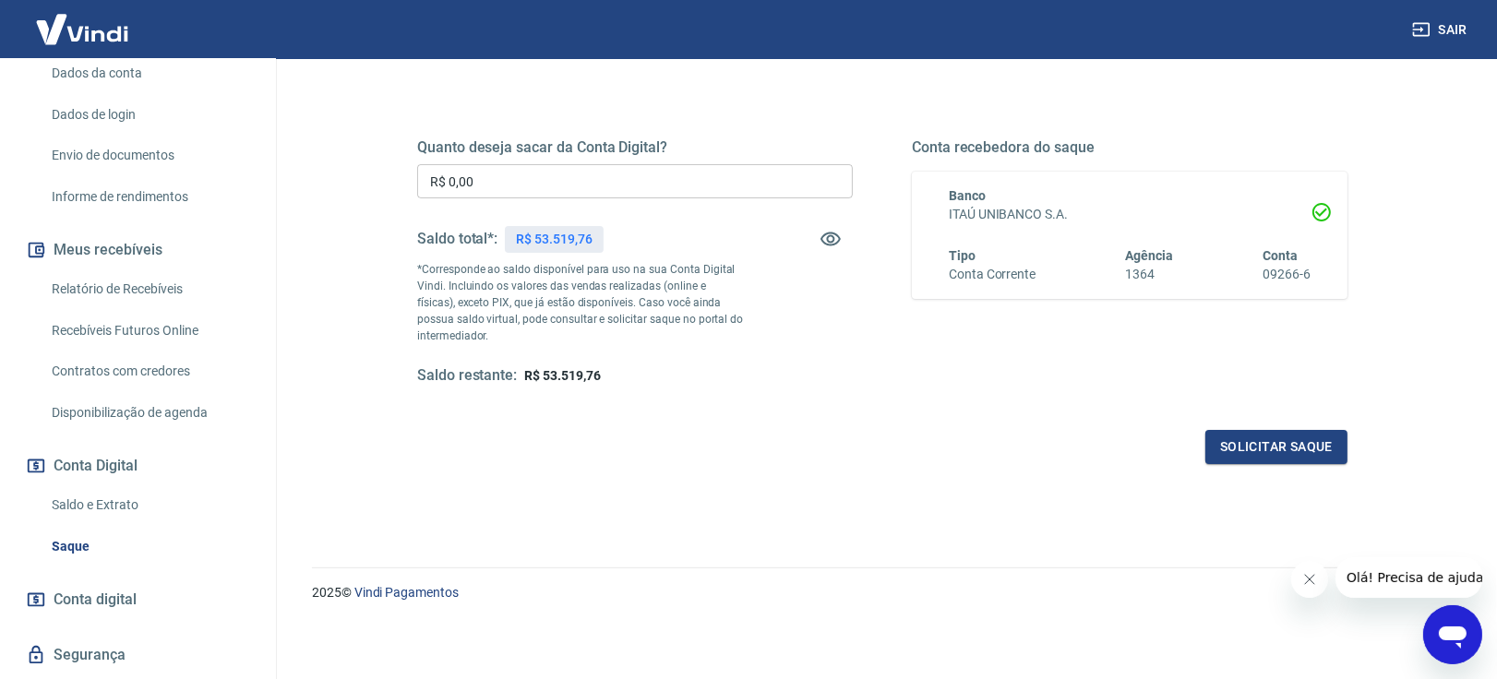
click at [79, 519] on link "Saldo e Extrato" at bounding box center [148, 505] width 209 height 38
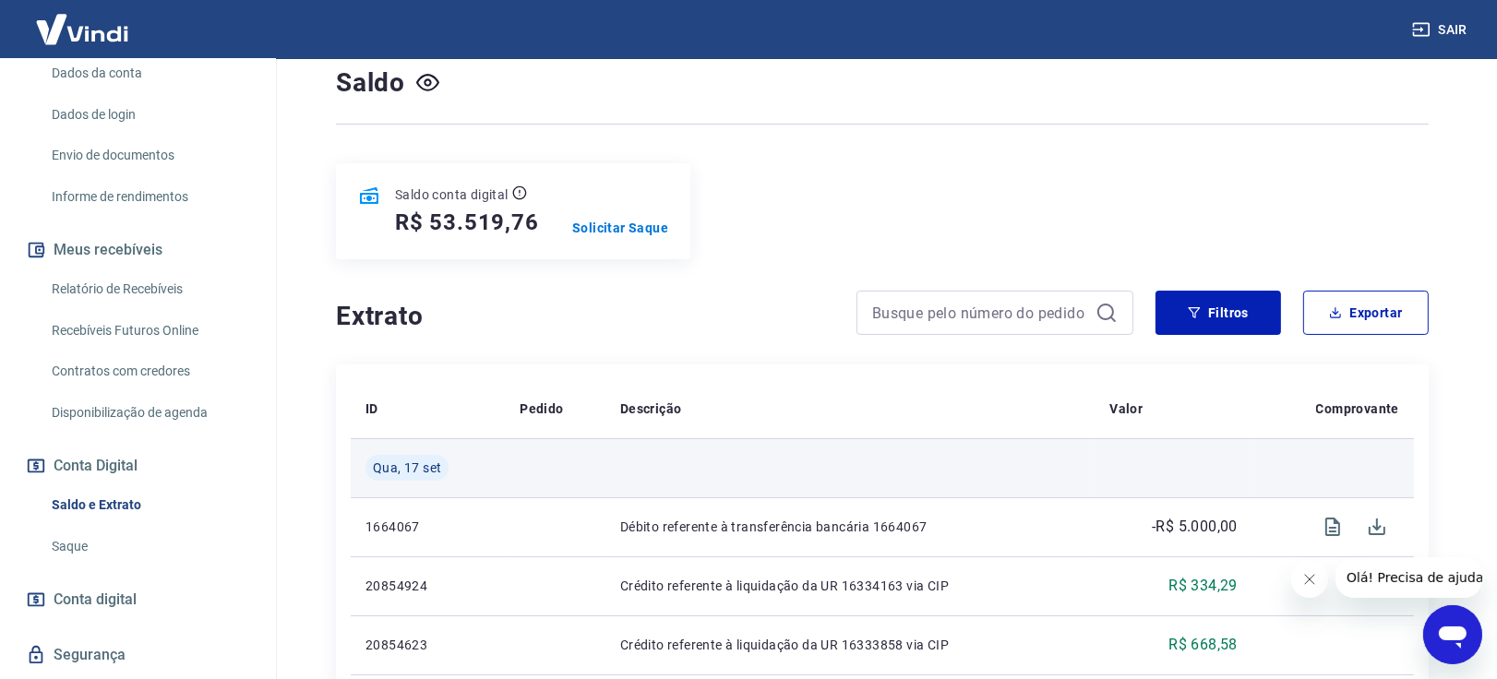
scroll to position [273, 0]
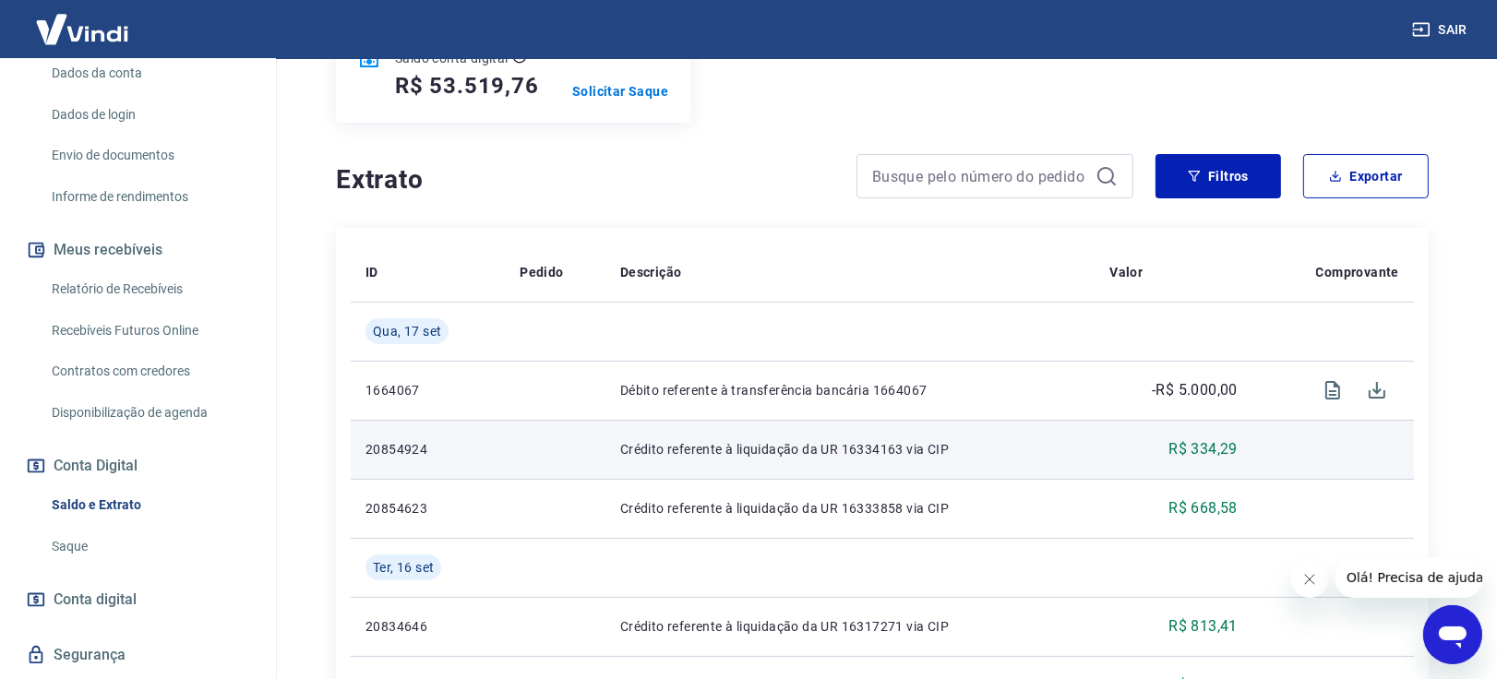
click at [971, 454] on p "Crédito referente à liquidação da UR 16334163 via CIP" at bounding box center [850, 449] width 460 height 18
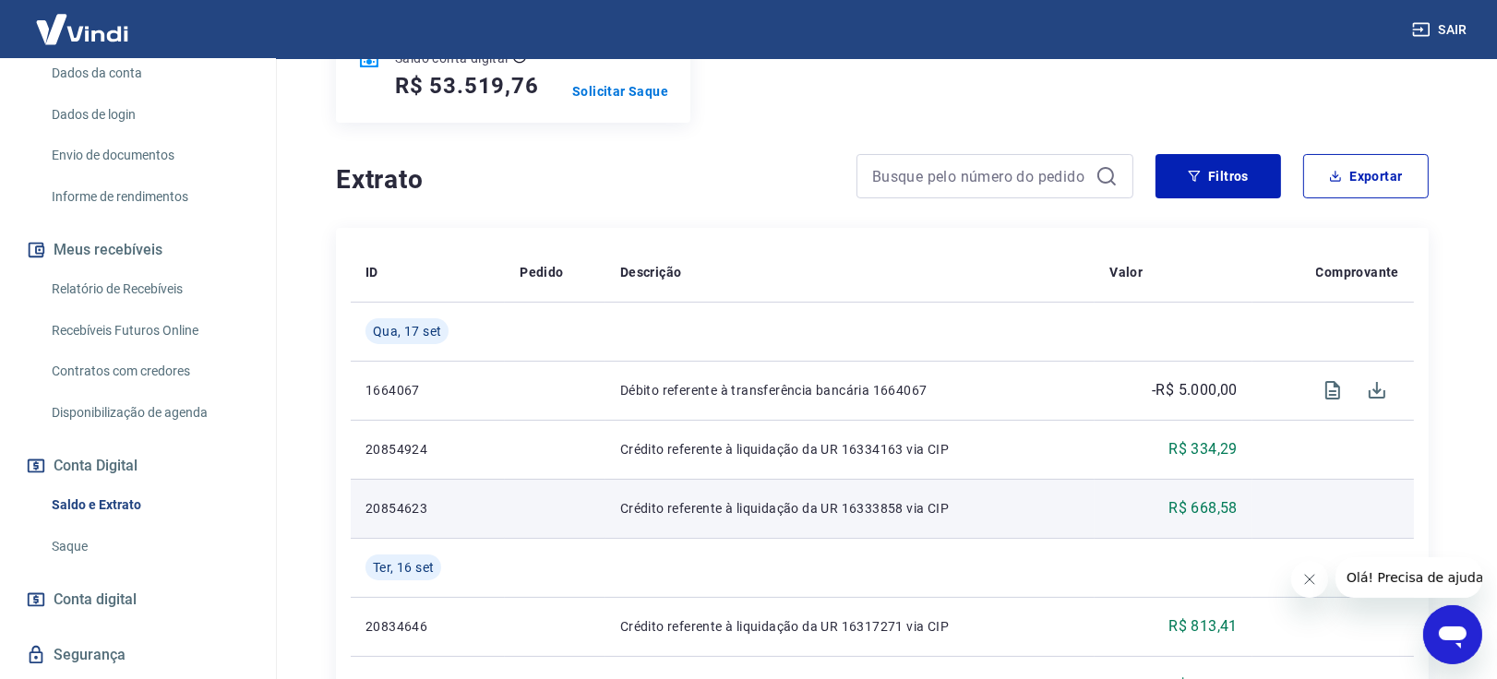
click at [1052, 535] on td "Crédito referente à liquidação da UR 16333858 via CIP" at bounding box center [850, 508] width 490 height 59
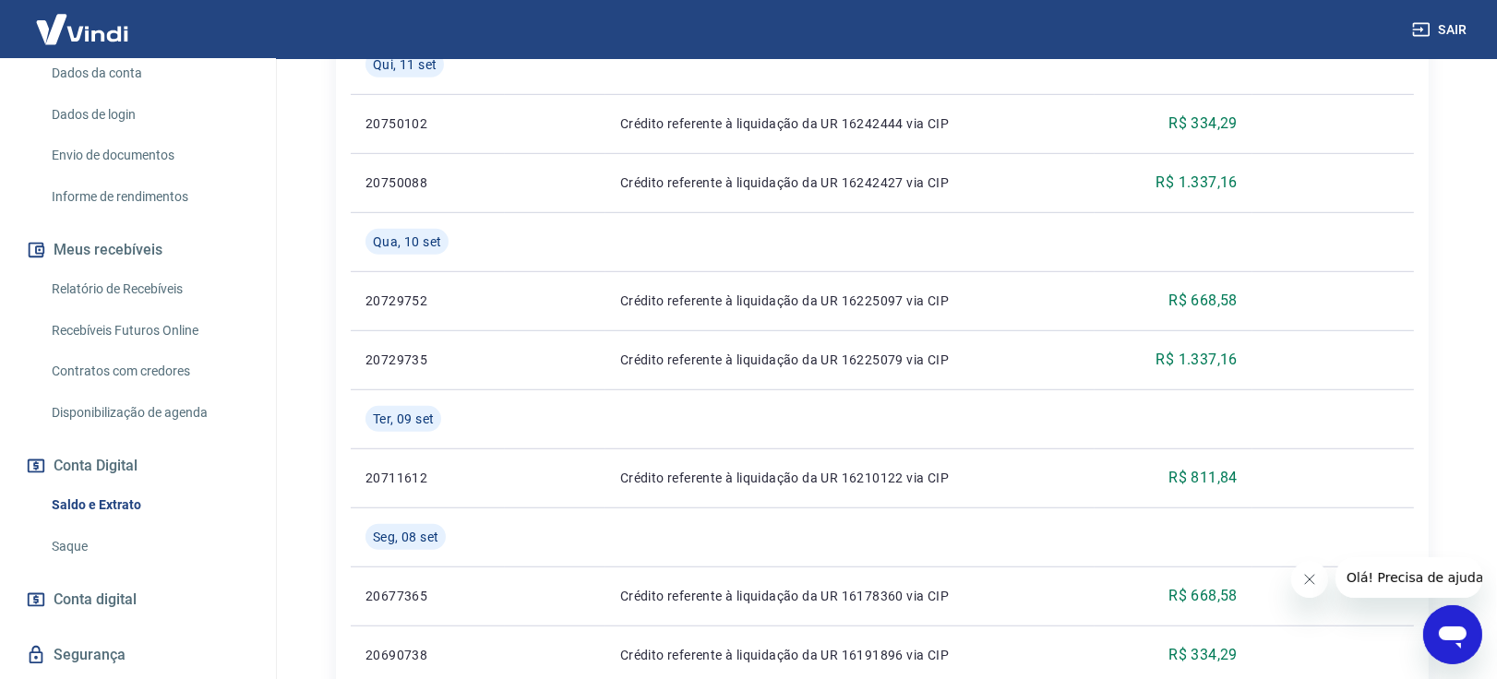
scroll to position [1727, 0]
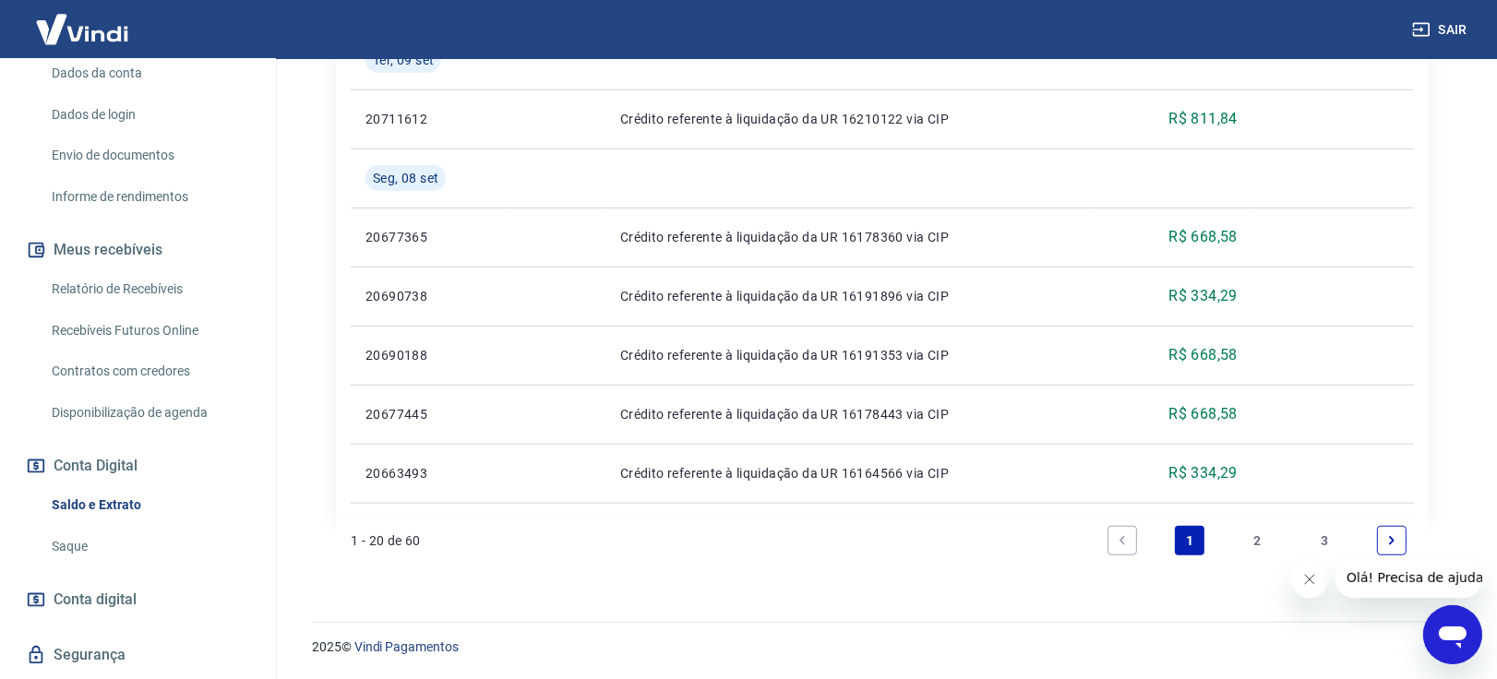
click at [1261, 545] on link "2" at bounding box center [1257, 541] width 30 height 30
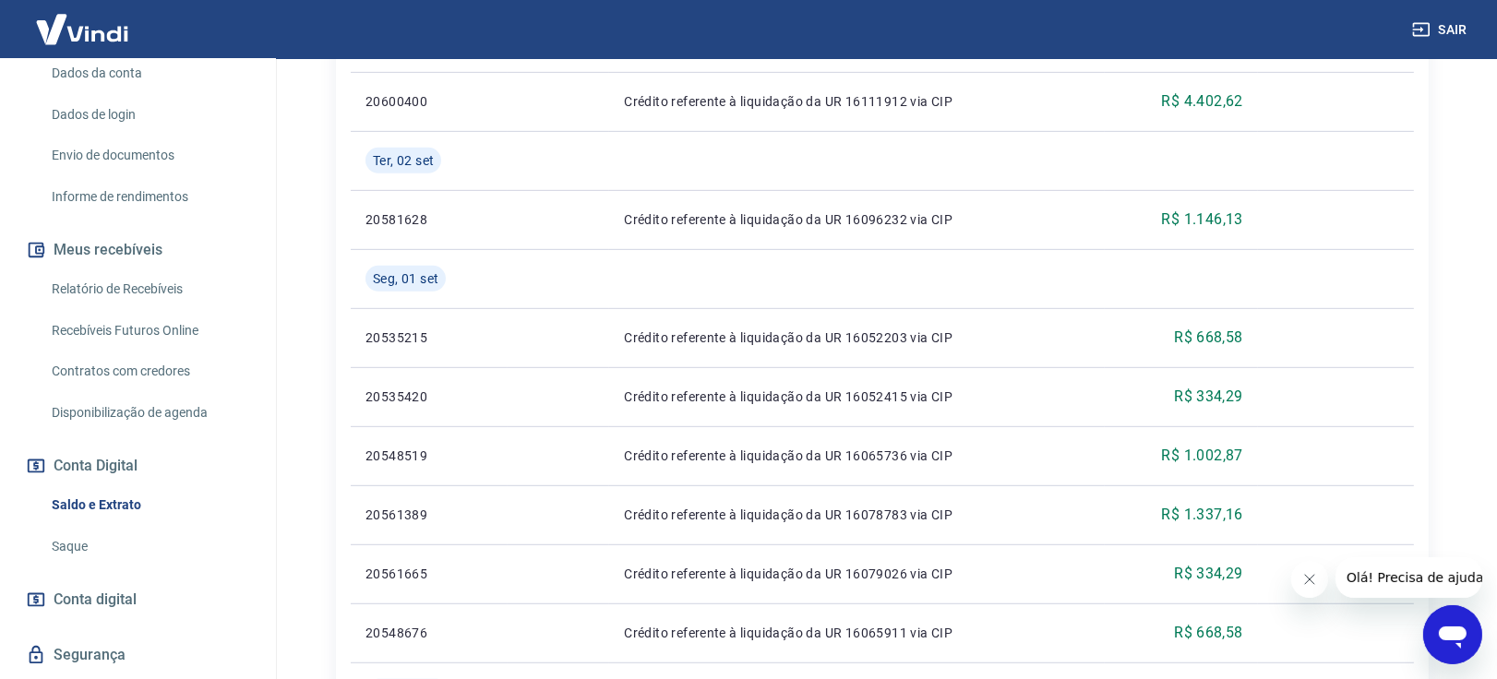
scroll to position [137, 0]
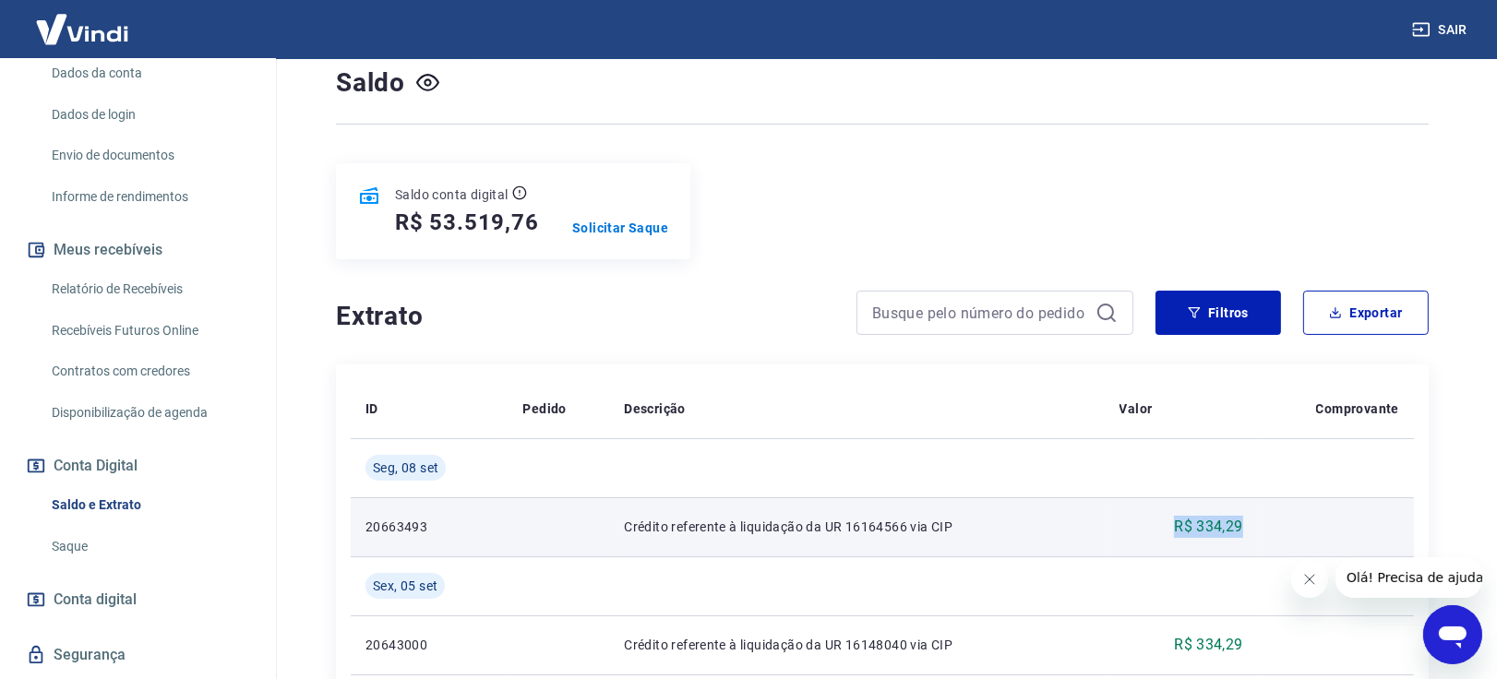
drag, startPoint x: 1180, startPoint y: 536, endPoint x: 1249, endPoint y: 534, distance: 69.2
click at [1249, 534] on td "R$ 334,29" at bounding box center [1181, 526] width 153 height 59
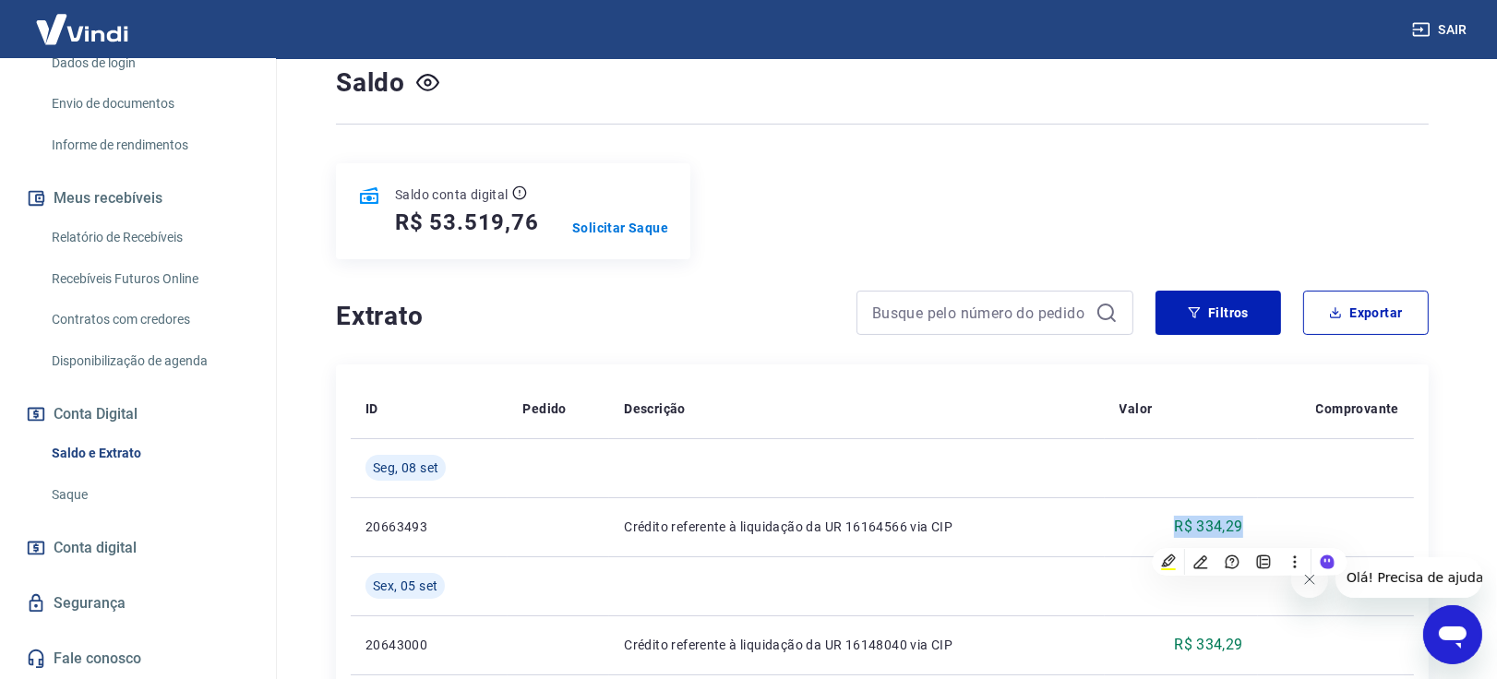
click at [84, 496] on link "Saque" at bounding box center [148, 495] width 209 height 38
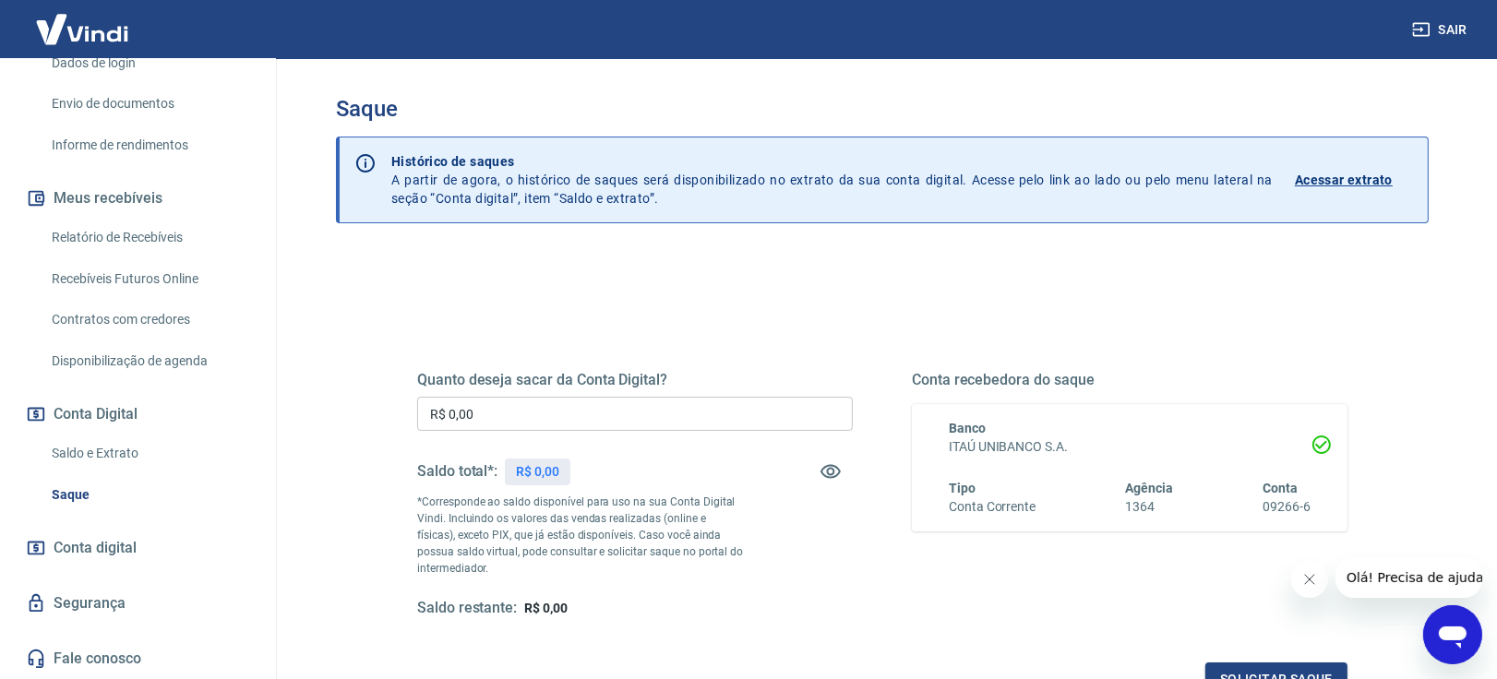
scroll to position [233, 0]
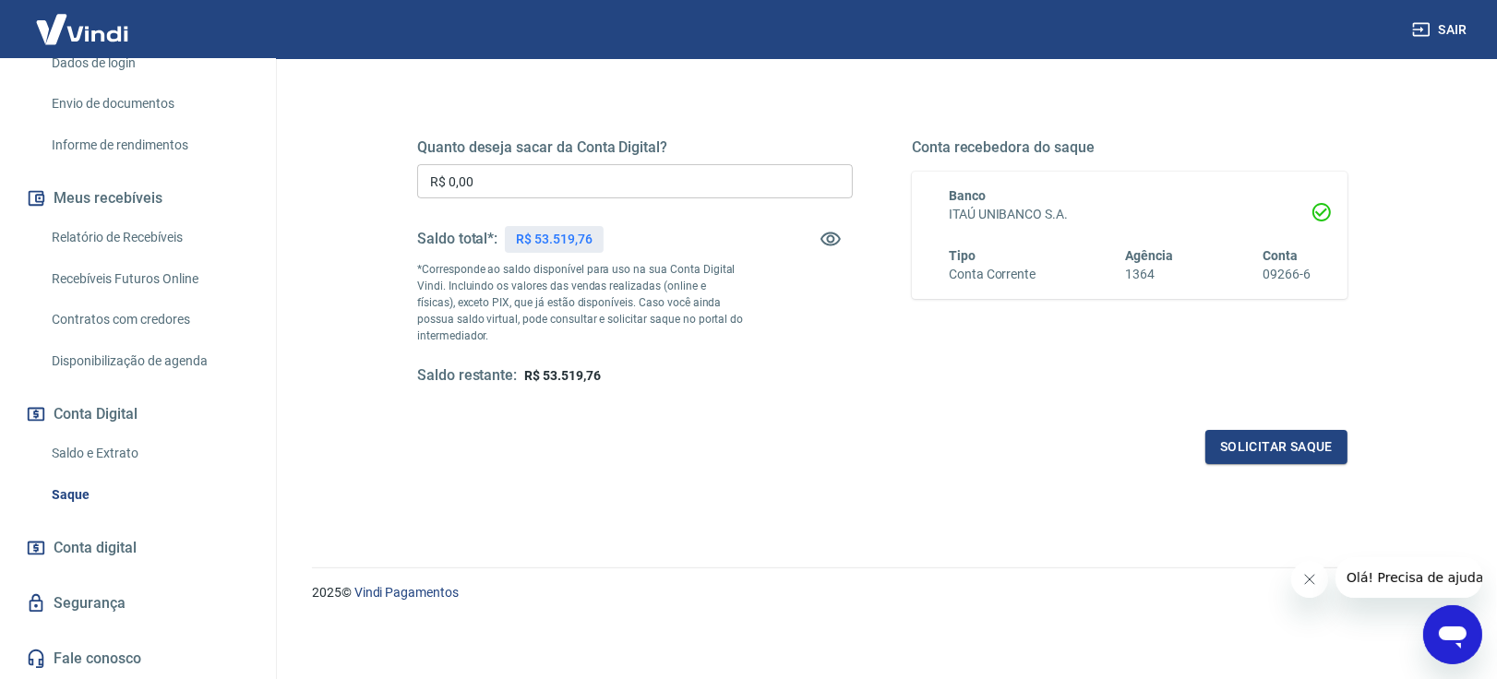
click at [90, 550] on span "Conta digital" at bounding box center [95, 548] width 83 height 26
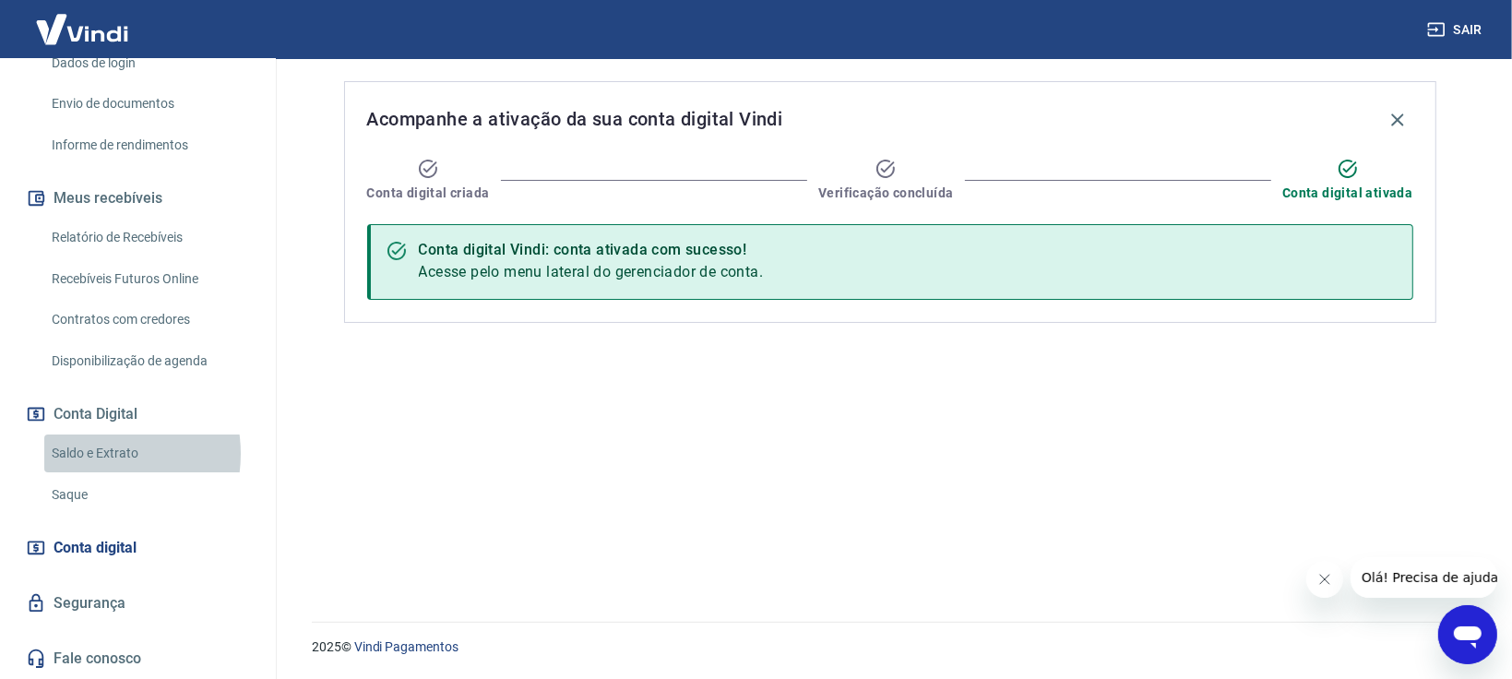
click at [94, 454] on link "Saldo e Extrato" at bounding box center [148, 454] width 209 height 38
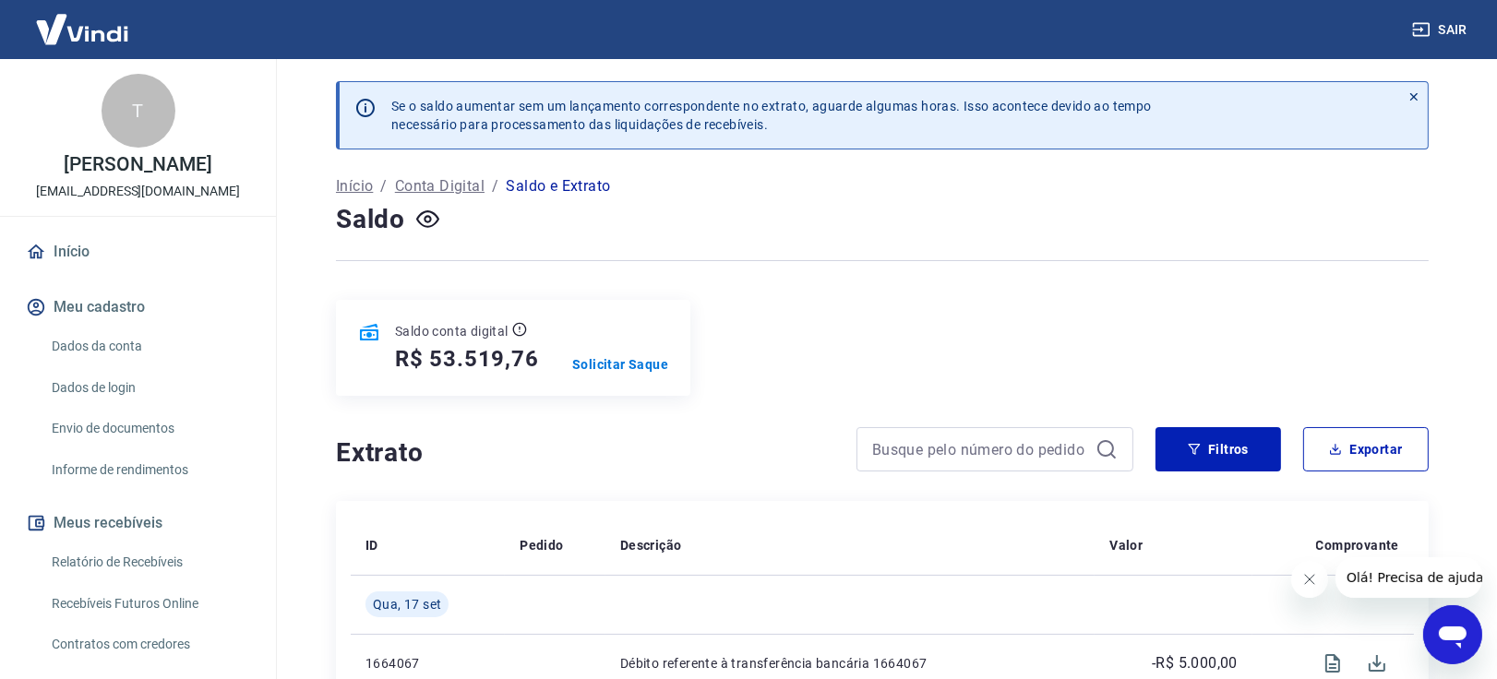
scroll to position [273, 0]
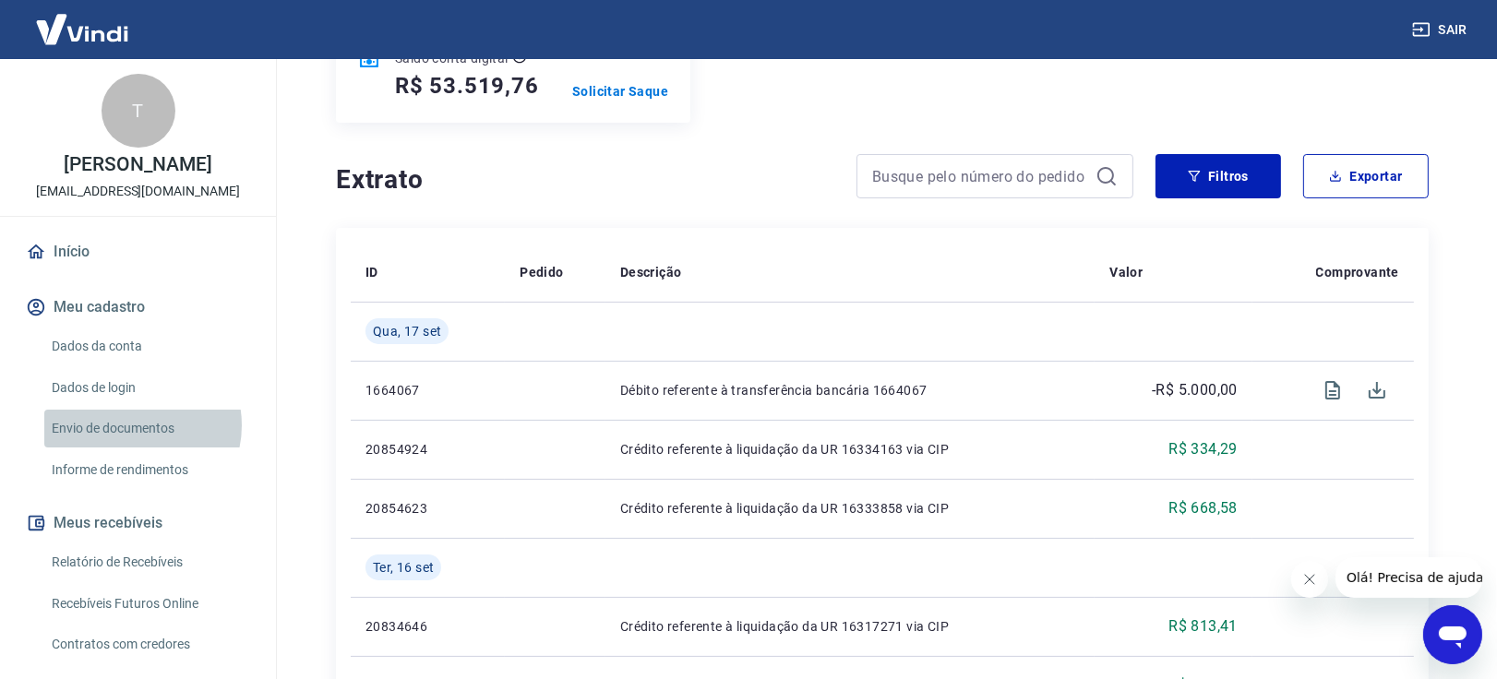
click at [136, 445] on link "Envio de documentos" at bounding box center [148, 429] width 209 height 38
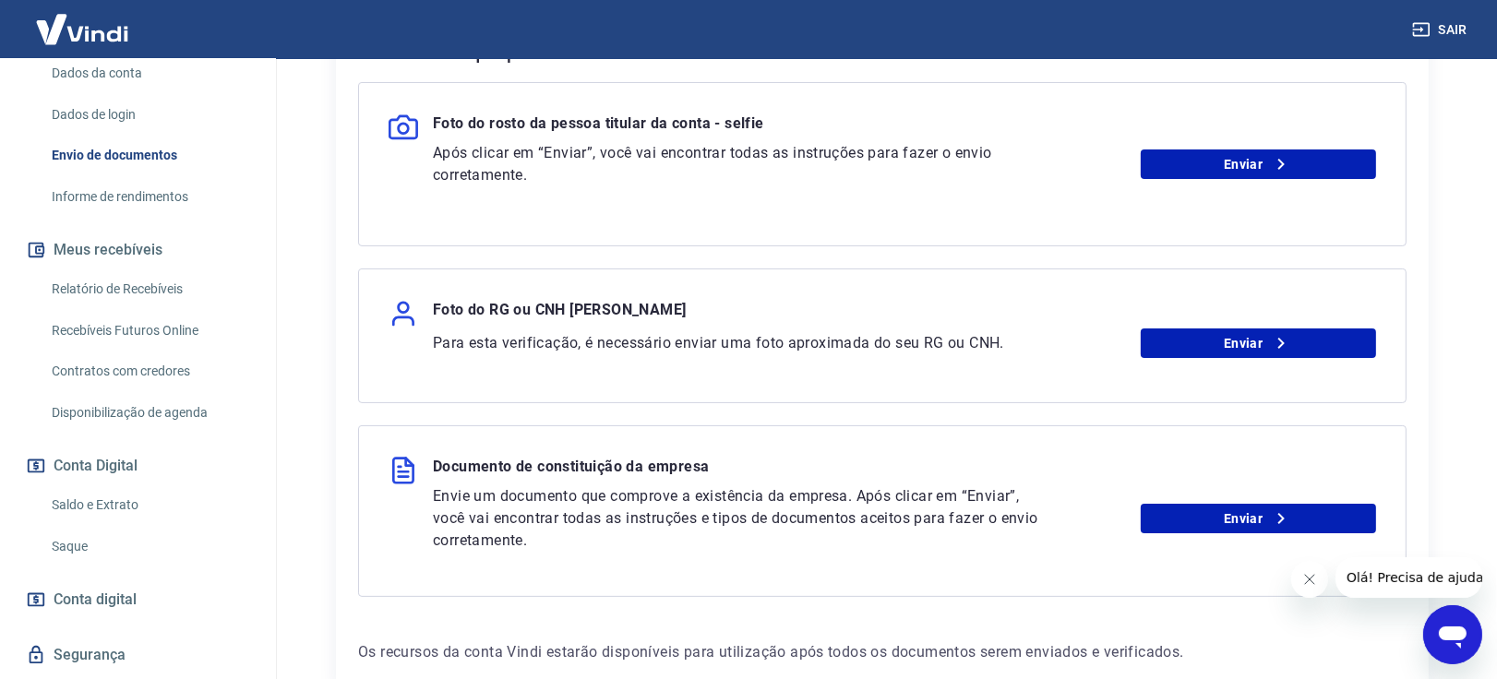
scroll to position [343, 0]
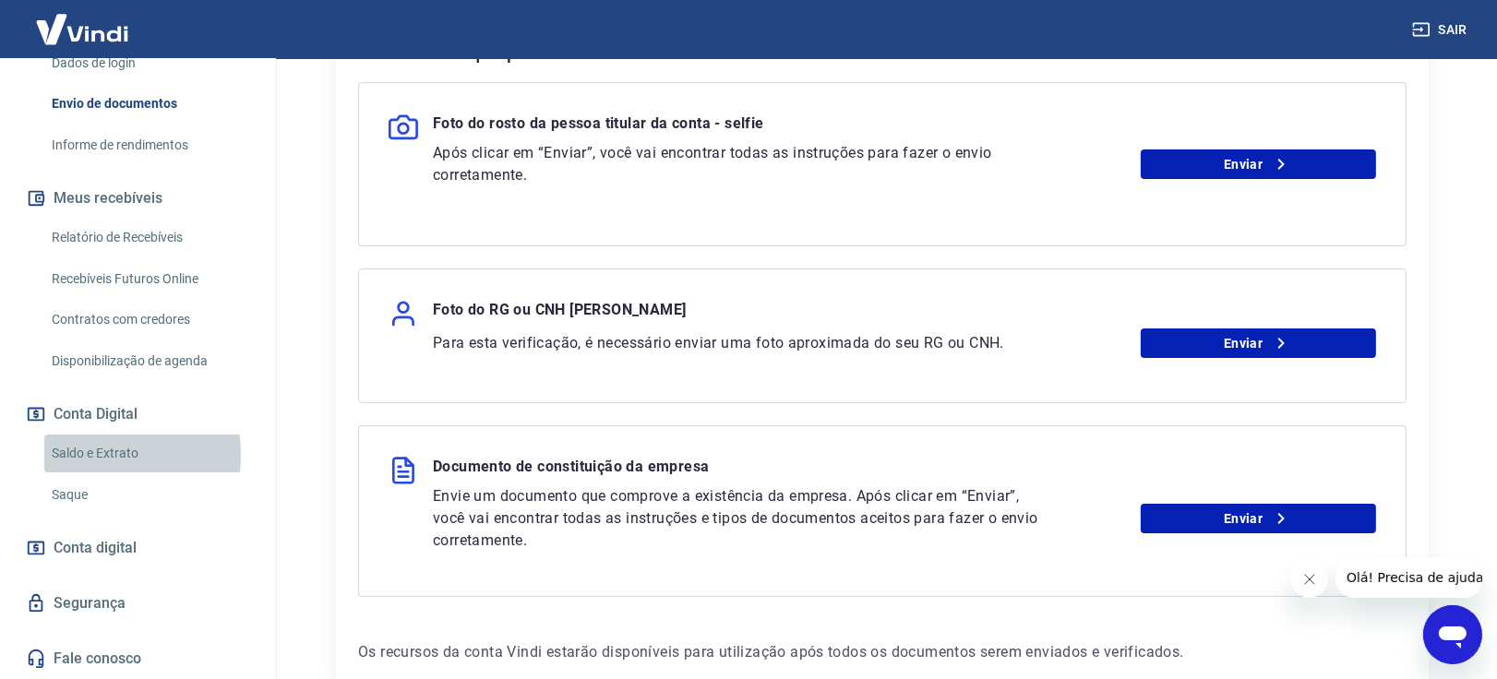
click at [81, 455] on link "Saldo e Extrato" at bounding box center [148, 454] width 209 height 38
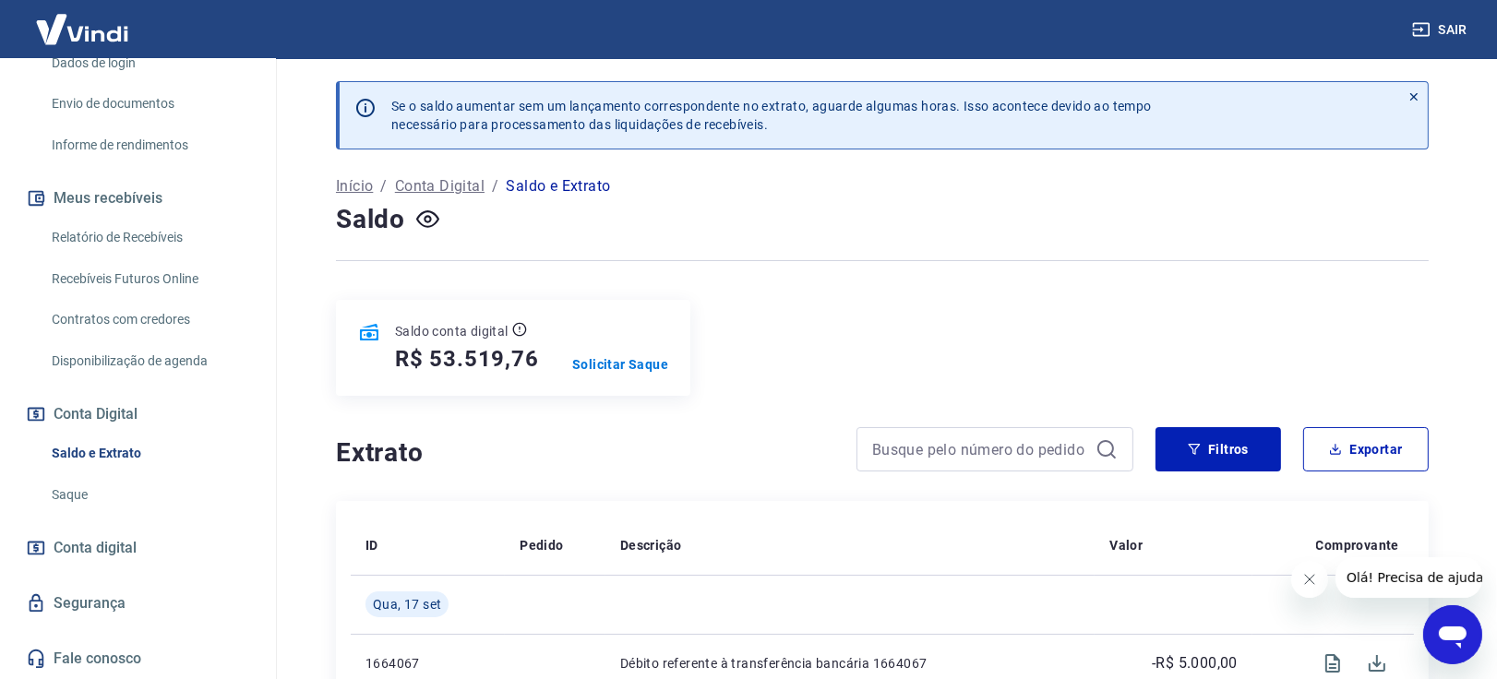
scroll to position [273, 0]
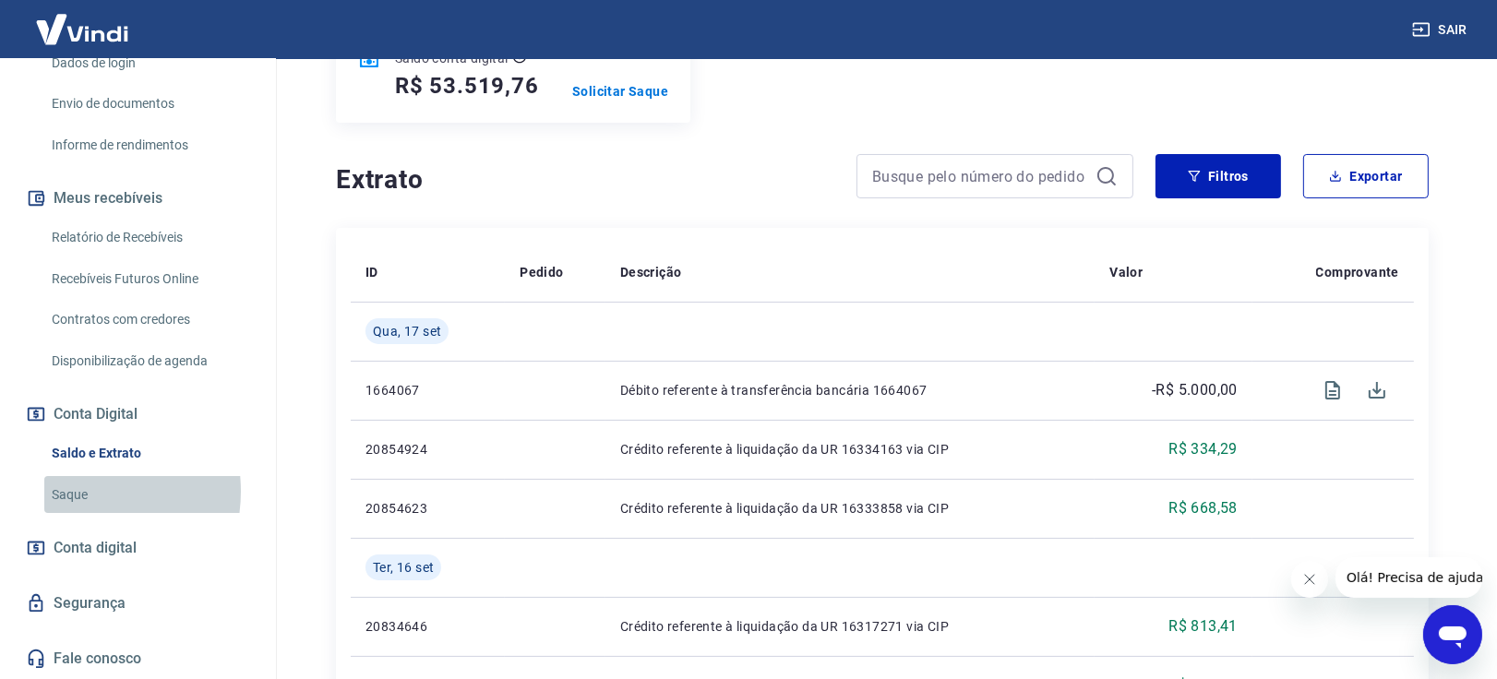
click at [66, 491] on link "Saque" at bounding box center [148, 495] width 209 height 38
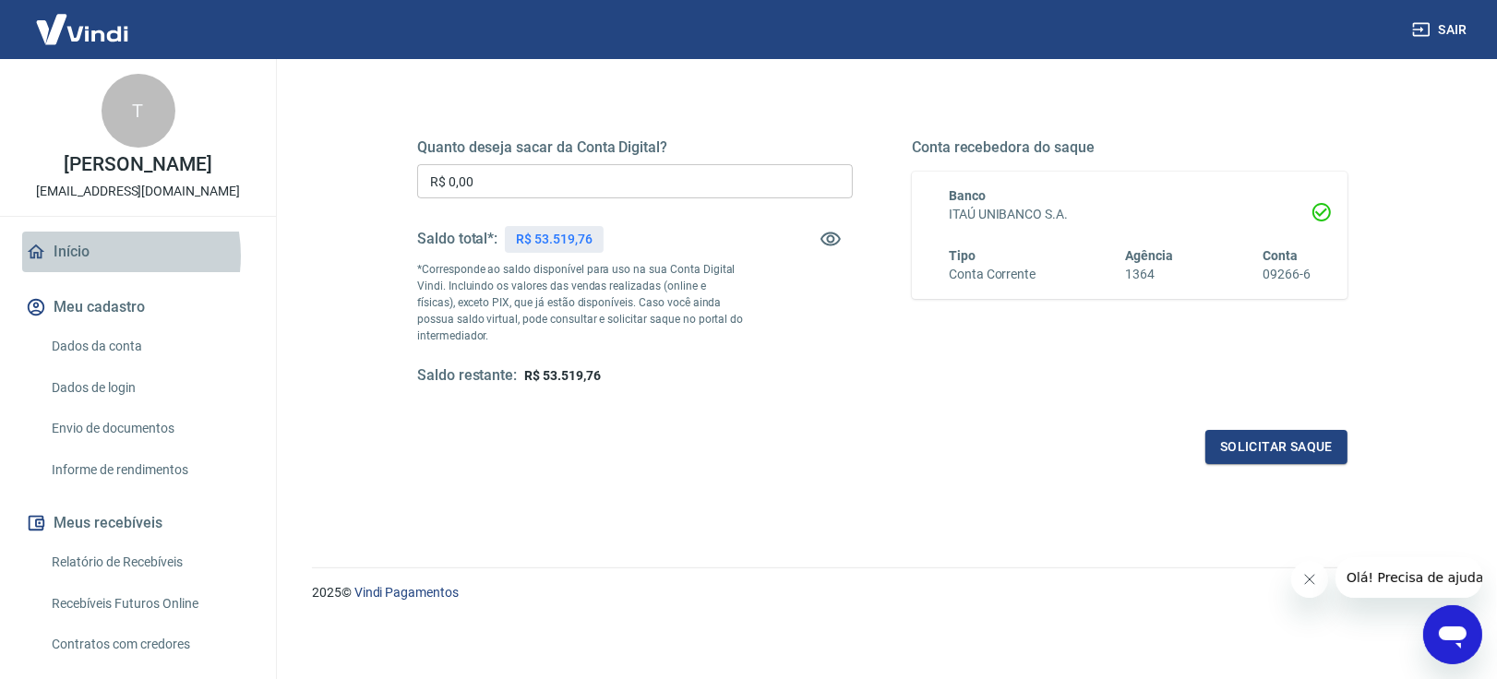
click at [86, 272] on link "Início" at bounding box center [138, 252] width 232 height 41
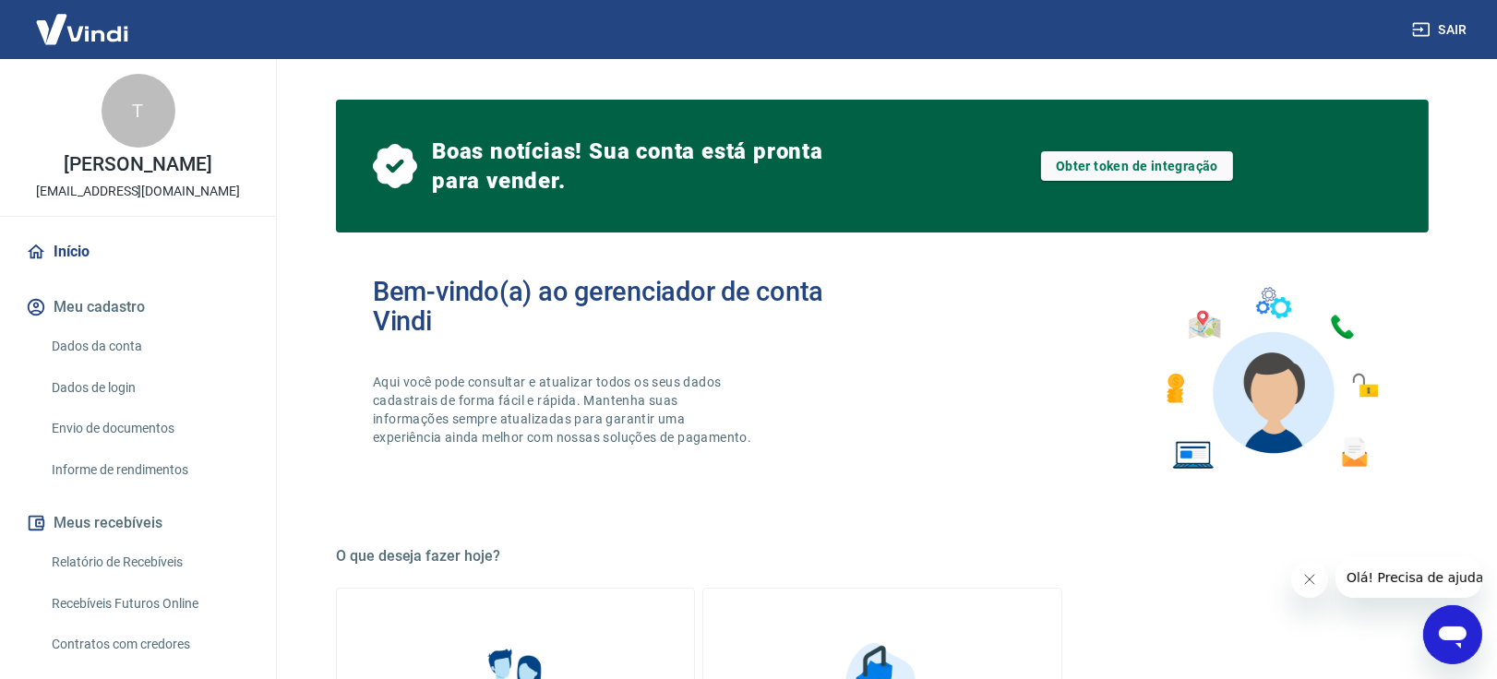
scroll to position [410, 0]
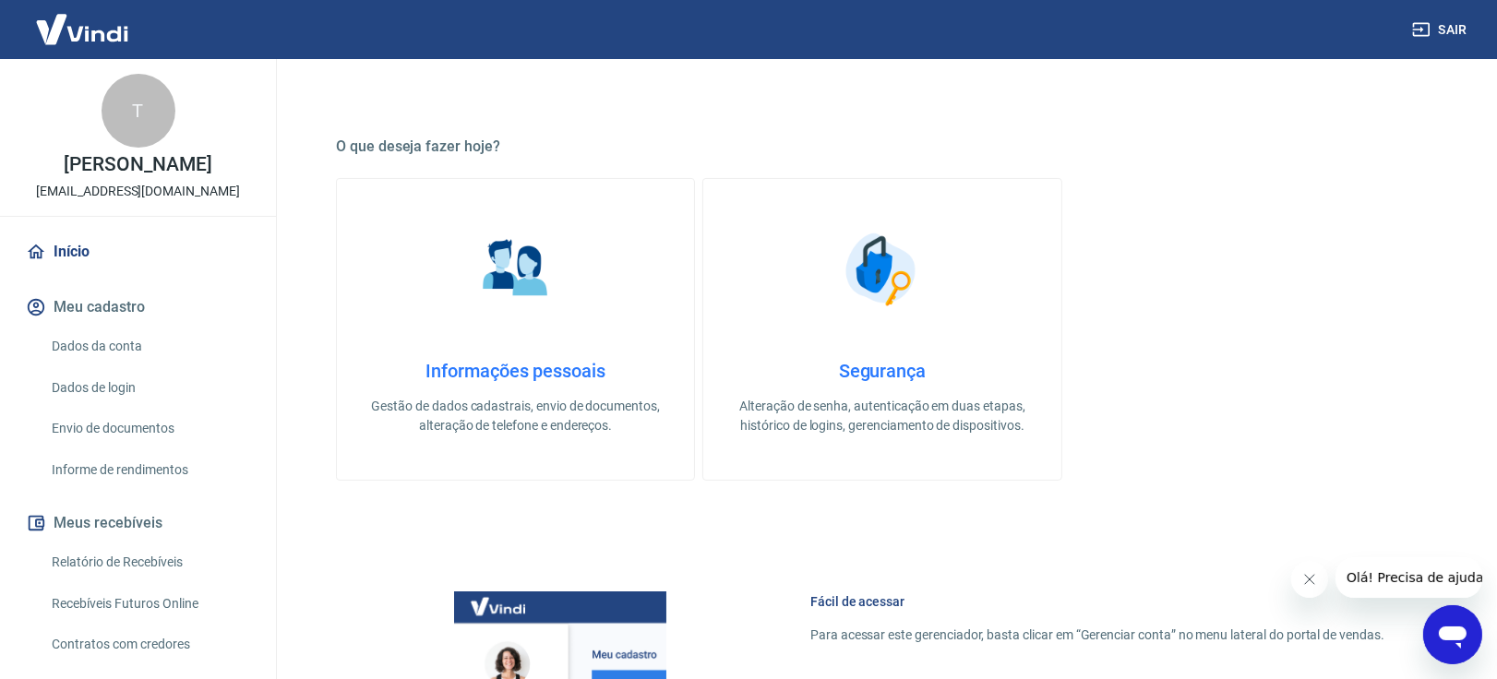
click at [132, 446] on link "Envio de documentos" at bounding box center [148, 429] width 209 height 38
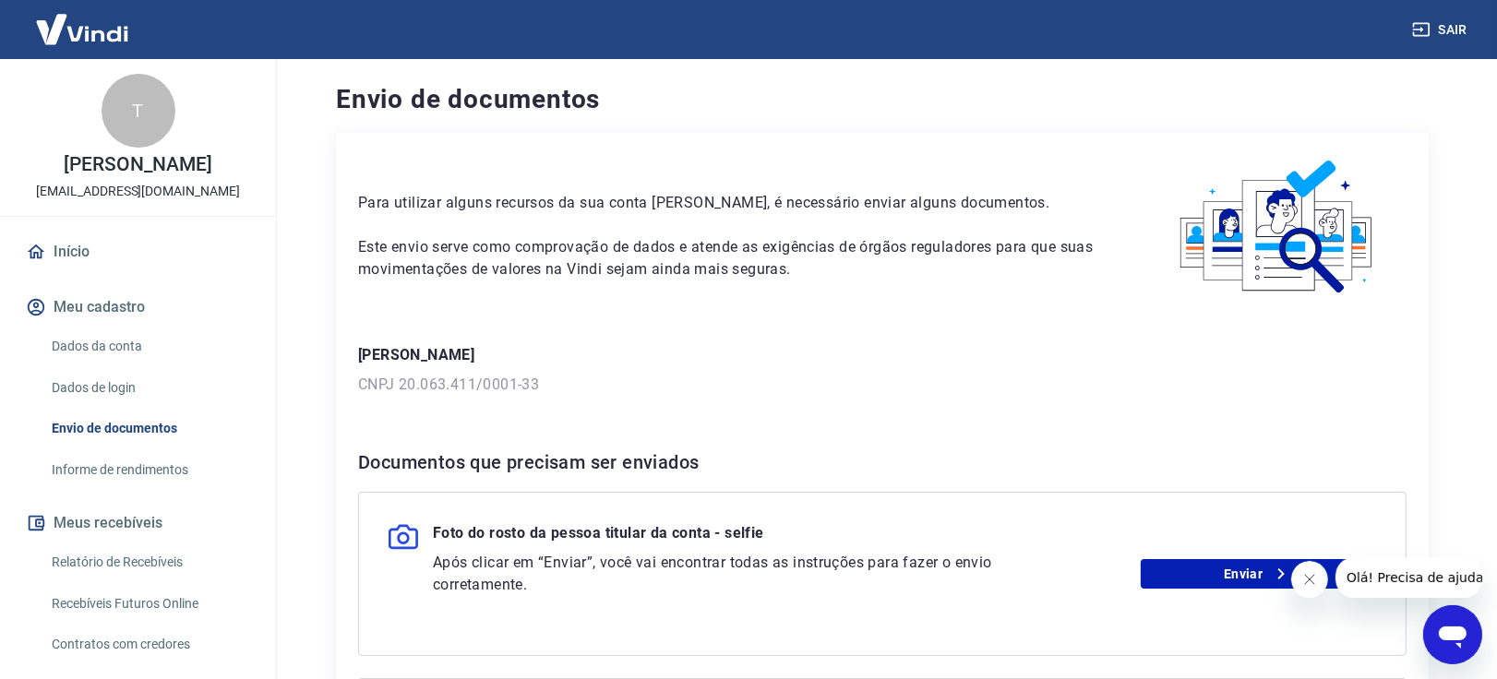
click at [131, 403] on link "Dados de login" at bounding box center [148, 388] width 209 height 38
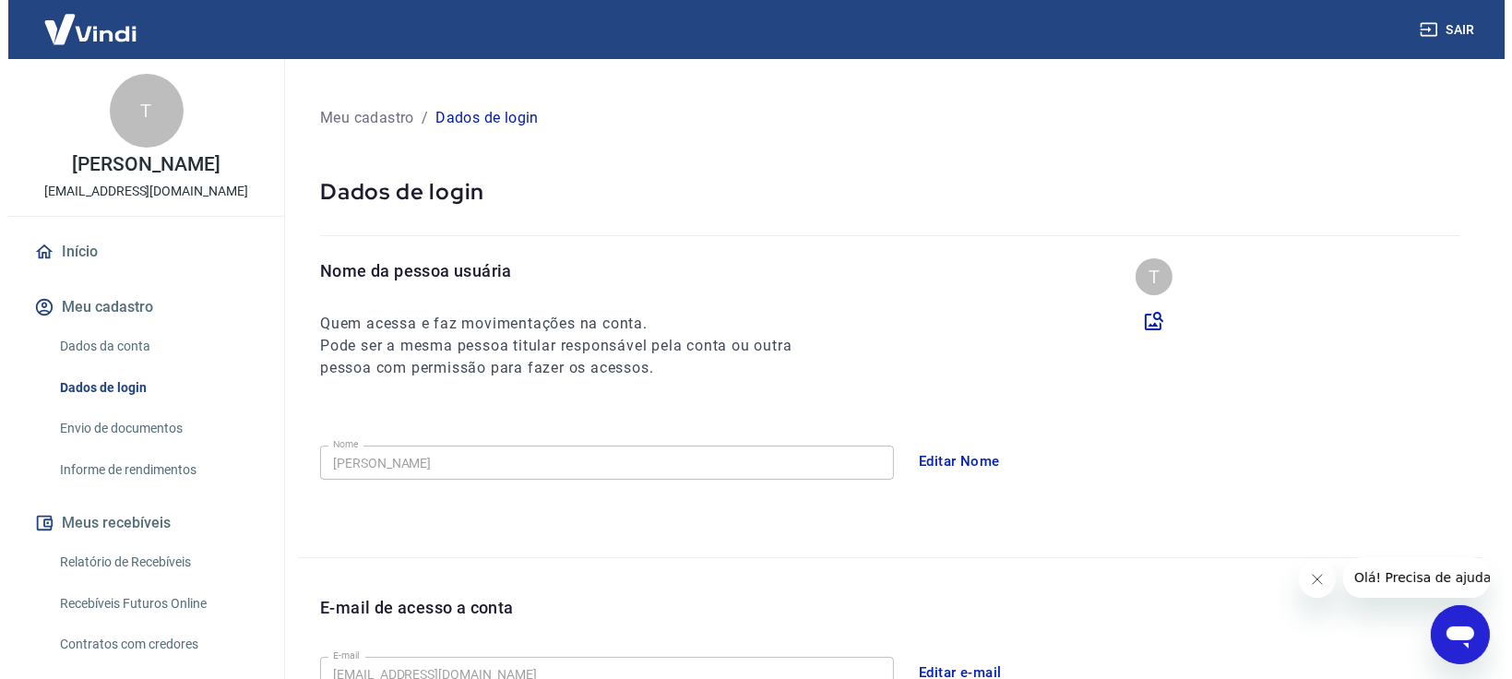
scroll to position [273, 0]
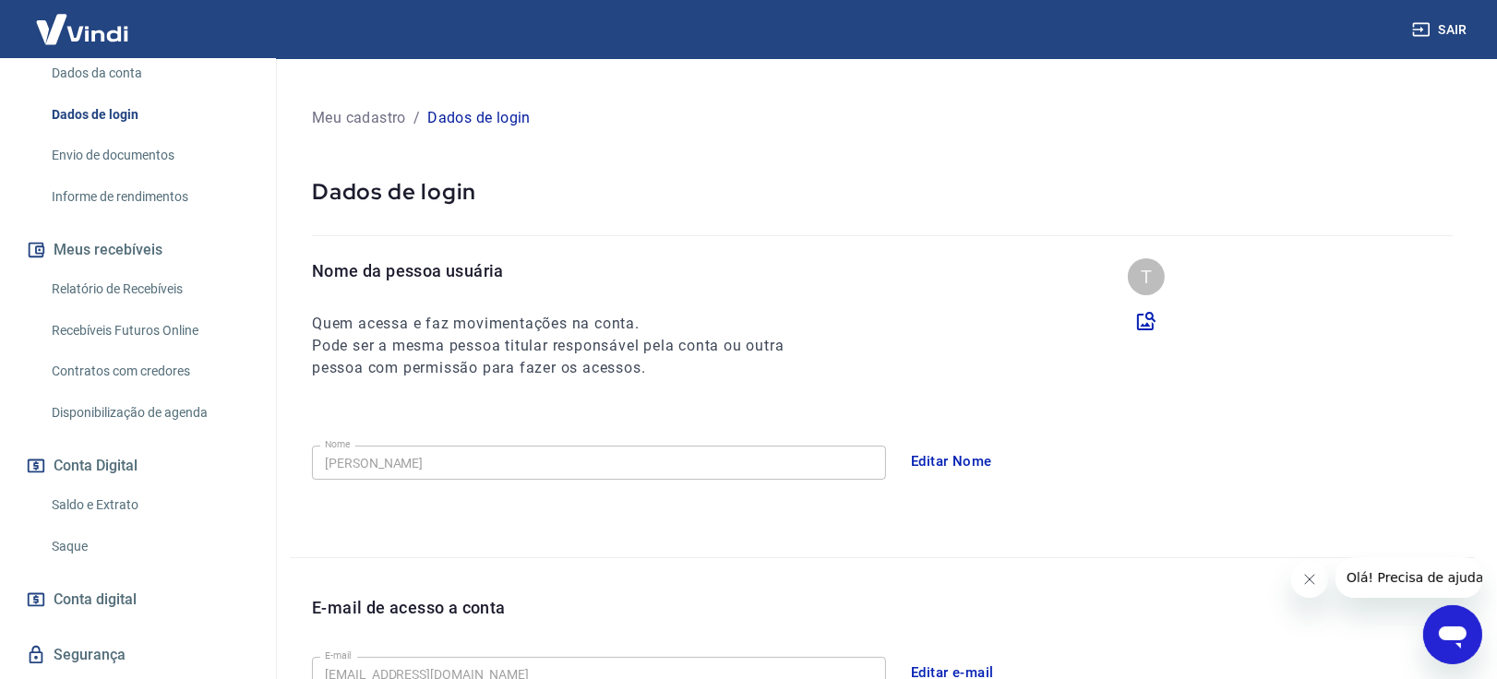
click at [99, 512] on link "Saldo e Extrato" at bounding box center [148, 505] width 209 height 38
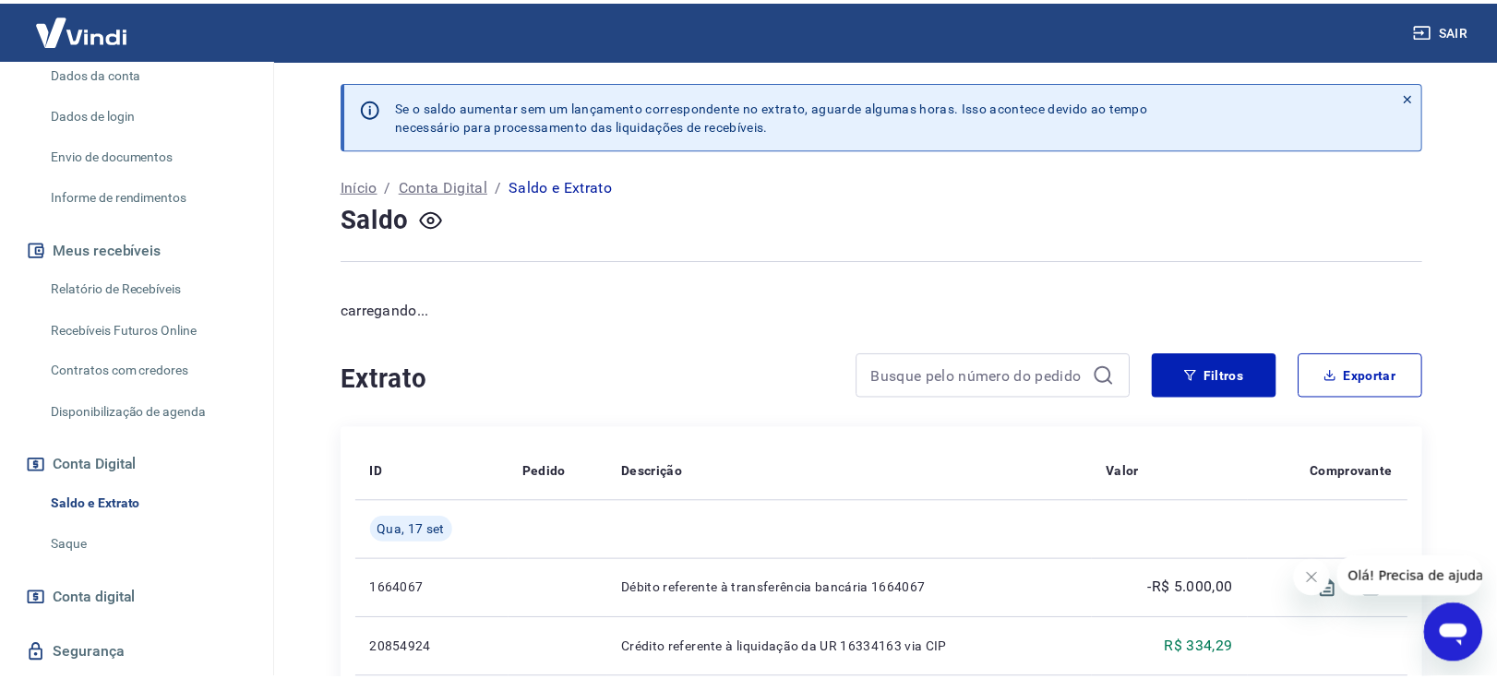
scroll to position [343, 0]
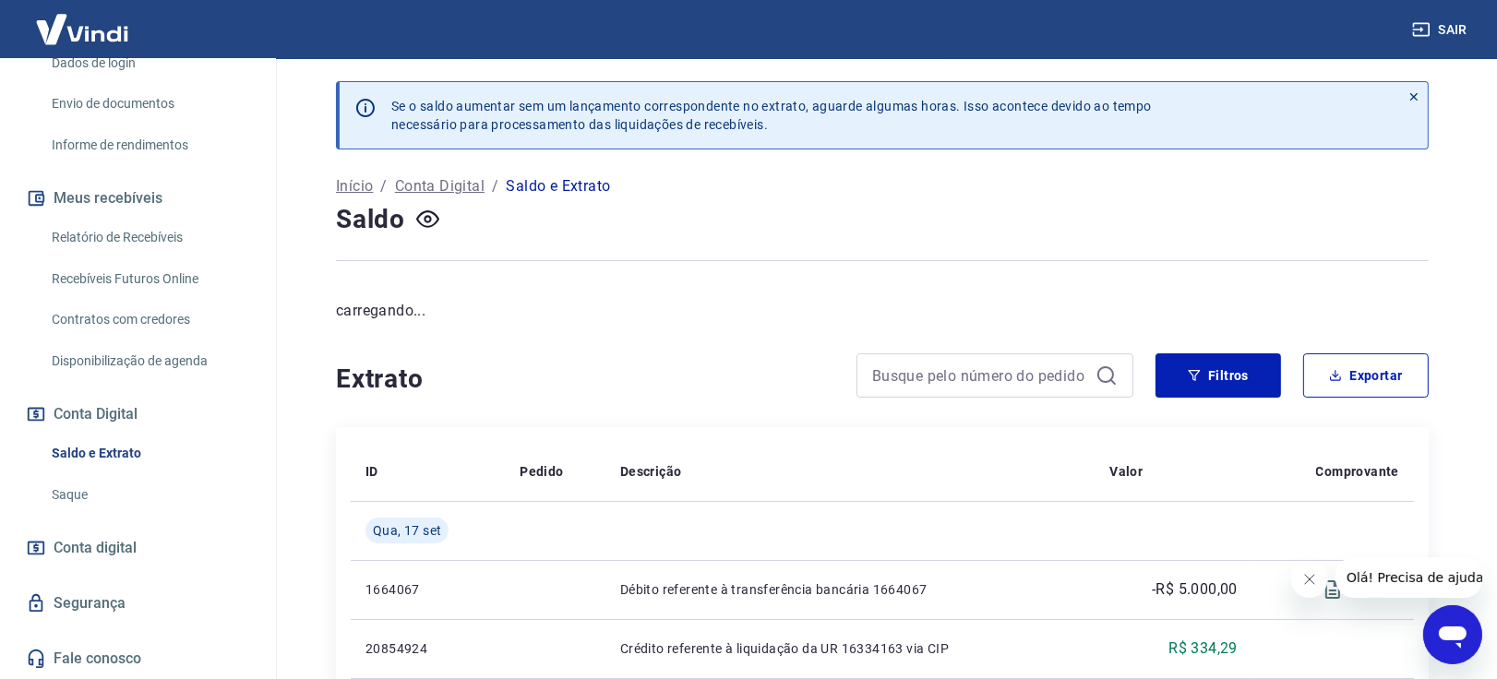
click at [124, 556] on span "Conta digital" at bounding box center [95, 548] width 83 height 26
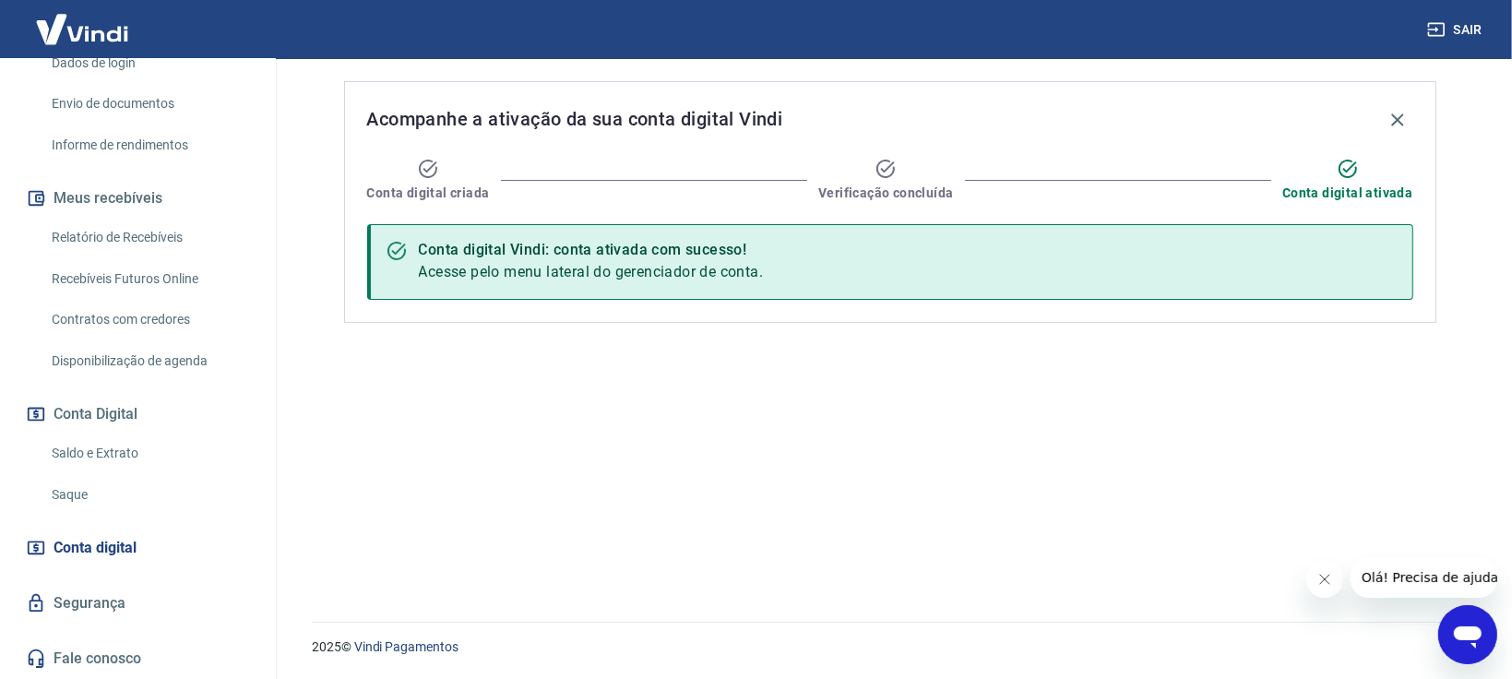
click at [104, 453] on link "Saldo e Extrato" at bounding box center [148, 454] width 209 height 38
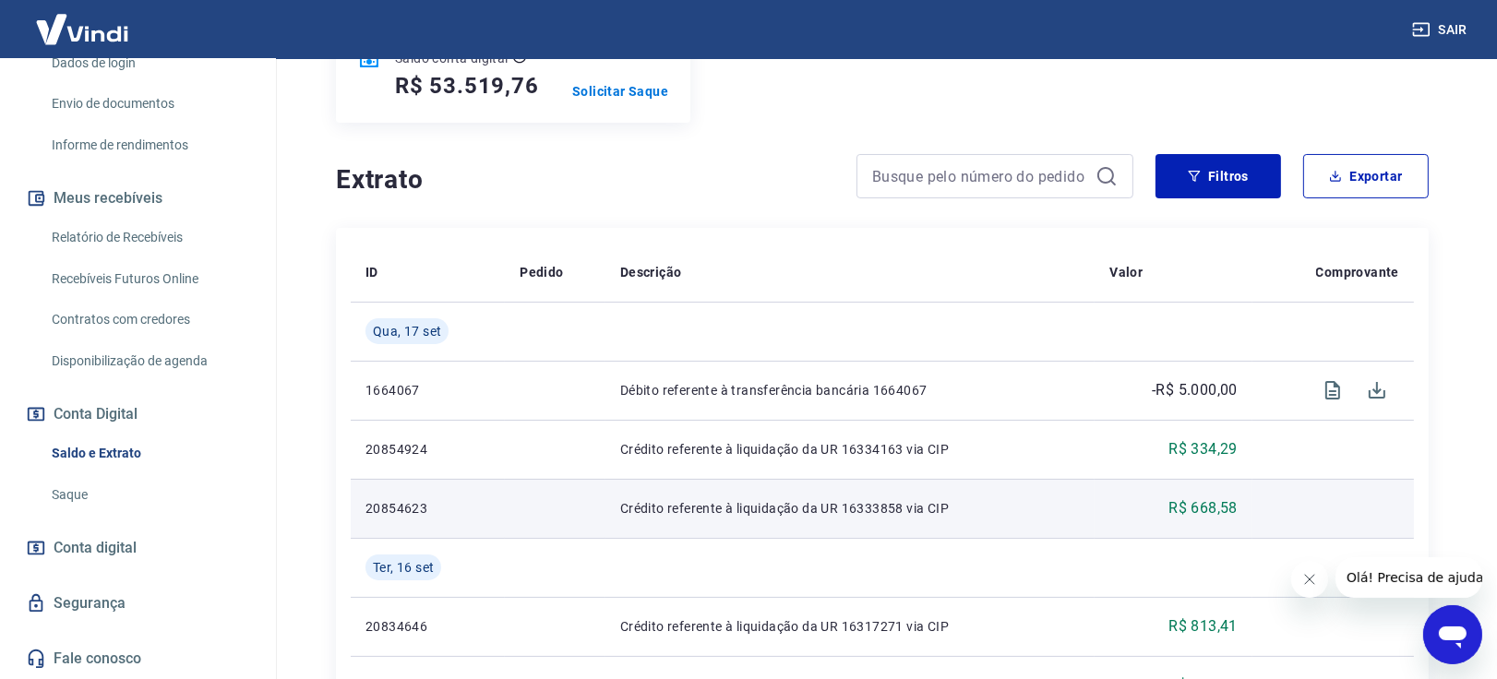
scroll to position [546, 0]
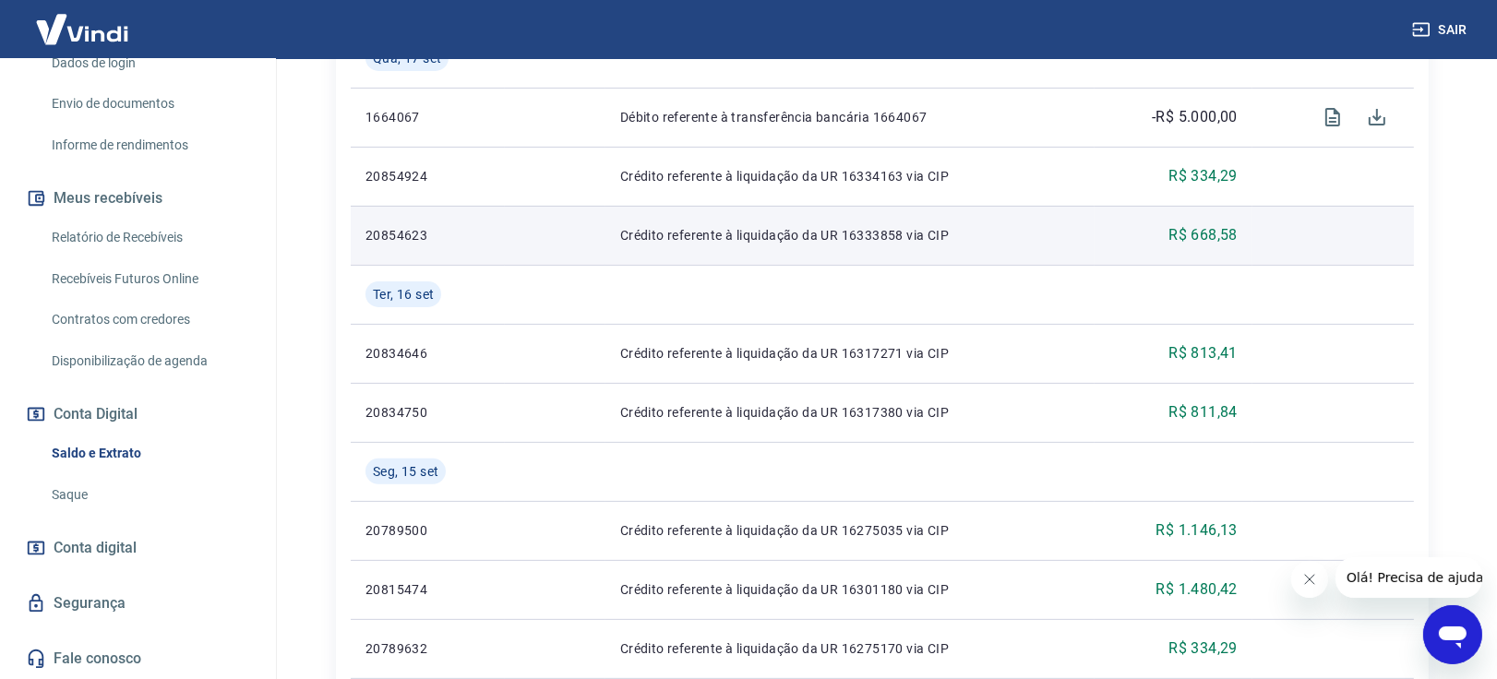
click at [1210, 233] on p "R$ 668,58" at bounding box center [1202, 235] width 69 height 22
click at [749, 248] on td "Crédito referente à liquidação da UR 16333858 via CIP" at bounding box center [850, 235] width 490 height 59
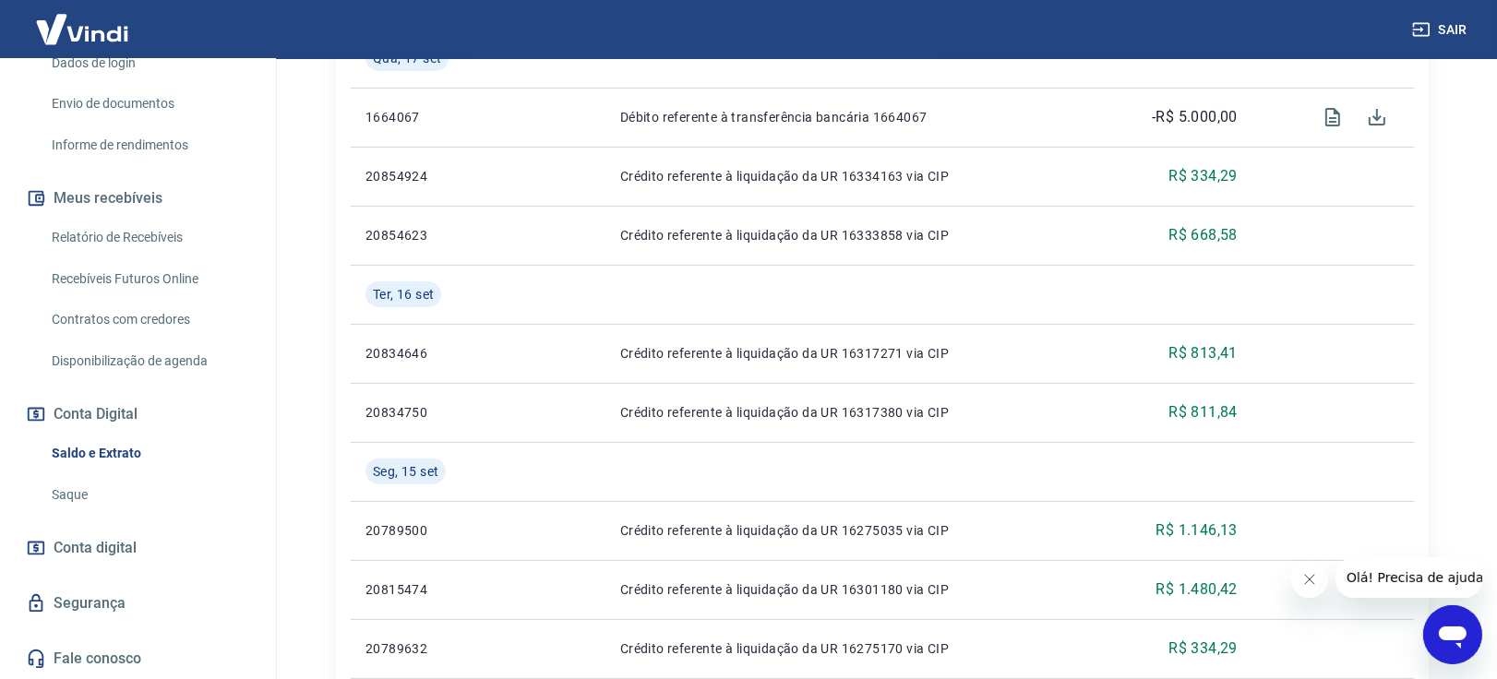
click at [70, 544] on span "Conta digital" at bounding box center [95, 548] width 83 height 26
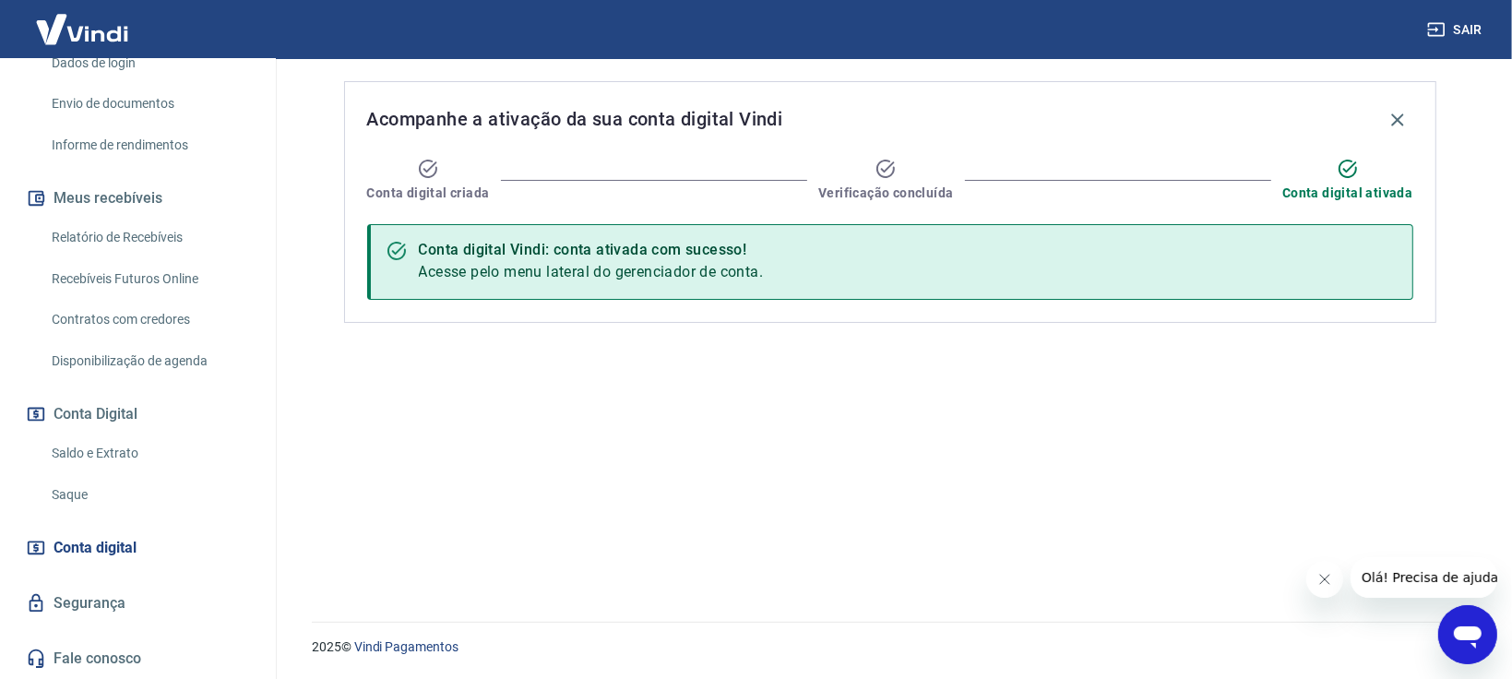
click at [81, 508] on link "Saque" at bounding box center [148, 495] width 209 height 38
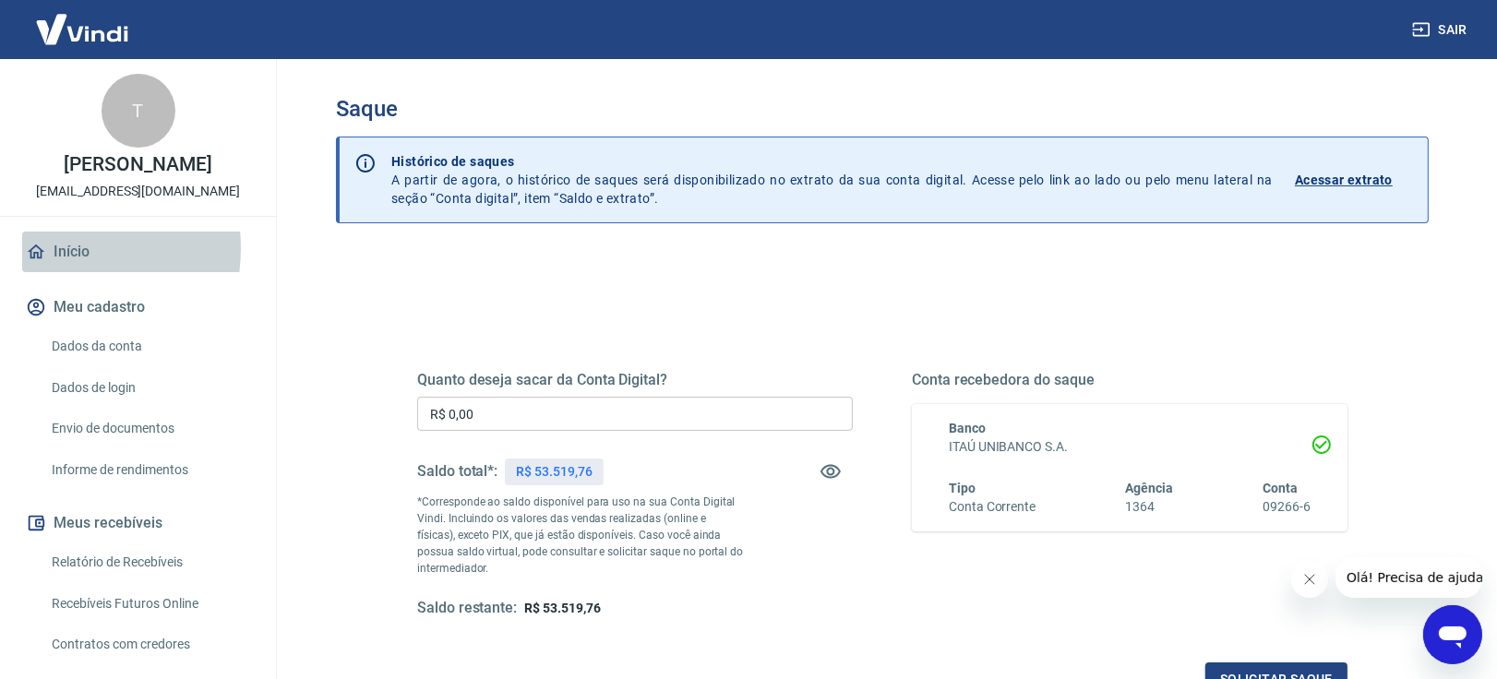
click at [50, 268] on link "Início" at bounding box center [138, 252] width 232 height 41
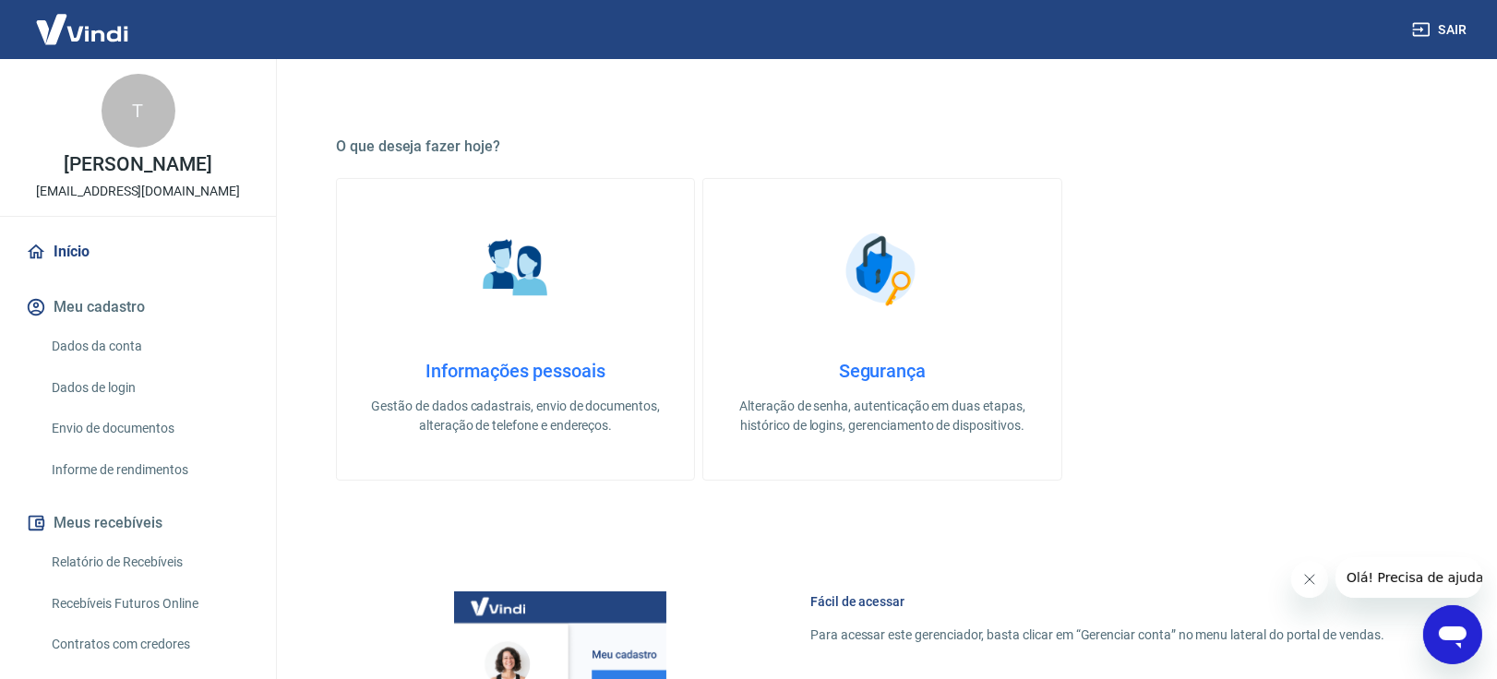
scroll to position [683, 0]
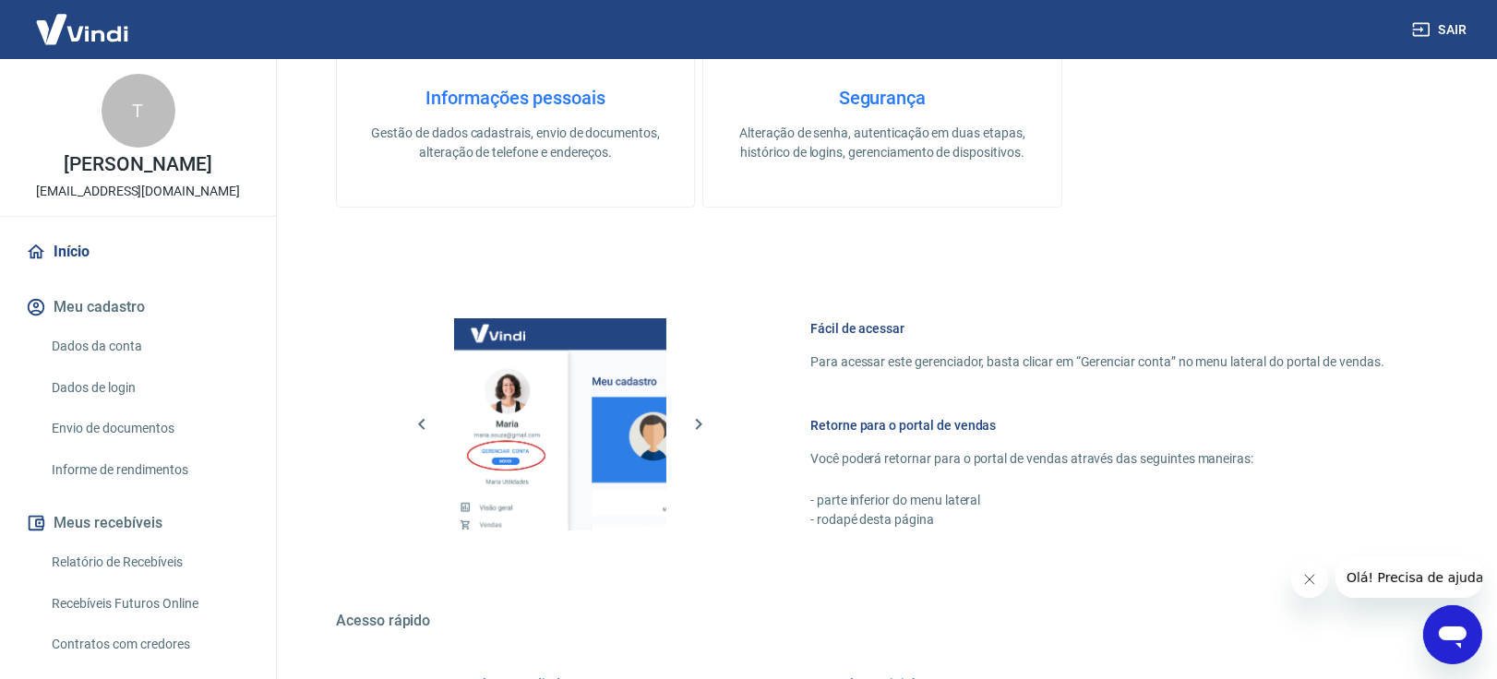
click at [69, 261] on link "Início" at bounding box center [138, 252] width 232 height 41
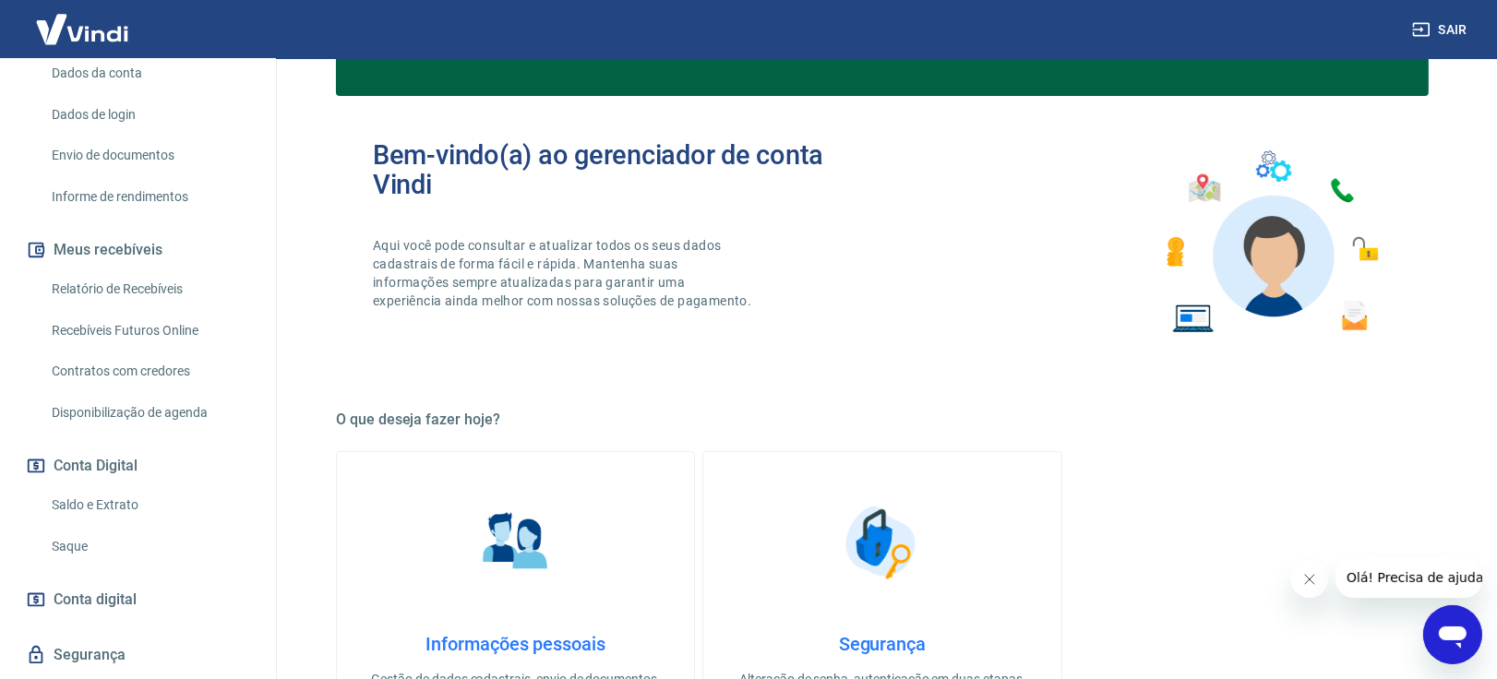
scroll to position [0, 0]
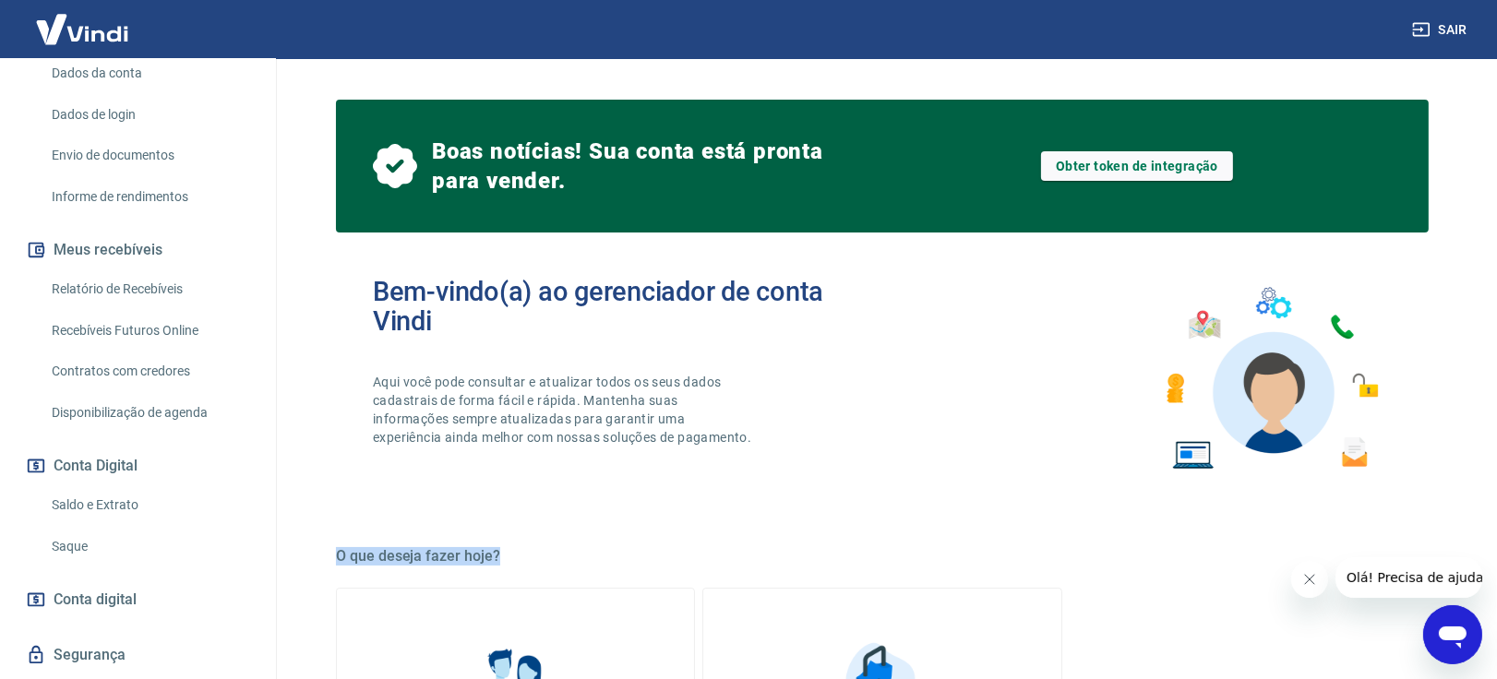
drag, startPoint x: 338, startPoint y: 555, endPoint x: 504, endPoint y: 547, distance: 166.3
click at [504, 547] on h5 "O que deseja fazer hoje?" at bounding box center [882, 556] width 1093 height 18
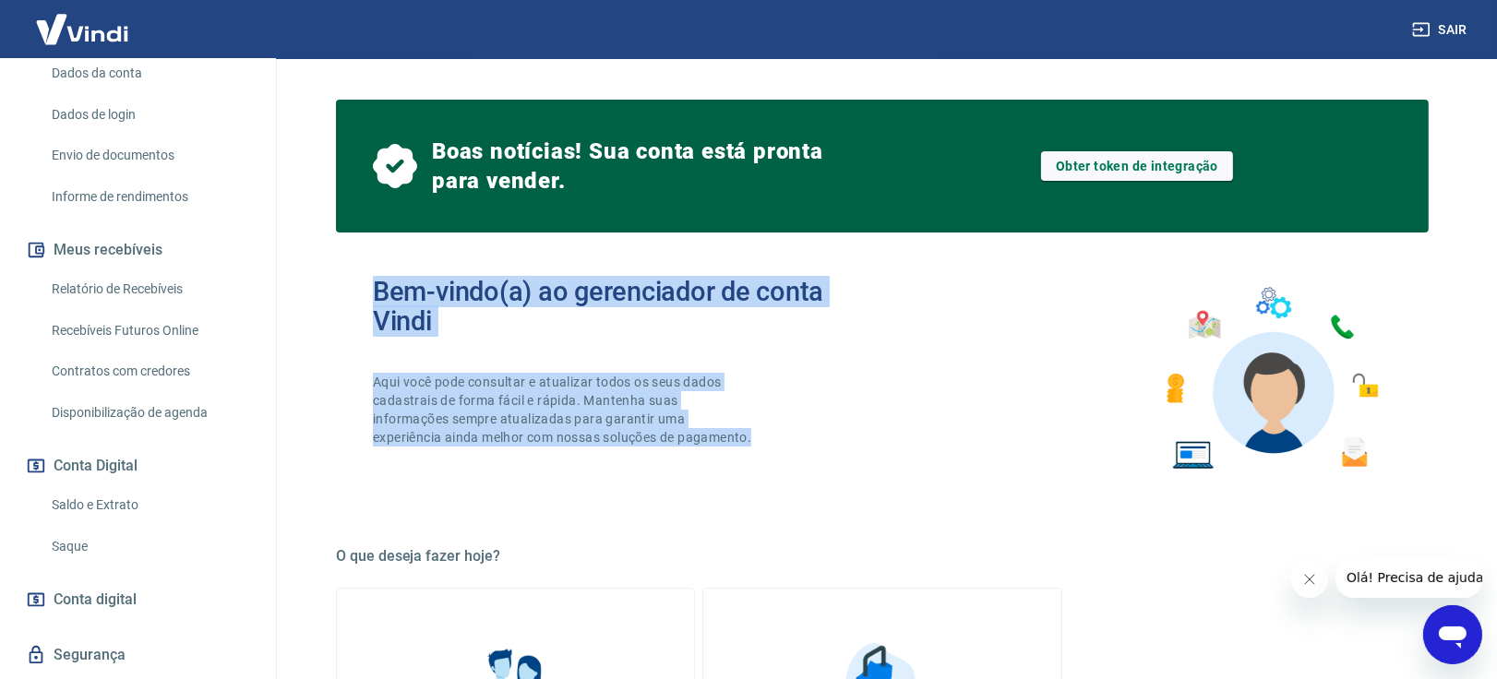
drag, startPoint x: 466, startPoint y: 464, endPoint x: 349, endPoint y: 281, distance: 217.1
click at [349, 281] on div "Bem-vindo(a) ao gerenciador de conta Vindi Aqui você pode consultar e atualizar…" at bounding box center [882, 378] width 1093 height 263
click at [408, 419] on p "Aqui você pode consultar e atualizar todos os seus dados cadastrais de forma fá…" at bounding box center [564, 410] width 382 height 74
drag, startPoint x: 468, startPoint y: 473, endPoint x: 365, endPoint y: 288, distance: 211.9
click at [365, 288] on div "Bem-vindo(a) ao gerenciador de conta Vindi Aqui você pode consultar e atualizar…" at bounding box center [882, 378] width 1093 height 263
